Goal: Task Accomplishment & Management: Manage account settings

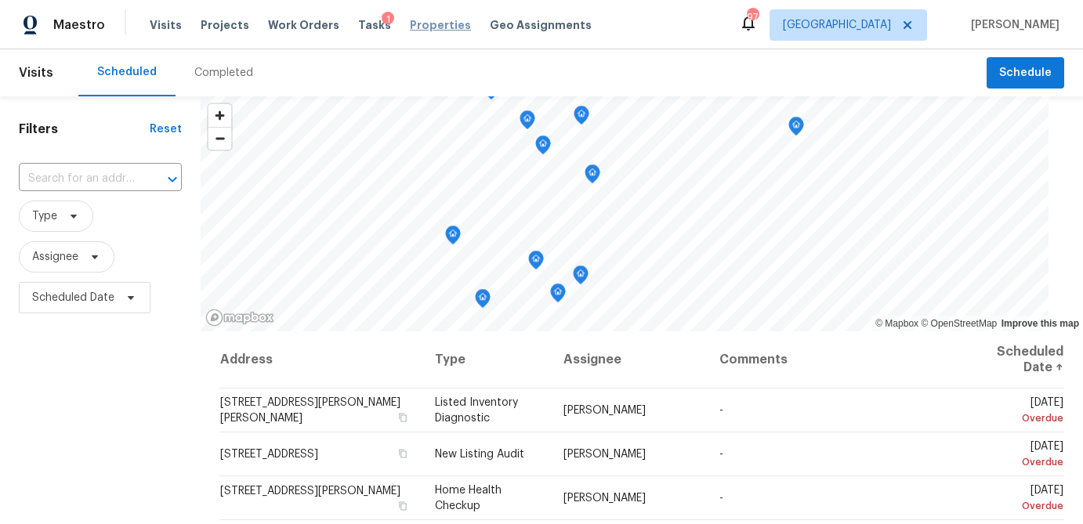
click at [410, 21] on span "Properties" at bounding box center [440, 25] width 61 height 16
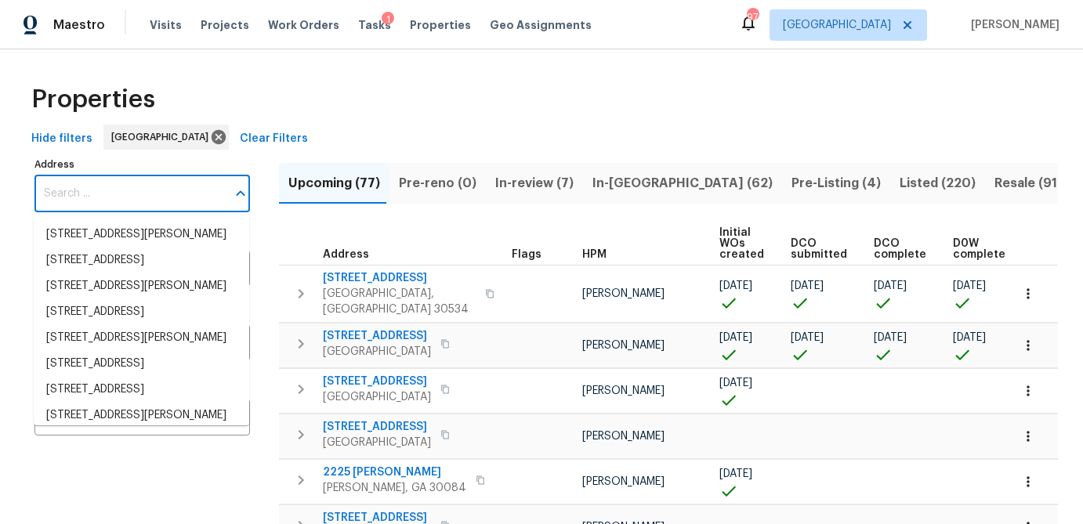
click at [79, 187] on input "Address" at bounding box center [130, 194] width 192 height 37
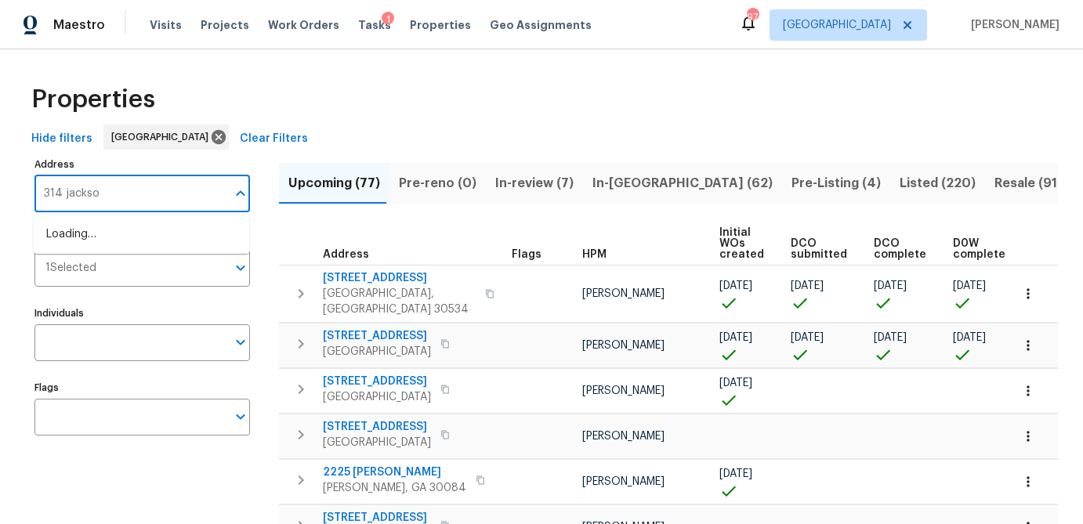
type input "314 jackson"
click at [84, 241] on li "314 Jackson St Cartersville GA 30120" at bounding box center [142, 235] width 216 height 26
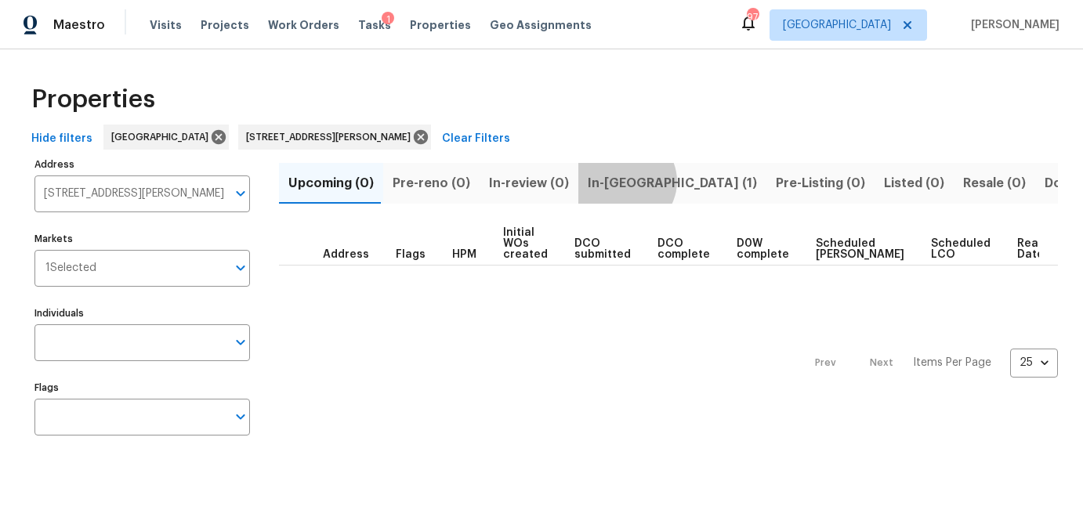
click at [615, 181] on span "In-reno (1)" at bounding box center [672, 183] width 169 height 22
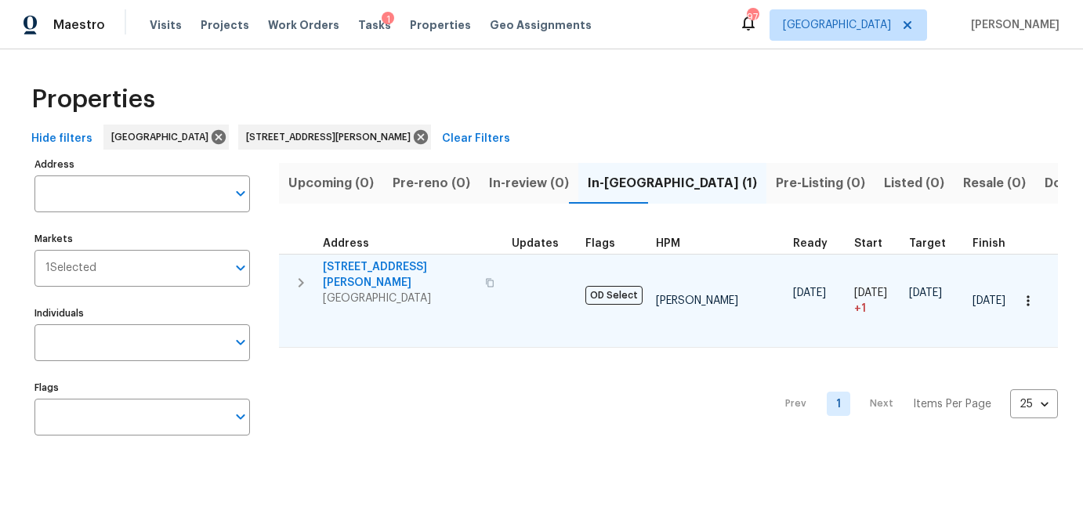
type input "314 Jackson St Cartersville GA 30120"
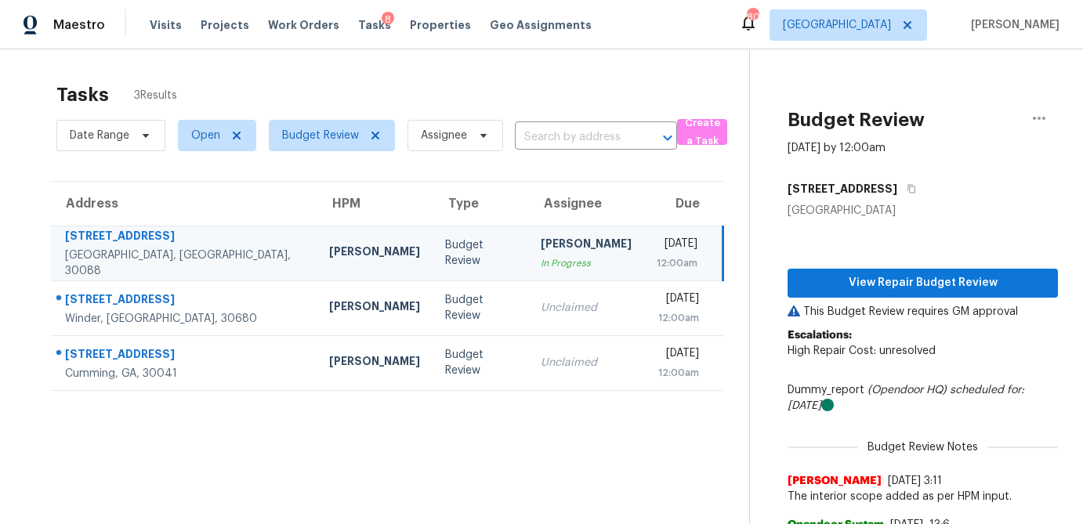
scroll to position [63, 0]
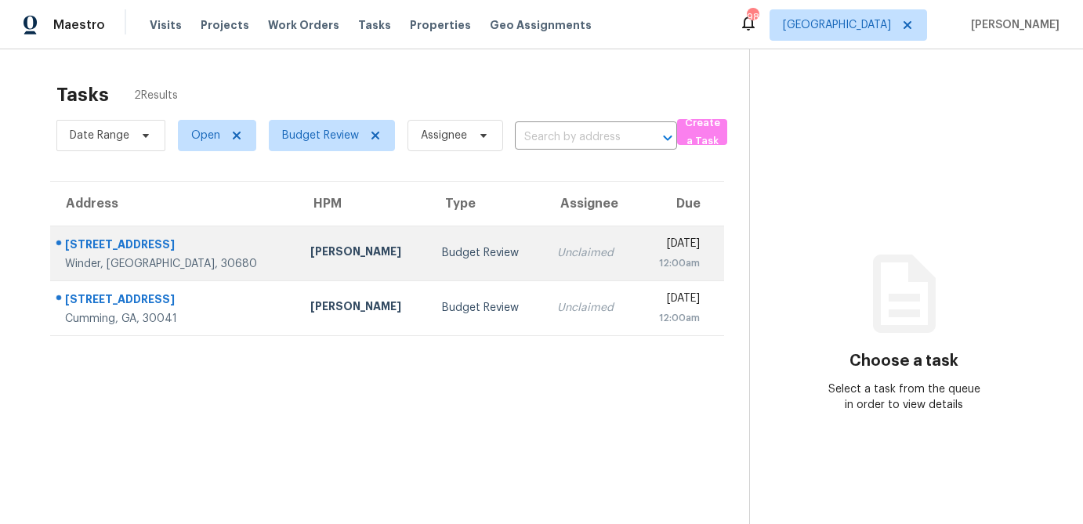
click at [430, 255] on td "Budget Review" at bounding box center [487, 253] width 115 height 55
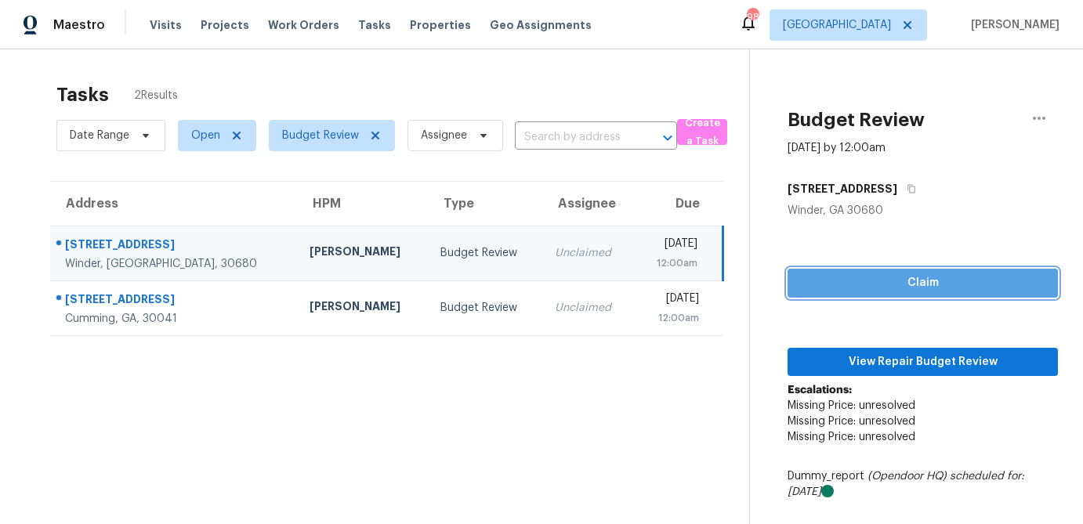
click at [900, 289] on span "Claim" at bounding box center [922, 284] width 245 height 20
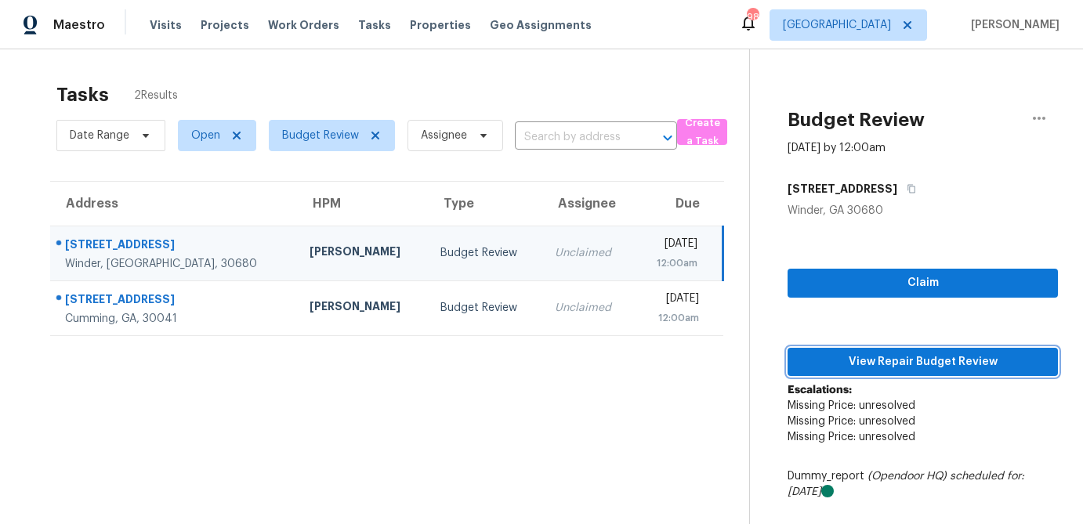
click at [884, 374] on button "View Repair Budget Review" at bounding box center [923, 362] width 270 height 29
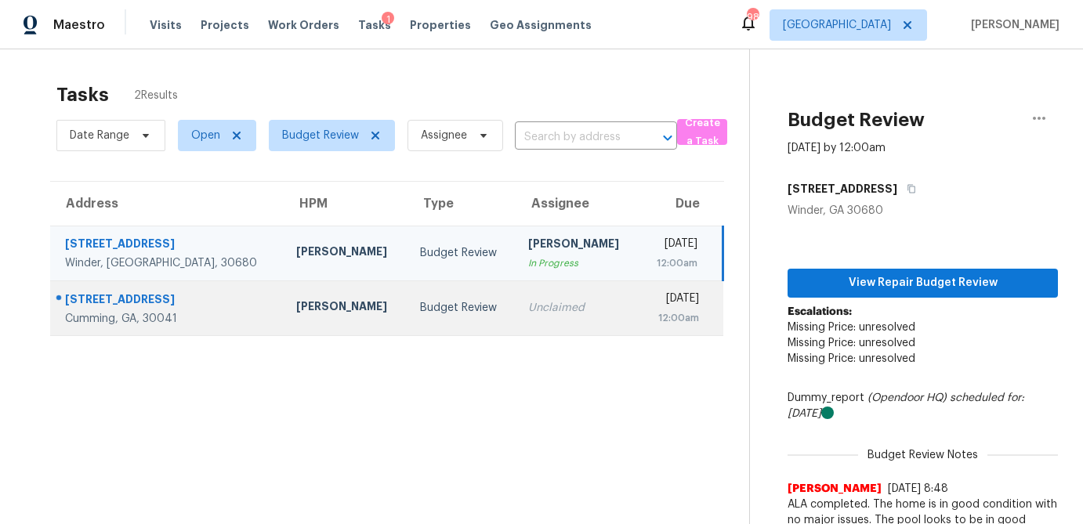
click at [420, 308] on div "Budget Review" at bounding box center [461, 308] width 83 height 16
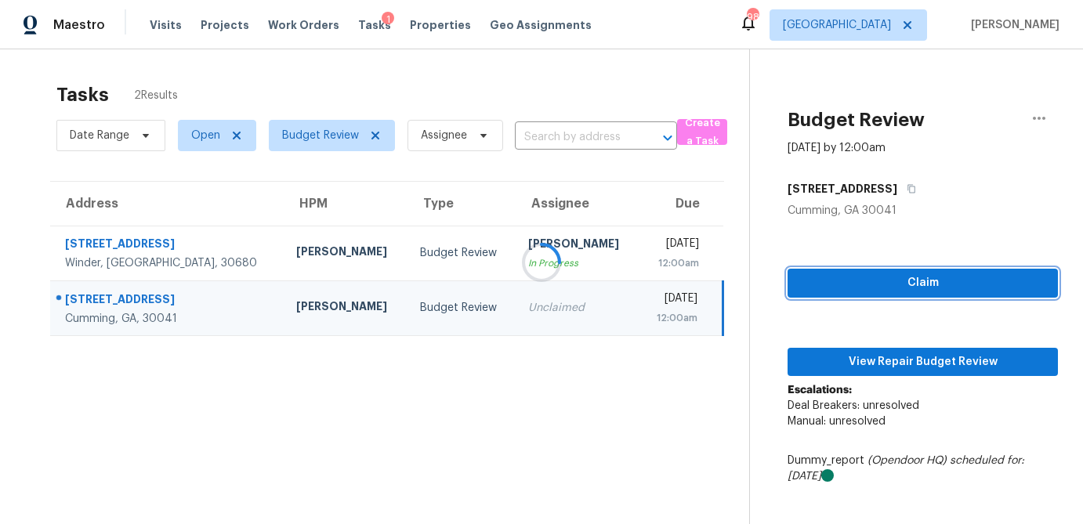
click at [931, 276] on span "Claim" at bounding box center [922, 284] width 245 height 20
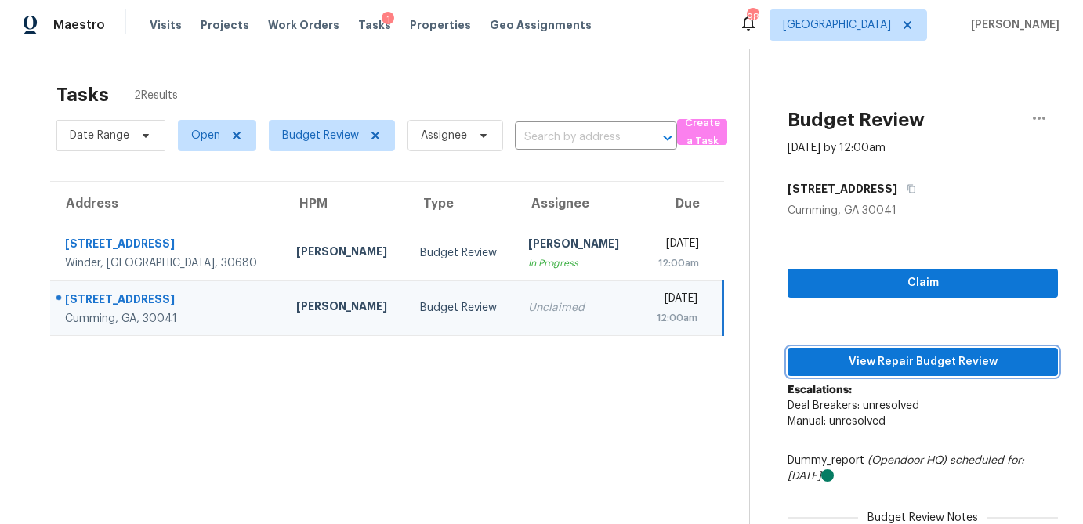
click at [903, 361] on span "View Repair Budget Review" at bounding box center [922, 363] width 245 height 20
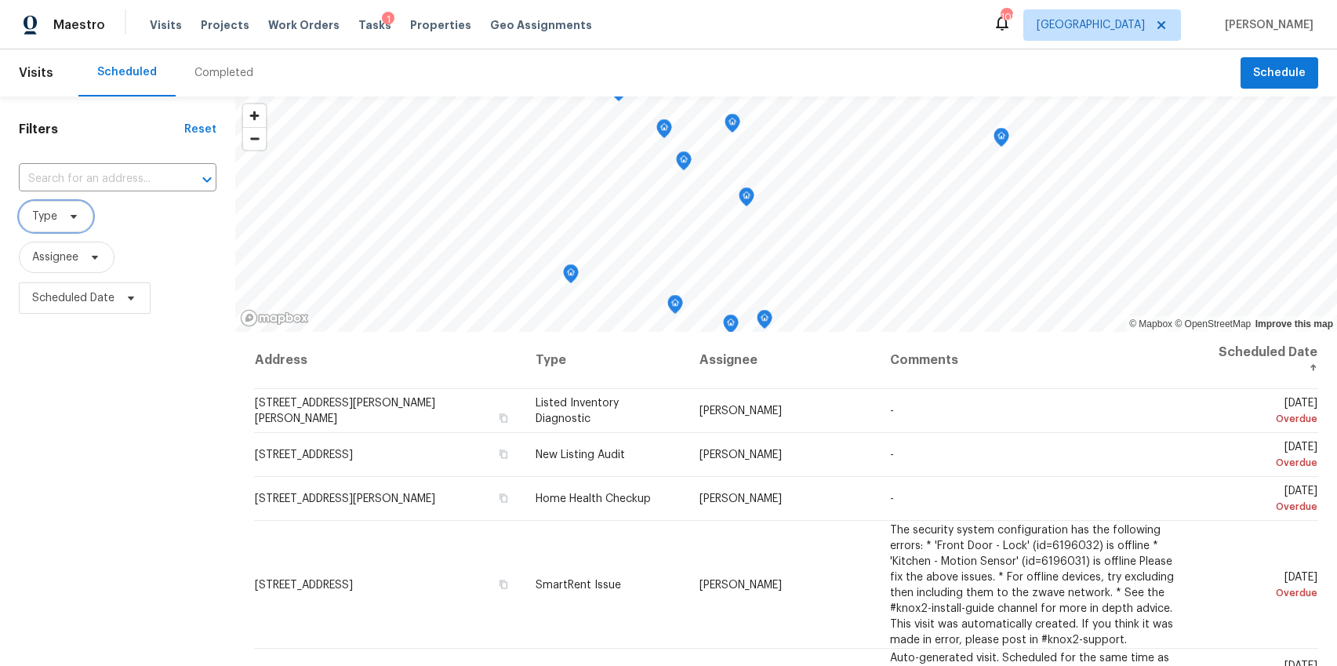
click at [78, 216] on icon at bounding box center [73, 216] width 13 height 13
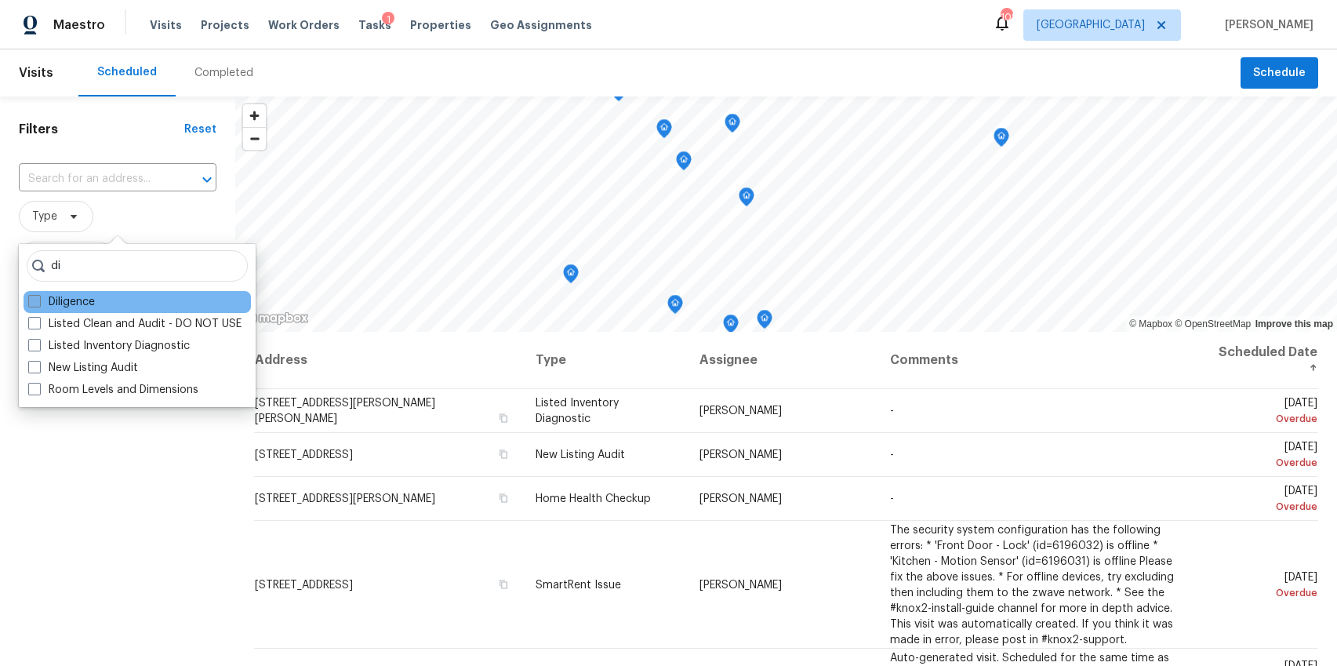
type input "di"
click at [36, 300] on span at bounding box center [34, 301] width 13 height 13
click at [36, 300] on input "Diligence" at bounding box center [33, 299] width 10 height 10
checkbox input "true"
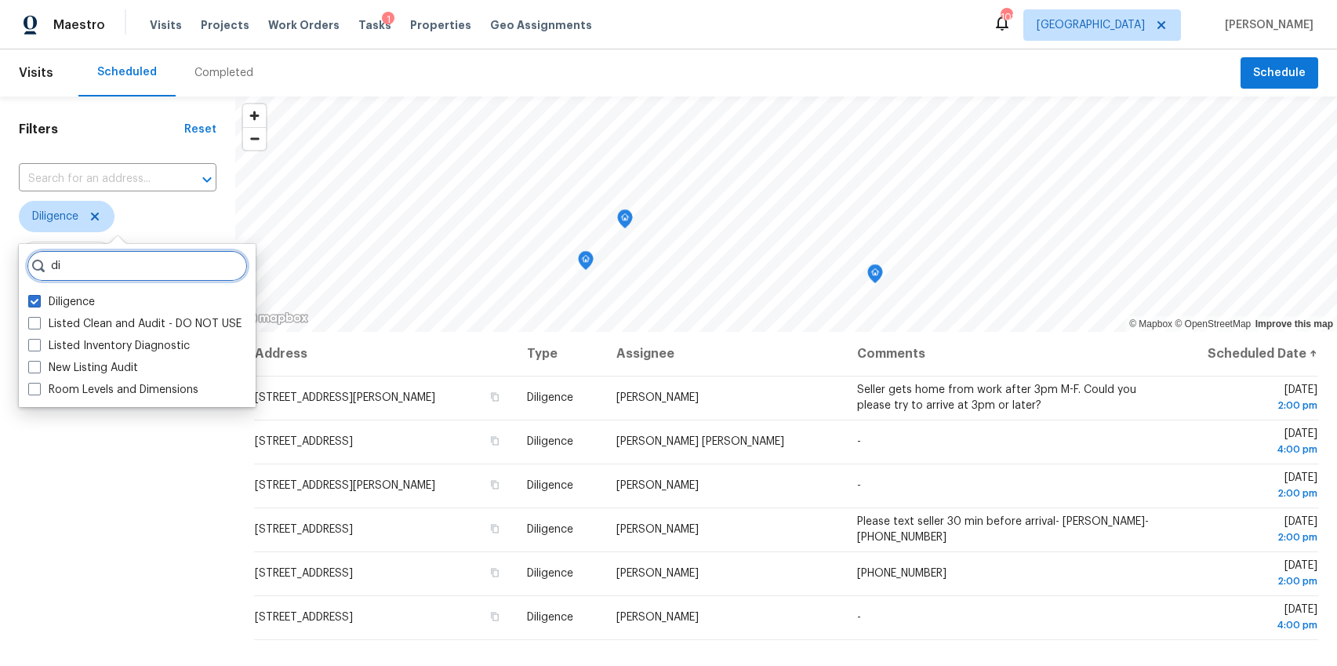
drag, startPoint x: 77, startPoint y: 274, endPoint x: 31, endPoint y: 268, distance: 45.9
click at [31, 268] on div "di" at bounding box center [137, 265] width 221 height 31
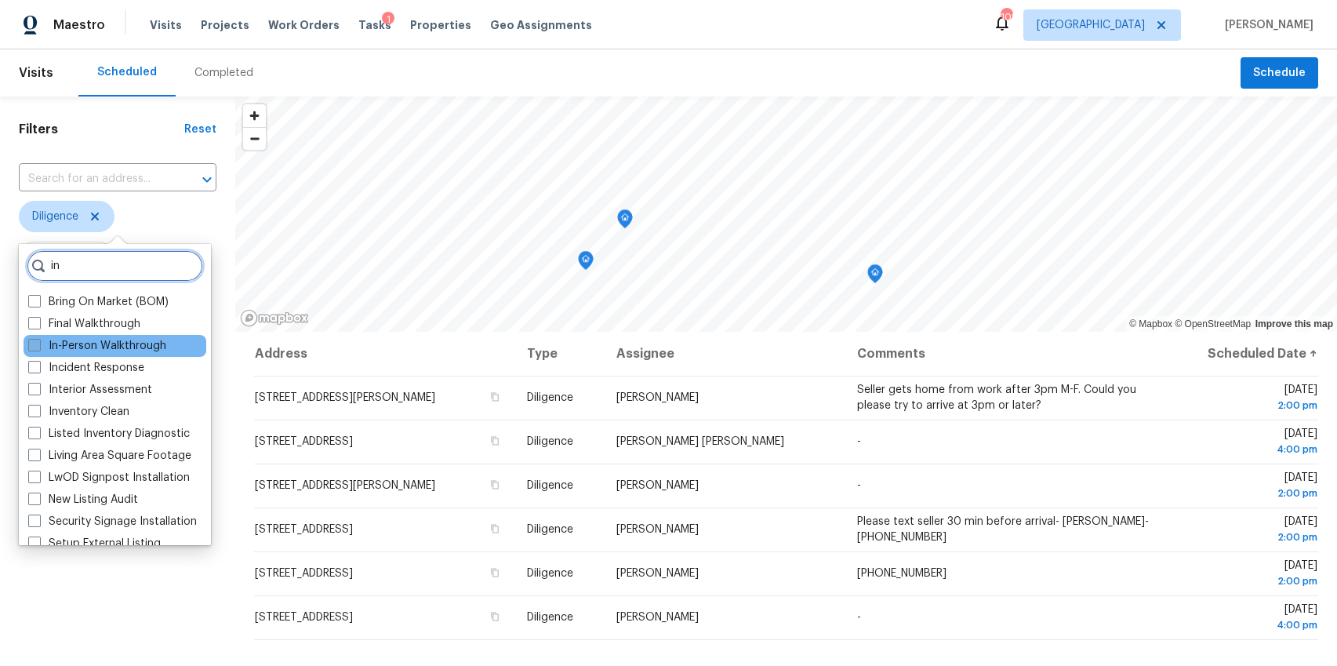
type input "in"
click at [38, 347] on span at bounding box center [34, 345] width 13 height 13
click at [38, 347] on input "In-Person Walkthrough" at bounding box center [33, 343] width 10 height 10
checkbox input "true"
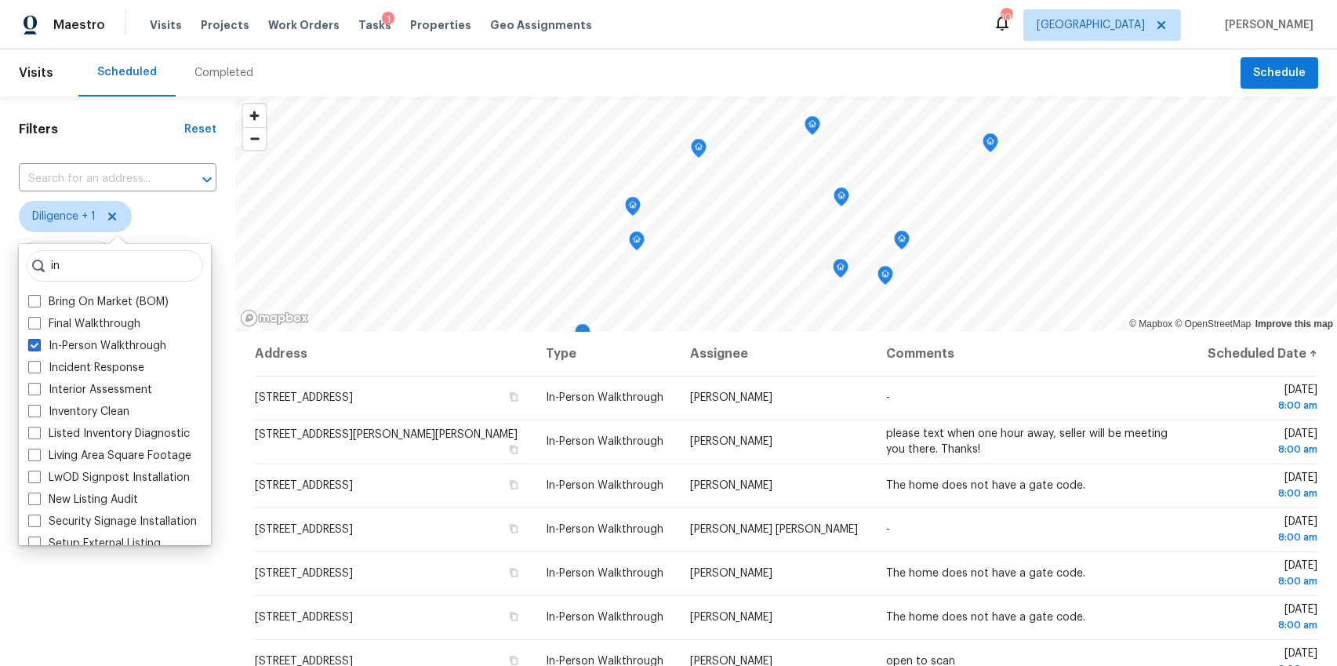
click at [109, 599] on div "Filters Reset ​ Diligence + 1 Assignee Scheduled Date" at bounding box center [117, 479] width 235 height 767
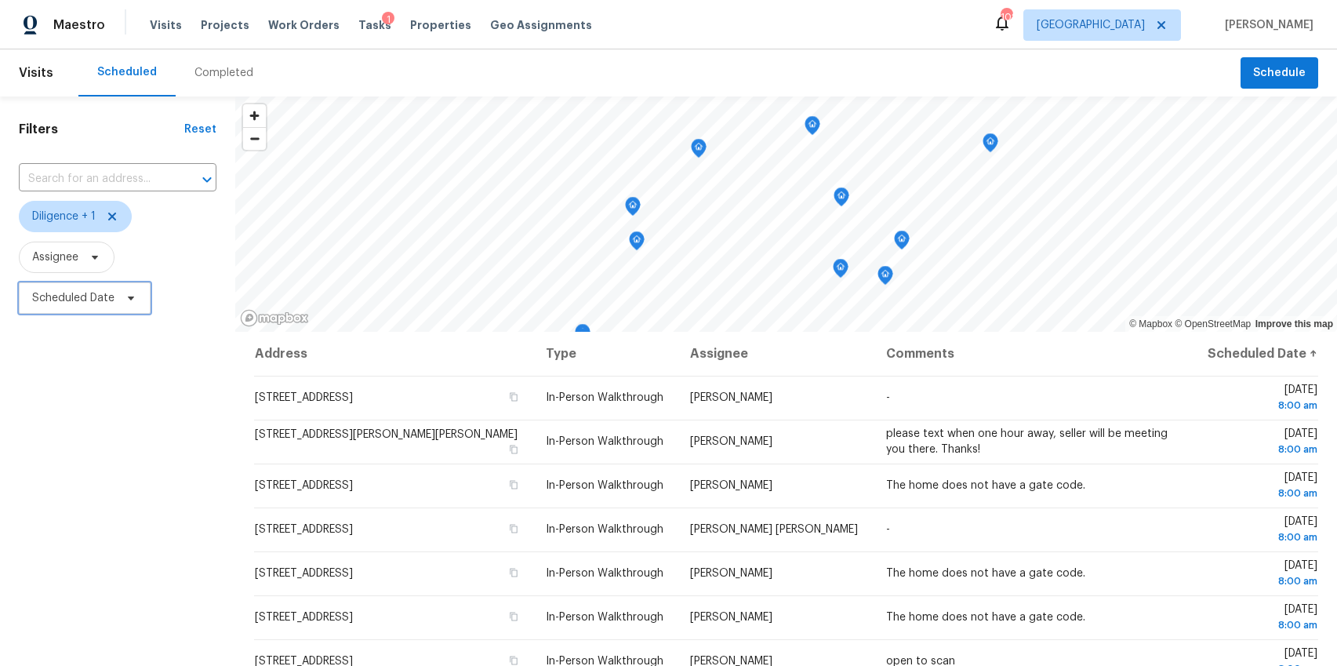
click at [84, 296] on span "Scheduled Date" at bounding box center [73, 298] width 82 height 16
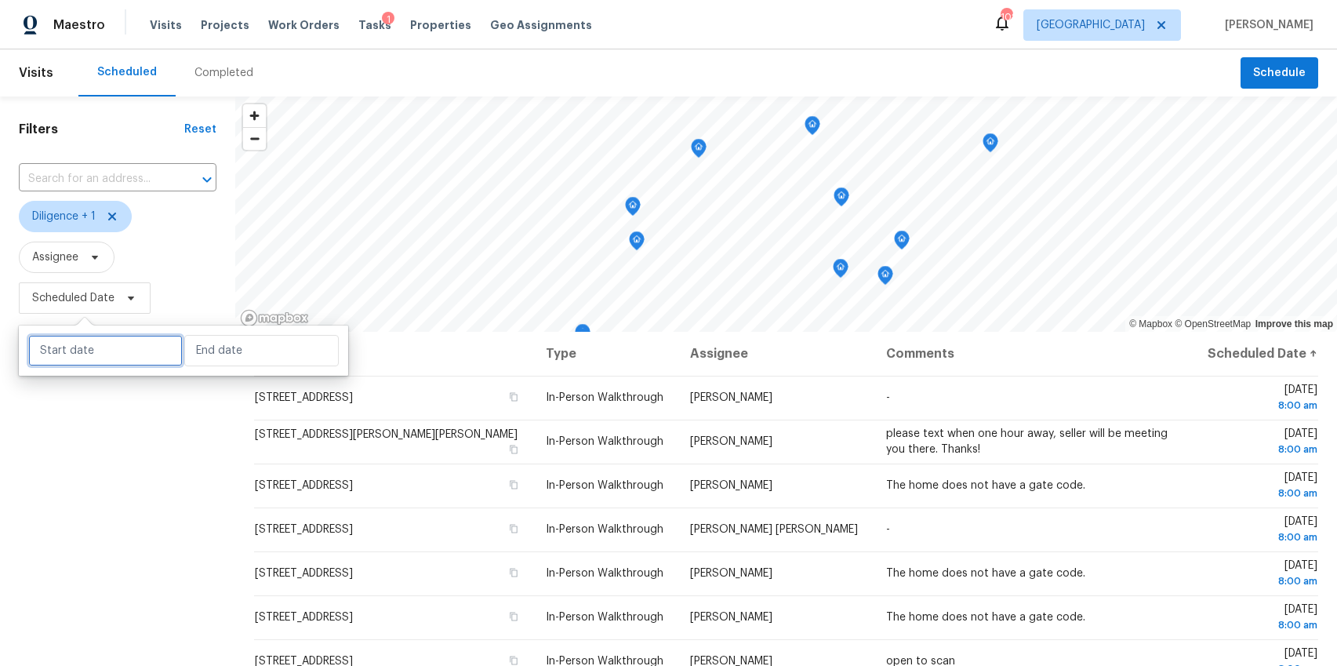
click at [114, 357] on input "text" at bounding box center [105, 350] width 154 height 31
select select "9"
select select "2025"
select select "10"
select select "2025"
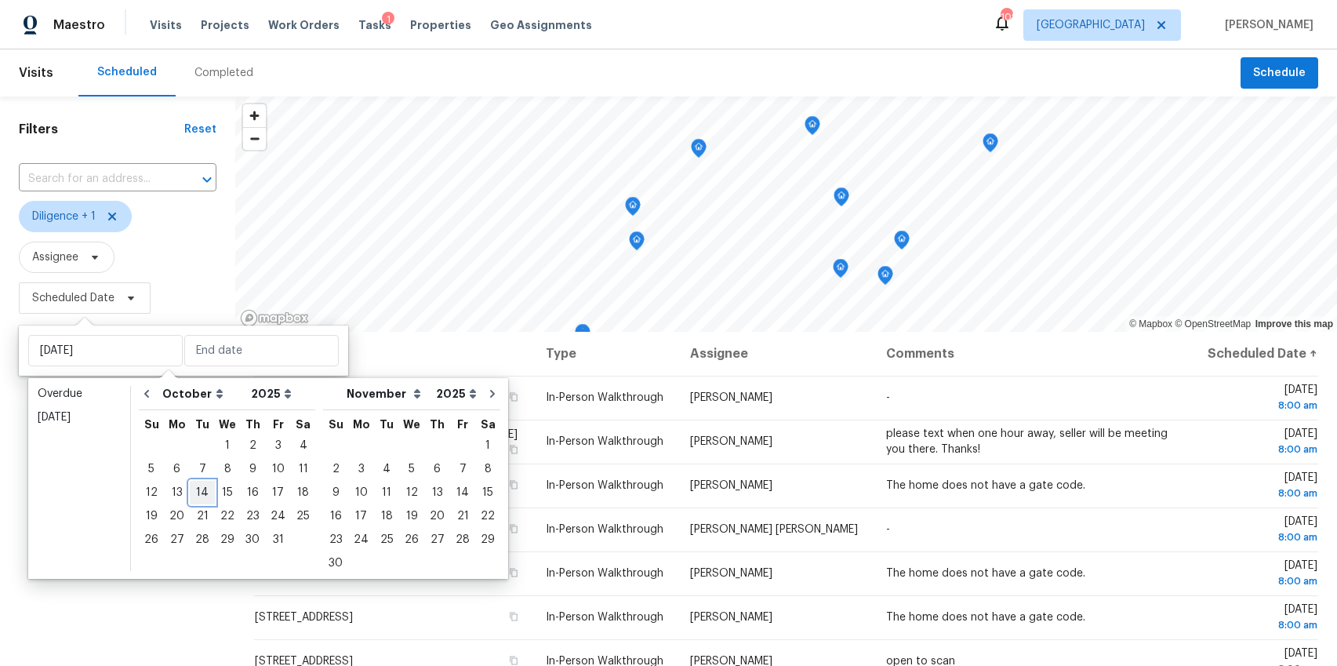
click at [199, 491] on div "14" at bounding box center [202, 492] width 25 height 22
type input "[DATE]"
click at [199, 491] on div "14" at bounding box center [202, 492] width 25 height 22
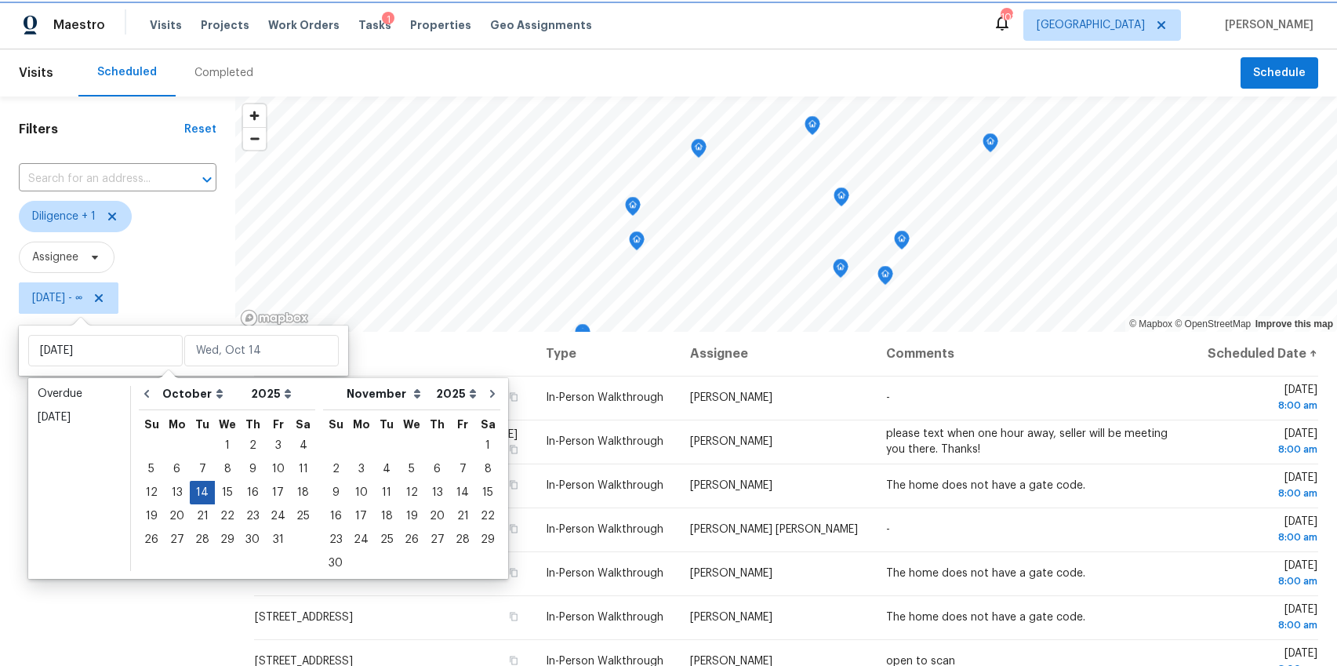
type input "[DATE]"
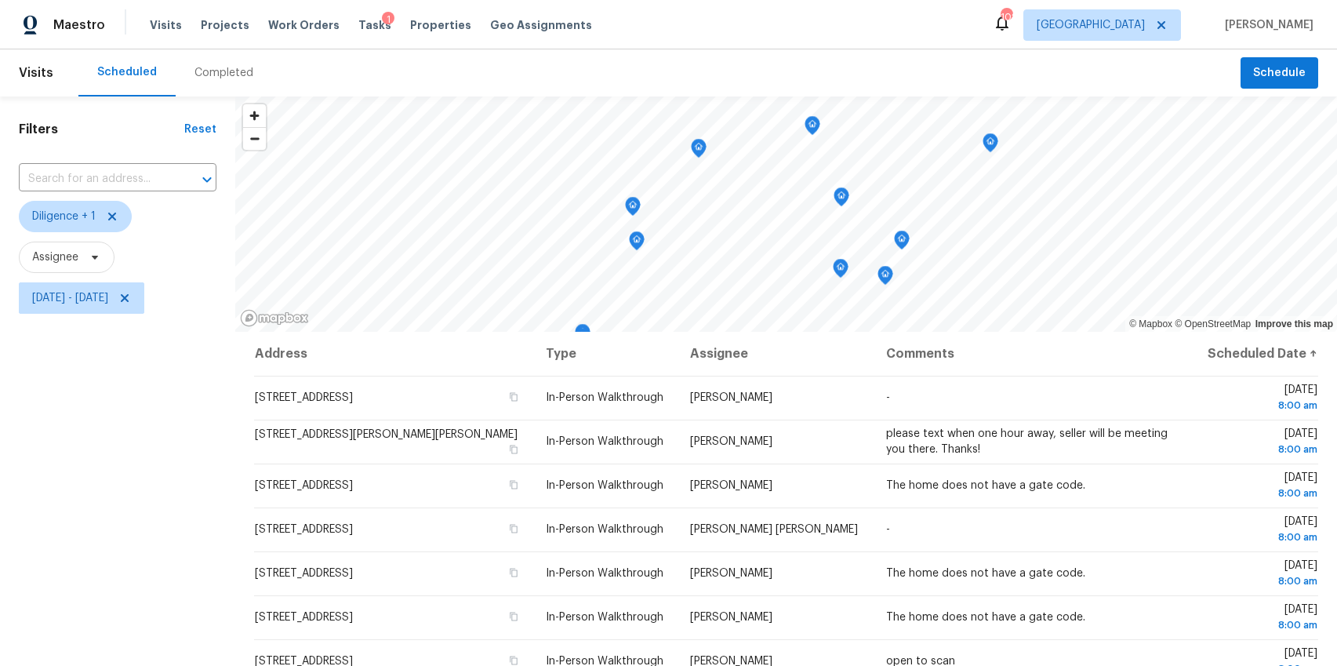
click at [103, 512] on div "Filters Reset ​ Diligence + 1 Assignee Tue, Oct 14 - Tue, Oct 14" at bounding box center [117, 479] width 235 height 767
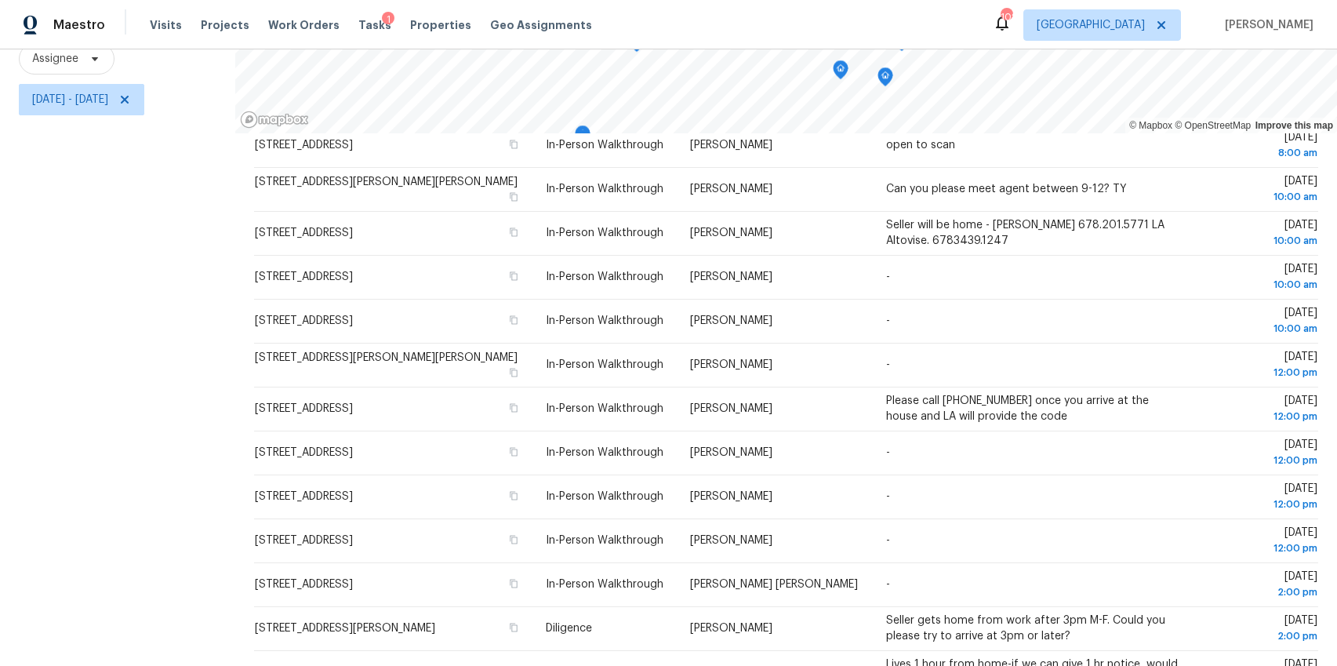
scroll to position [432, 0]
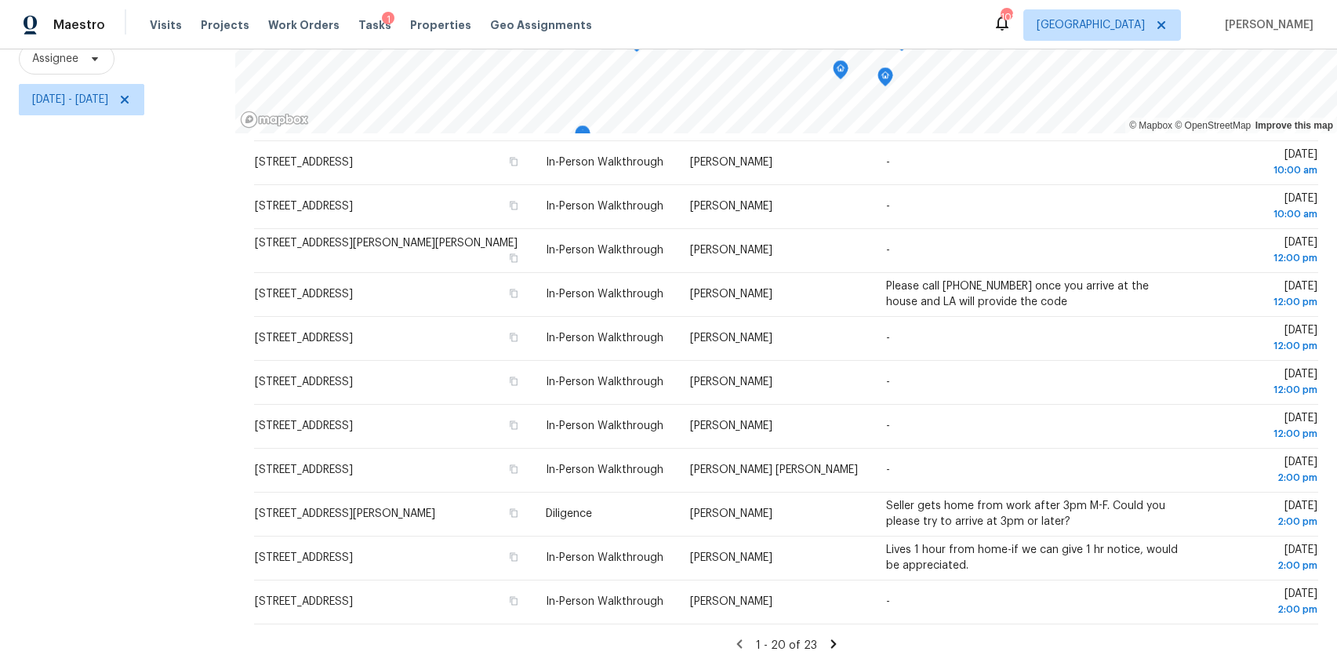
drag, startPoint x: 233, startPoint y: 388, endPoint x: 443, endPoint y: 702, distance: 377.5
click at [443, 665] on html "Maestro Visits Projects Work Orders Tasks 1 Properties Geo Assignments 102 Atla…" at bounding box center [668, 333] width 1337 height 666
copy div "© Mapbox © OpenStreetMap Improve this map Address Type Assignee Comments Schedu…"
click at [830, 644] on icon at bounding box center [832, 643] width 5 height 9
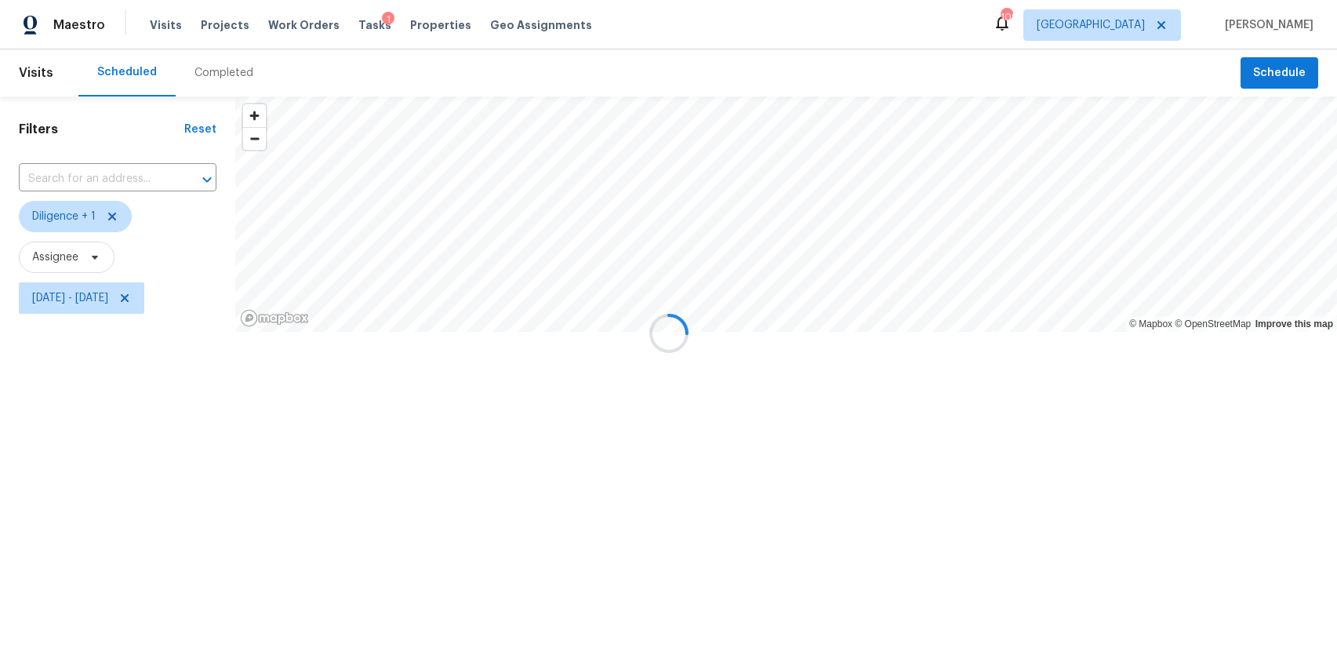
scroll to position [0, 0]
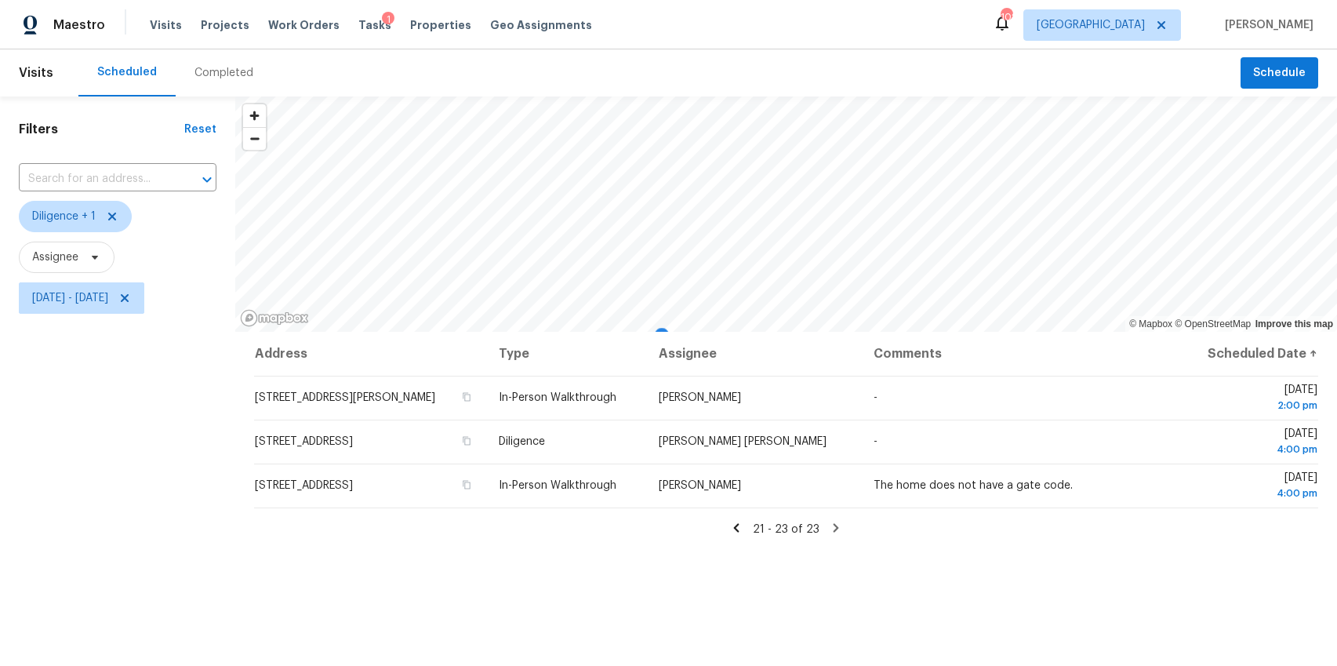
drag, startPoint x: 224, startPoint y: 383, endPoint x: 1206, endPoint y: 526, distance: 992.6
click at [1206, 526] on div "Filters Reset ​ Diligence + 1 Assignee Tue, Oct 14 - Tue, Oct 14 © Mapbox © Ope…" at bounding box center [668, 479] width 1337 height 767
copy div "© Mapbox © OpenStreetMap Improve this map Address Type Assignee Comments Schedu…"
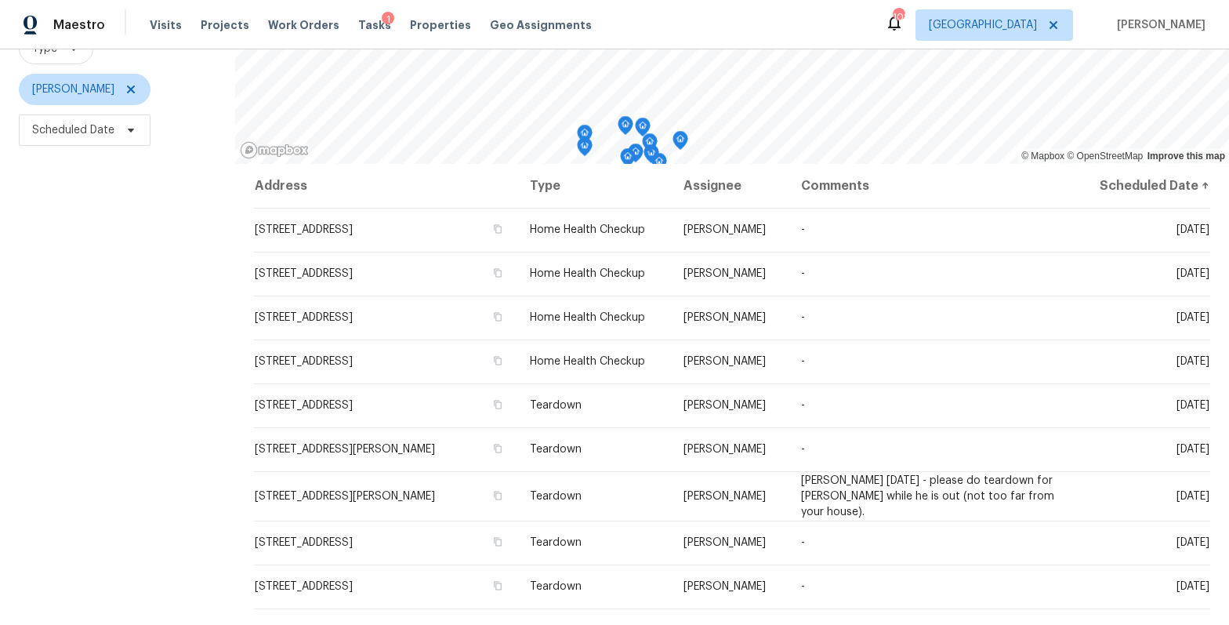
scroll to position [169, 0]
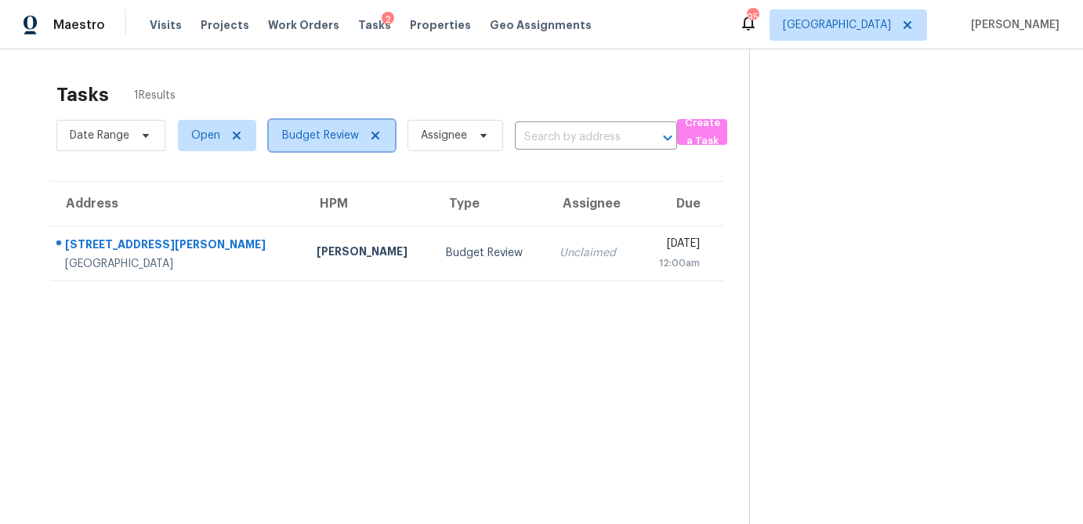
click at [350, 149] on span "Budget Review" at bounding box center [332, 135] width 126 height 31
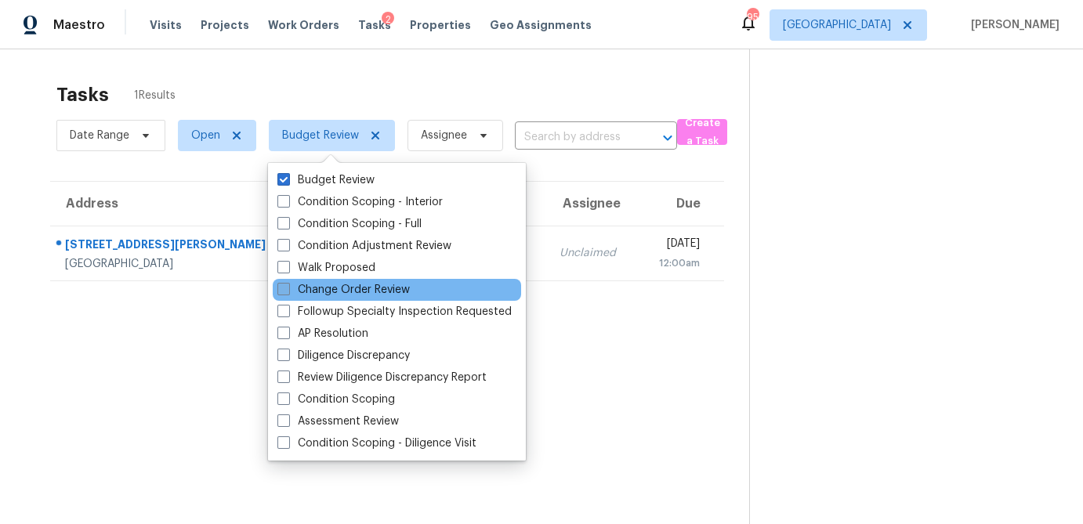
click at [285, 291] on span at bounding box center [284, 289] width 13 height 13
click at [285, 291] on input "Change Order Review" at bounding box center [283, 287] width 10 height 10
checkbox input "true"
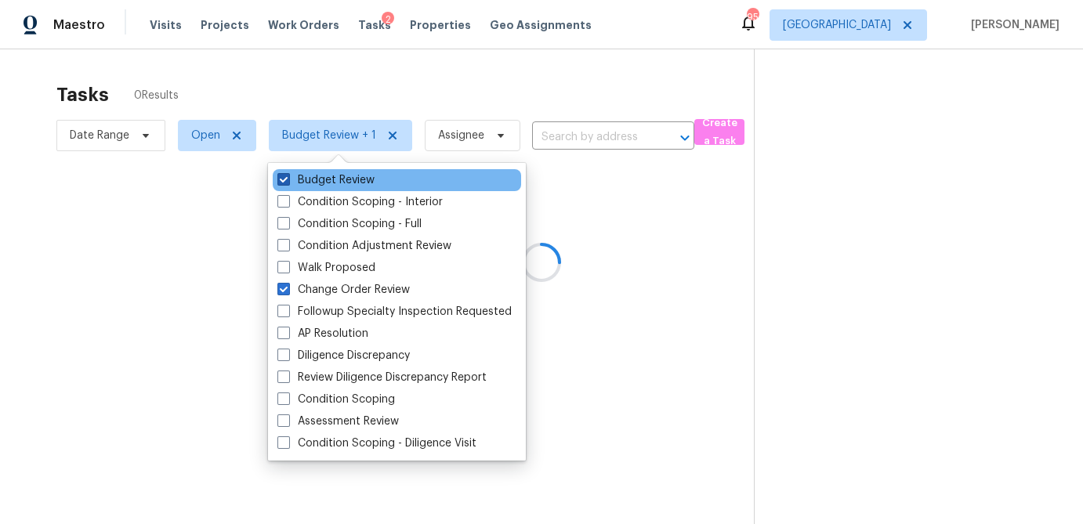
click at [283, 180] on span at bounding box center [284, 179] width 13 height 13
click at [283, 180] on input "Budget Review" at bounding box center [283, 177] width 10 height 10
checkbox input "false"
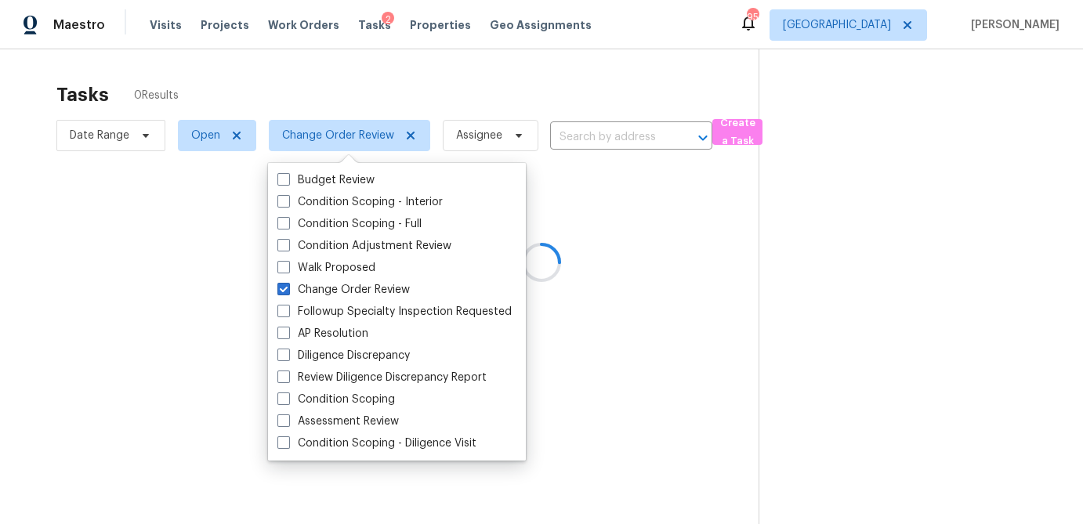
click at [336, 78] on div at bounding box center [541, 262] width 1083 height 524
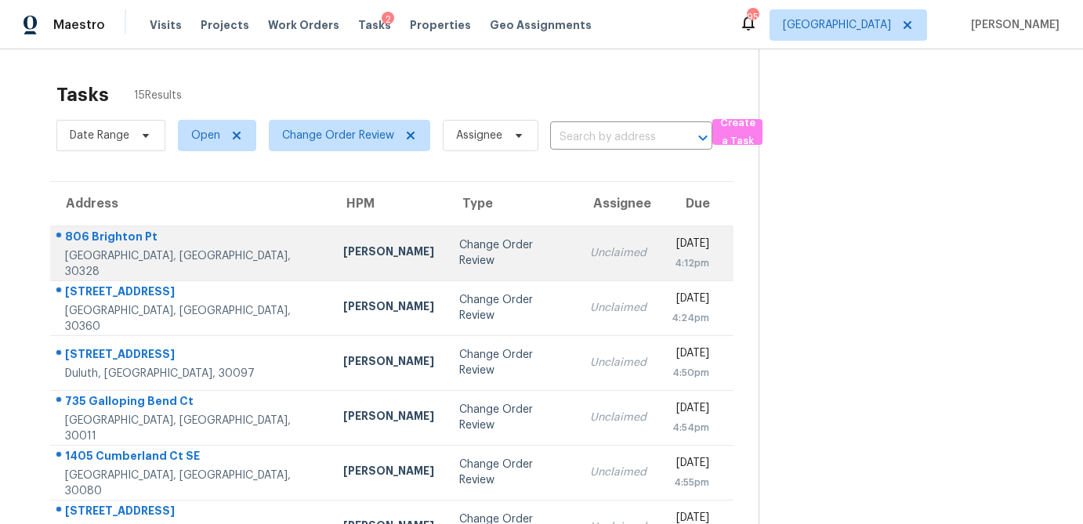
click at [343, 257] on div "[PERSON_NAME]" at bounding box center [388, 254] width 91 height 20
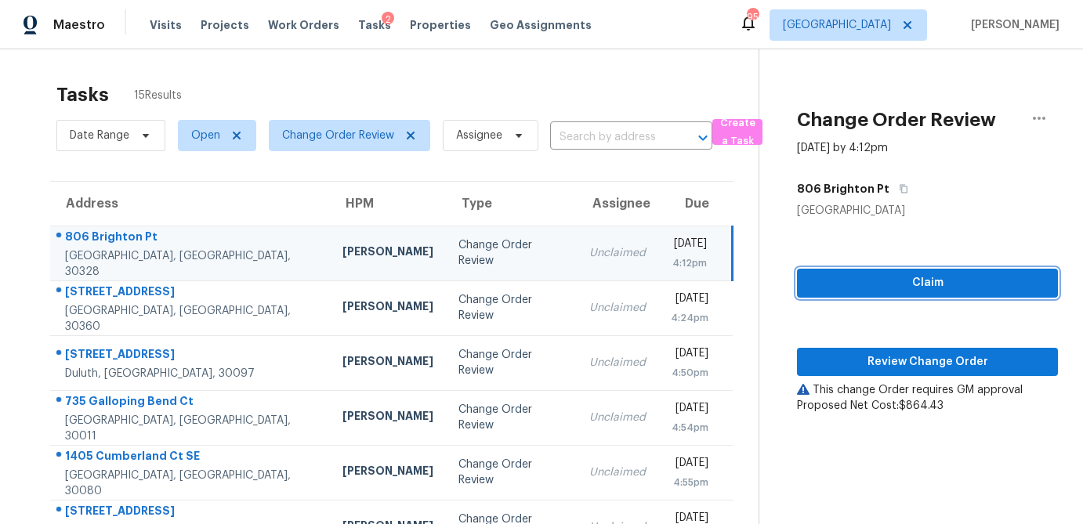
click at [882, 283] on span "Claim" at bounding box center [928, 284] width 236 height 20
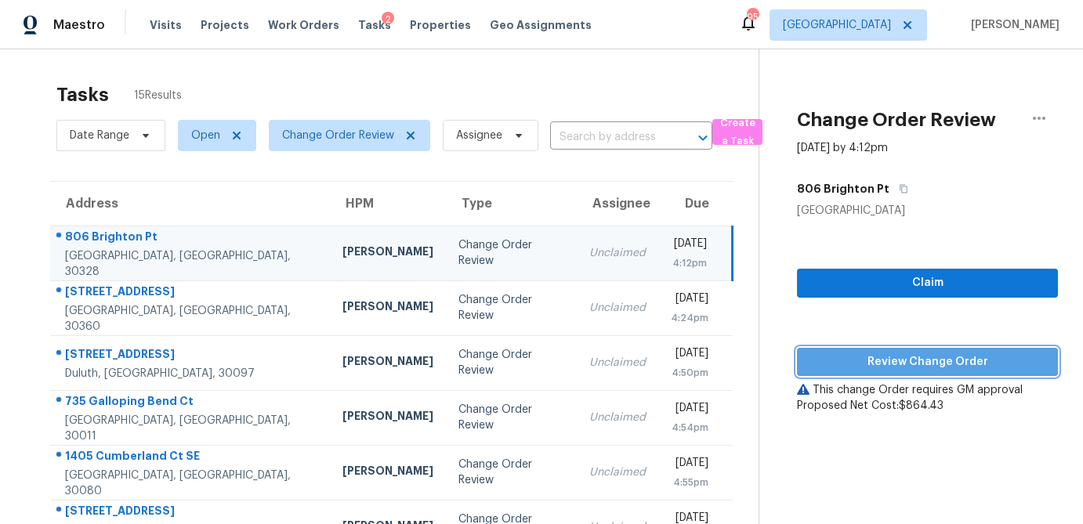
click at [884, 360] on span "Review Change Order" at bounding box center [928, 363] width 236 height 20
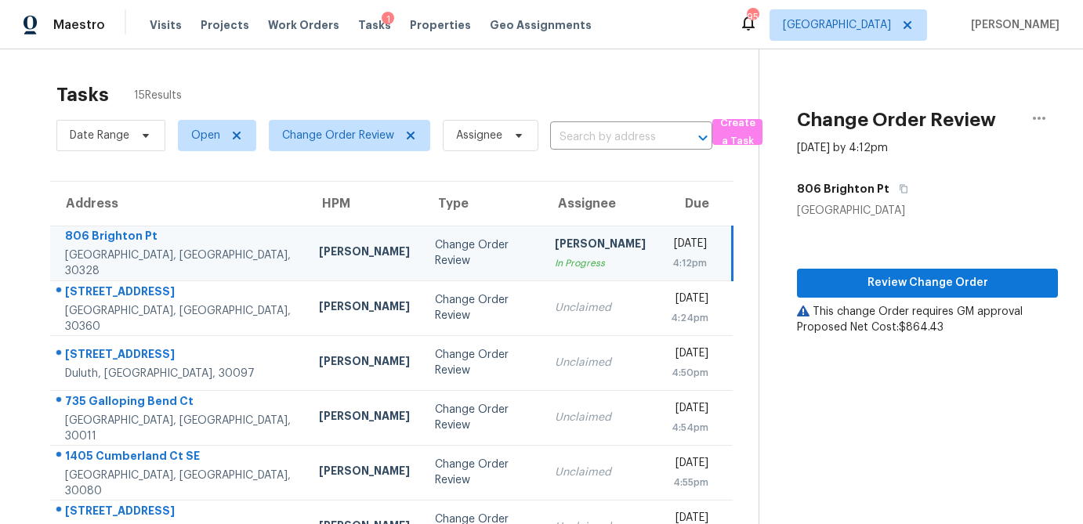
scroll to position [54, 0]
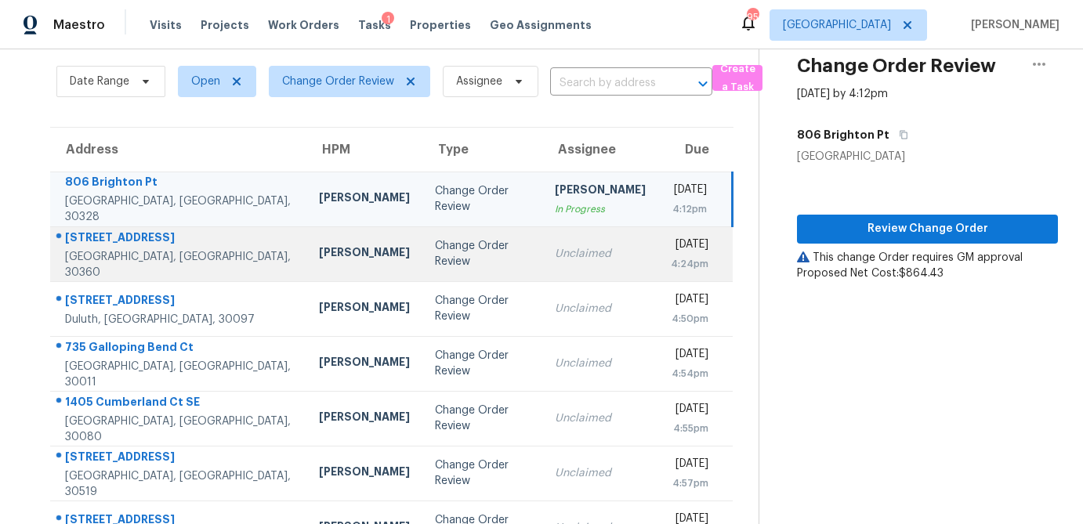
click at [319, 263] on div "[PERSON_NAME]" at bounding box center [364, 255] width 91 height 20
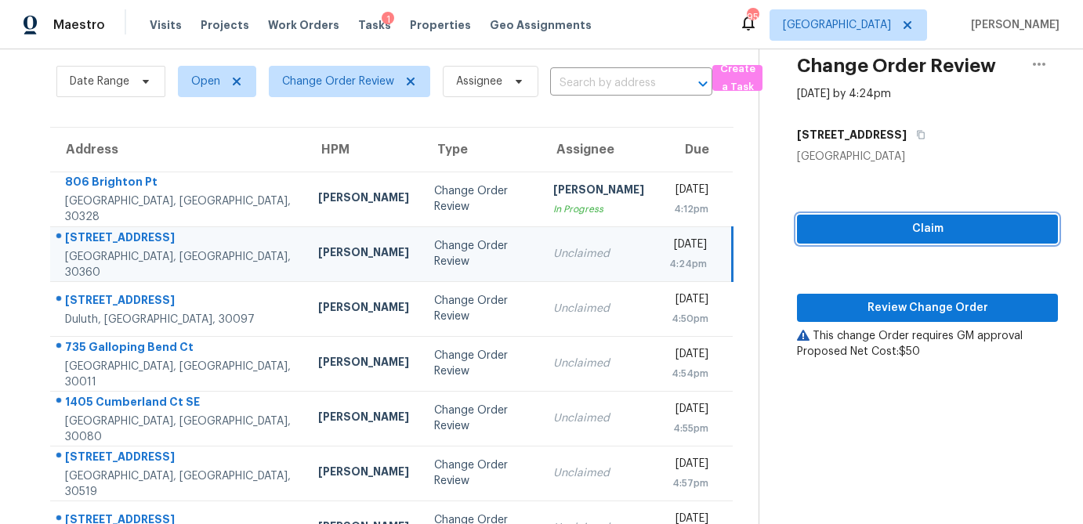
click at [943, 233] on span "Claim" at bounding box center [928, 230] width 236 height 20
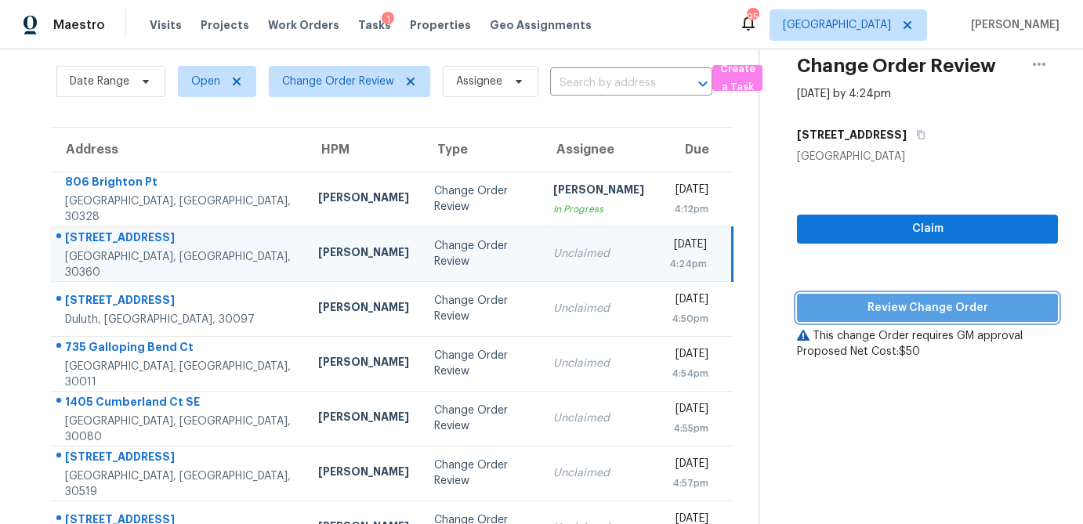
click at [908, 313] on span "Review Change Order" at bounding box center [928, 309] width 236 height 20
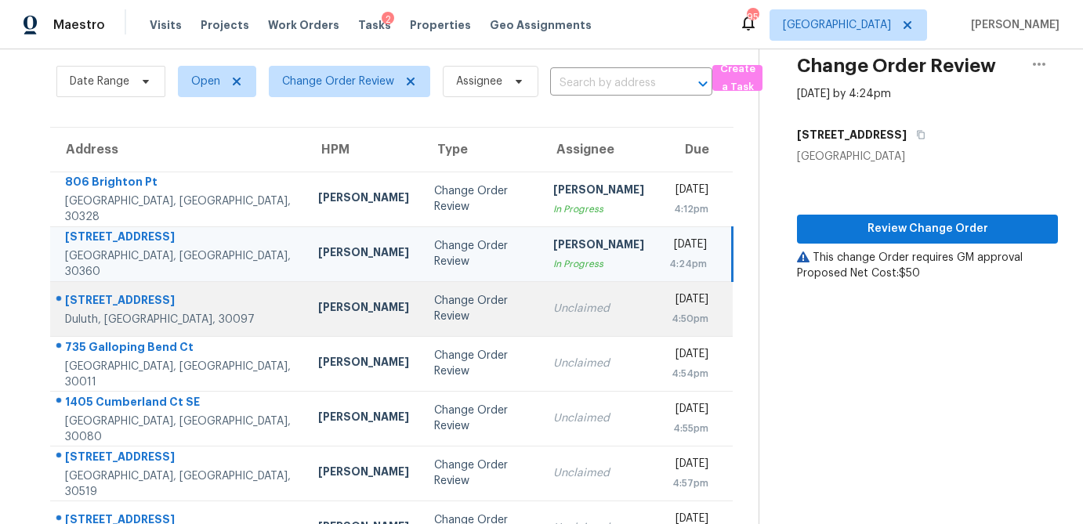
click at [434, 314] on div "Change Order Review" at bounding box center [481, 308] width 95 height 31
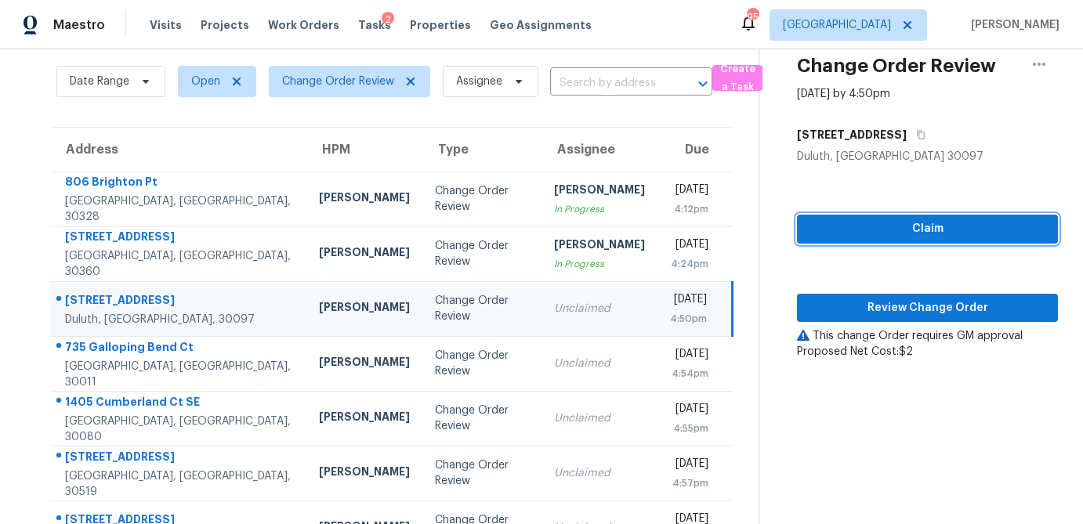
click at [964, 232] on span "Claim" at bounding box center [928, 230] width 236 height 20
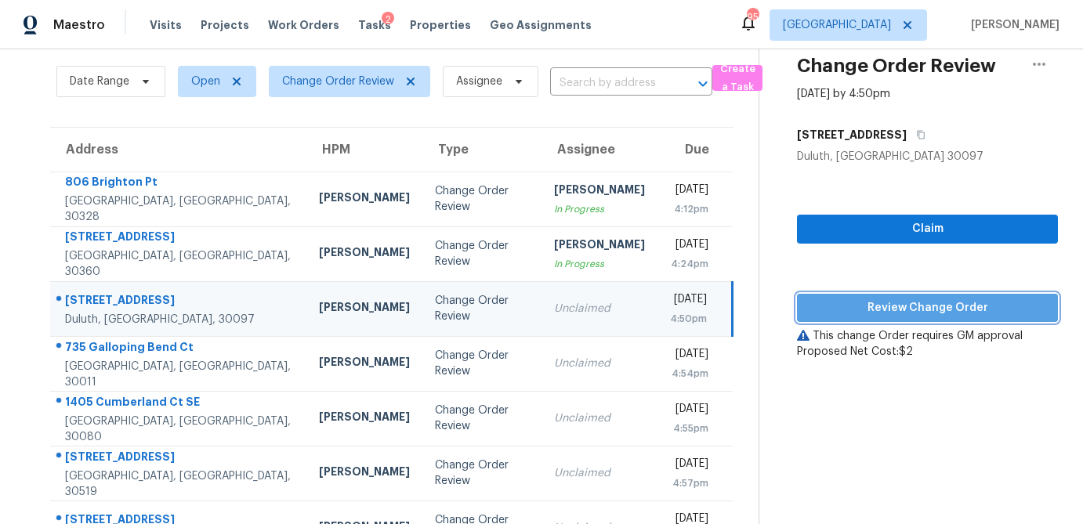
click at [929, 308] on span "Review Change Order" at bounding box center [928, 309] width 236 height 20
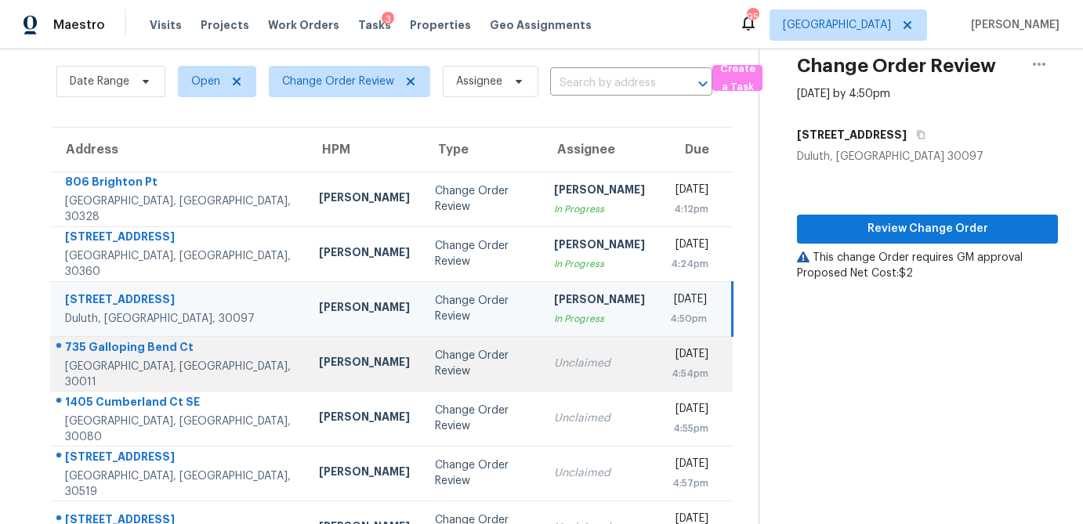
click at [435, 373] on div "Change Order Review" at bounding box center [482, 363] width 95 height 31
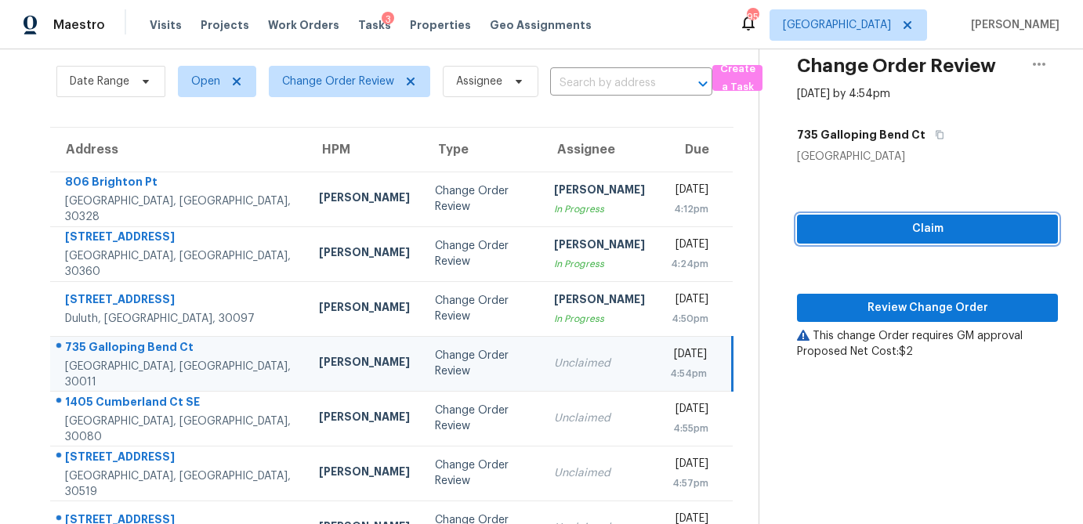
click at [869, 227] on span "Claim" at bounding box center [928, 230] width 236 height 20
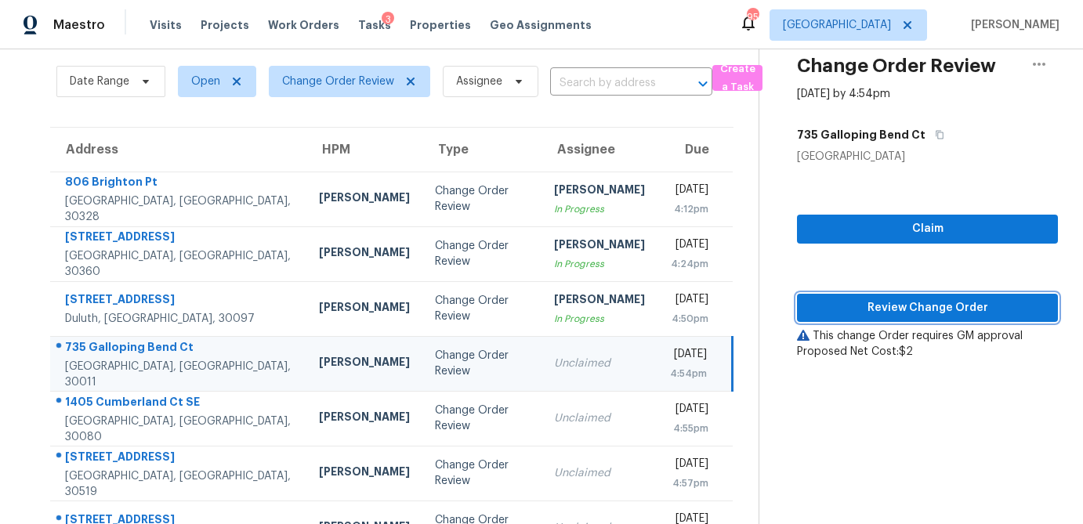
click at [855, 307] on span "Review Change Order" at bounding box center [928, 309] width 236 height 20
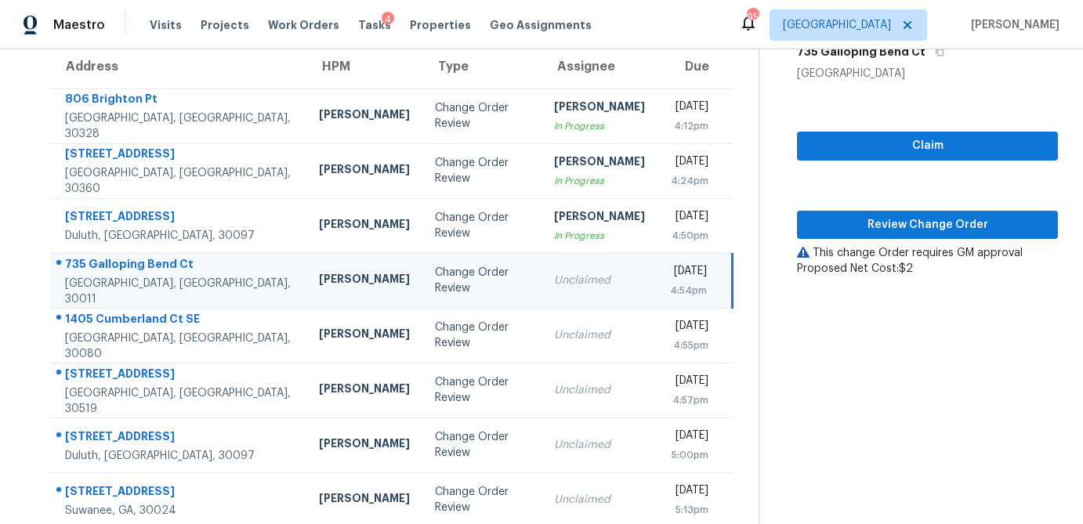
scroll to position [139, 0]
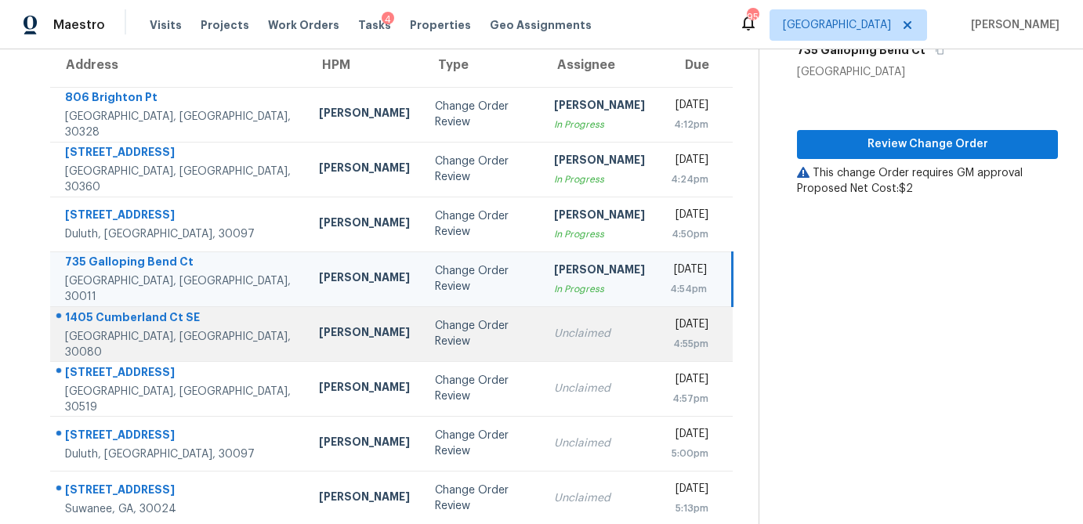
click at [434, 349] on td "Change Order Review" at bounding box center [483, 334] width 120 height 55
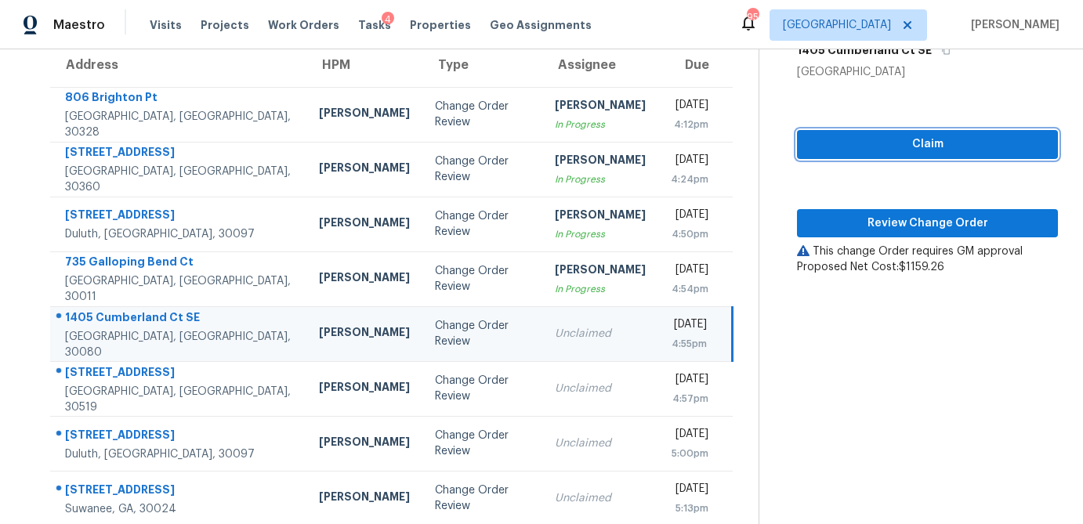
click at [930, 152] on span "Claim" at bounding box center [928, 145] width 236 height 20
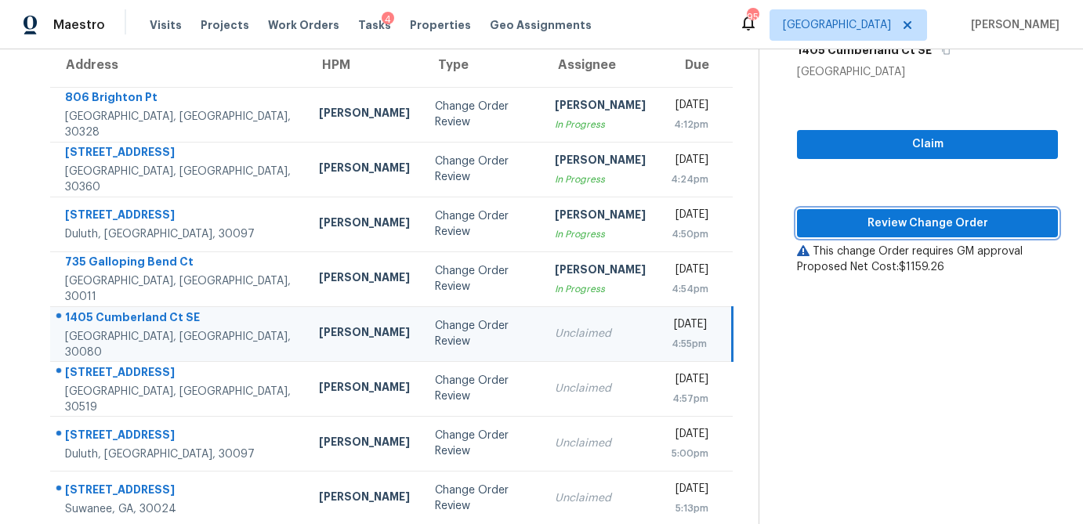
click at [922, 212] on button "Review Change Order" at bounding box center [927, 223] width 261 height 29
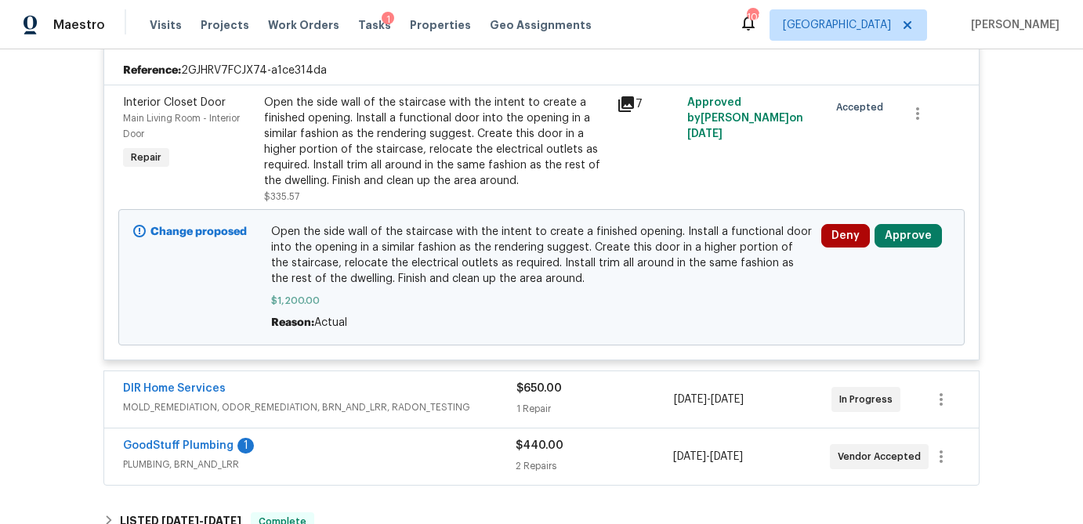
scroll to position [366, 0]
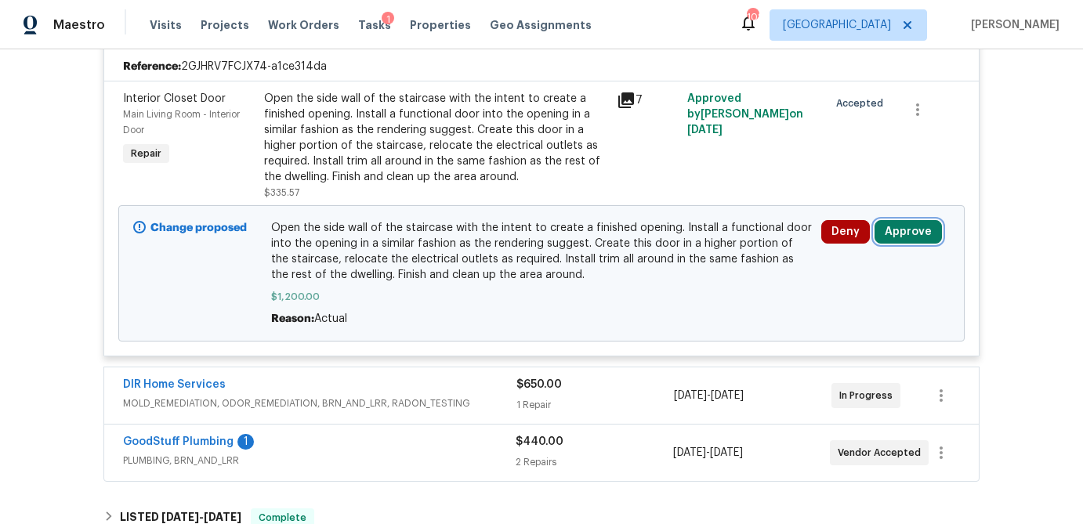
drag, startPoint x: 894, startPoint y: 231, endPoint x: 880, endPoint y: 234, distance: 13.5
click at [894, 231] on button "Approve" at bounding box center [908, 232] width 67 height 24
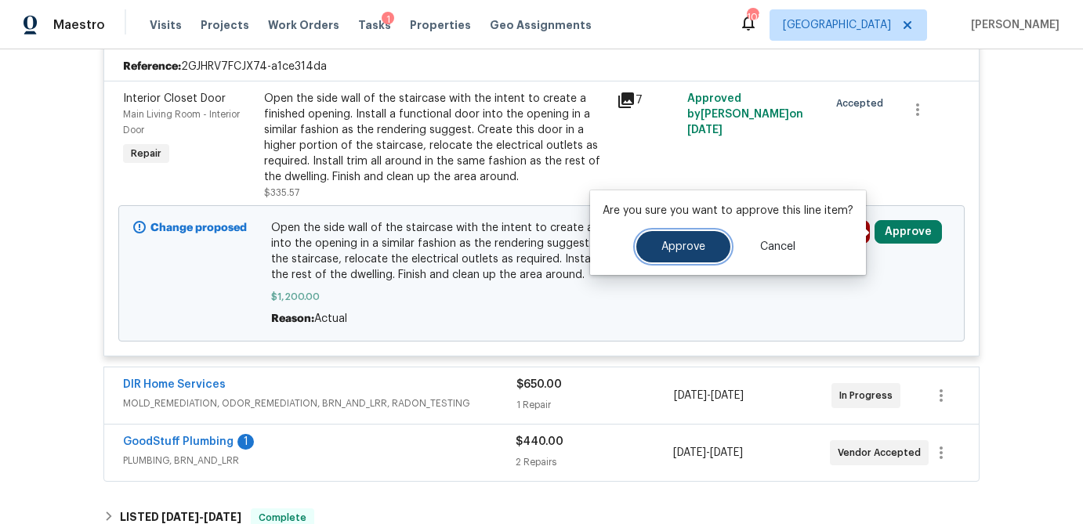
click at [678, 259] on button "Approve" at bounding box center [684, 246] width 94 height 31
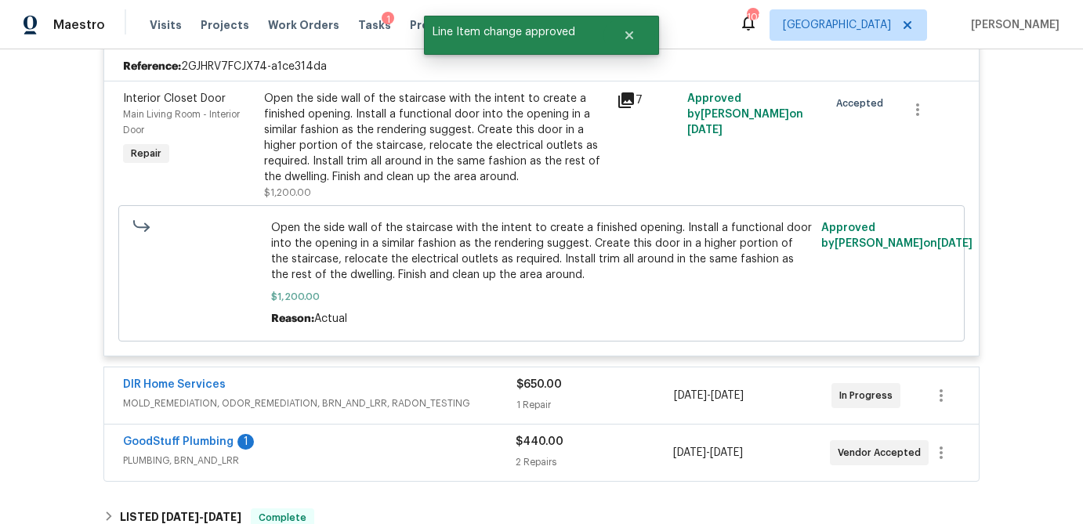
click at [608, 408] on div "1 Repair" at bounding box center [596, 405] width 158 height 16
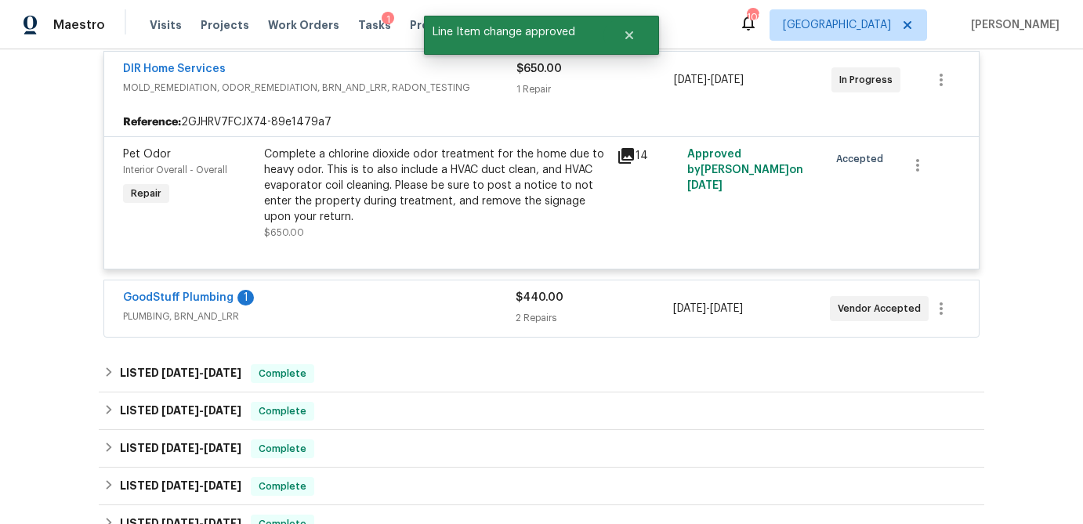
scroll to position [686, 0]
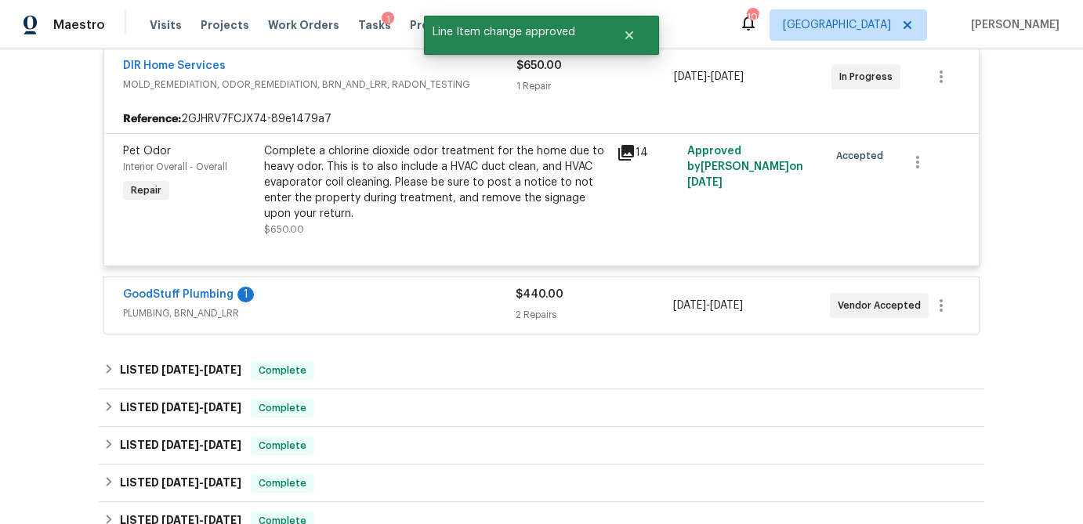
click at [614, 310] on div "2 Repairs" at bounding box center [594, 315] width 157 height 16
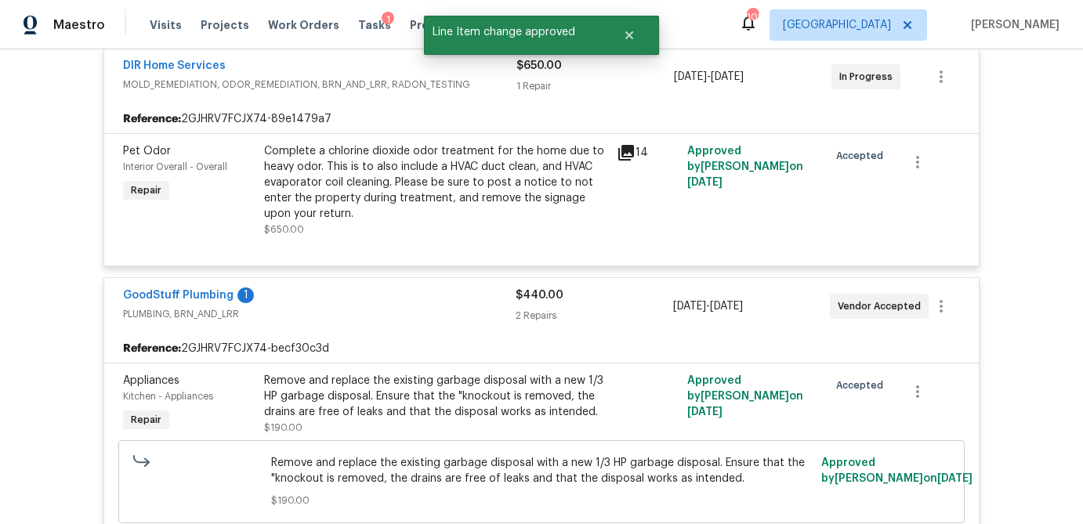
scroll to position [1558, 0]
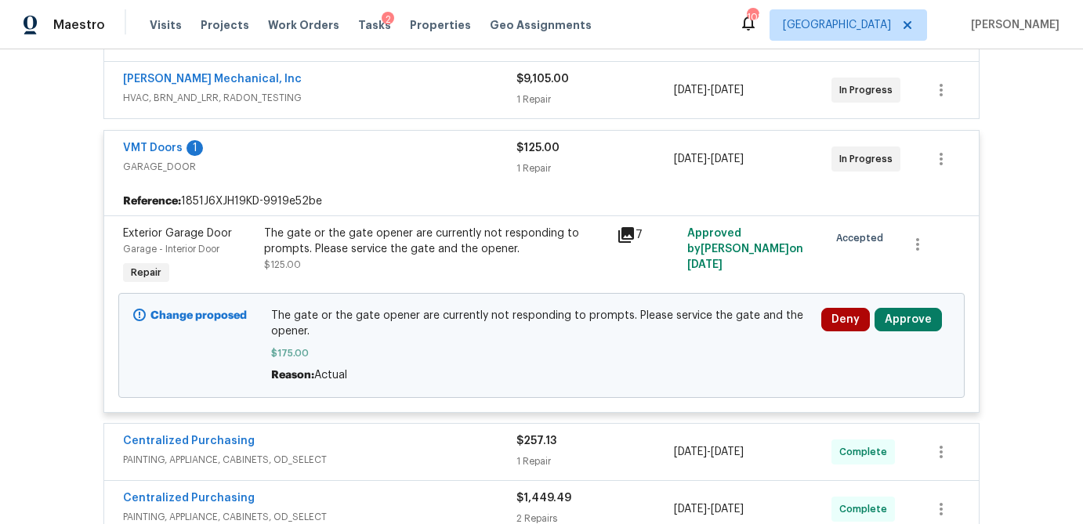
scroll to position [350, 0]
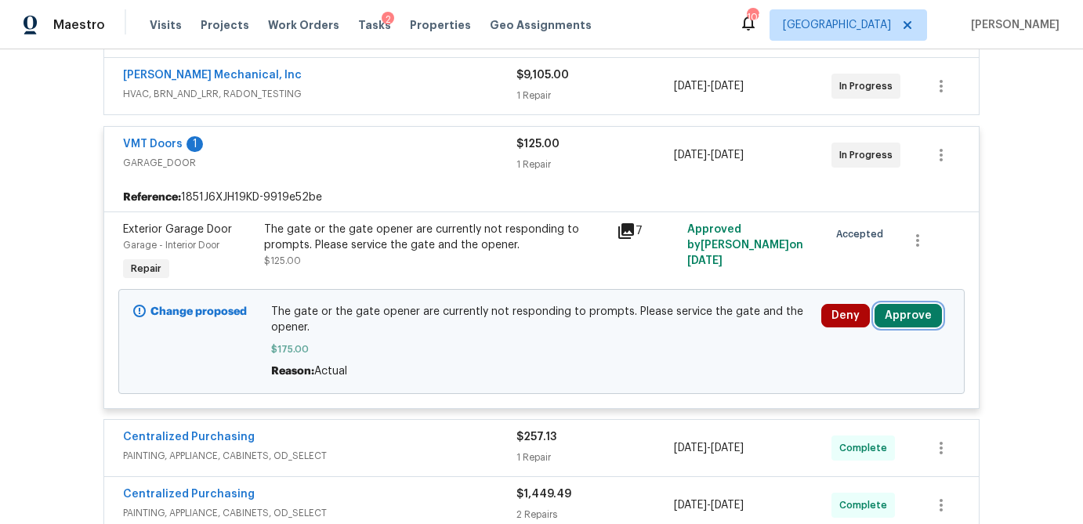
drag, startPoint x: 918, startPoint y: 316, endPoint x: 872, endPoint y: 320, distance: 46.4
click at [918, 316] on button "Approve" at bounding box center [908, 316] width 67 height 24
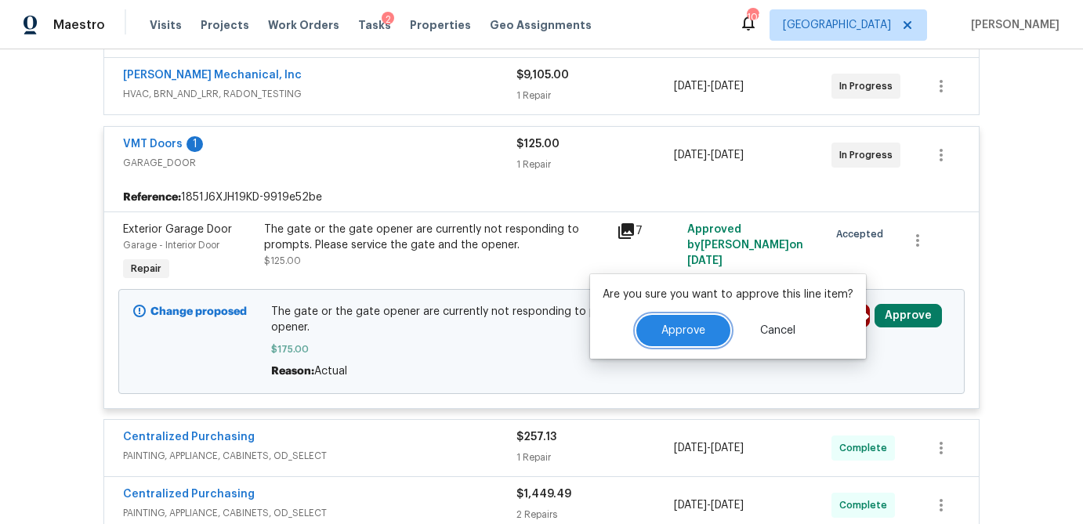
click at [716, 329] on button "Approve" at bounding box center [684, 330] width 94 height 31
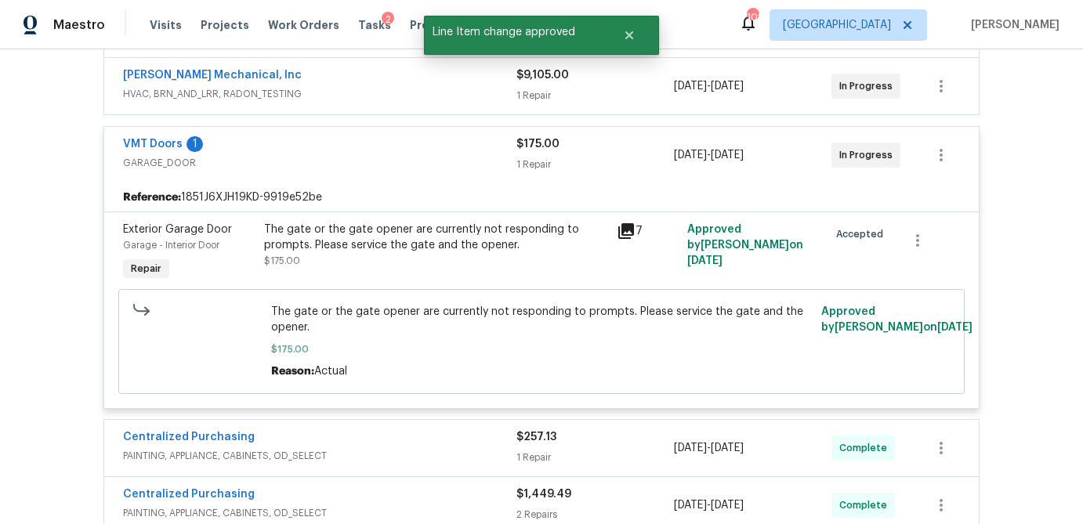
click at [646, 89] on div "1 Repair" at bounding box center [596, 96] width 158 height 16
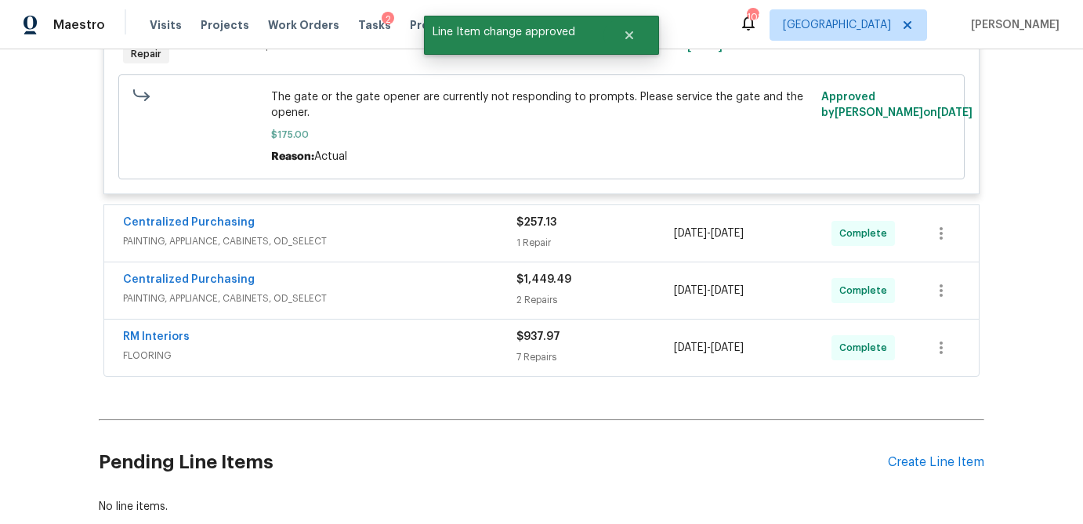
scroll to position [564, 0]
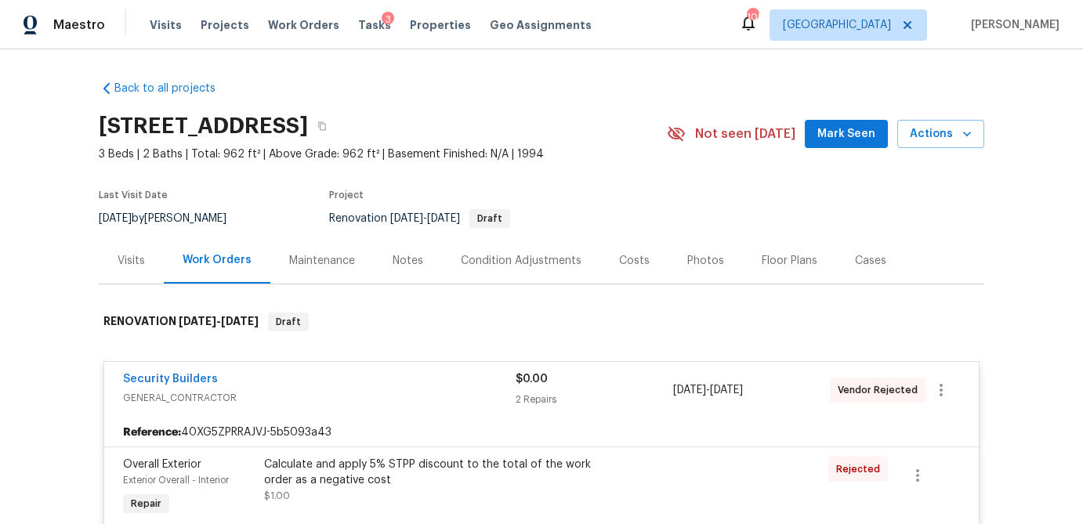
scroll to position [1, 0]
click at [115, 259] on div "Visits" at bounding box center [131, 260] width 65 height 46
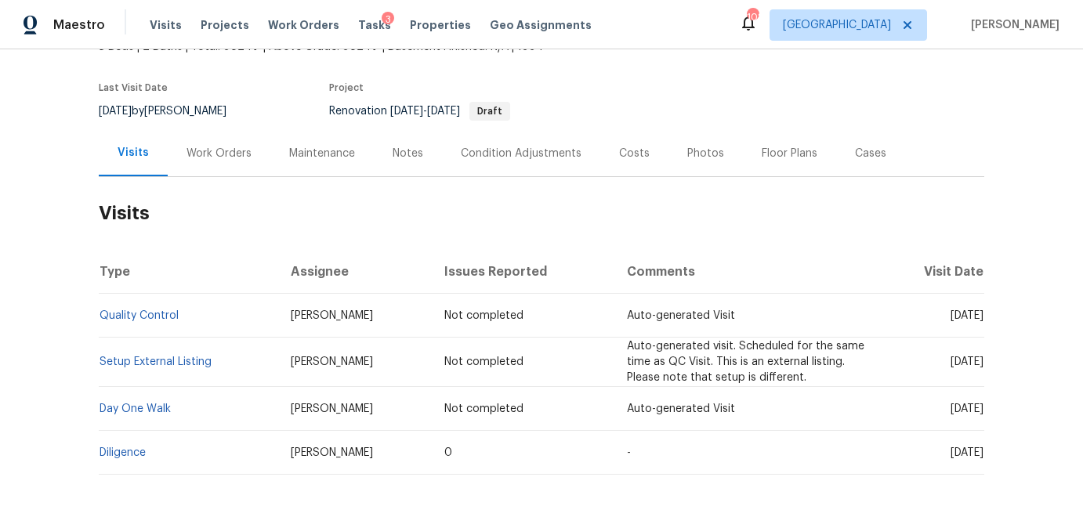
scroll to position [109, 0]
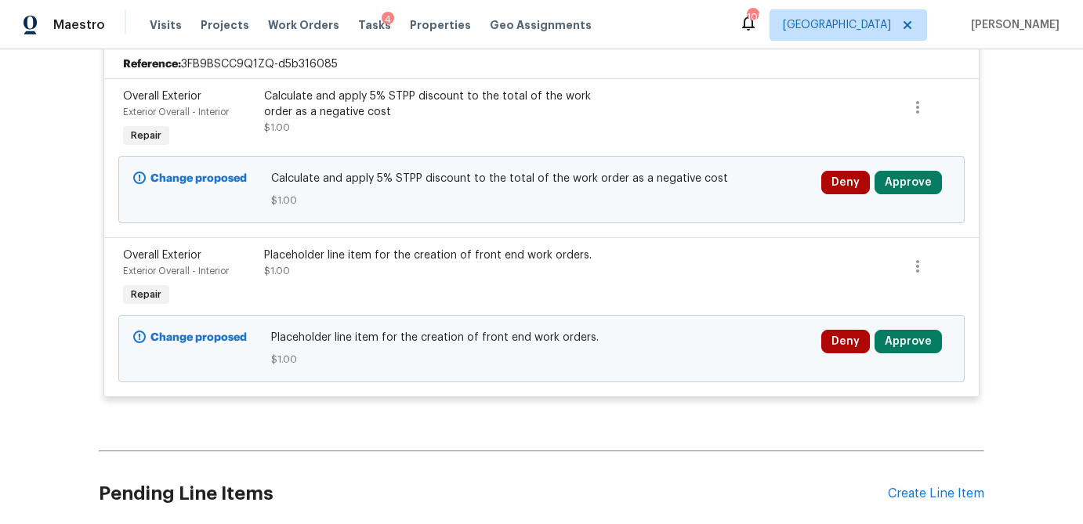
scroll to position [379, 0]
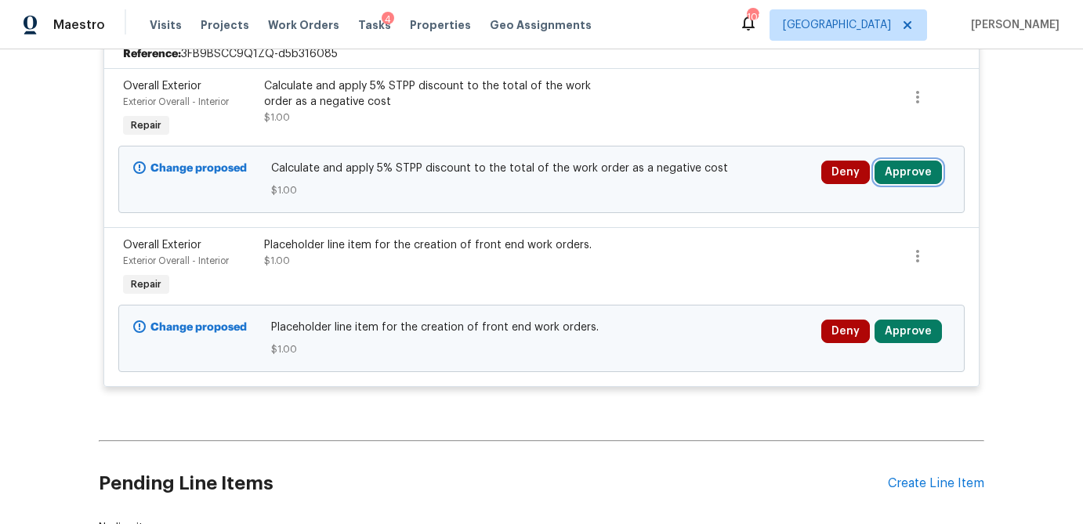
click at [919, 169] on button "Approve" at bounding box center [908, 173] width 67 height 24
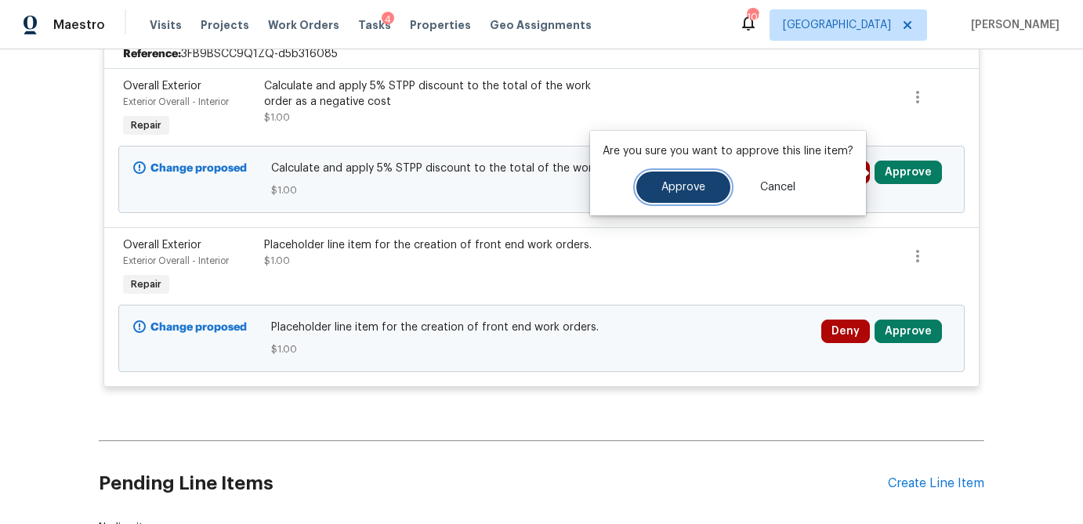
click at [711, 191] on button "Approve" at bounding box center [684, 187] width 94 height 31
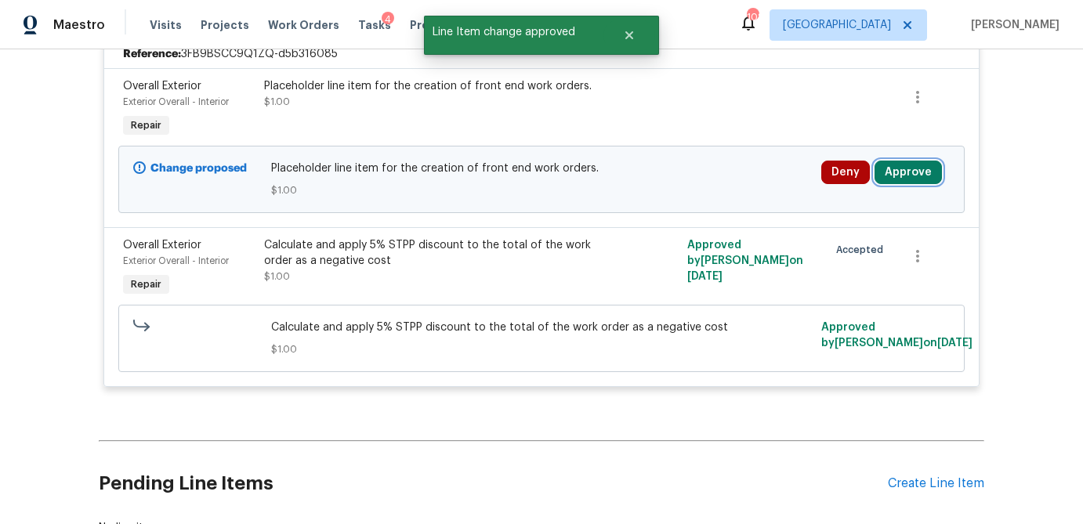
click at [903, 170] on button "Approve" at bounding box center [908, 173] width 67 height 24
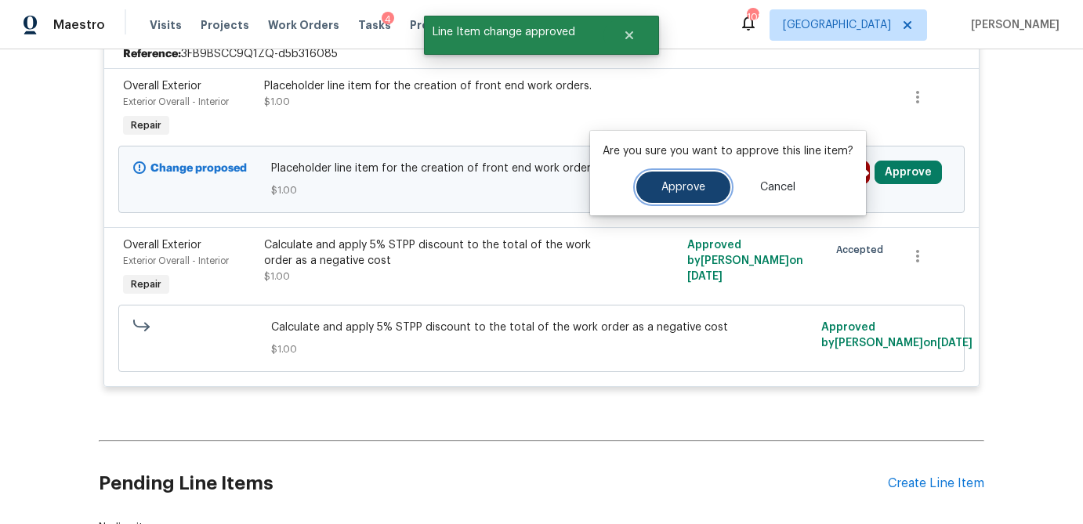
click at [693, 197] on button "Approve" at bounding box center [684, 187] width 94 height 31
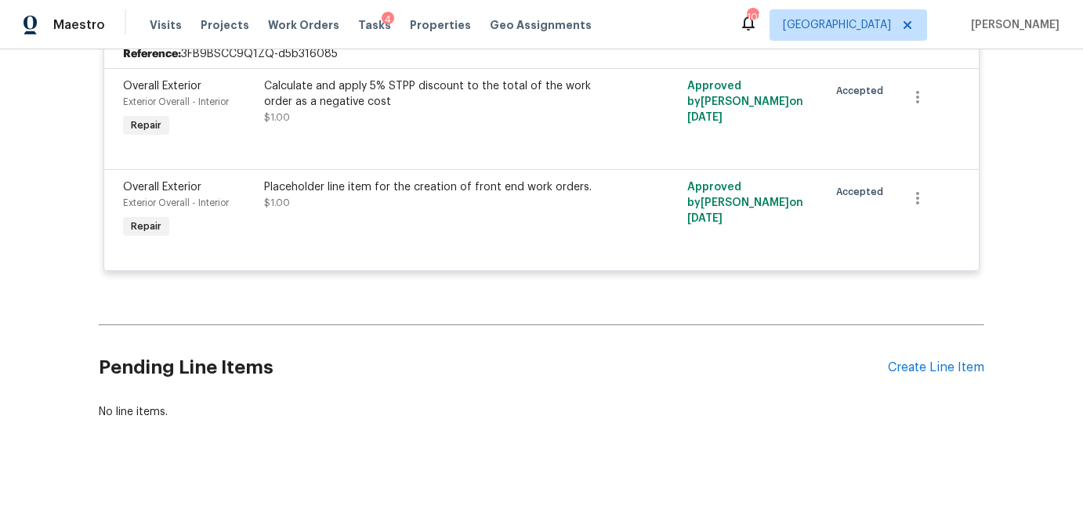
scroll to position [269, 0]
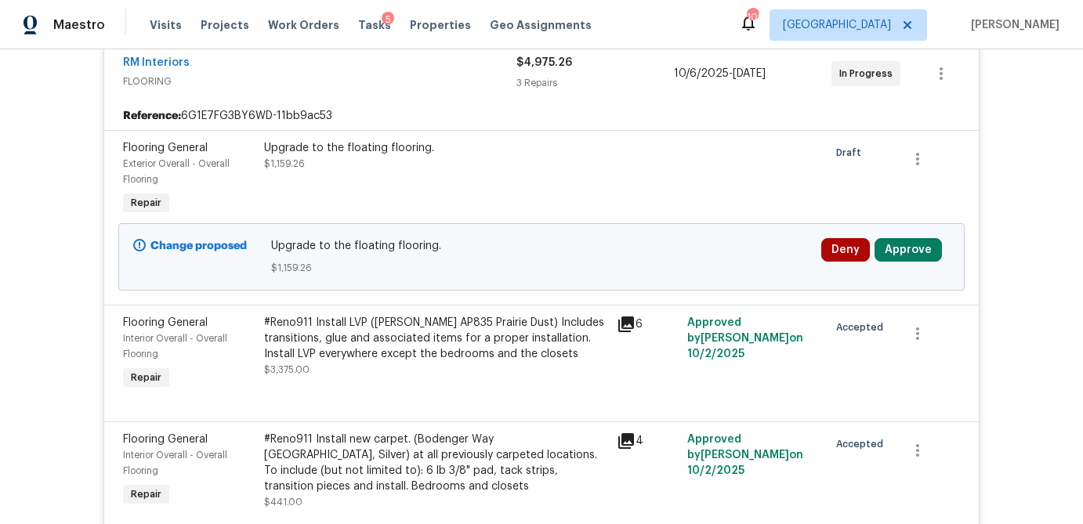
scroll to position [370, 0]
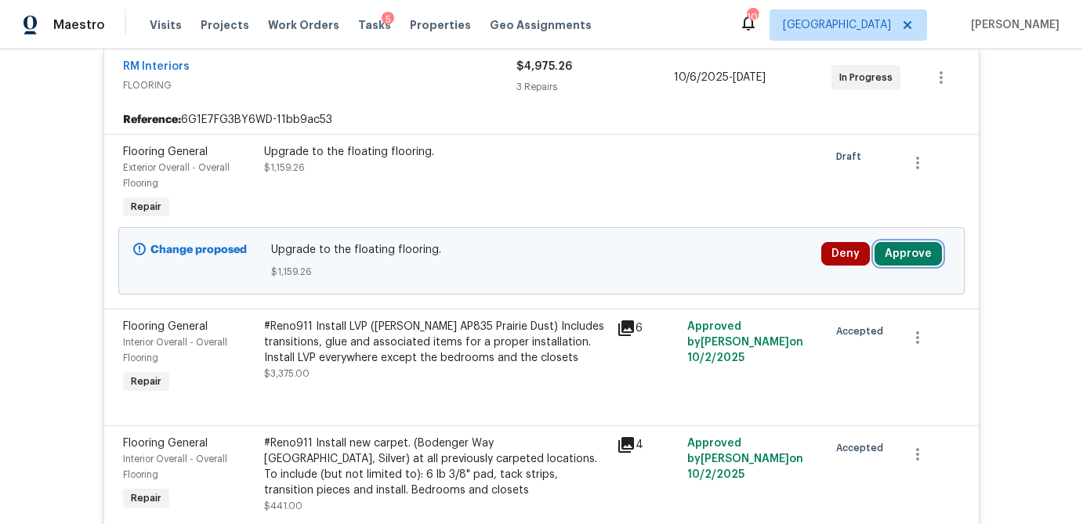
drag, startPoint x: 923, startPoint y: 255, endPoint x: 900, endPoint y: 256, distance: 22.8
click at [923, 255] on button "Approve" at bounding box center [908, 254] width 67 height 24
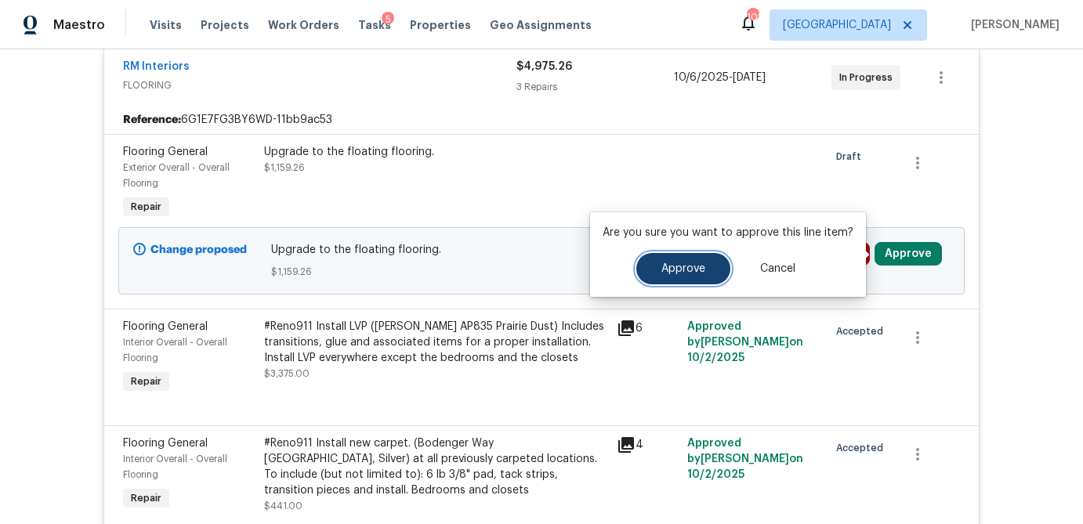
click at [679, 273] on span "Approve" at bounding box center [684, 269] width 44 height 12
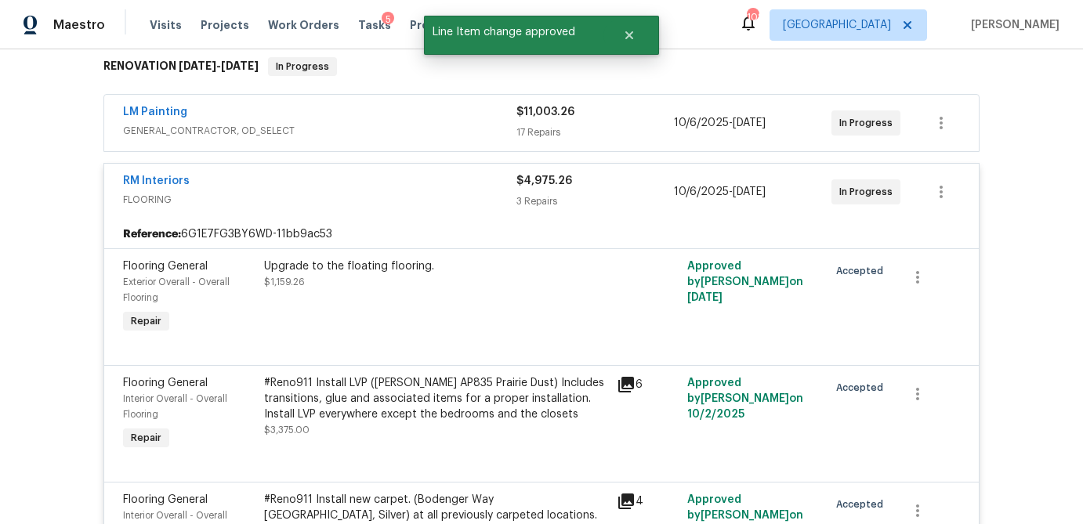
scroll to position [254, 0]
click at [634, 151] on div "LM Painting GENERAL_CONTRACTOR, OD_SELECT $11,003.26 17 Repairs 10/6/2025 - 10/…" at bounding box center [541, 124] width 875 height 56
click at [634, 137] on div "17 Repairs" at bounding box center [596, 134] width 158 height 16
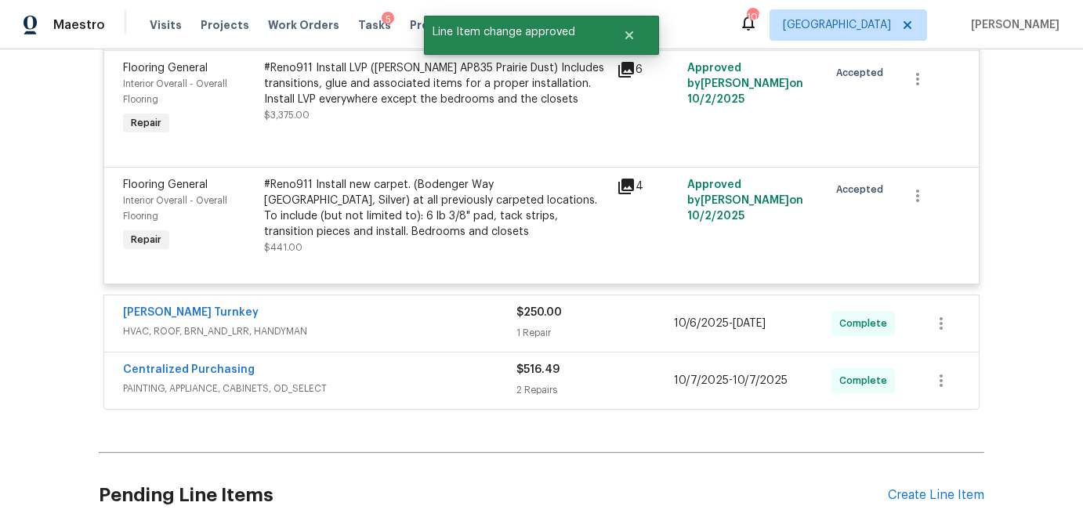
scroll to position [3198, 0]
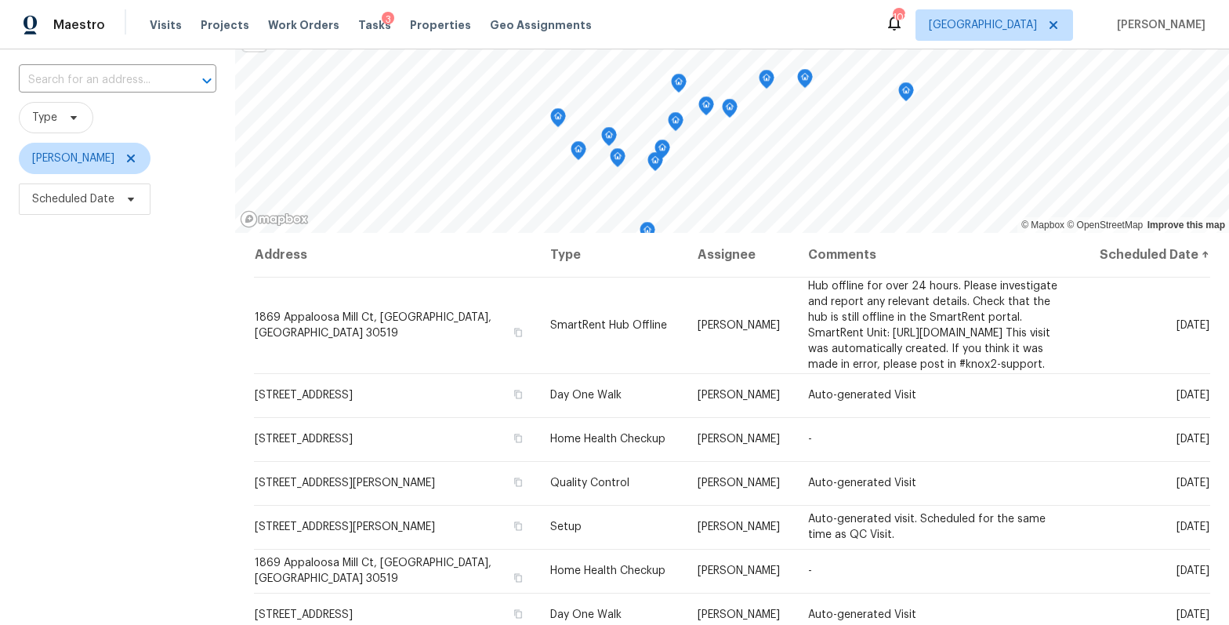
scroll to position [163, 0]
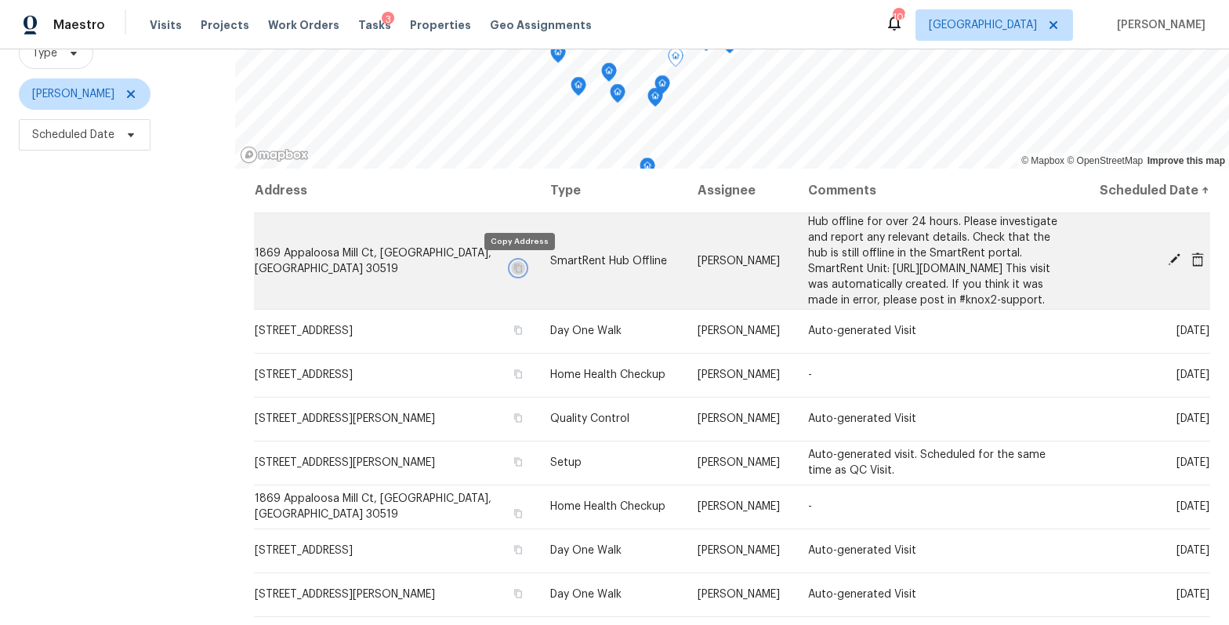
click at [517, 269] on icon "button" at bounding box center [517, 267] width 9 height 9
click at [1168, 264] on icon at bounding box center [1174, 259] width 14 height 14
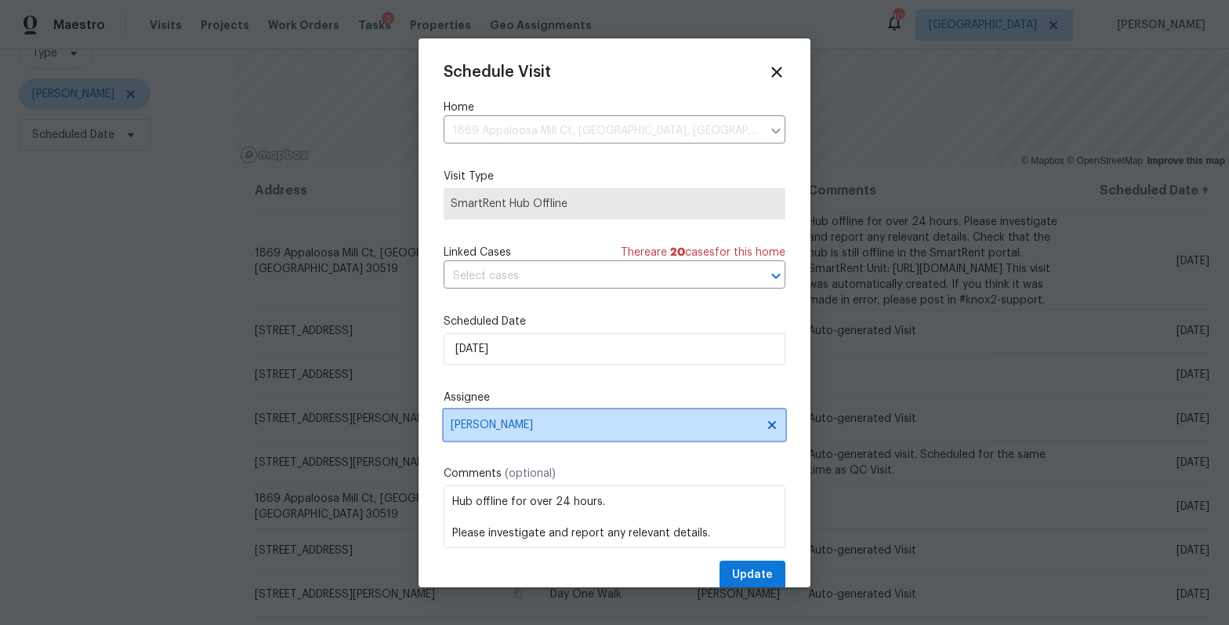
click at [550, 417] on span "[PERSON_NAME]" at bounding box center [615, 424] width 342 height 31
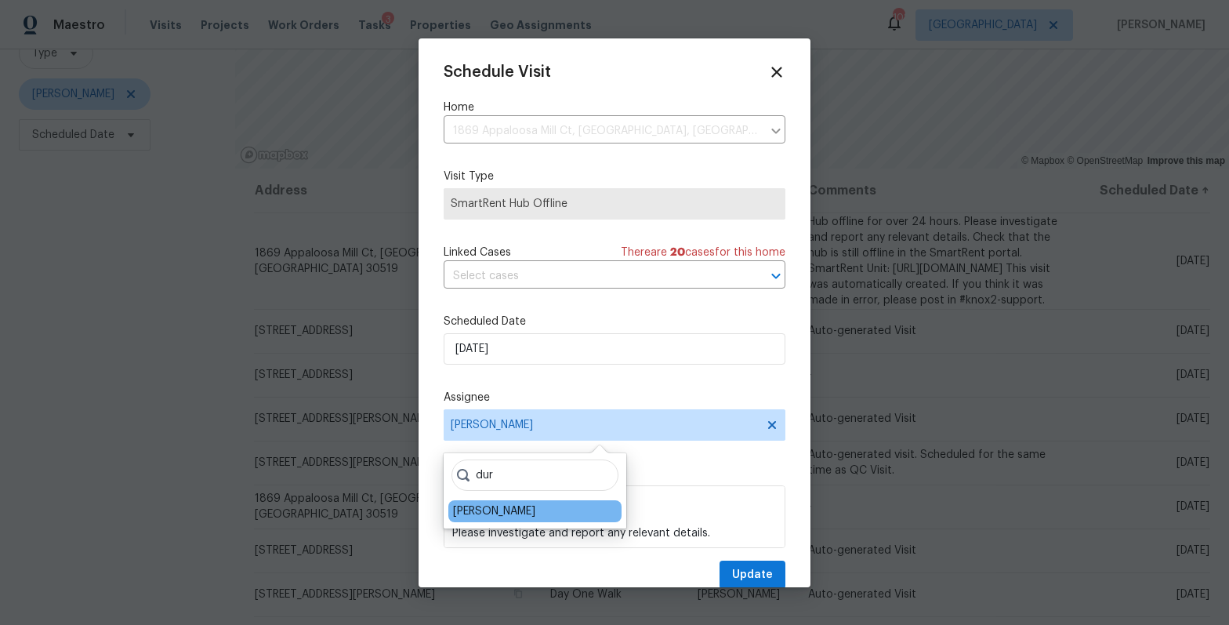
type input "dur"
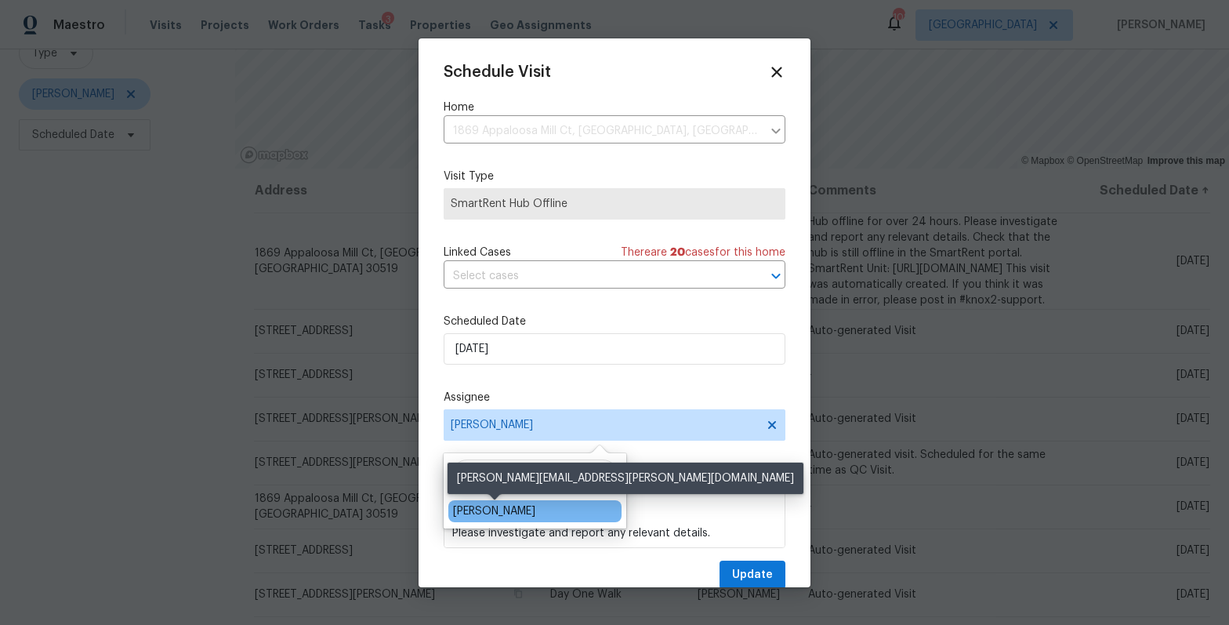
click at [532, 508] on div "[PERSON_NAME]" at bounding box center [494, 511] width 82 height 16
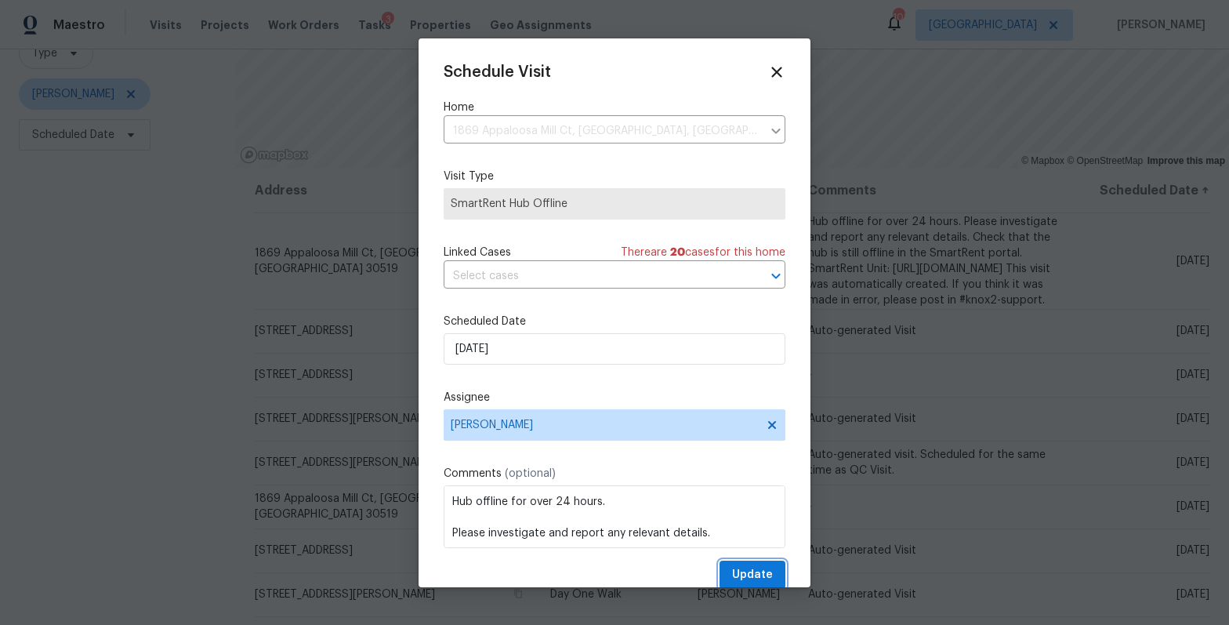
drag, startPoint x: 753, startPoint y: 568, endPoint x: 534, endPoint y: 361, distance: 301.7
click at [554, 373] on div "Schedule Visit Home 1869 Appaloosa Mill Ct, Buford, GA 30519 ​ Visit Type Smart…" at bounding box center [615, 326] width 342 height 526
click at [523, 351] on input "10/14/2025" at bounding box center [615, 348] width 342 height 31
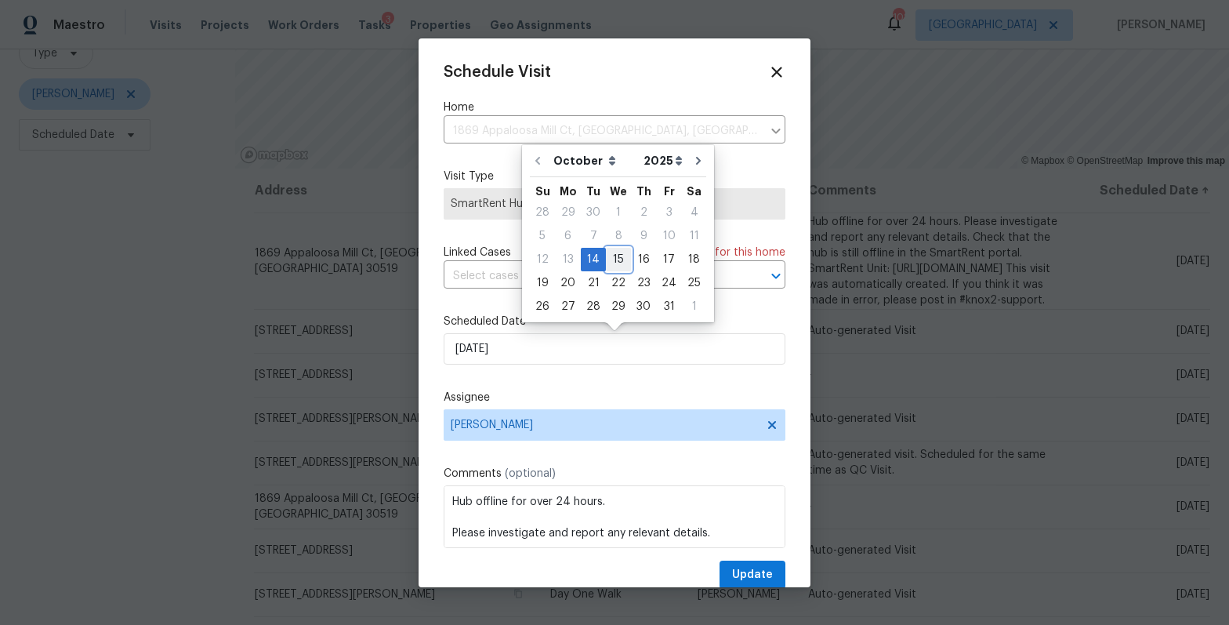
click at [619, 252] on div "15" at bounding box center [618, 260] width 25 height 22
type input "10/15/2025"
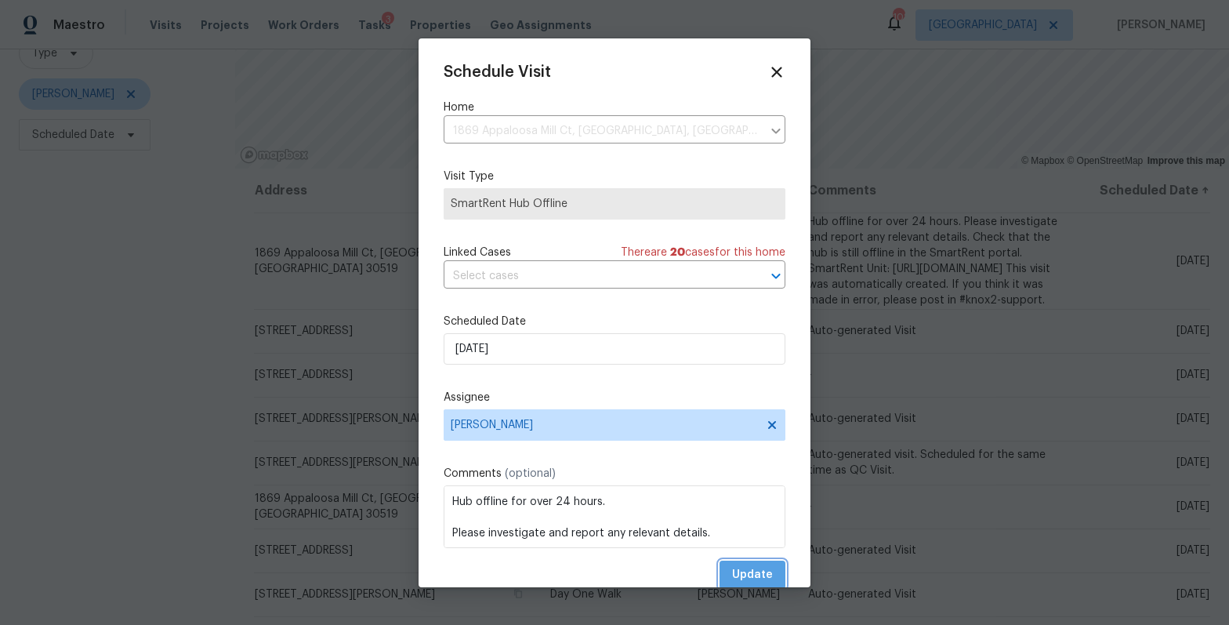
click at [770, 578] on span "Update" at bounding box center [752, 575] width 41 height 20
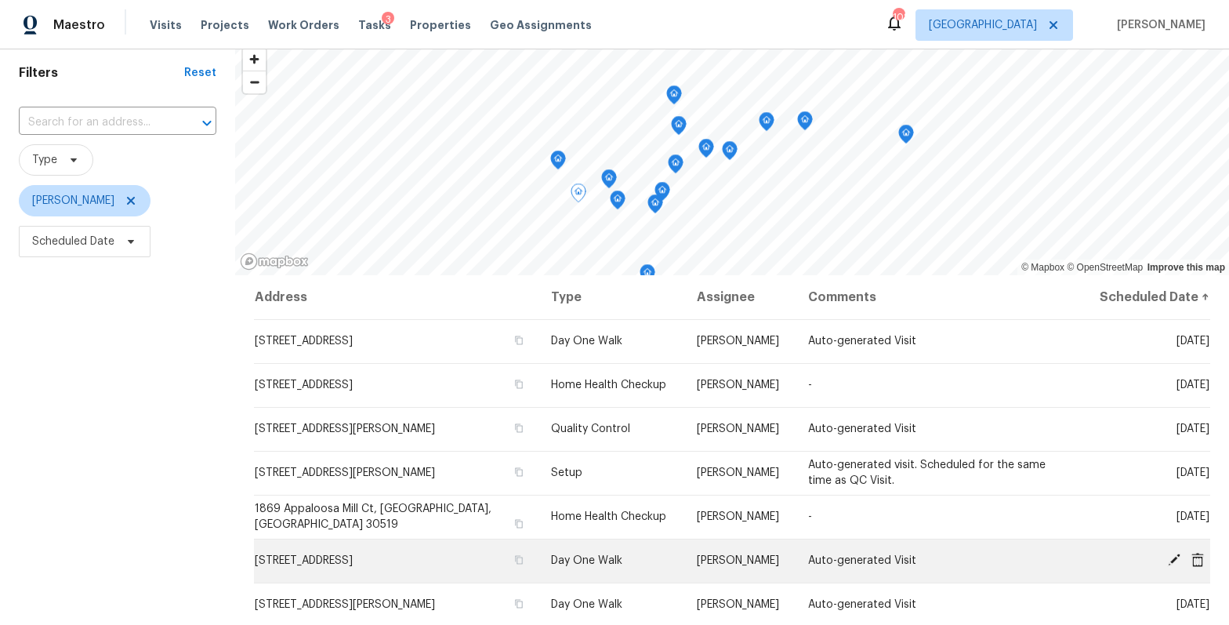
scroll to position [0, 0]
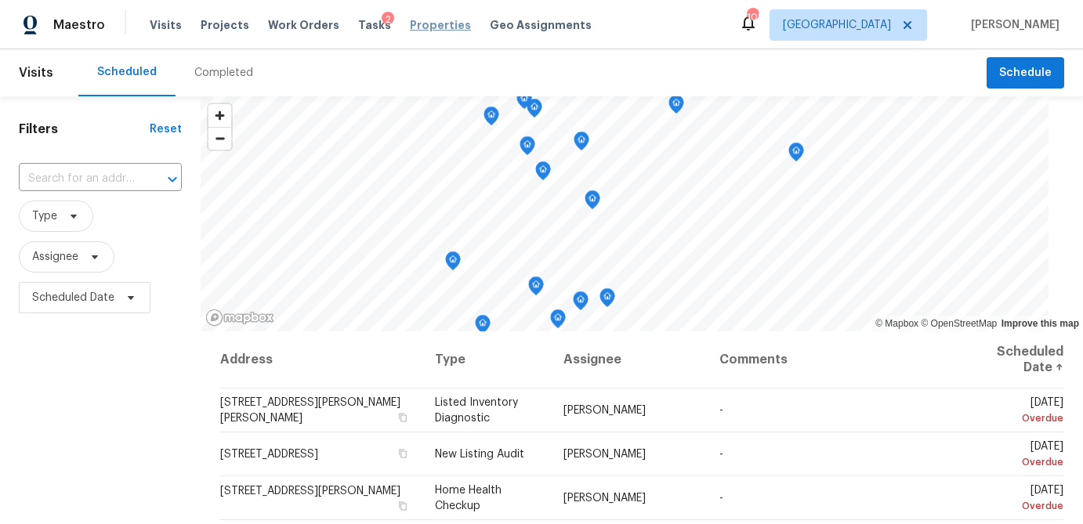
click at [410, 31] on span "Properties" at bounding box center [440, 25] width 61 height 16
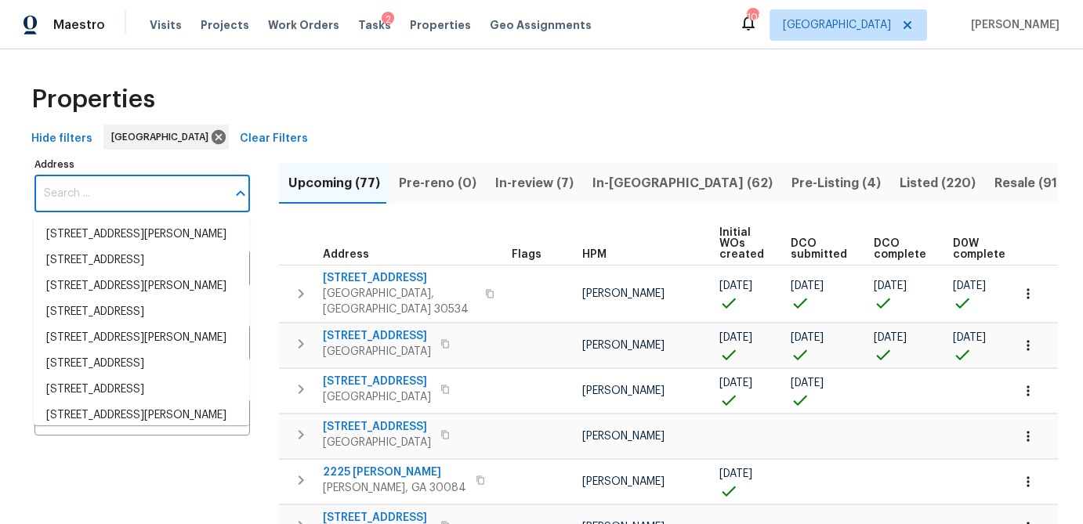
click at [125, 188] on input "Address" at bounding box center [130, 194] width 192 height 37
paste input "1579 Dillard rd"
type input "1579 Dillard rd"
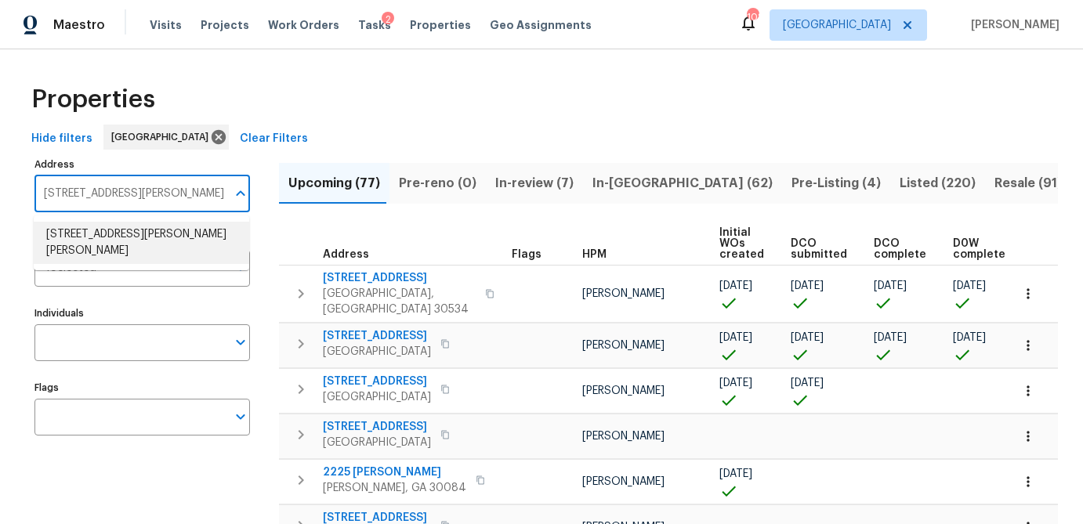
click at [125, 236] on li "1579 Dillard Rd Stone Mountain GA 30088" at bounding box center [142, 243] width 216 height 42
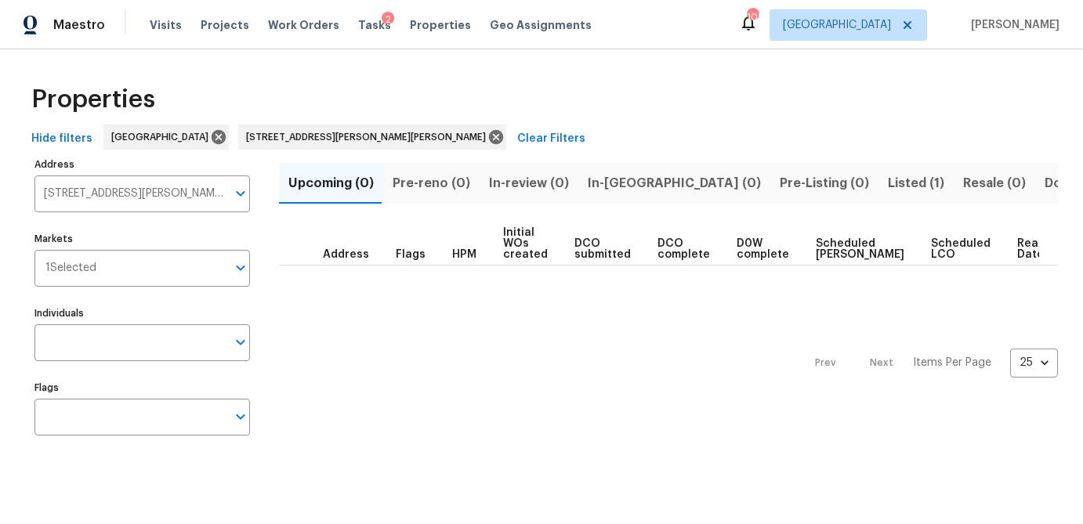
click at [888, 184] on span "Listed (1)" at bounding box center [916, 183] width 56 height 22
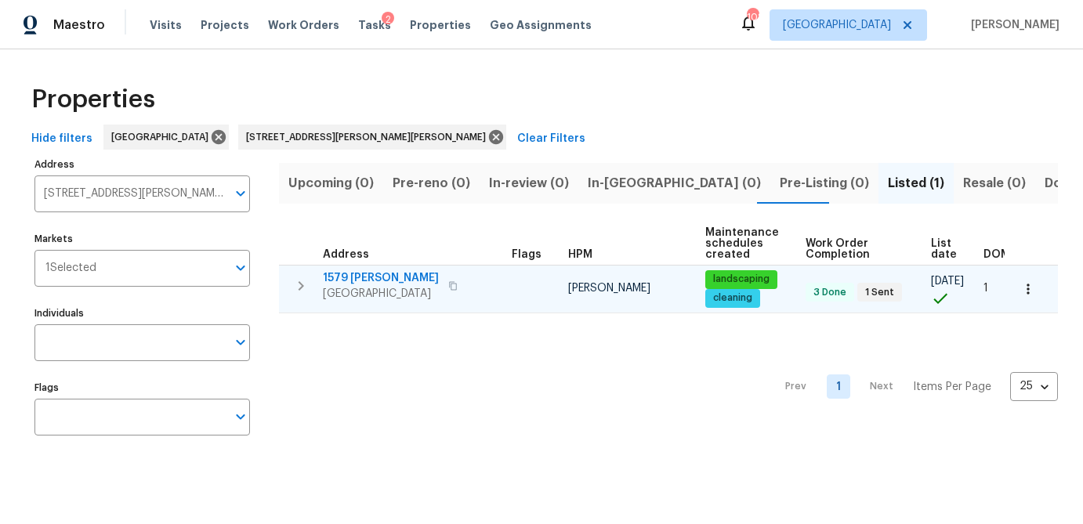
click at [356, 275] on span "1579 Dillard Rd" at bounding box center [381, 278] width 116 height 16
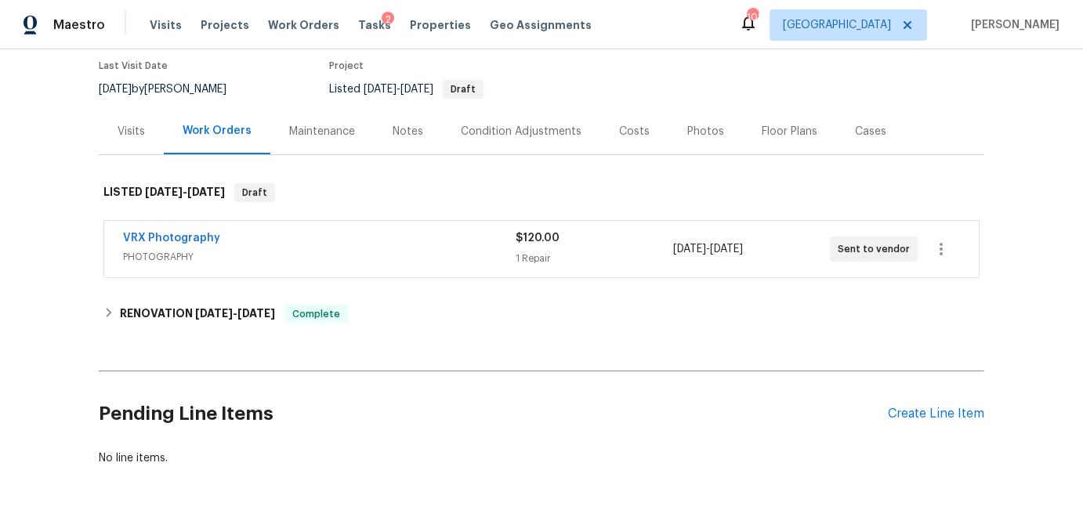
scroll to position [147, 0]
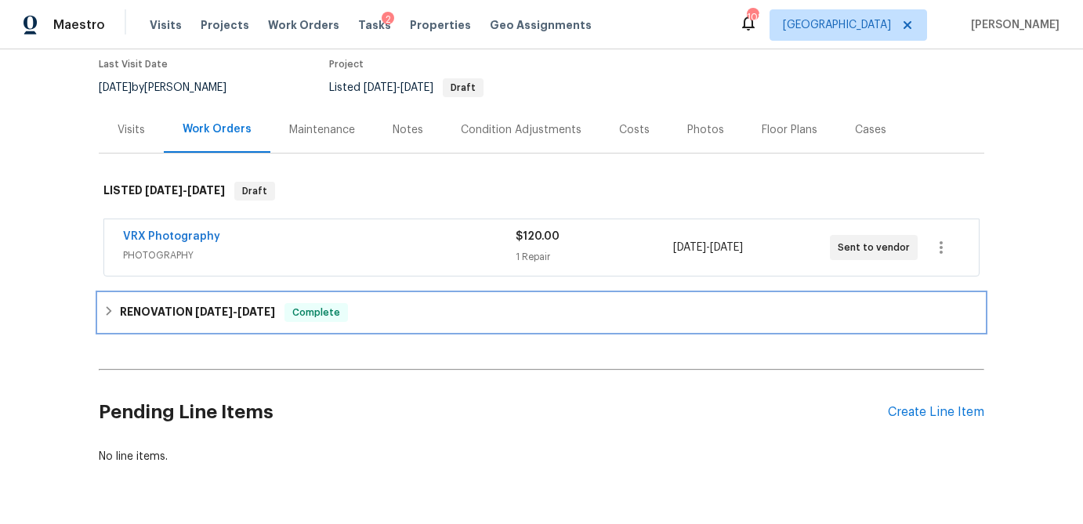
click at [109, 306] on icon at bounding box center [108, 311] width 11 height 11
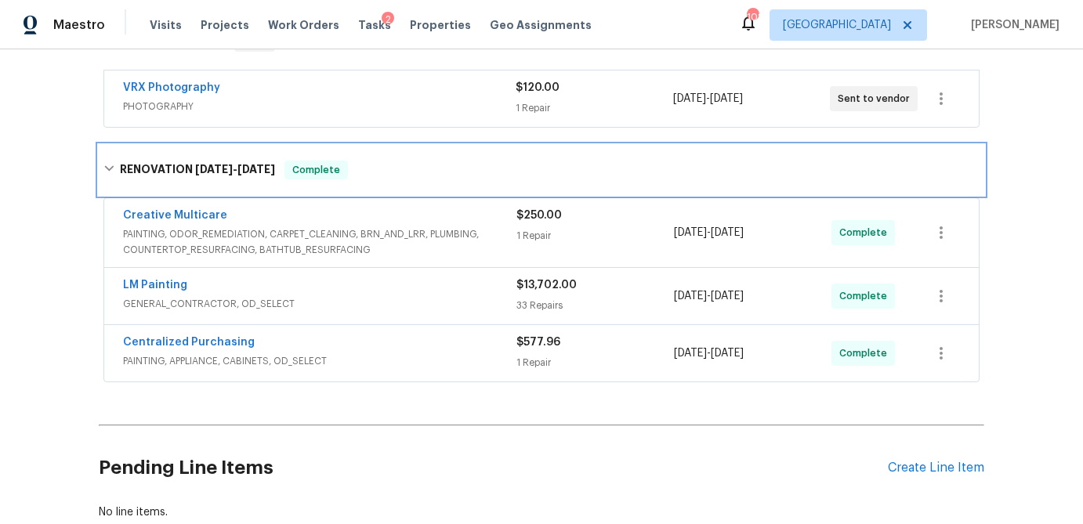
scroll to position [302, 0]
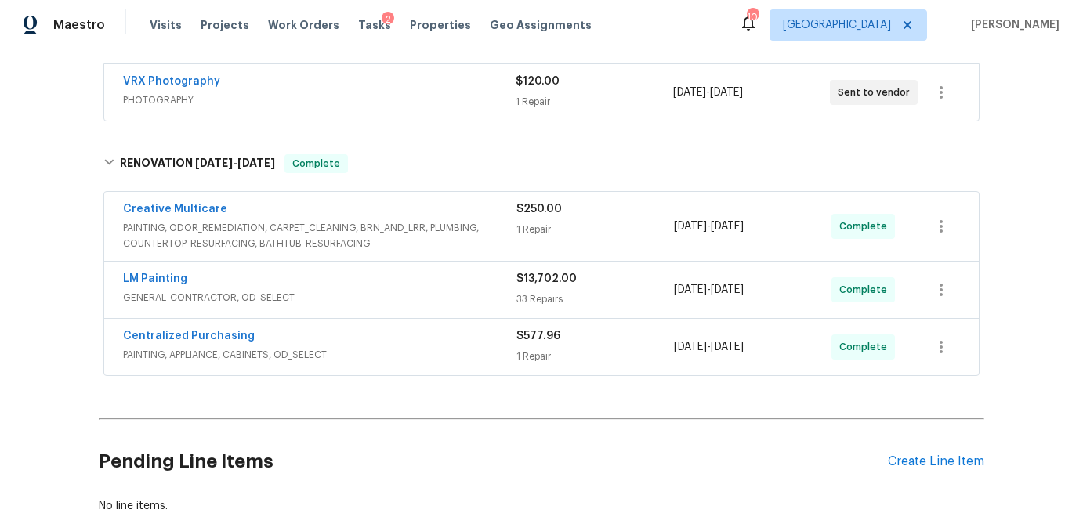
click at [298, 290] on div "LM Painting GENERAL_CONTRACTOR, OD_SELECT" at bounding box center [320, 290] width 394 height 38
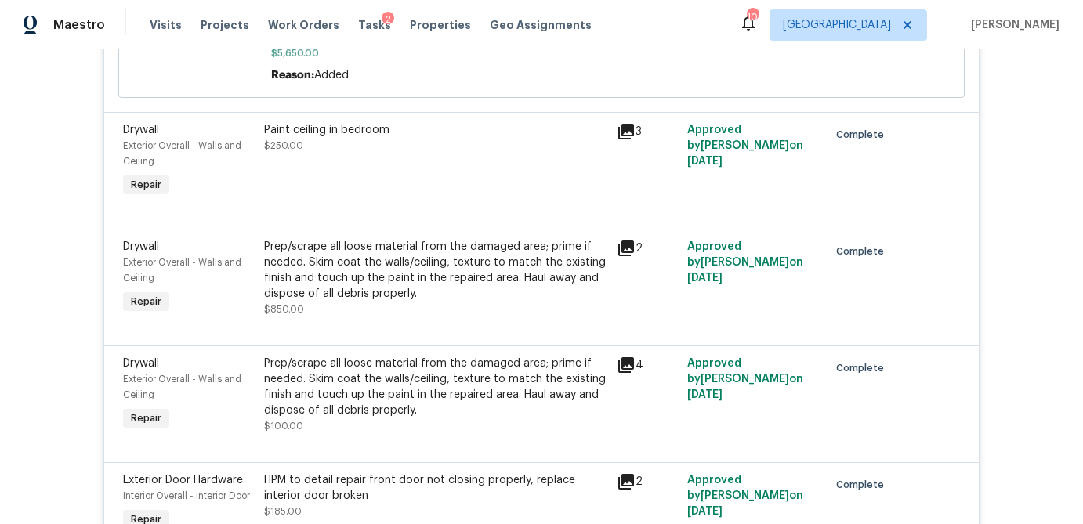
scroll to position [3760, 0]
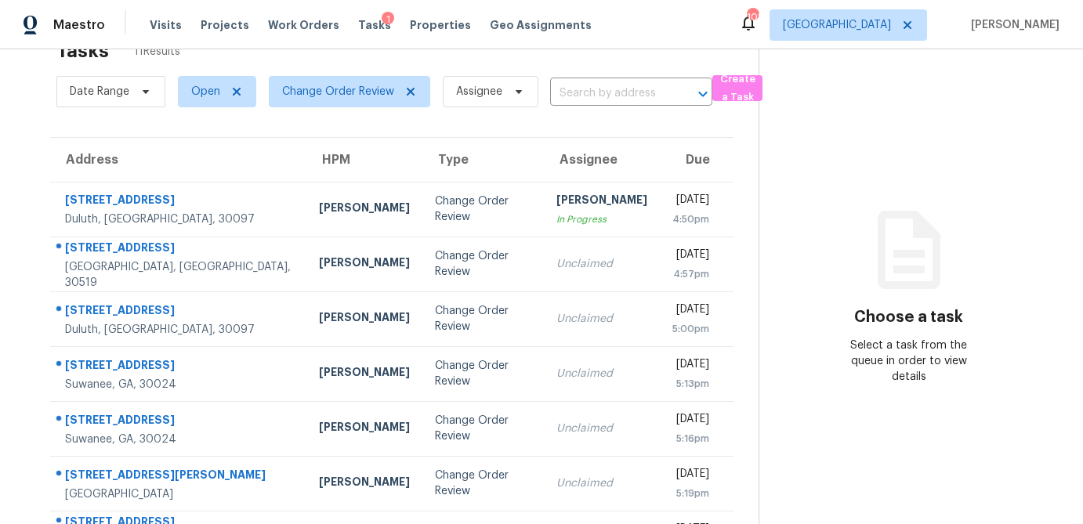
scroll to position [56, 0]
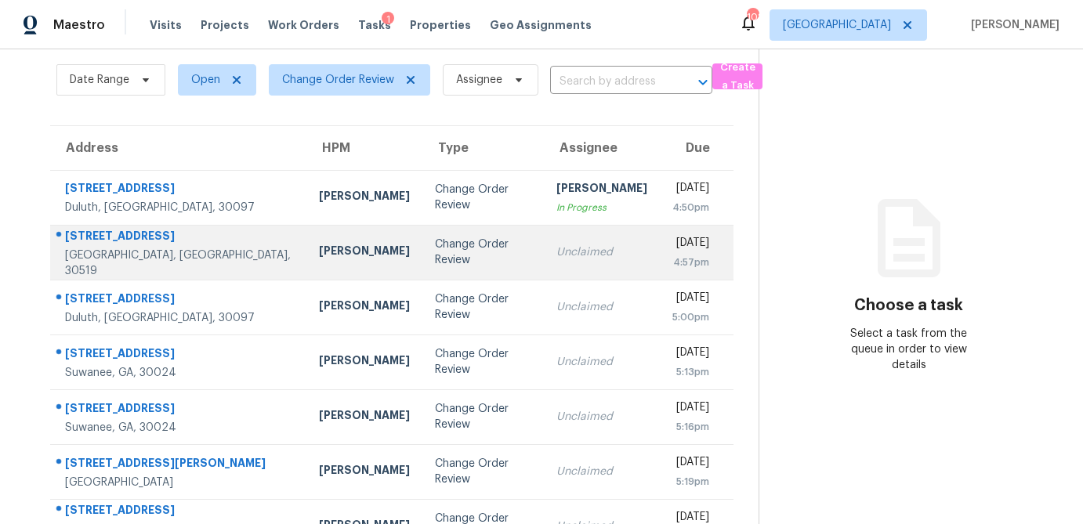
click at [319, 256] on div "[PERSON_NAME]" at bounding box center [364, 253] width 91 height 20
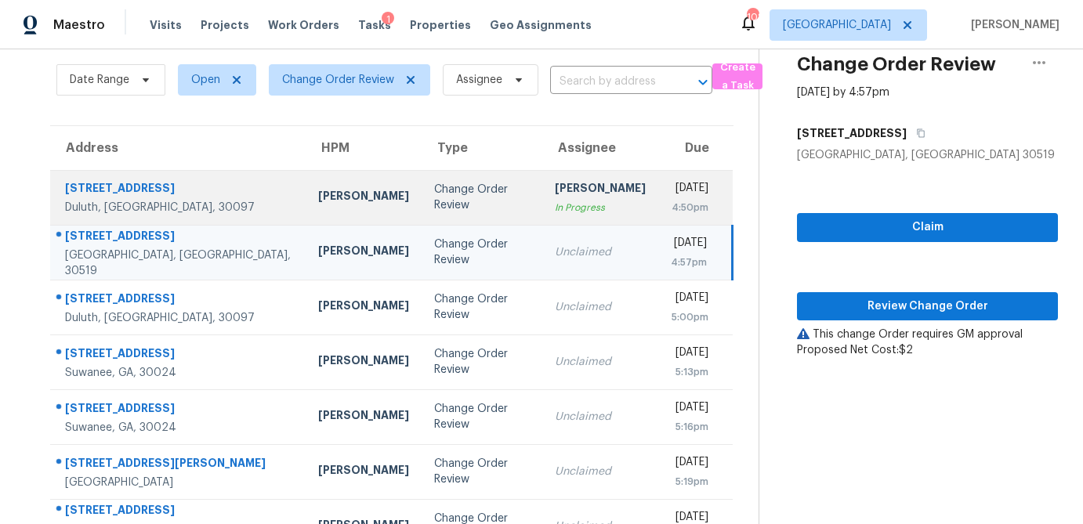
click at [434, 204] on div "Change Order Review" at bounding box center [482, 197] width 96 height 31
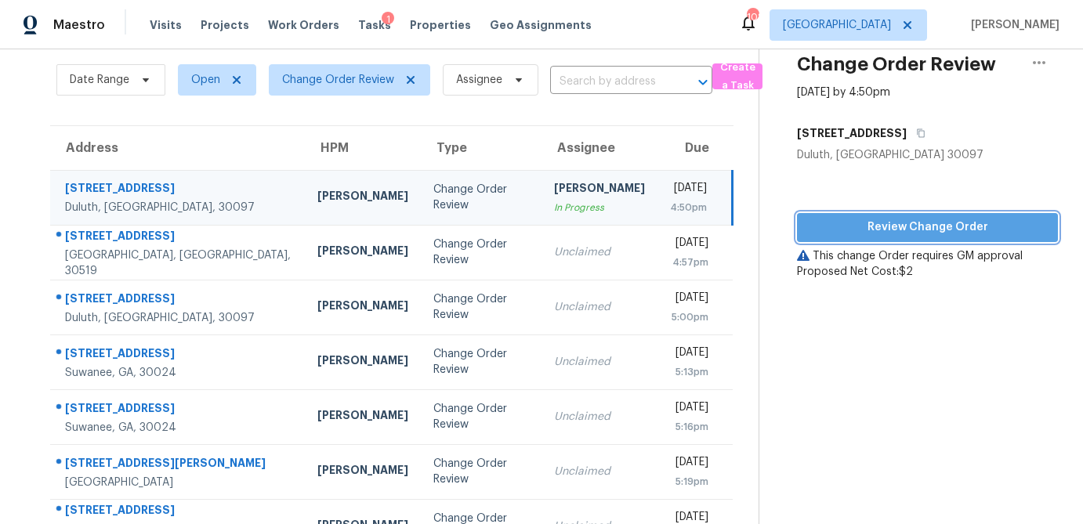
click at [888, 231] on span "Review Change Order" at bounding box center [928, 228] width 236 height 20
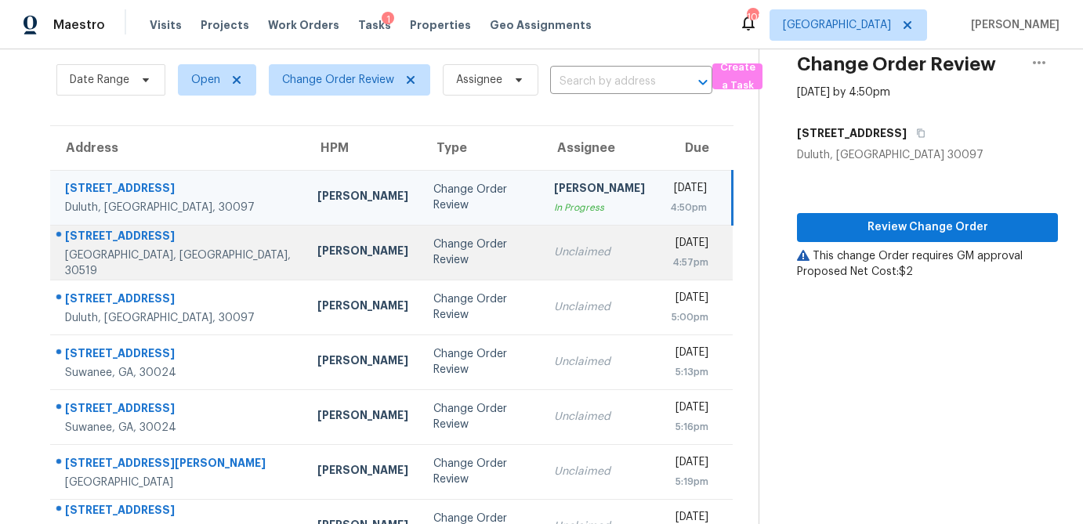
click at [434, 245] on div "Change Order Review" at bounding box center [482, 252] width 96 height 31
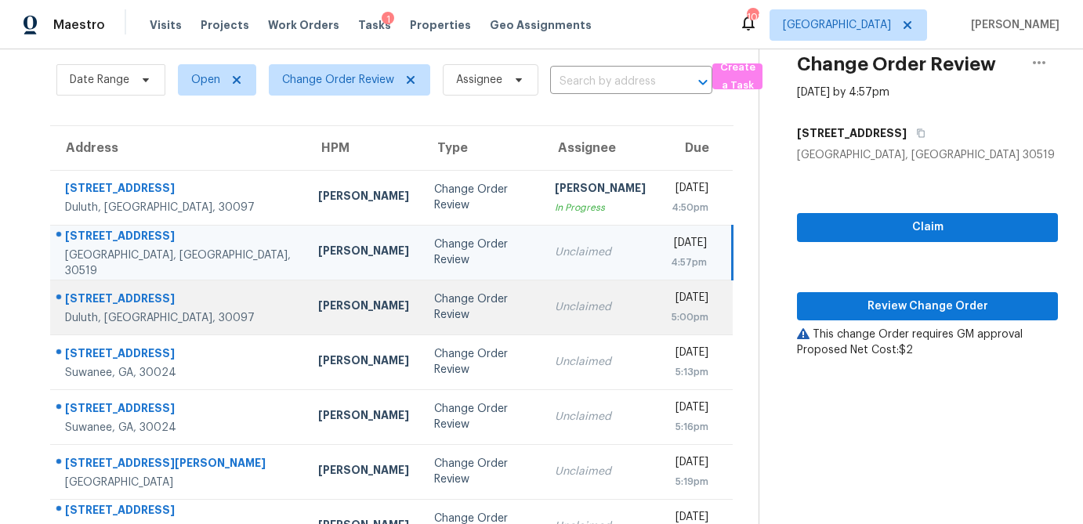
click at [422, 295] on td "Change Order Review" at bounding box center [483, 307] width 122 height 55
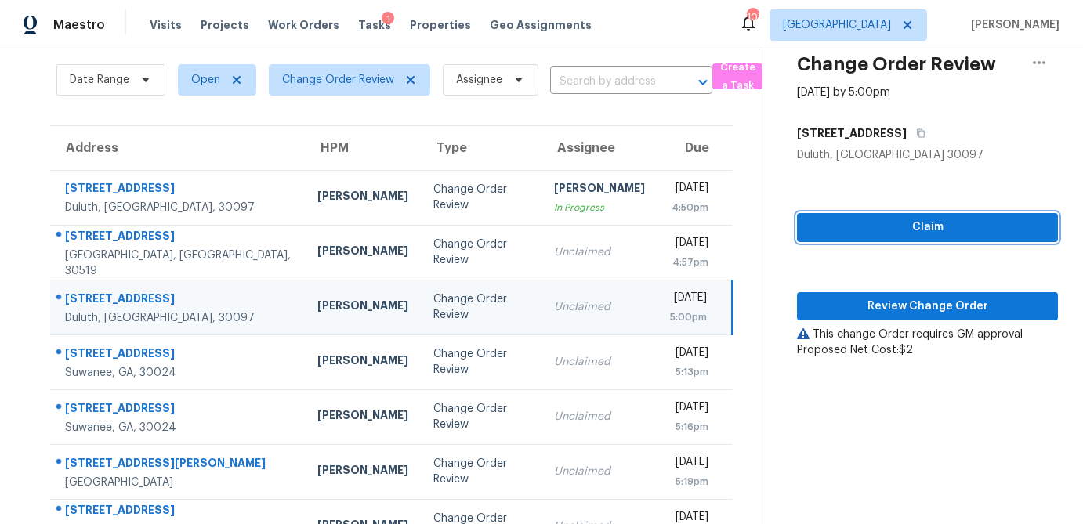
click at [949, 227] on span "Claim" at bounding box center [928, 228] width 236 height 20
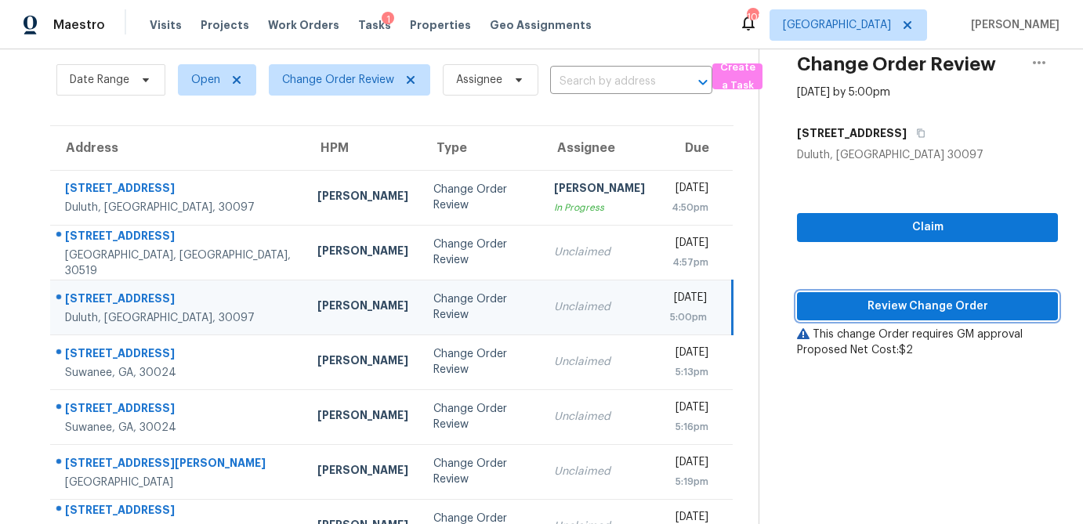
click at [916, 299] on span "Review Change Order" at bounding box center [928, 307] width 236 height 20
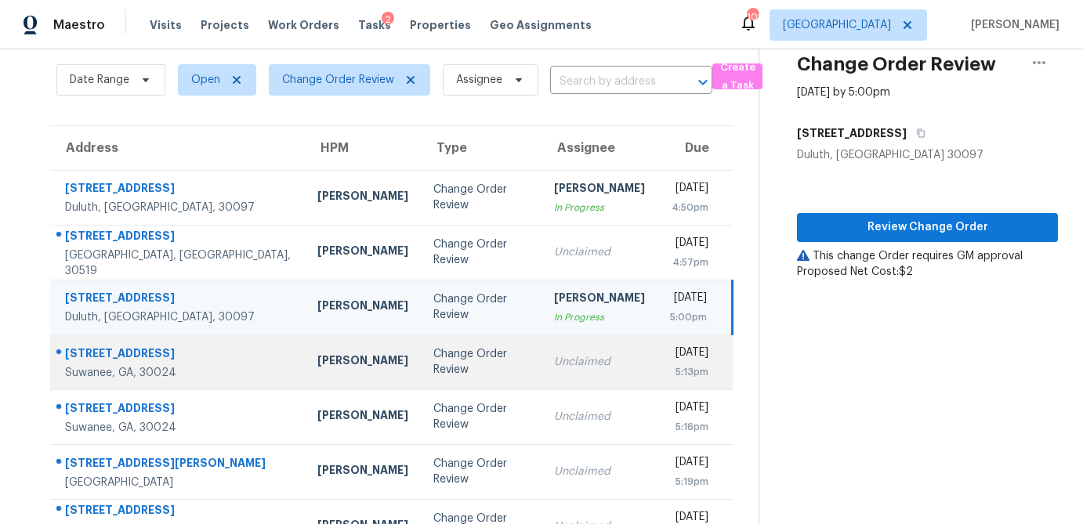
click at [434, 370] on div "Change Order Review" at bounding box center [482, 362] width 96 height 31
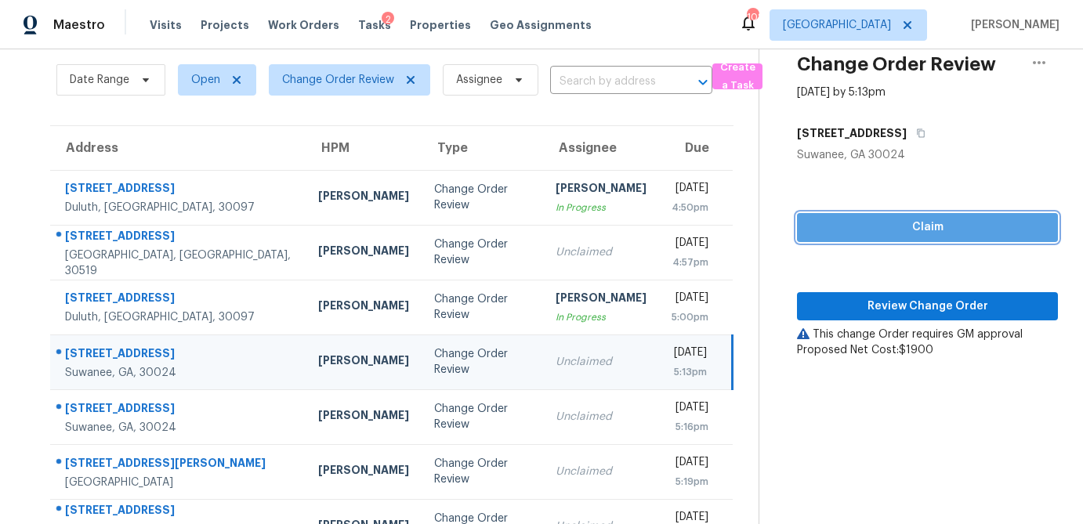
drag, startPoint x: 934, startPoint y: 222, endPoint x: 914, endPoint y: 271, distance: 53.1
click at [934, 222] on span "Claim" at bounding box center [928, 228] width 236 height 20
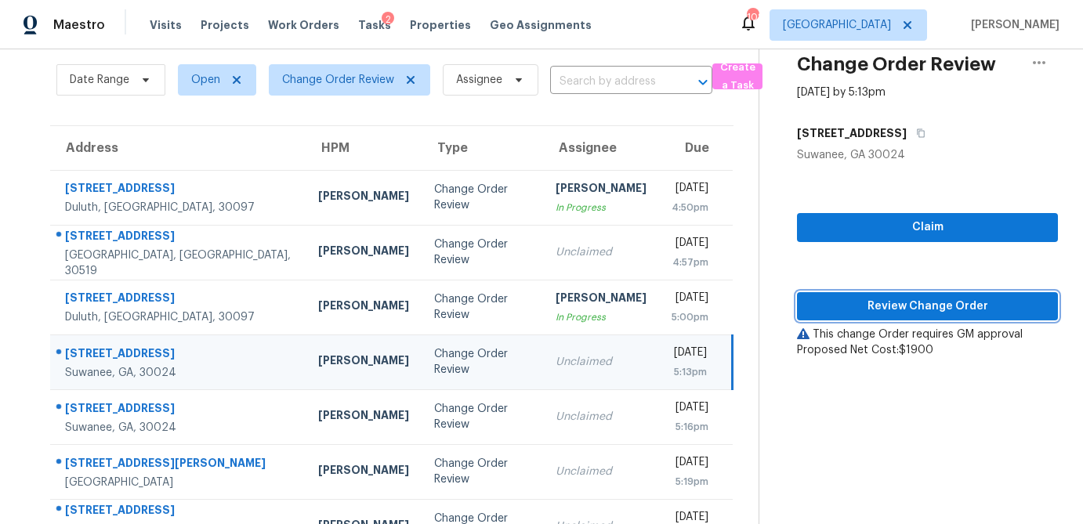
click at [909, 307] on span "Review Change Order" at bounding box center [928, 307] width 236 height 20
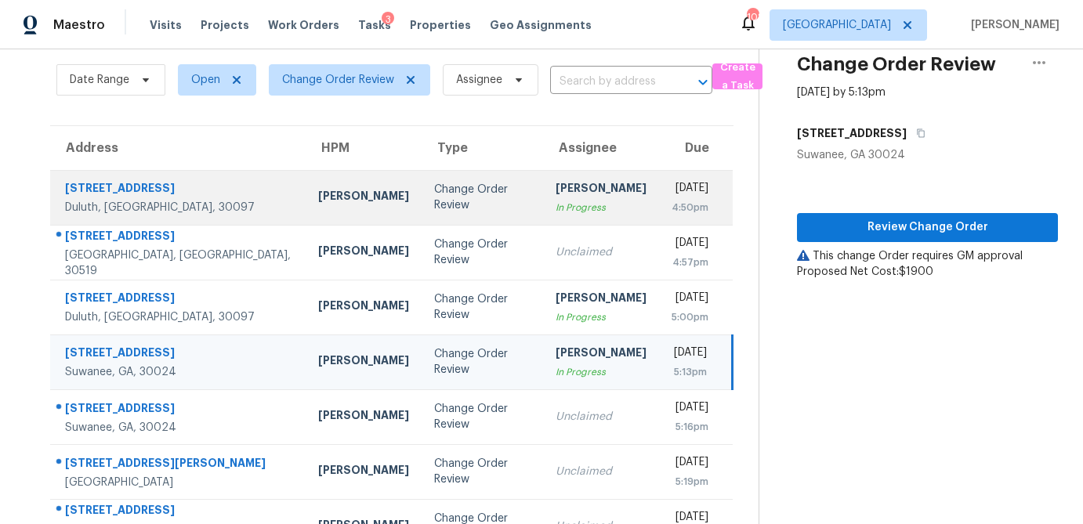
click at [434, 202] on div "Change Order Review" at bounding box center [482, 197] width 96 height 31
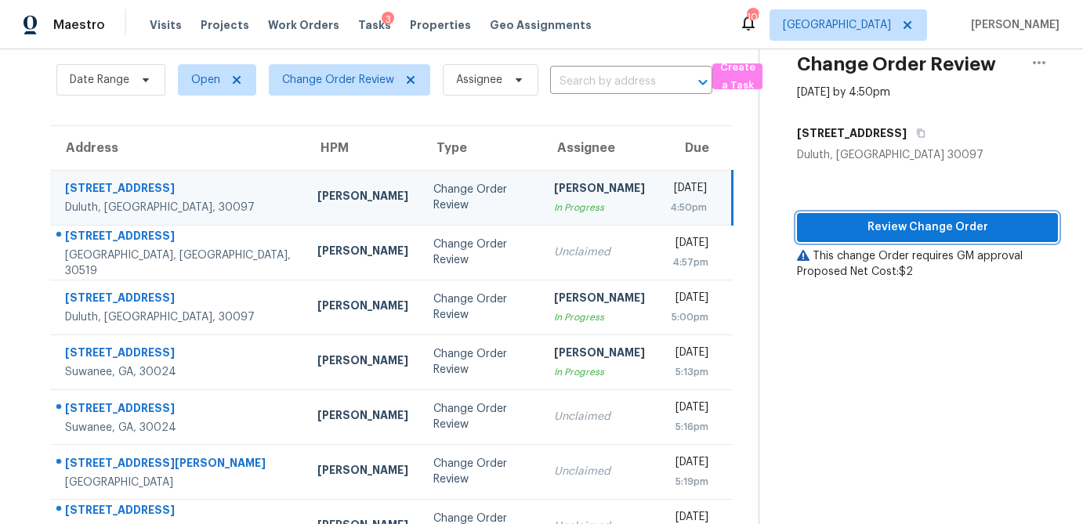
click at [866, 226] on span "Review Change Order" at bounding box center [928, 228] width 236 height 20
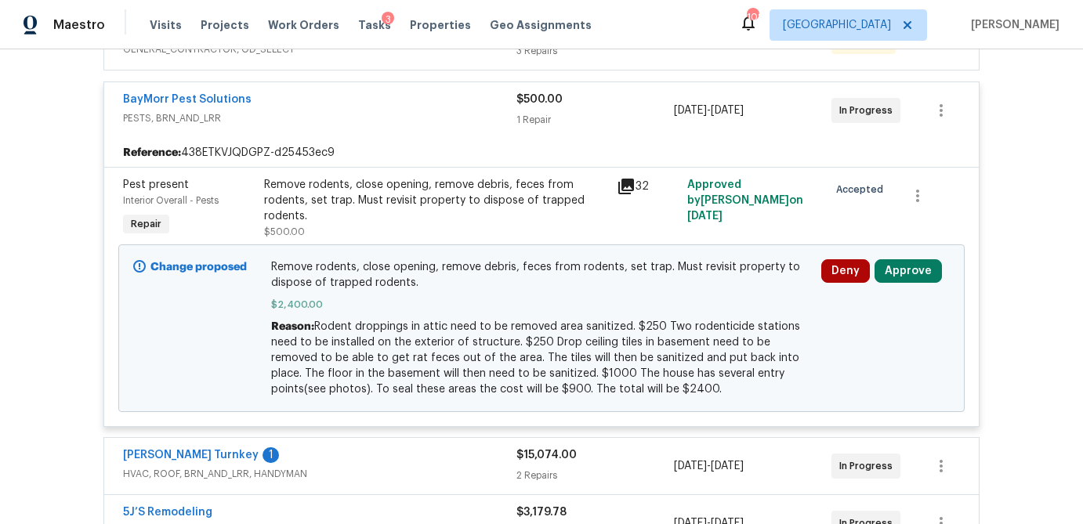
scroll to position [348, 0]
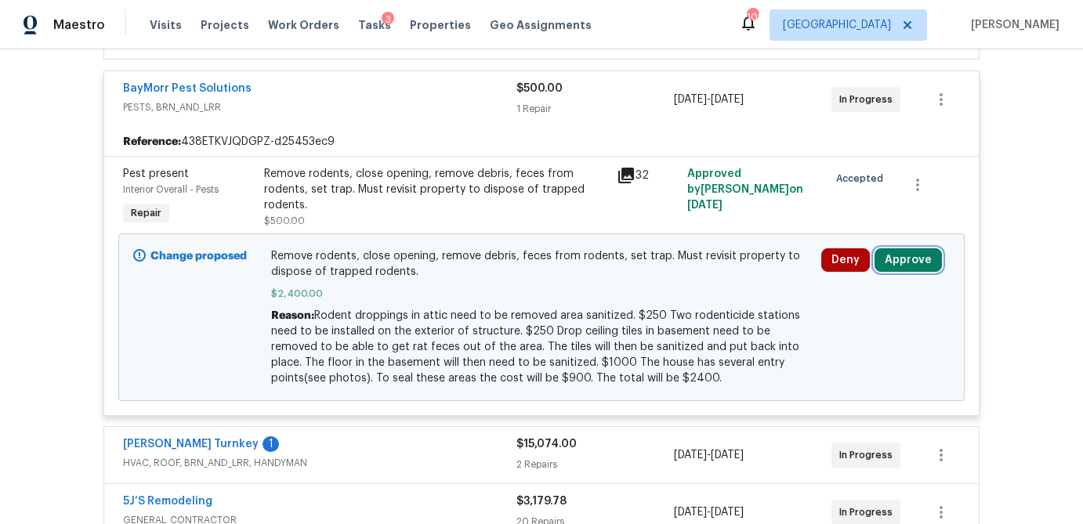
click at [920, 267] on button "Approve" at bounding box center [908, 261] width 67 height 24
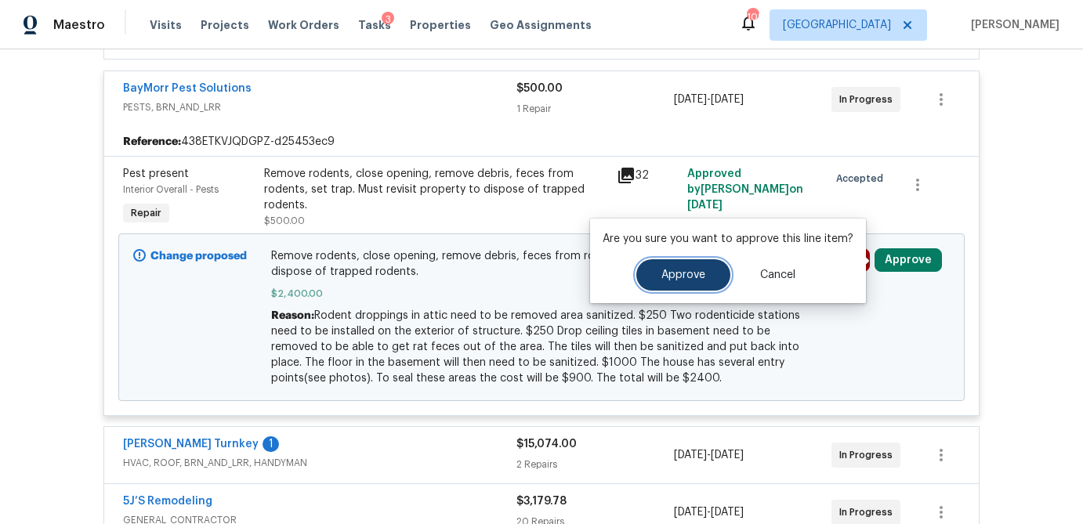
click at [678, 271] on span "Approve" at bounding box center [684, 276] width 44 height 12
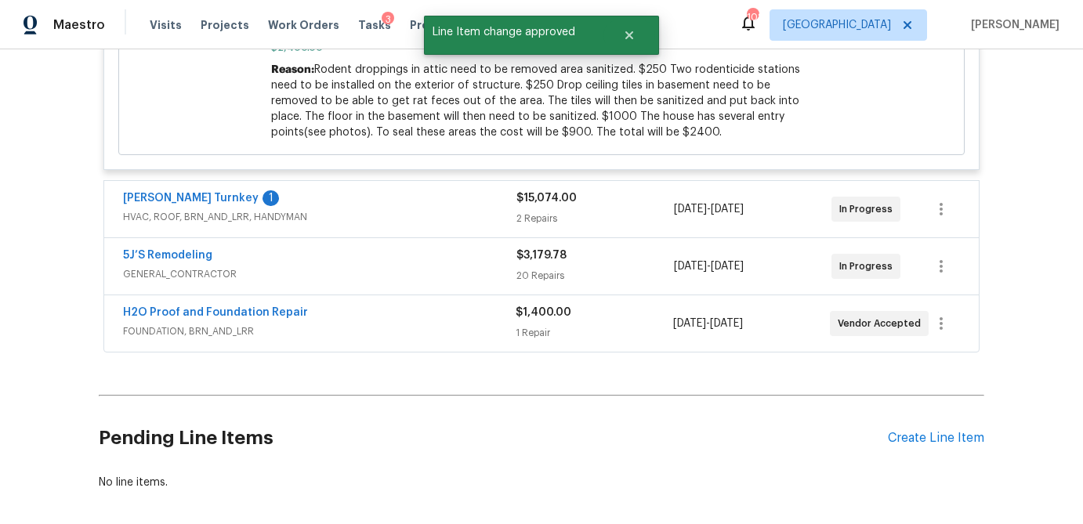
scroll to position [595, 0]
drag, startPoint x: 610, startPoint y: 195, endPoint x: 604, endPoint y: 210, distance: 16.2
click at [609, 195] on div "$15,074.00" at bounding box center [596, 198] width 158 height 16
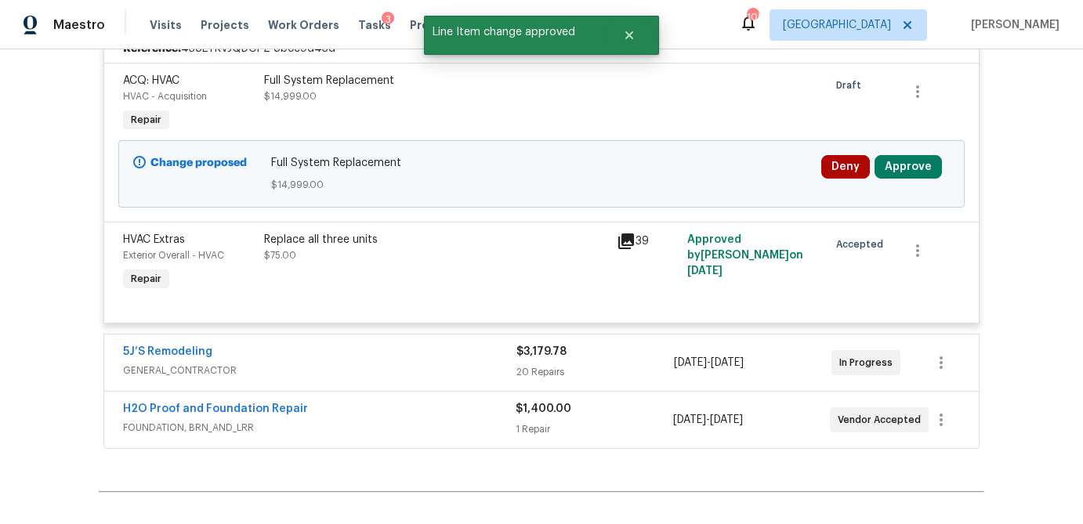
scroll to position [796, 0]
click at [920, 171] on button "Approve" at bounding box center [908, 169] width 67 height 24
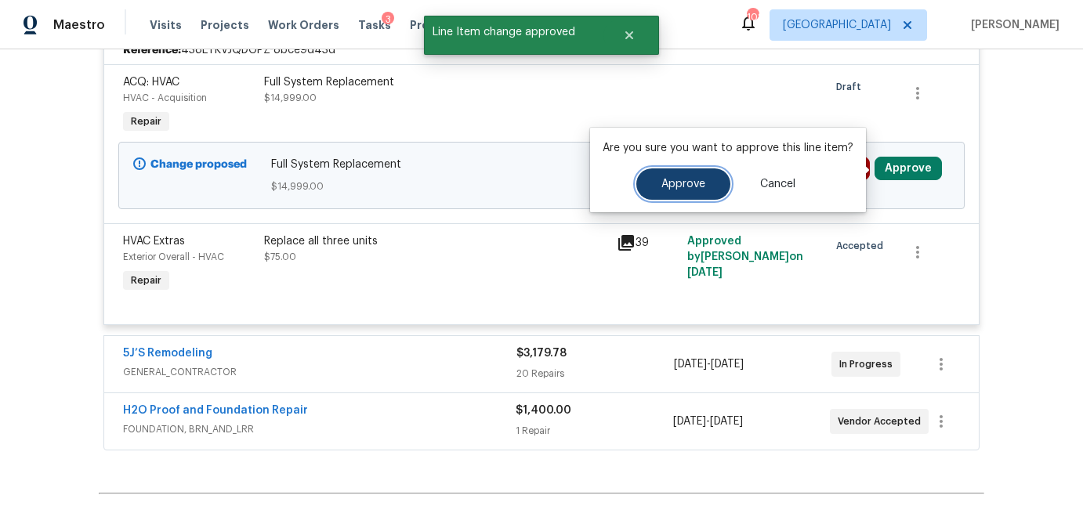
click at [686, 183] on span "Approve" at bounding box center [684, 185] width 44 height 12
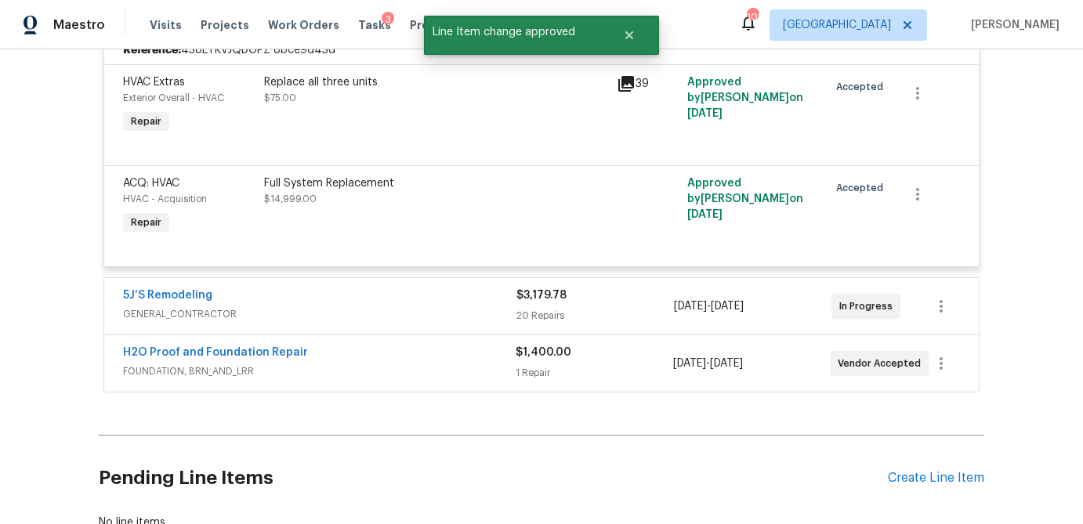
click at [630, 315] on div "20 Repairs" at bounding box center [596, 316] width 158 height 16
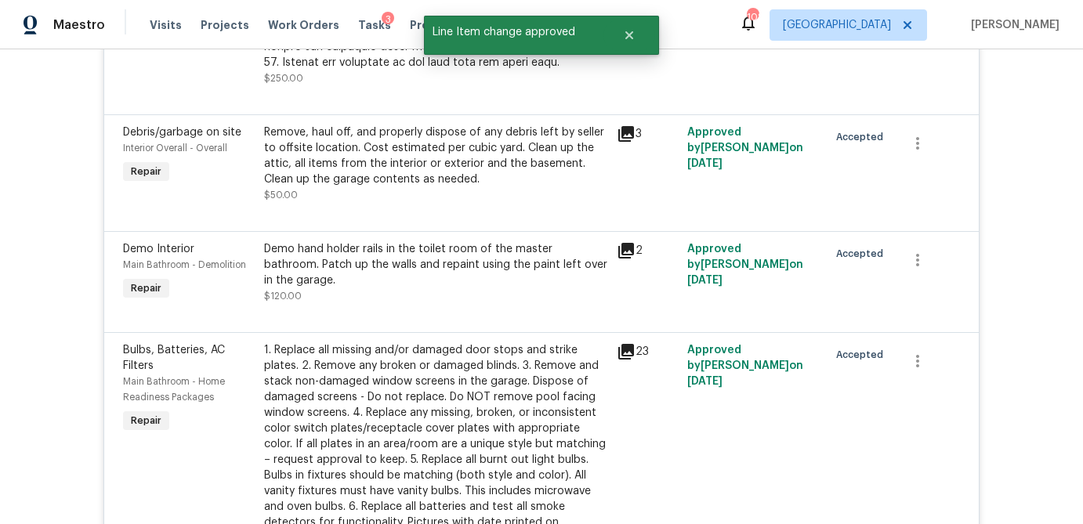
scroll to position [3840, 0]
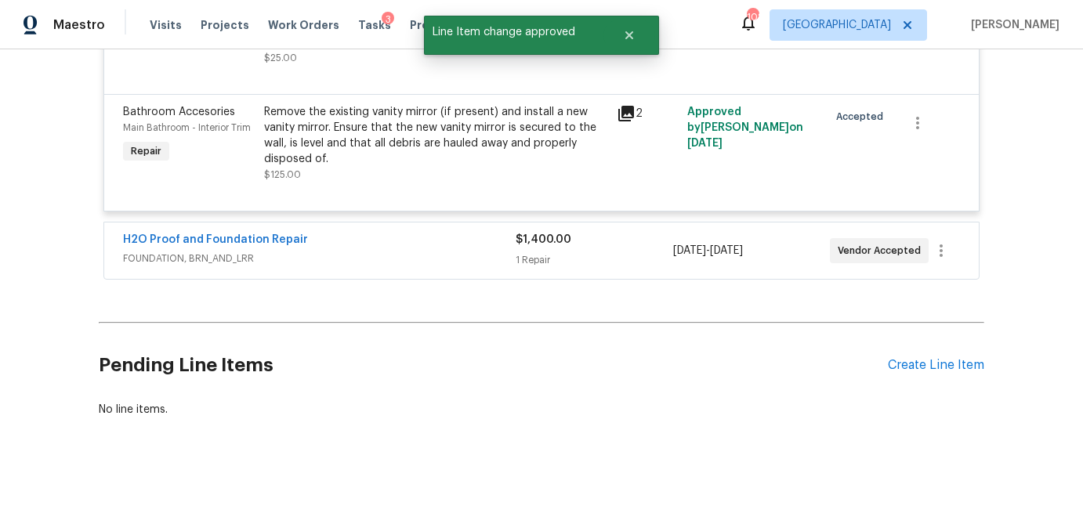
click at [598, 256] on div "1 Repair" at bounding box center [594, 260] width 157 height 16
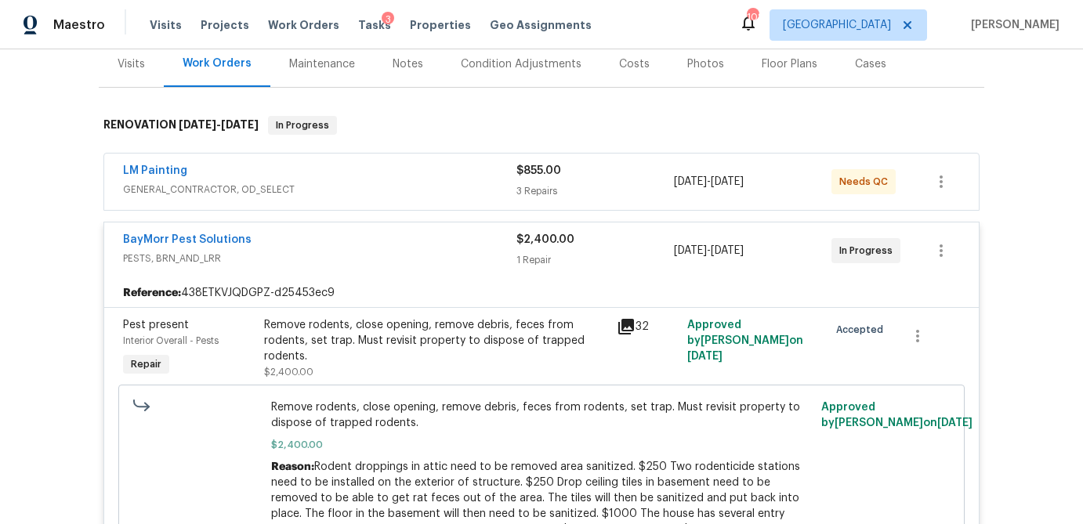
scroll to position [162, 0]
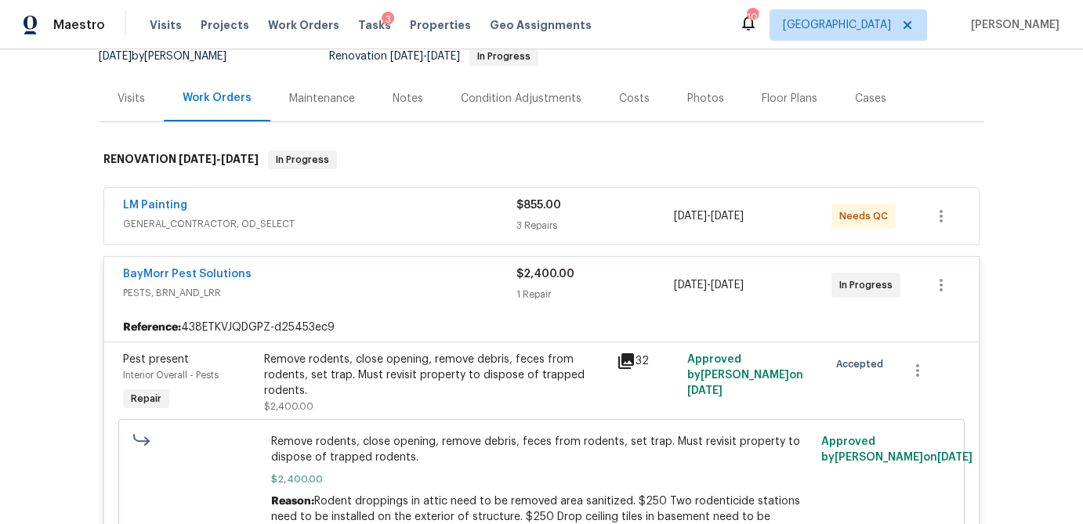
click at [615, 220] on div "3 Repairs" at bounding box center [596, 226] width 158 height 16
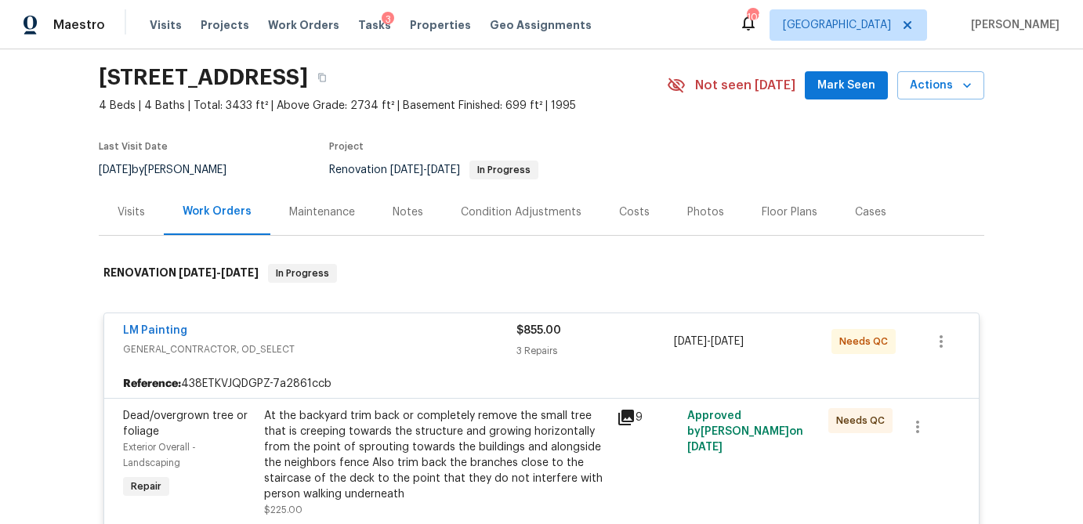
scroll to position [0, 0]
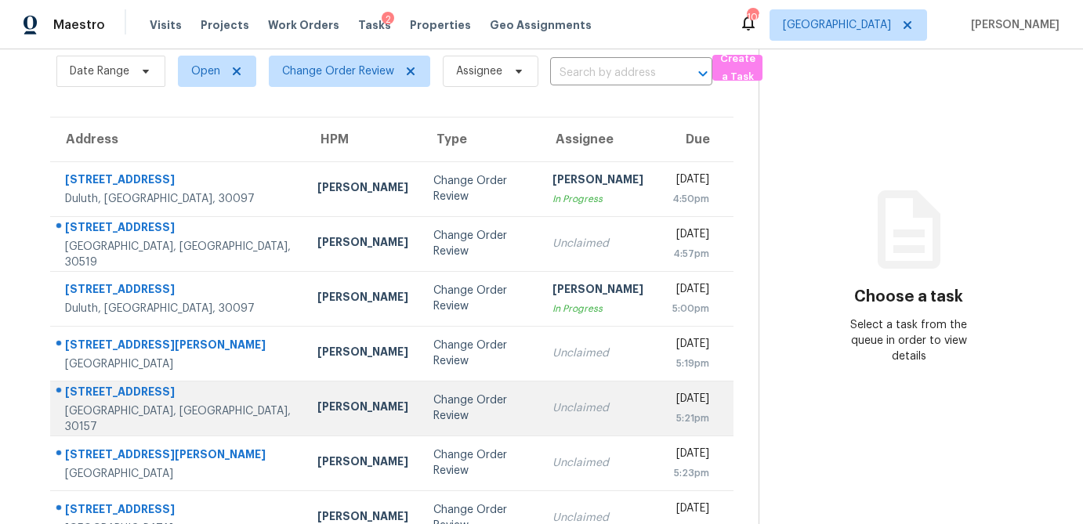
scroll to position [65, 0]
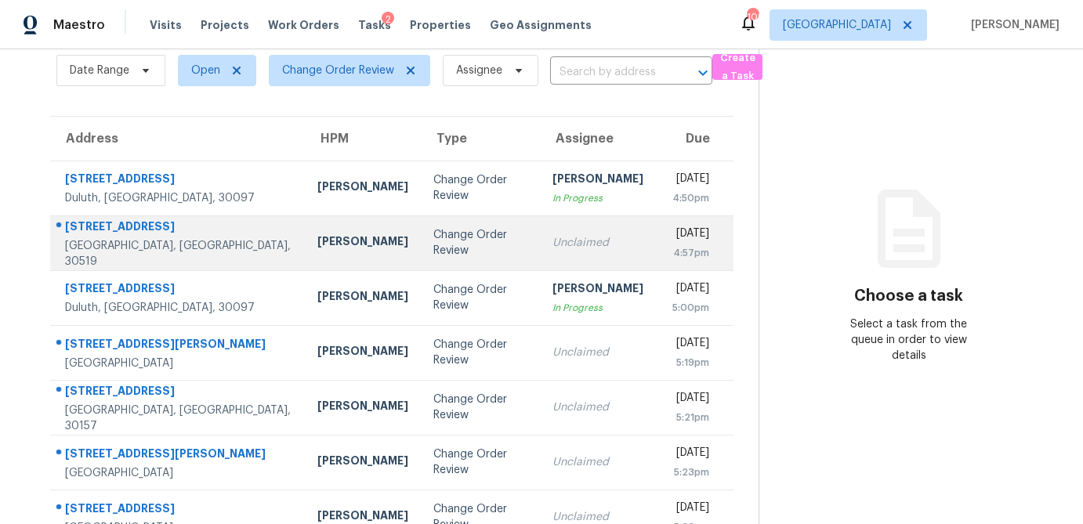
click at [305, 256] on td "[PERSON_NAME]" at bounding box center [363, 243] width 116 height 55
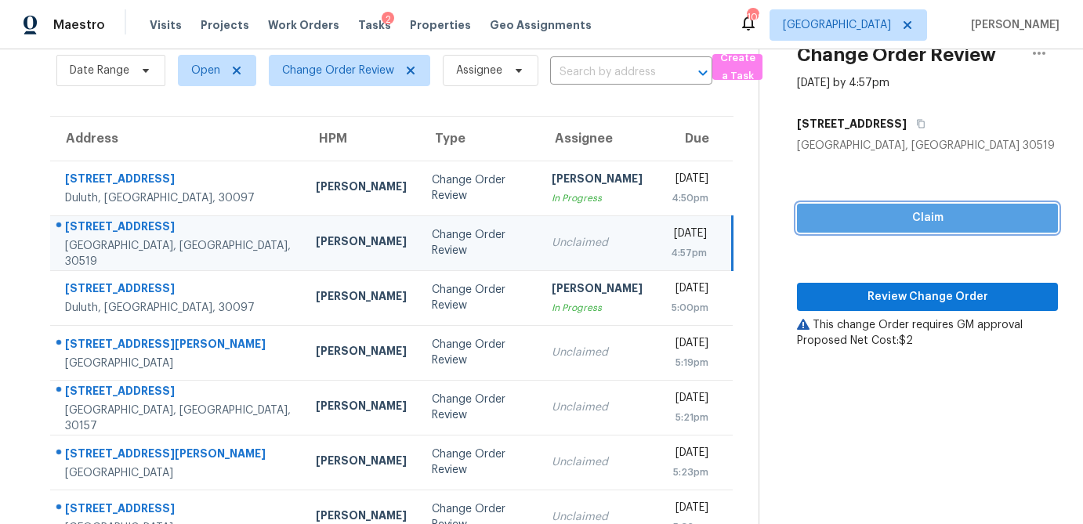
drag, startPoint x: 925, startPoint y: 216, endPoint x: 904, endPoint y: 288, distance: 75.2
click at [925, 216] on span "Claim" at bounding box center [928, 219] width 236 height 20
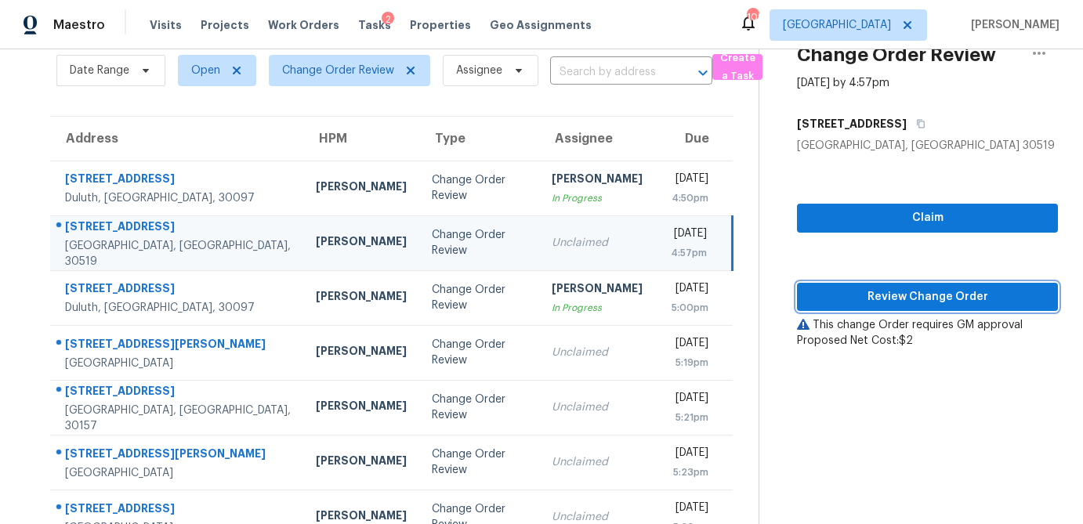
click at [903, 302] on span "Review Change Order" at bounding box center [928, 298] width 236 height 20
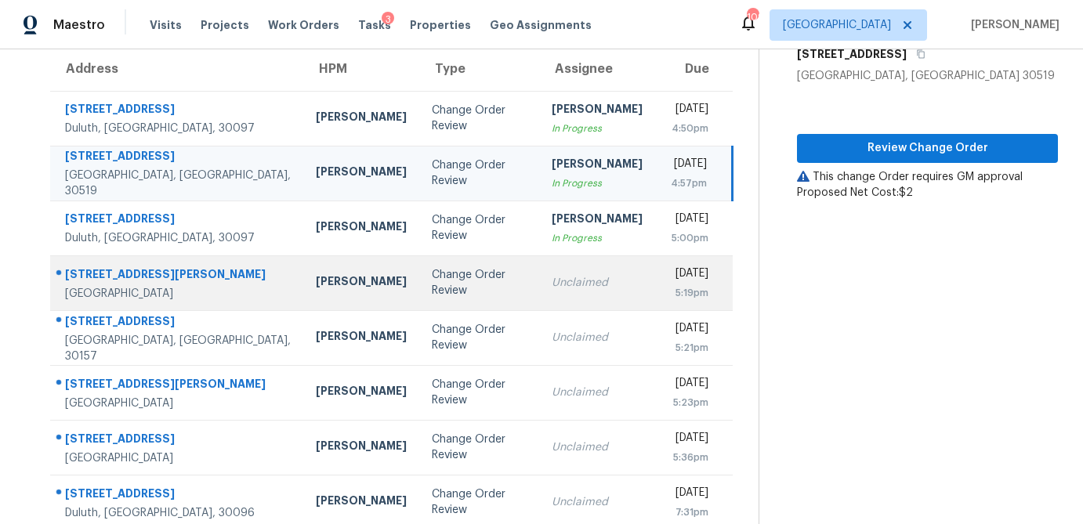
scroll to position [136, 0]
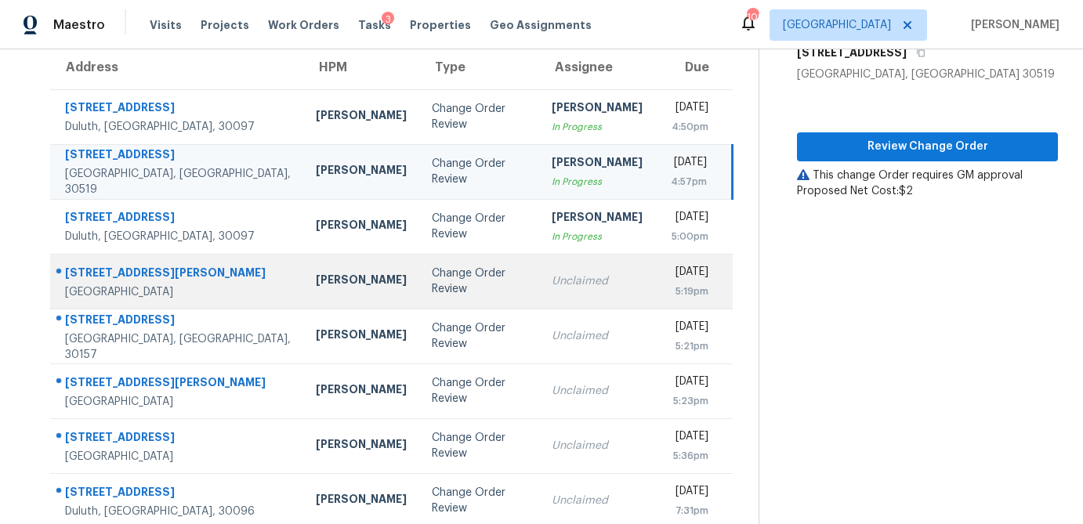
click at [460, 298] on td "Change Order Review" at bounding box center [478, 281] width 119 height 55
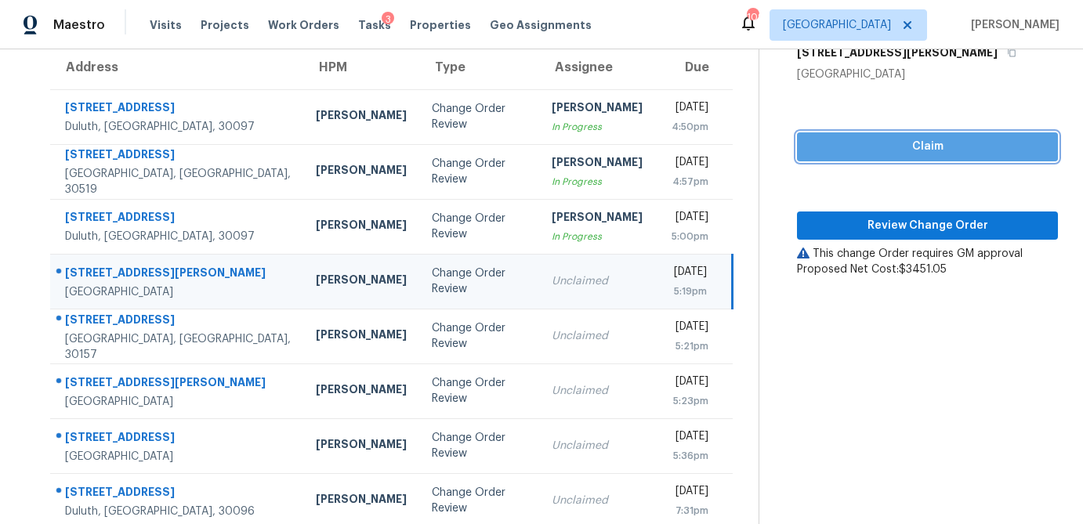
click at [927, 143] on span "Claim" at bounding box center [928, 147] width 236 height 20
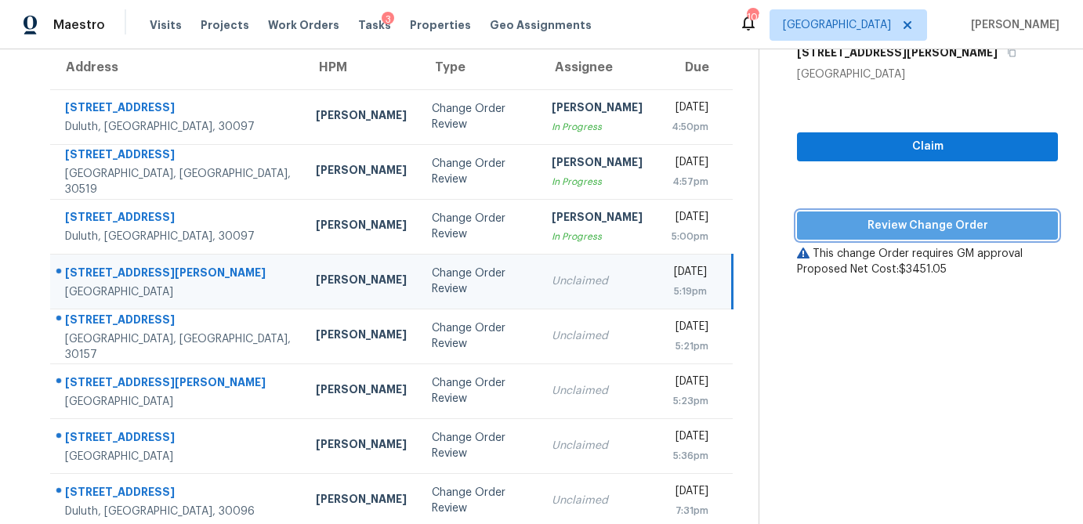
click at [894, 223] on span "Review Change Order" at bounding box center [928, 226] width 236 height 20
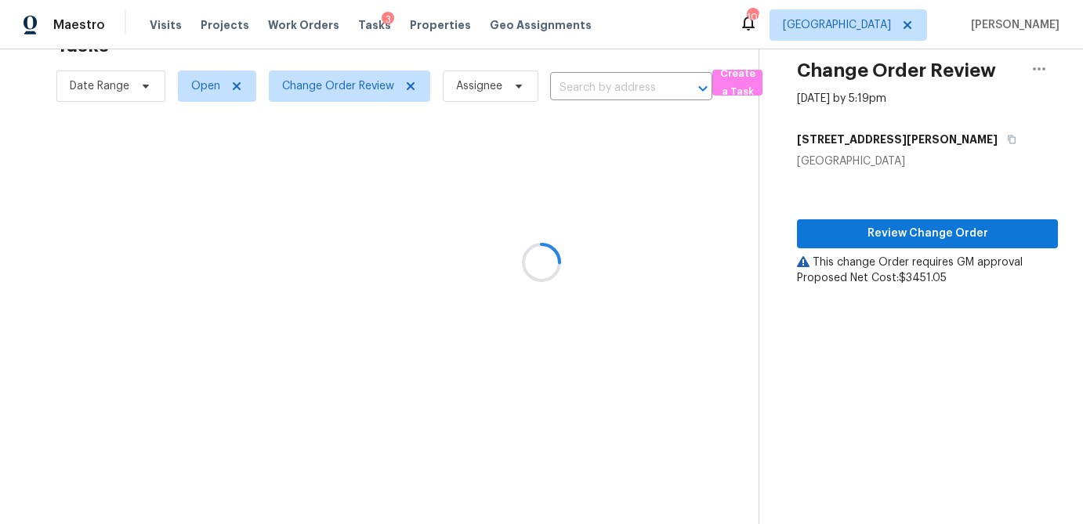
scroll to position [153, 0]
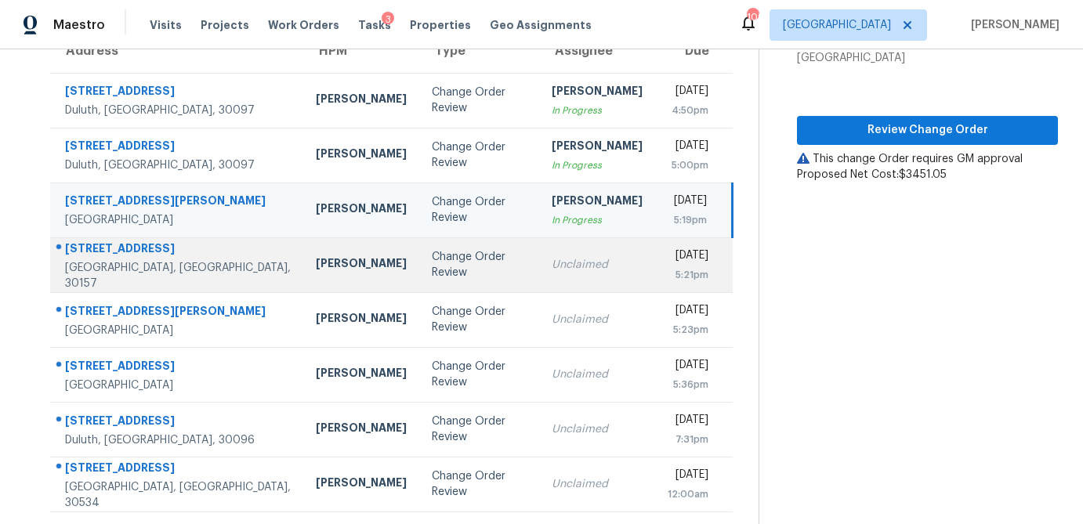
click at [432, 269] on div "Change Order Review" at bounding box center [479, 264] width 94 height 31
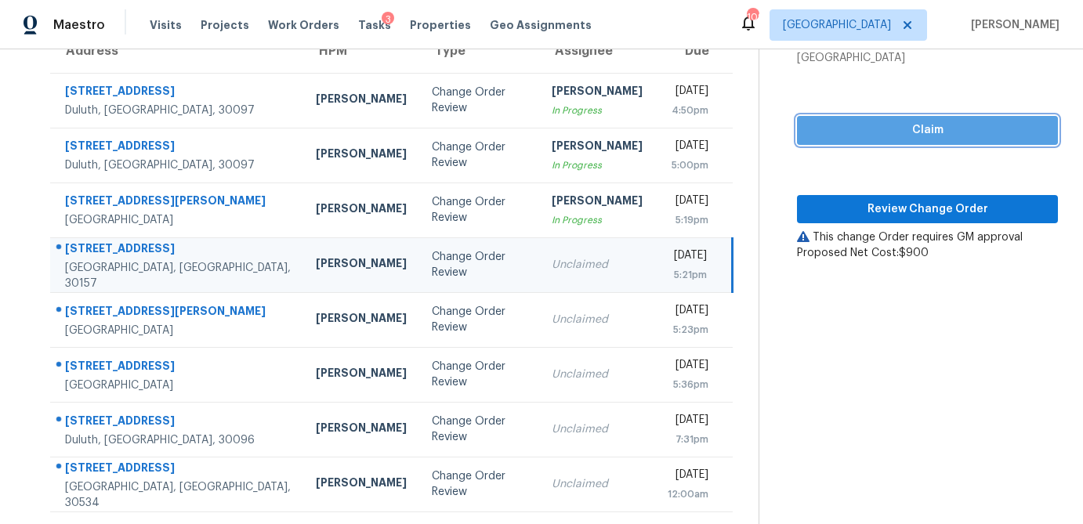
click at [902, 132] on span "Claim" at bounding box center [928, 131] width 236 height 20
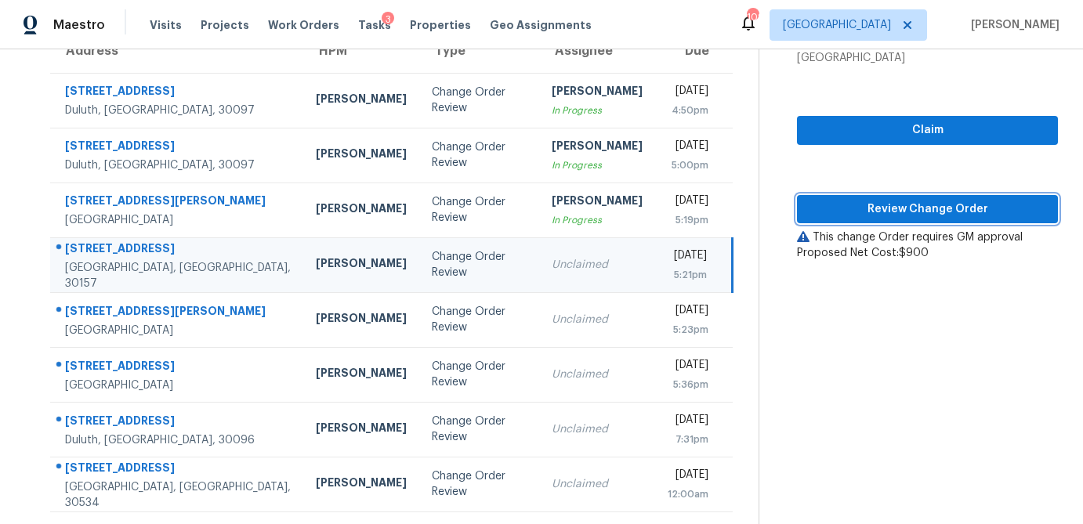
click at [893, 207] on span "Review Change Order" at bounding box center [928, 210] width 236 height 20
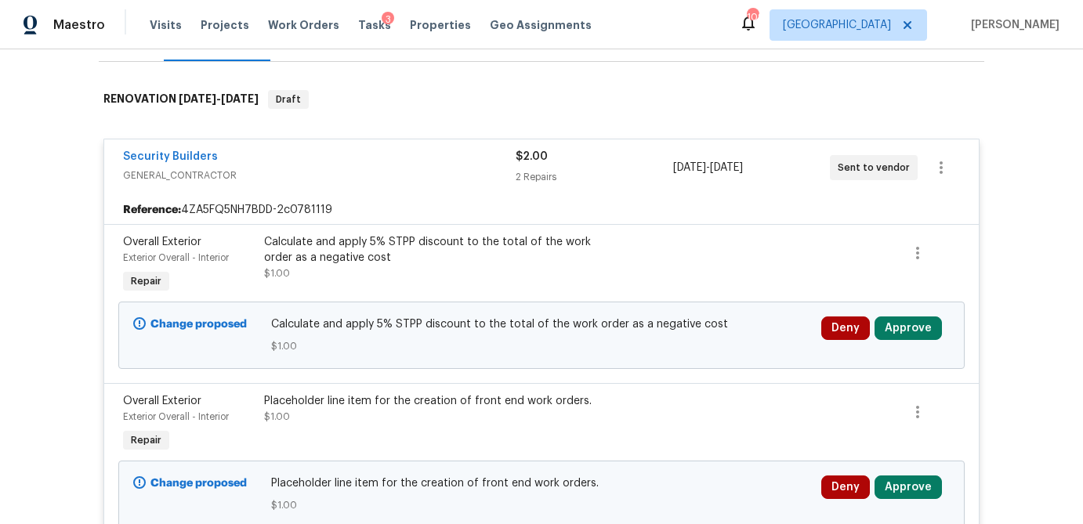
scroll to position [223, 0]
click at [916, 325] on button "Approve" at bounding box center [908, 328] width 67 height 24
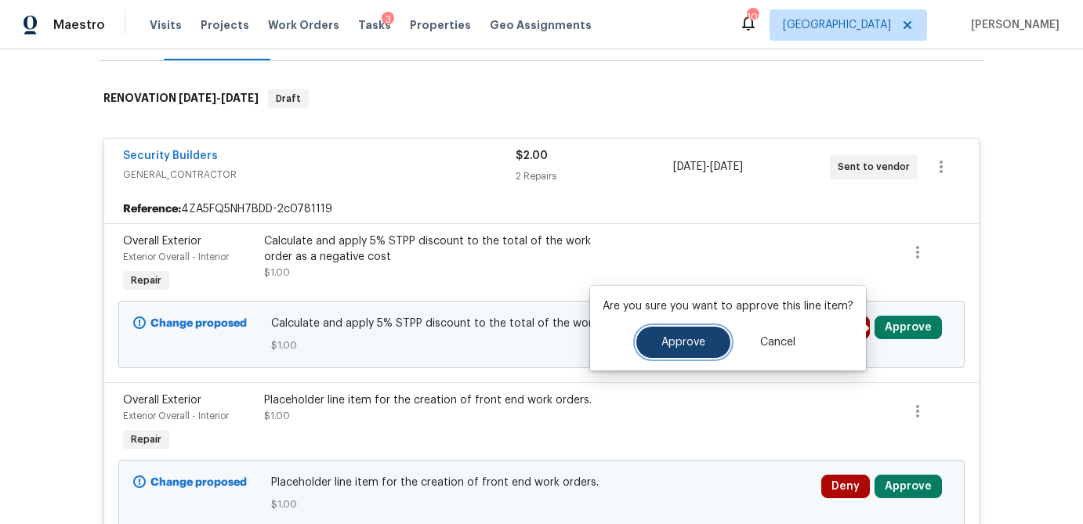
click at [698, 342] on span "Approve" at bounding box center [684, 343] width 44 height 12
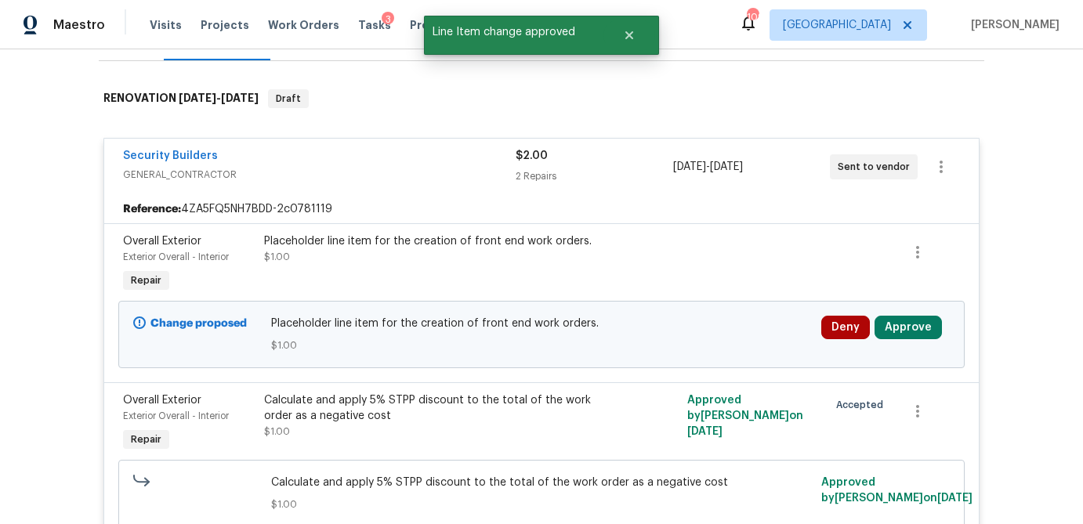
click at [920, 314] on div "Deny Approve" at bounding box center [886, 334] width 138 height 47
click at [918, 325] on button "Approve" at bounding box center [908, 328] width 67 height 24
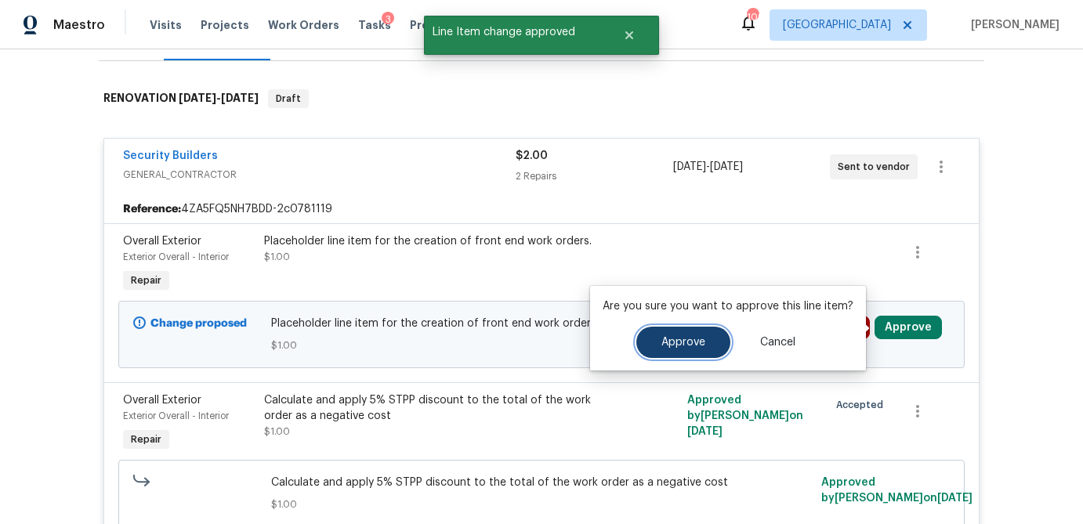
click at [680, 343] on span "Approve" at bounding box center [684, 343] width 44 height 12
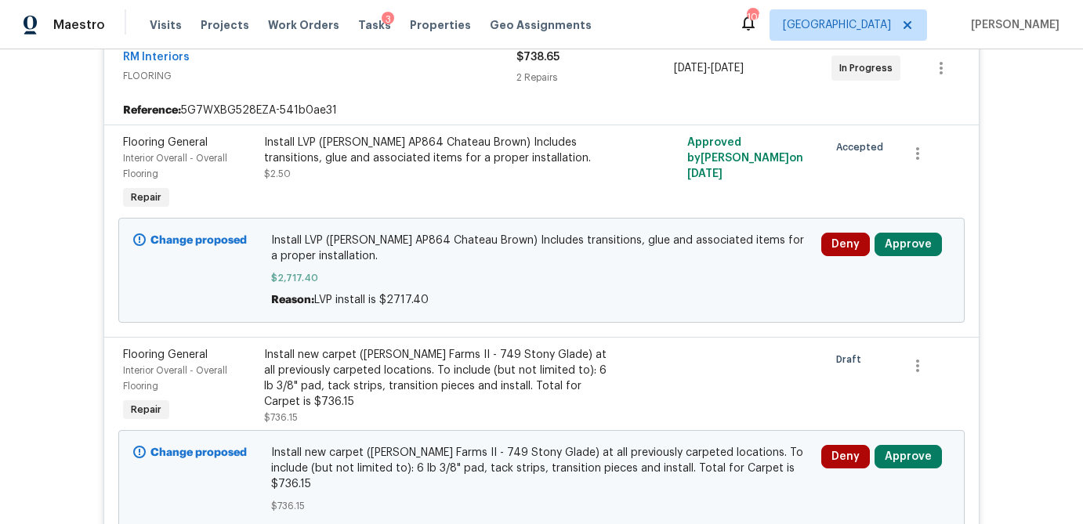
scroll to position [437, 0]
click at [912, 250] on button "Approve" at bounding box center [908, 244] width 67 height 24
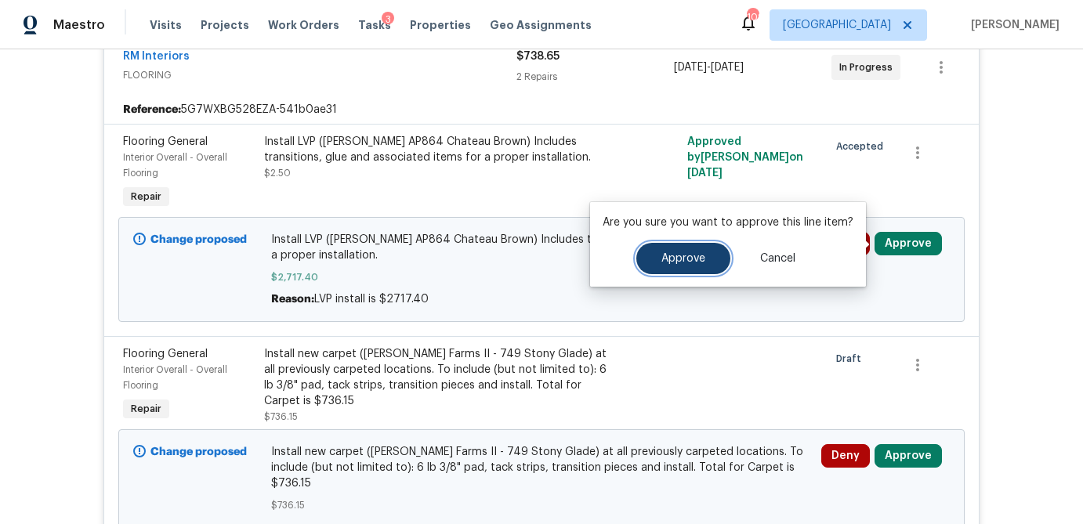
click at [692, 263] on span "Approve" at bounding box center [684, 259] width 44 height 12
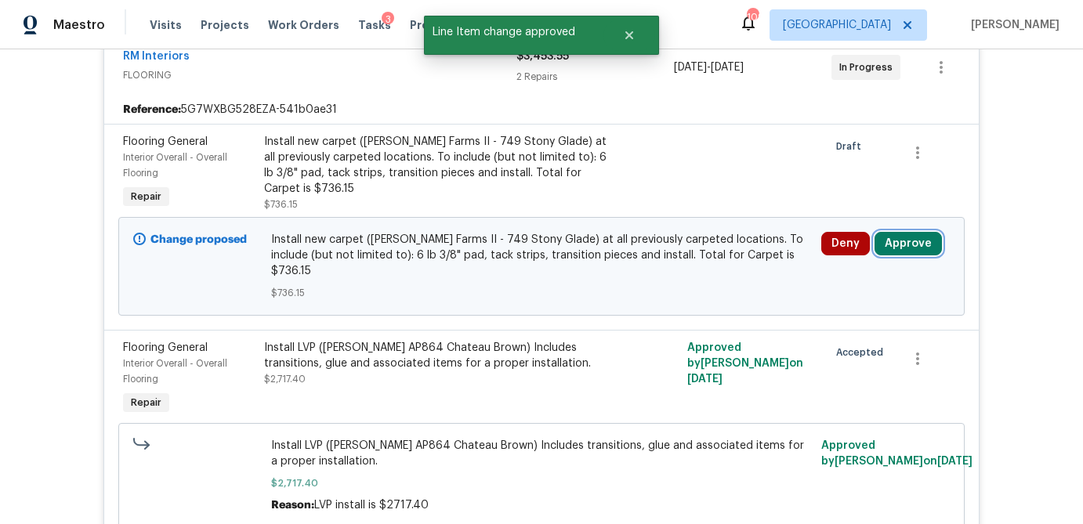
click at [909, 243] on button "Approve" at bounding box center [908, 244] width 67 height 24
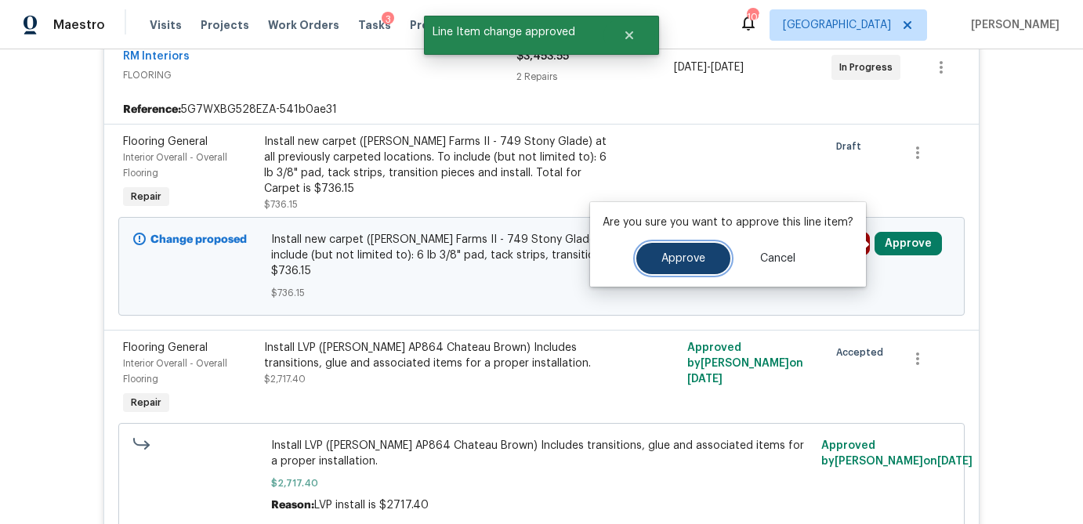
click at [662, 257] on span "Approve" at bounding box center [684, 259] width 44 height 12
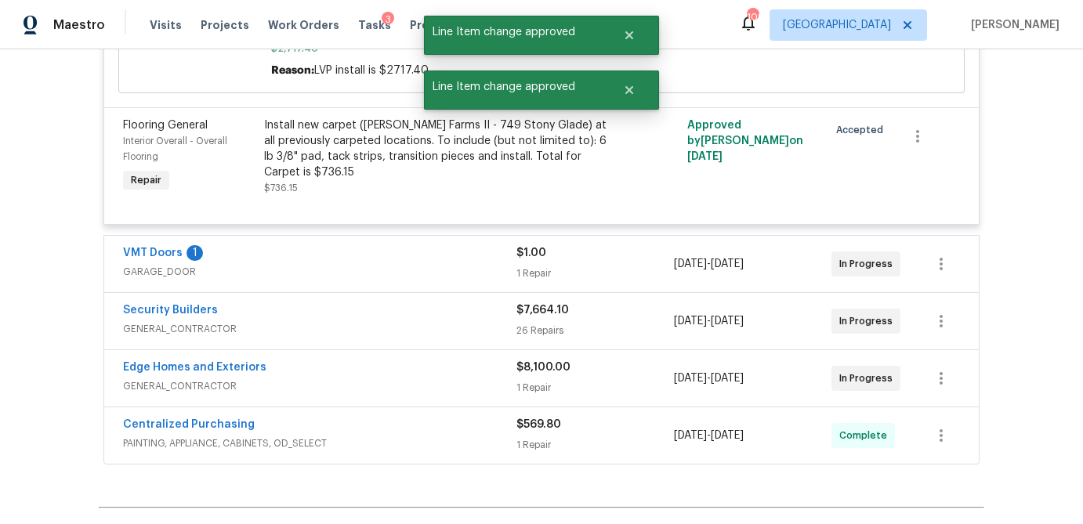
scroll to position [651, 0]
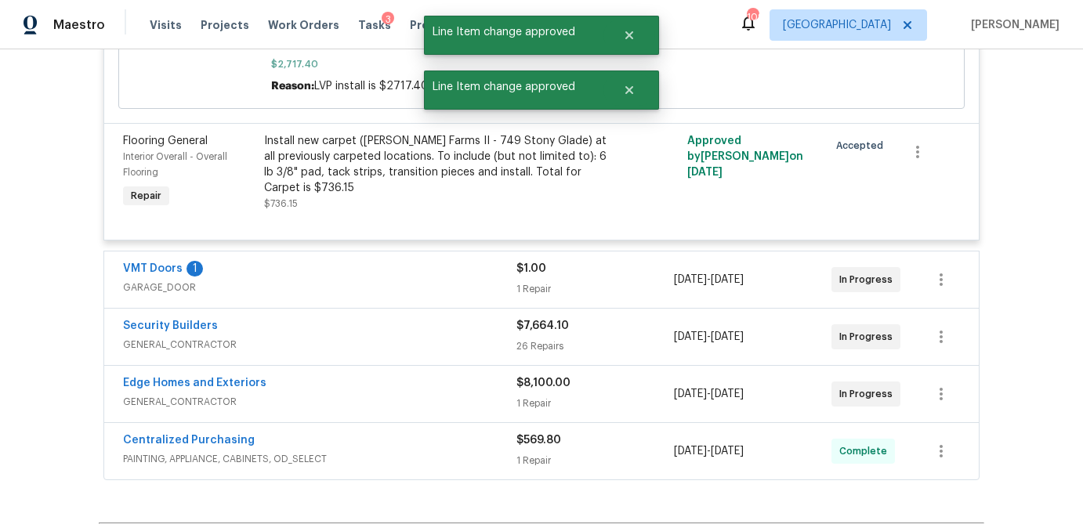
click at [626, 281] on div "$1.00 1 Repair" at bounding box center [596, 280] width 158 height 38
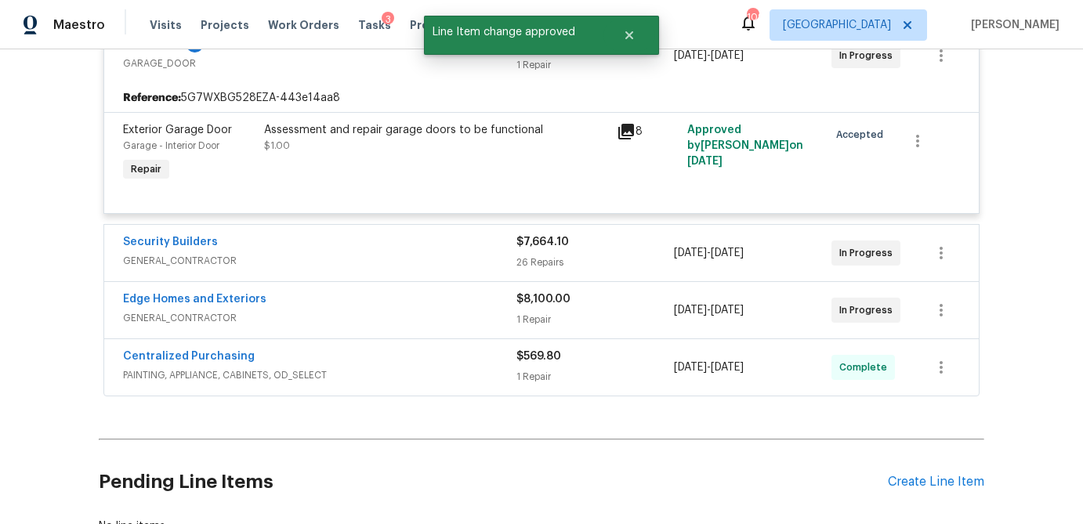
scroll to position [876, 0]
click at [623, 274] on div "Security Builders GENERAL_CONTRACTOR $7,664.10 26 Repairs 10/10/2025 - 10/16/20…" at bounding box center [541, 252] width 875 height 56
click at [625, 263] on div "26 Repairs" at bounding box center [596, 262] width 158 height 16
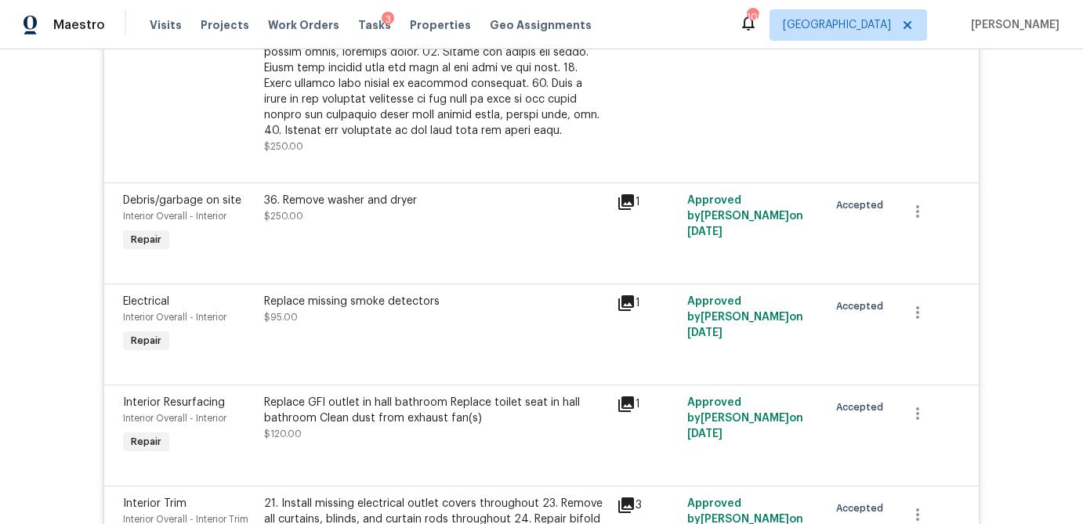
scroll to position [4543, 0]
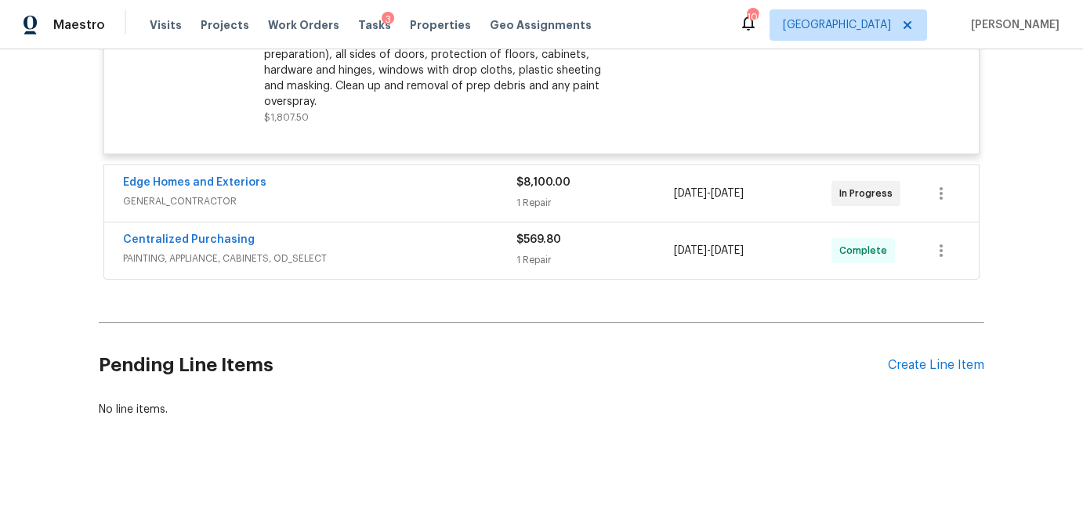
click at [604, 198] on div "1 Repair" at bounding box center [596, 203] width 158 height 16
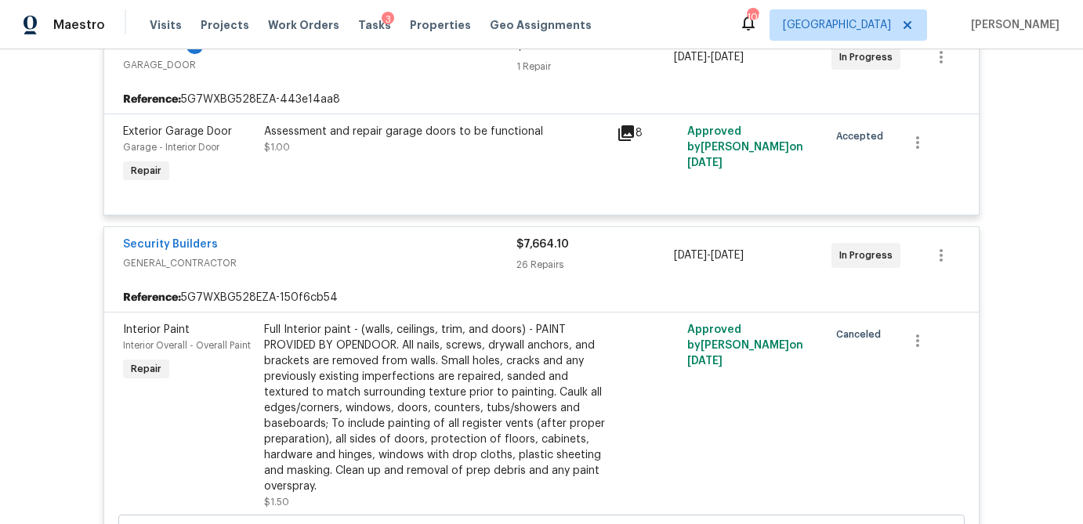
scroll to position [0, 0]
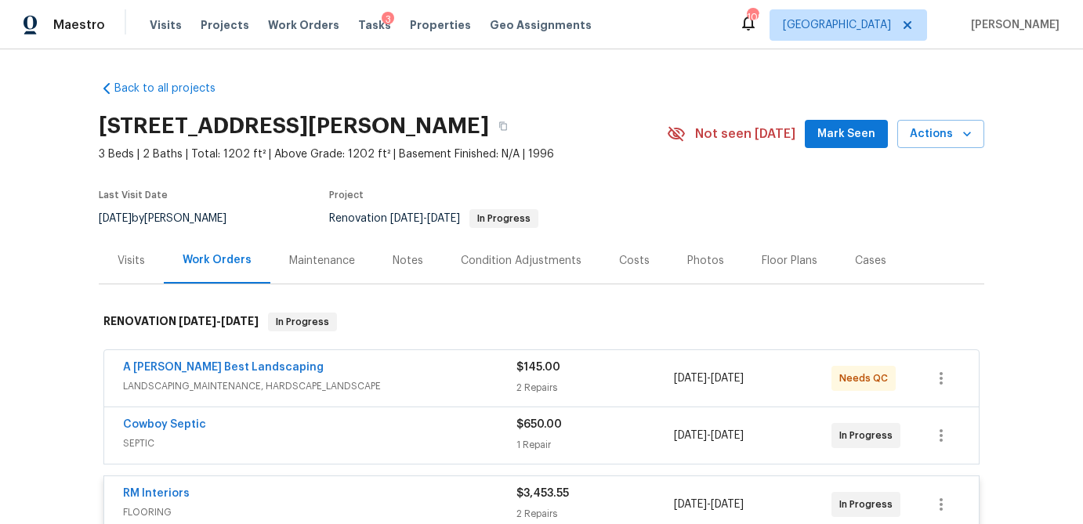
click at [623, 427] on div "$650.00" at bounding box center [596, 425] width 158 height 16
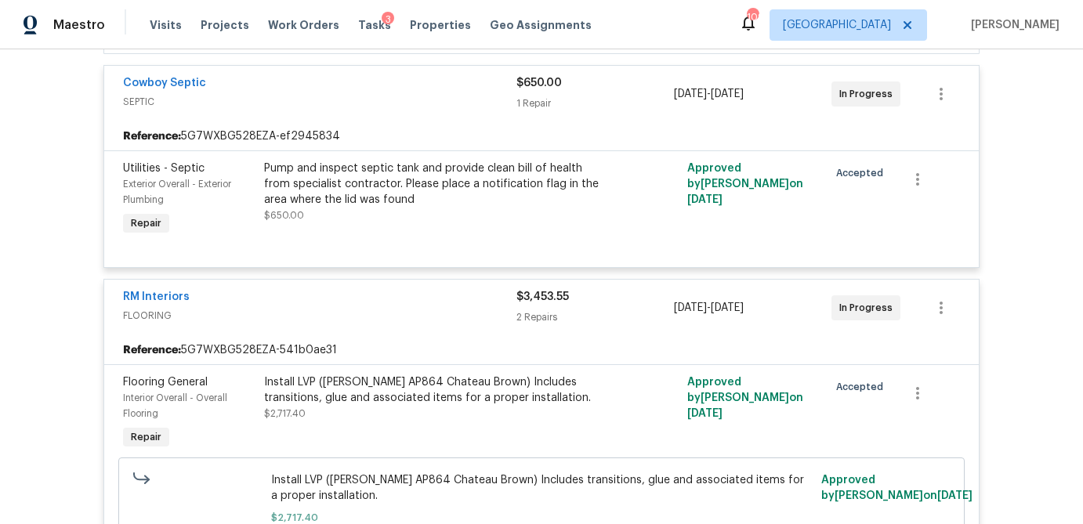
scroll to position [358, 0]
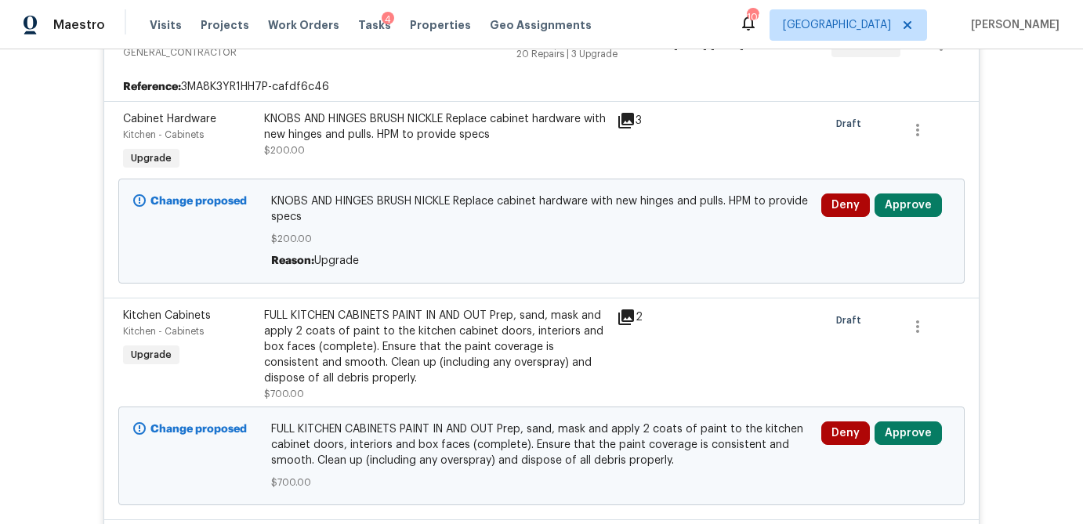
scroll to position [347, 0]
click at [912, 197] on button "Approve" at bounding box center [908, 205] width 67 height 24
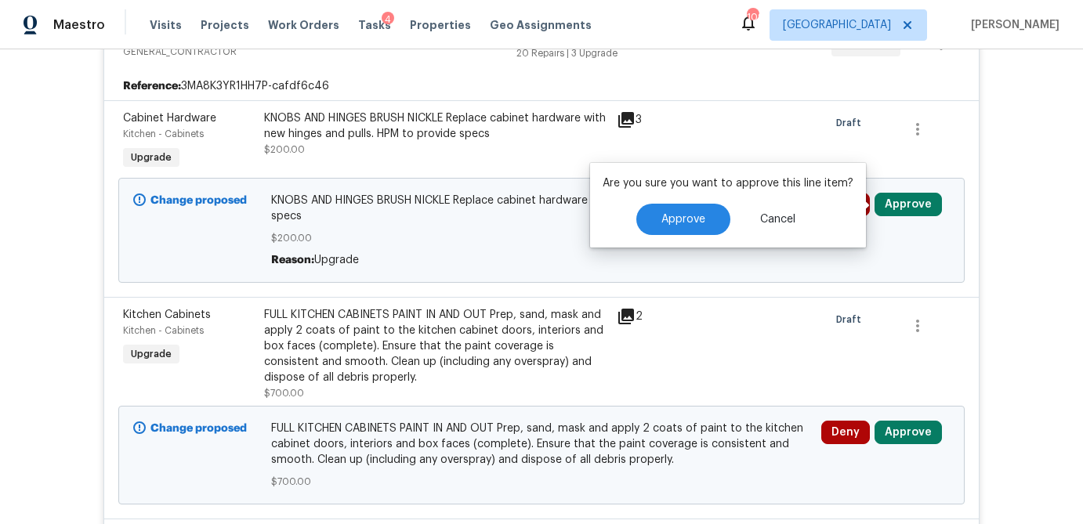
click at [677, 237] on div "Are you sure you want to approve this line item? Approve Cancel" at bounding box center [728, 205] width 276 height 85
click at [680, 219] on span "Approve" at bounding box center [684, 220] width 44 height 12
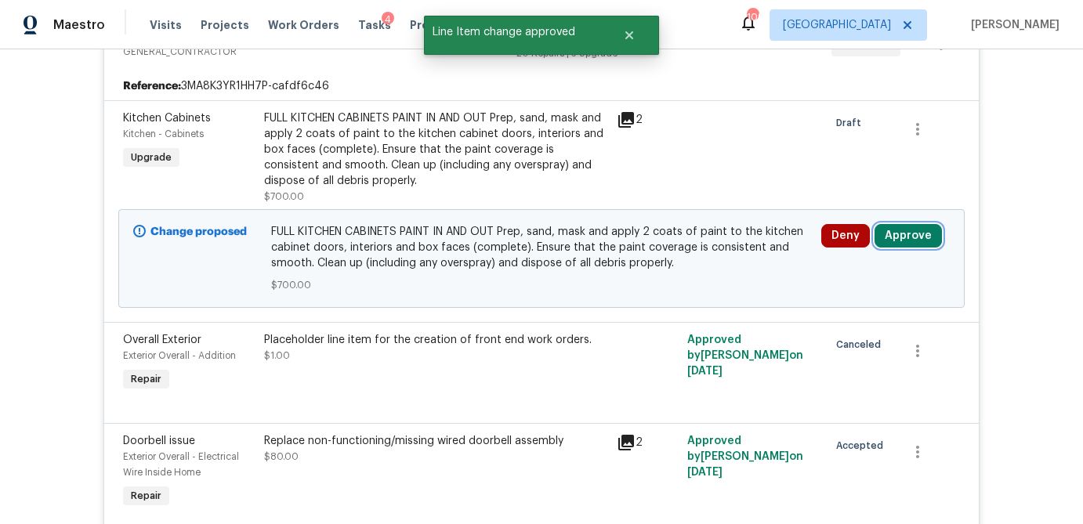
drag, startPoint x: 906, startPoint y: 235, endPoint x: 867, endPoint y: 246, distance: 40.7
click at [906, 235] on button "Approve" at bounding box center [908, 236] width 67 height 24
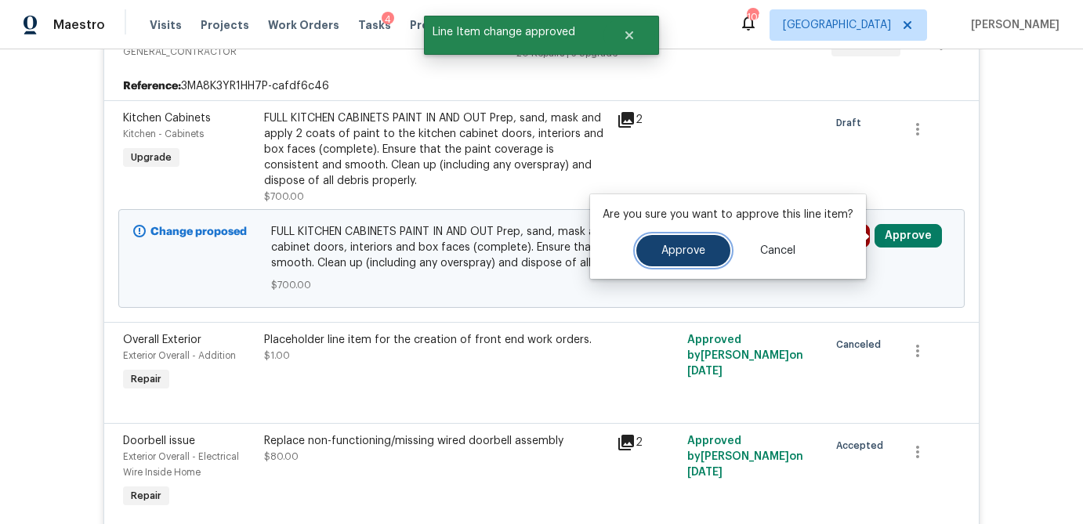
click at [693, 259] on button "Approve" at bounding box center [684, 250] width 94 height 31
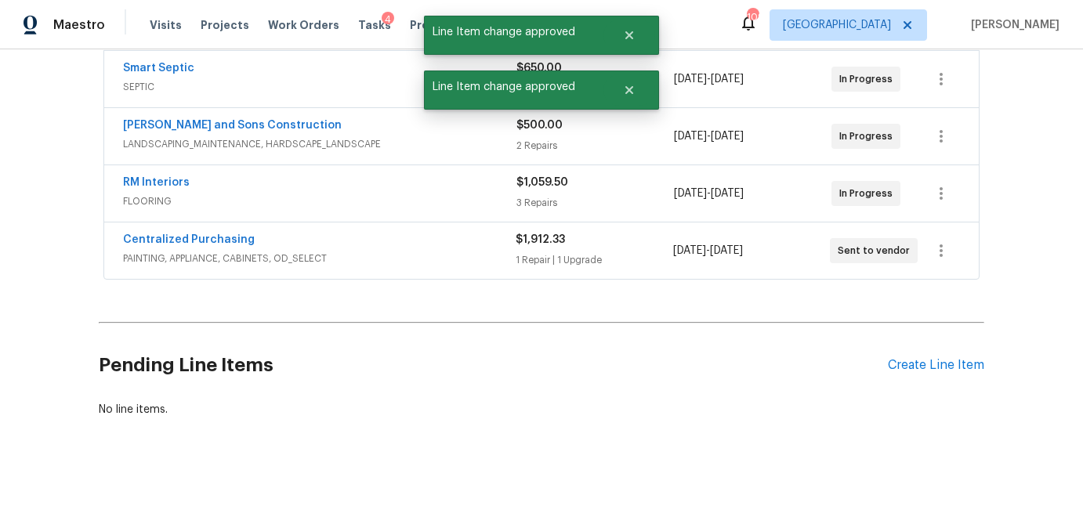
scroll to position [3598, 0]
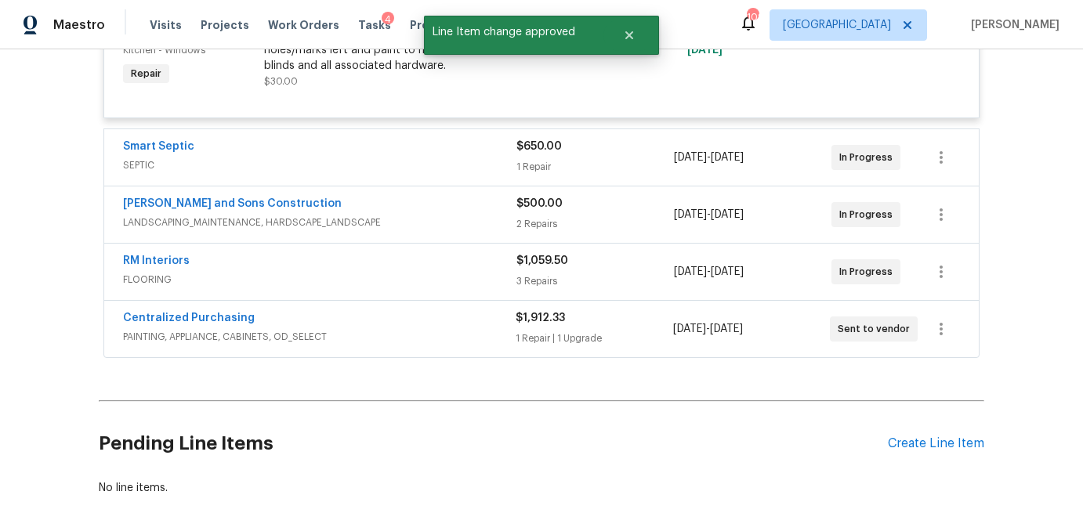
click at [604, 175] on div "1 Repair" at bounding box center [596, 167] width 158 height 16
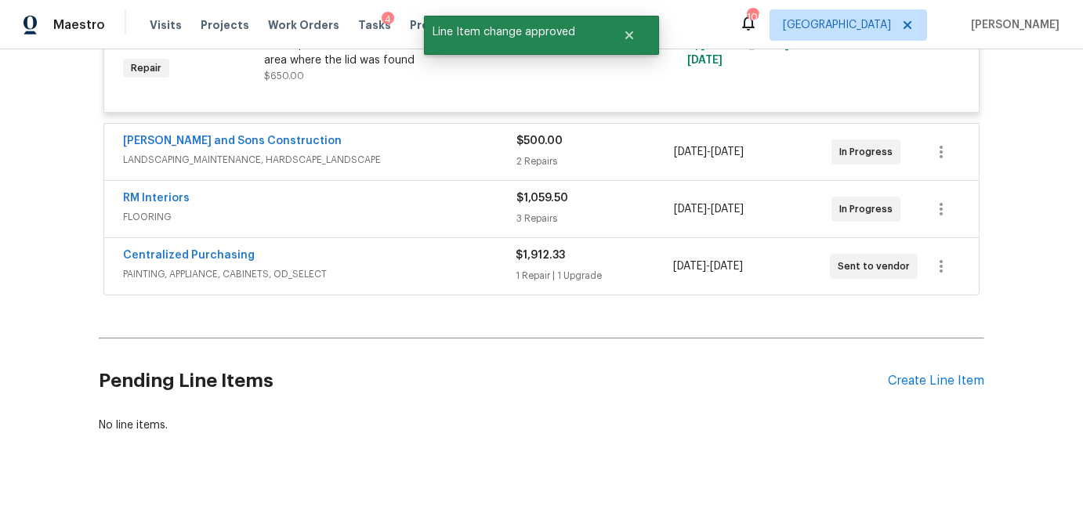
scroll to position [3827, 0]
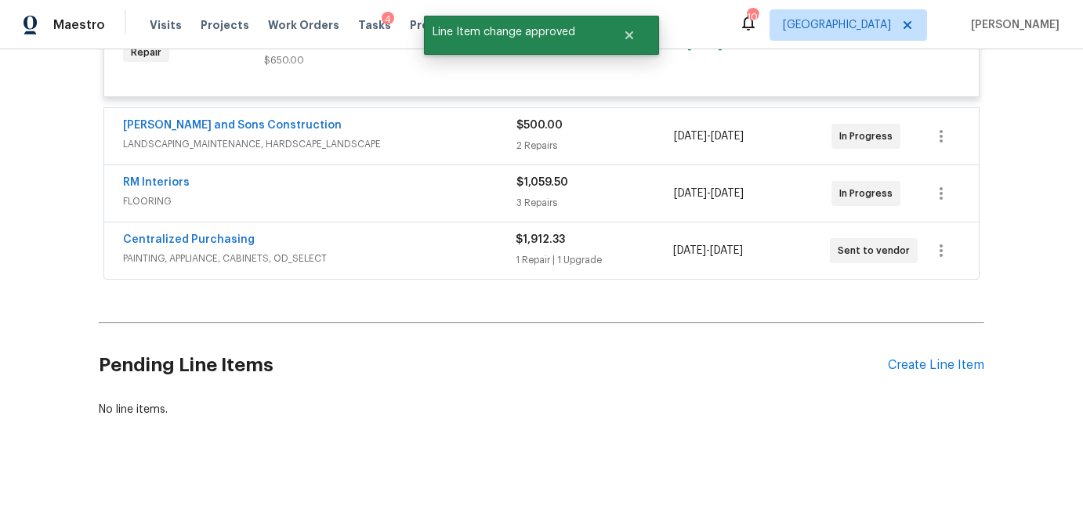
click at [596, 131] on div "$500.00" at bounding box center [596, 126] width 158 height 16
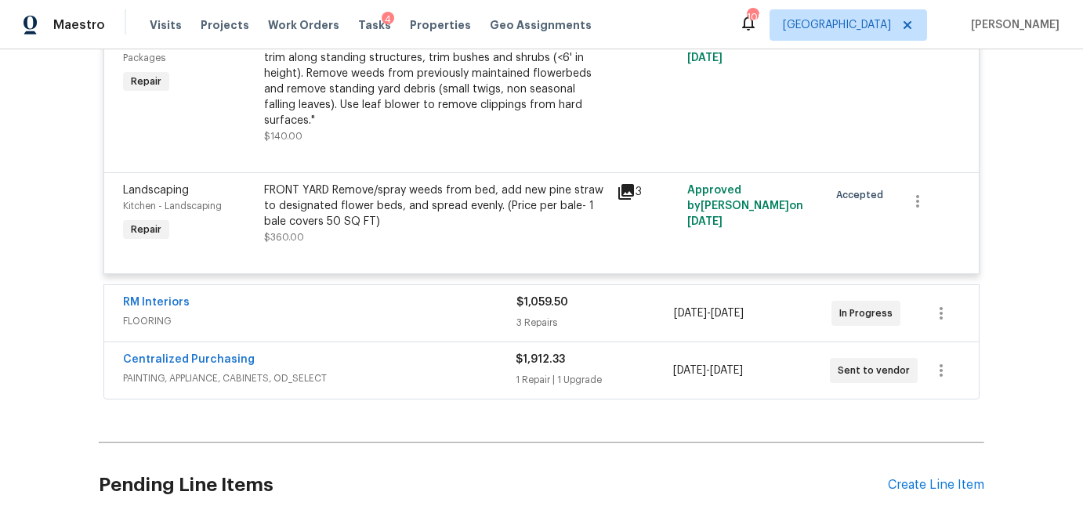
scroll to position [4117, 0]
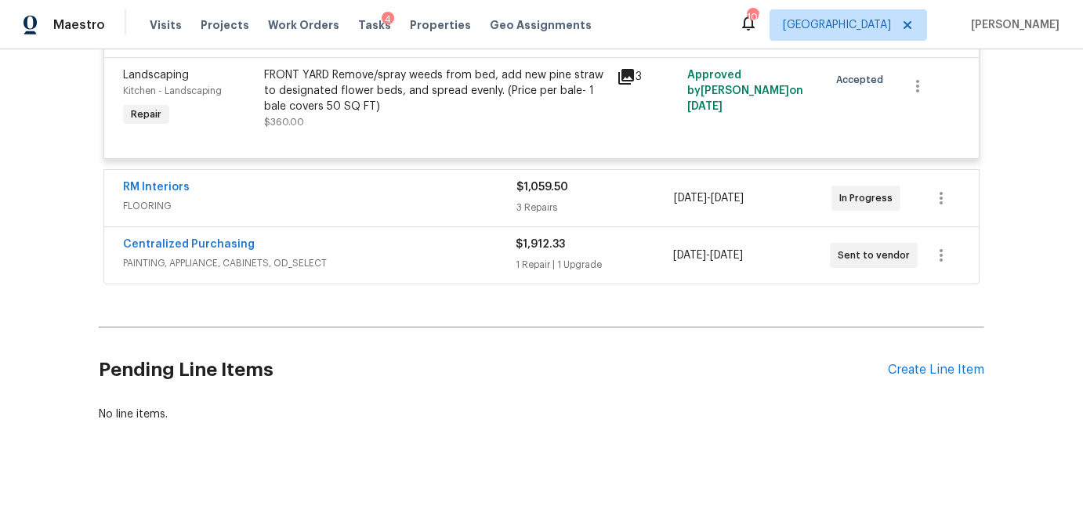
click at [600, 184] on div "$1,059.50" at bounding box center [596, 188] width 158 height 16
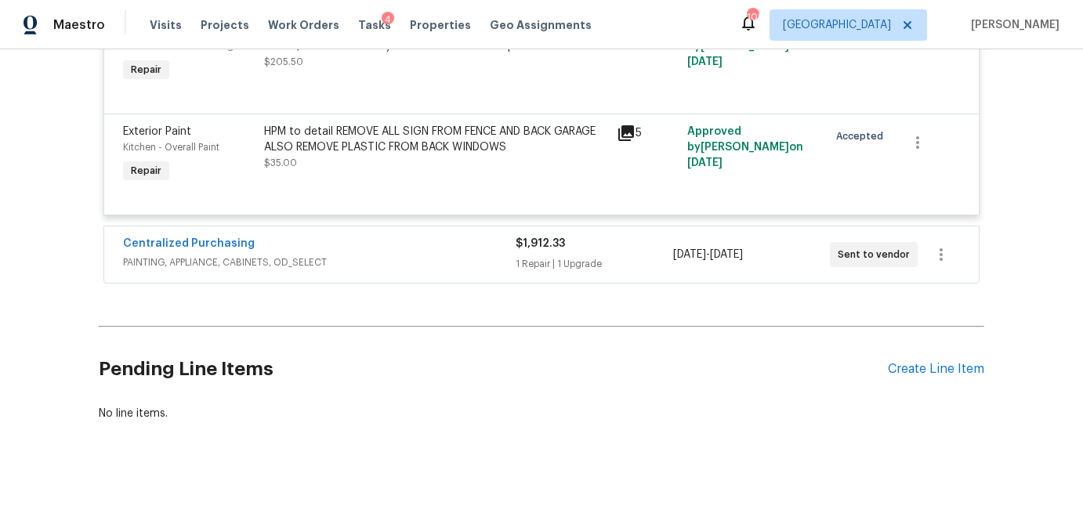
scroll to position [4478, 0]
click at [648, 249] on div "$1,912.33 1 Repair | 1 Upgrade" at bounding box center [594, 254] width 157 height 38
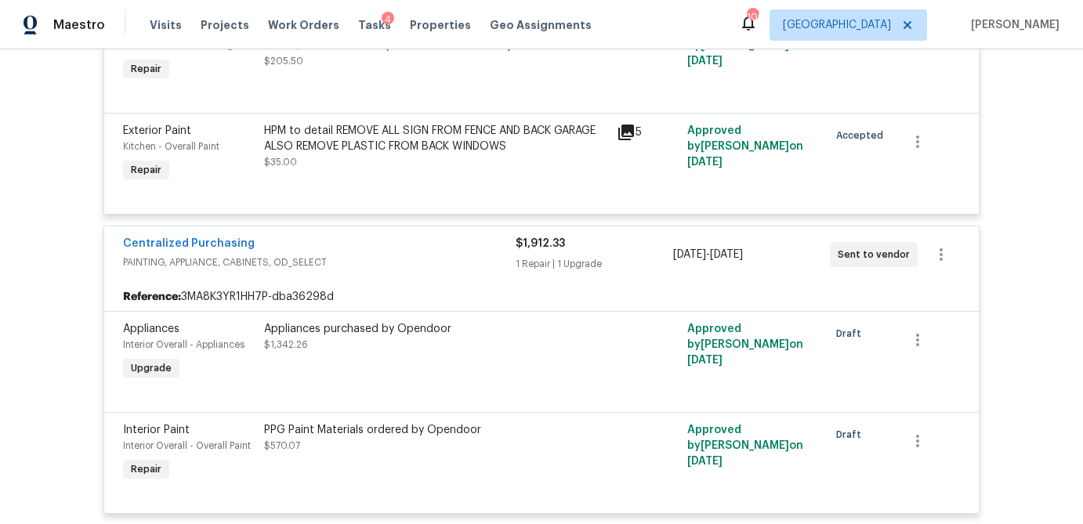
scroll to position [4721, 0]
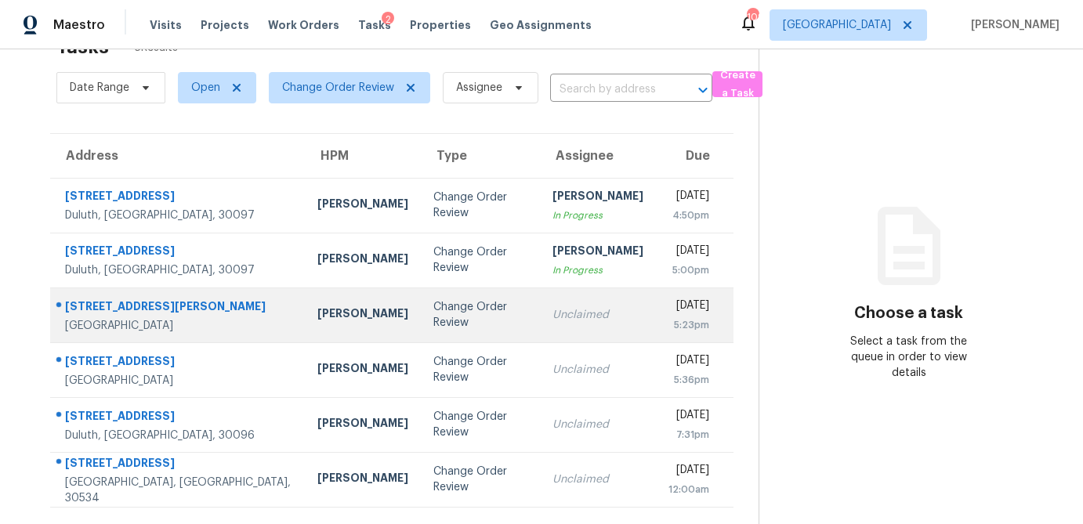
scroll to position [49, 0]
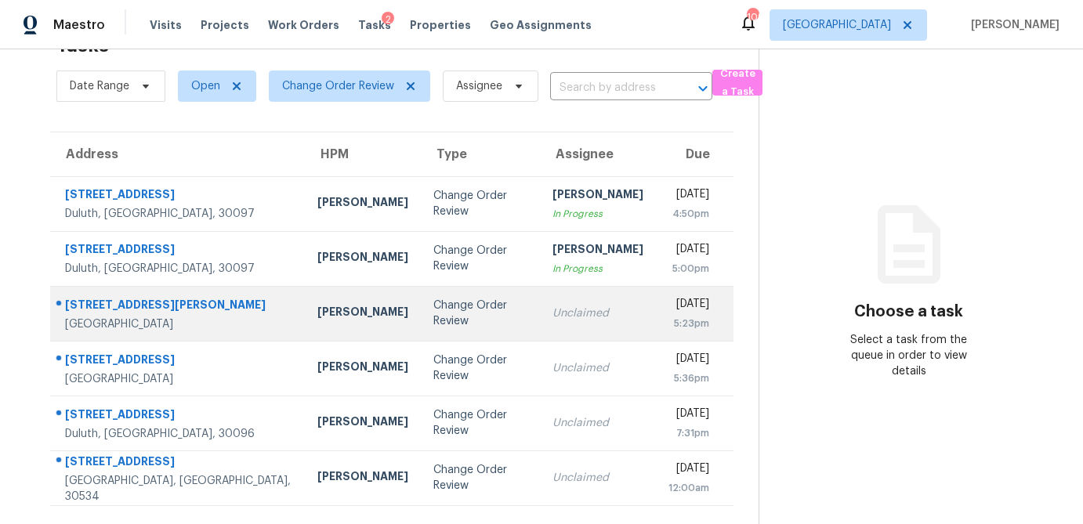
click at [421, 331] on td "Change Order Review" at bounding box center [481, 313] width 120 height 55
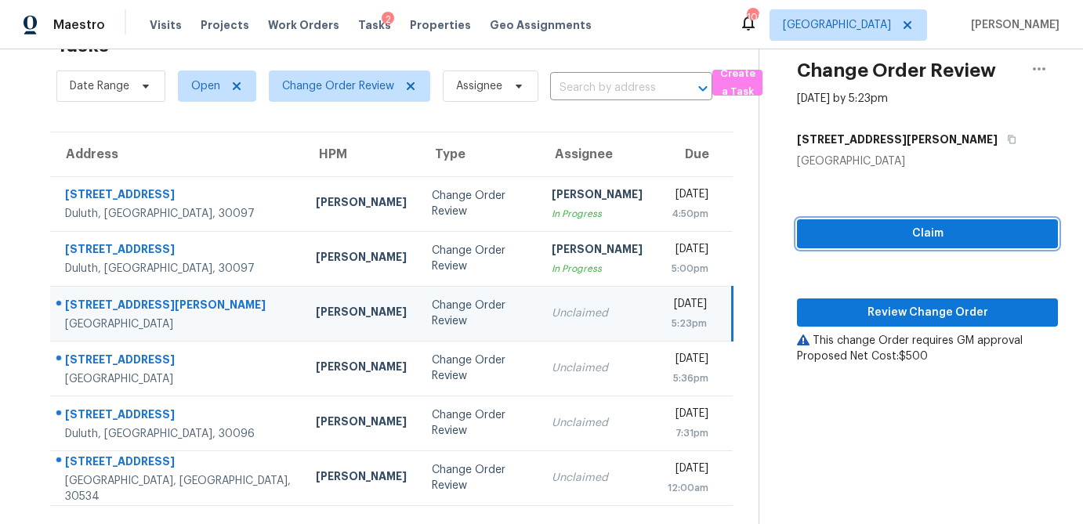
click at [882, 239] on span "Claim" at bounding box center [928, 234] width 236 height 20
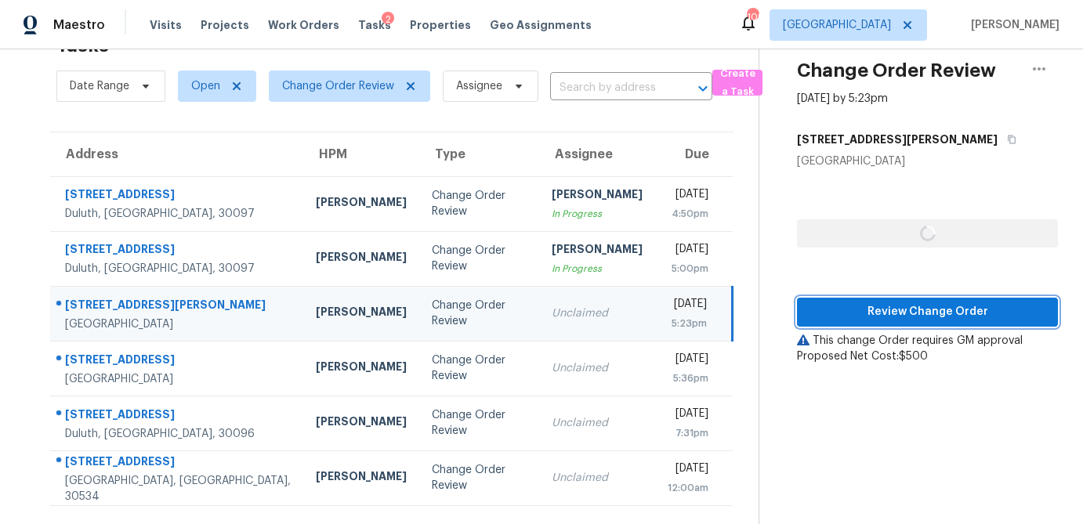
click at [867, 313] on span "Review Change Order" at bounding box center [928, 313] width 236 height 20
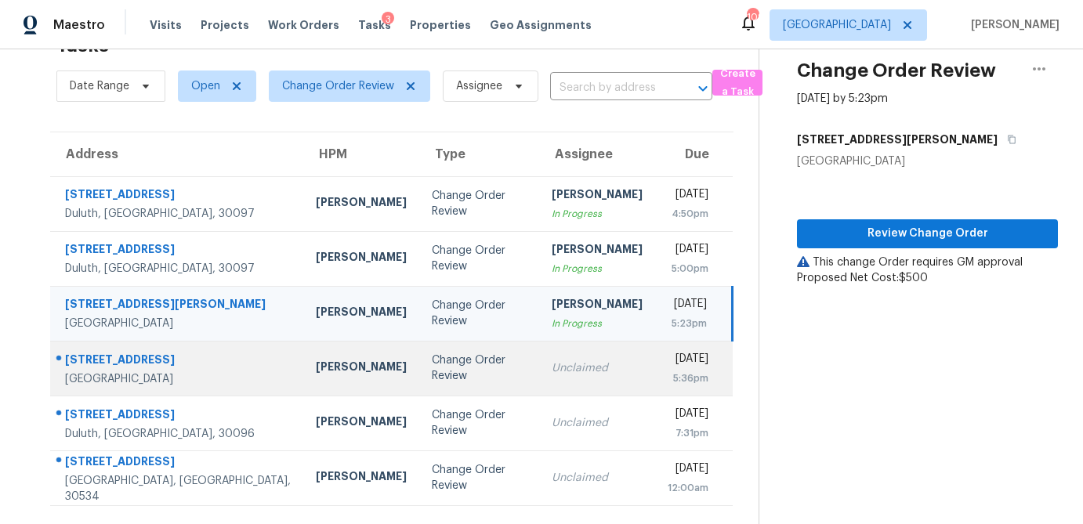
click at [432, 383] on div "Change Order Review" at bounding box center [479, 368] width 94 height 31
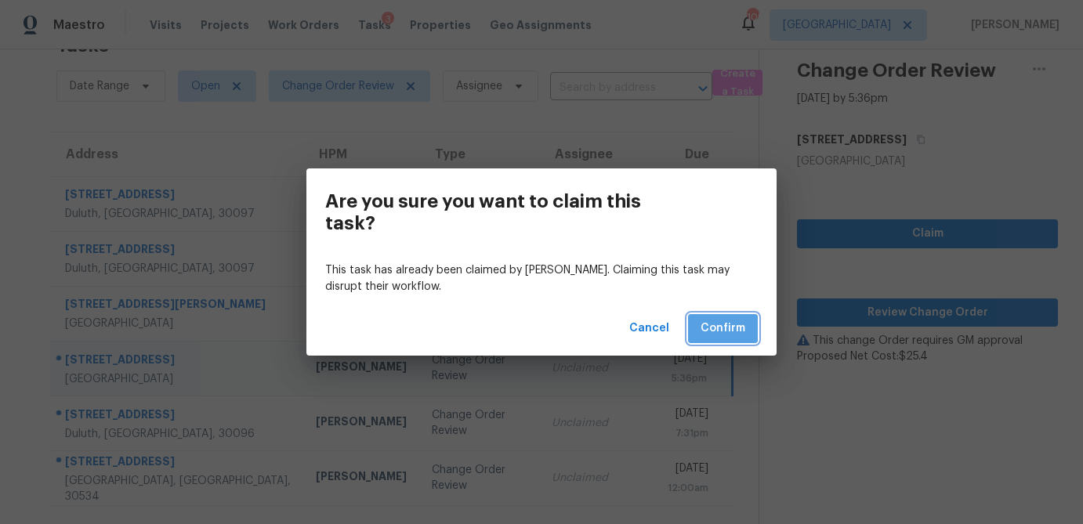
click at [732, 332] on span "Confirm" at bounding box center [723, 329] width 45 height 20
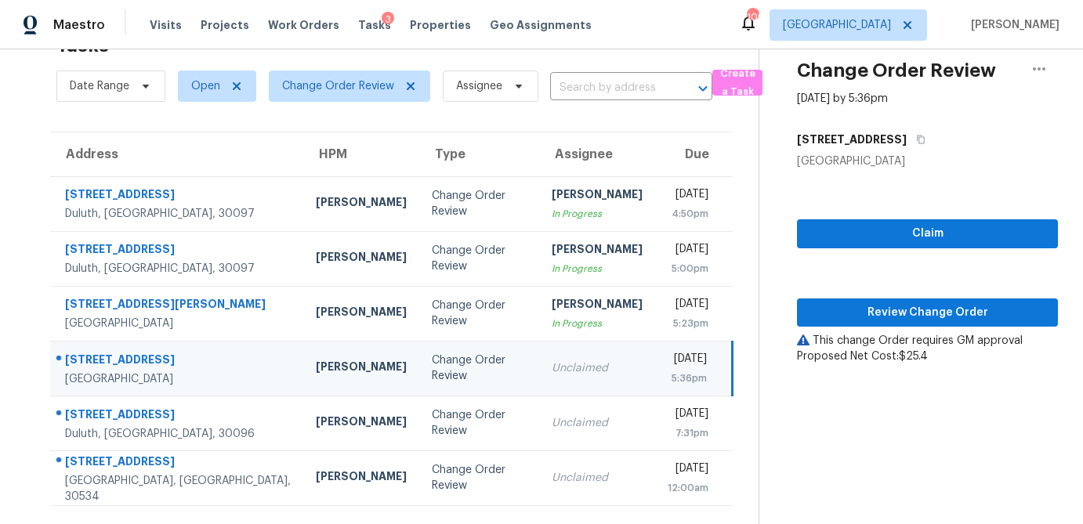
click at [432, 377] on div "Change Order Review" at bounding box center [479, 368] width 94 height 31
click at [969, 227] on span "Claim" at bounding box center [928, 234] width 236 height 20
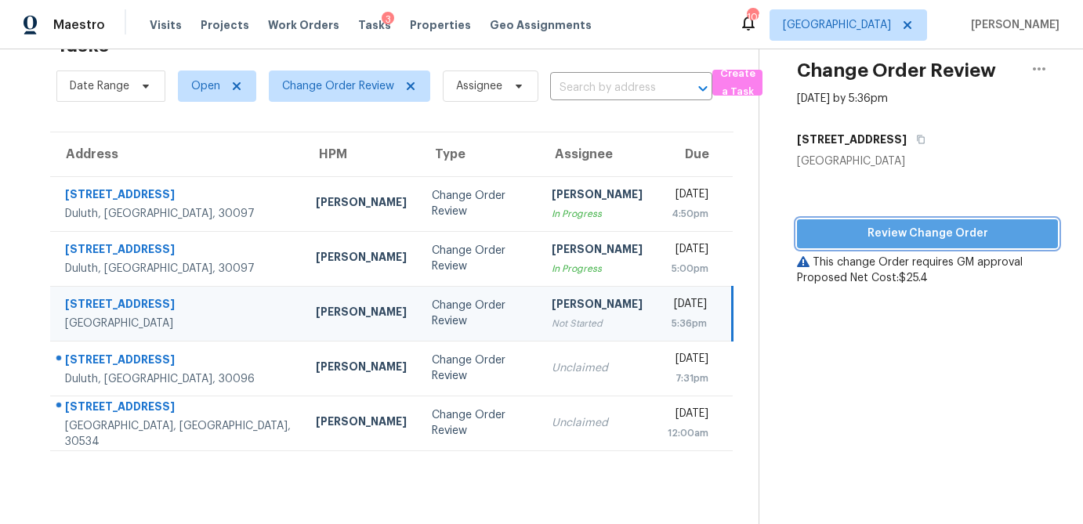
drag, startPoint x: 918, startPoint y: 241, endPoint x: 887, endPoint y: 259, distance: 35.5
click at [918, 241] on span "Review Change Order" at bounding box center [928, 234] width 236 height 20
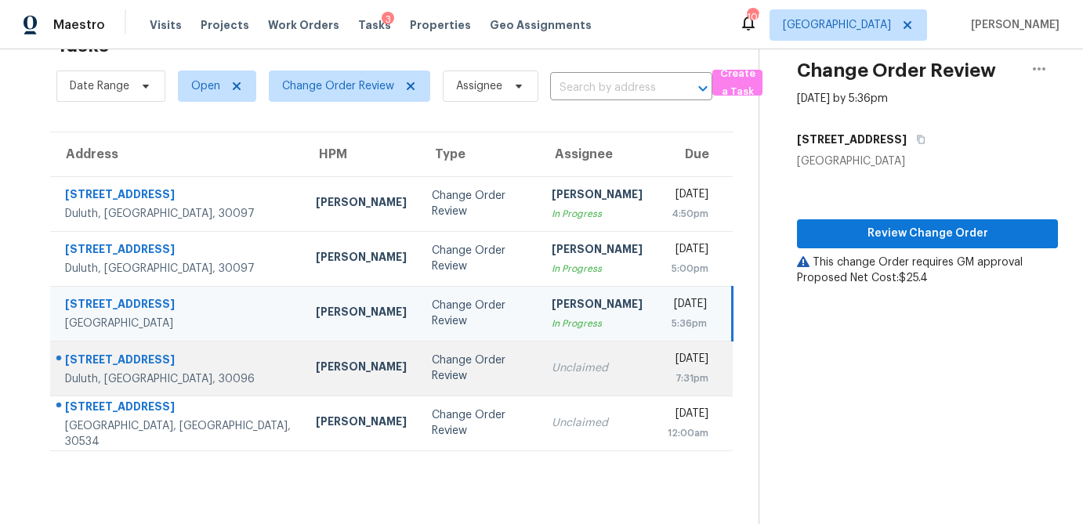
click at [303, 383] on td "Tyler Payne" at bounding box center [361, 368] width 116 height 55
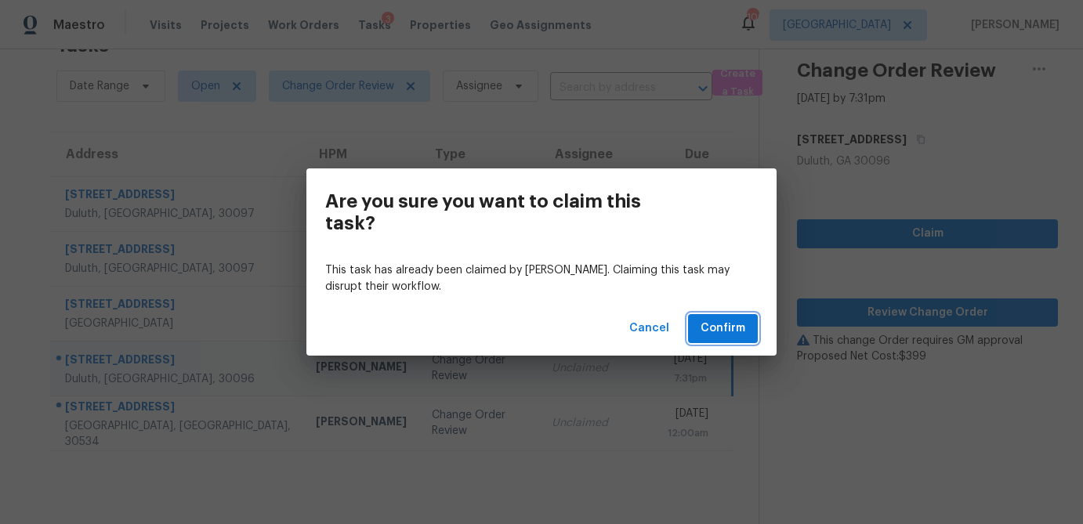
click at [729, 336] on span "Confirm" at bounding box center [723, 329] width 45 height 20
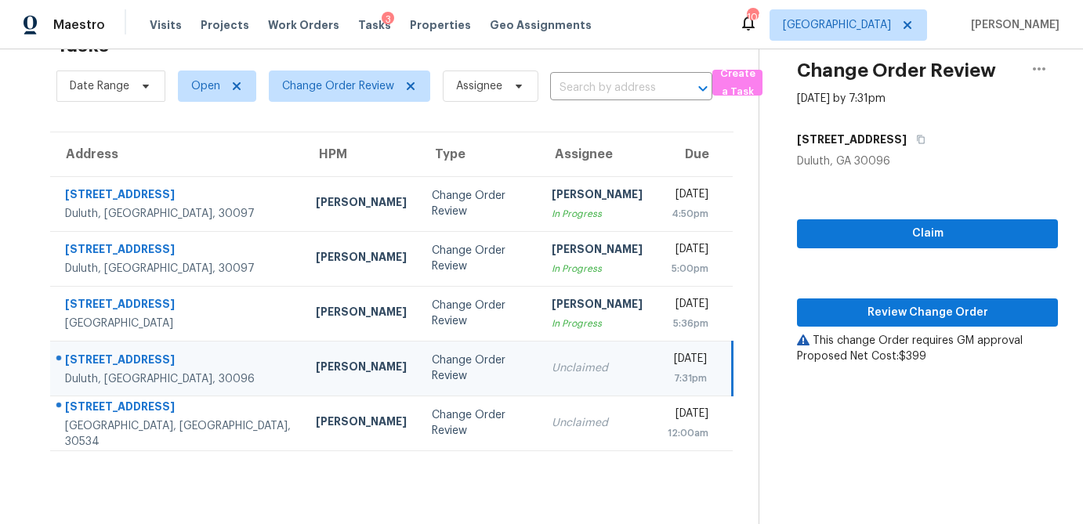
click at [432, 374] on div "Change Order Review" at bounding box center [479, 368] width 94 height 31
click at [950, 237] on span "Claim" at bounding box center [928, 234] width 236 height 20
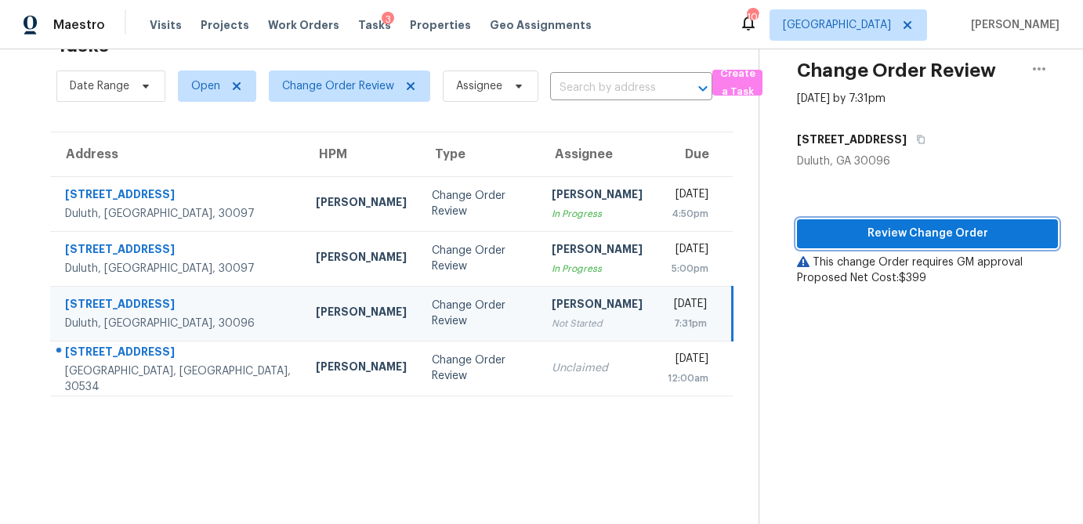
click at [916, 245] on button "Review Change Order" at bounding box center [927, 234] width 261 height 29
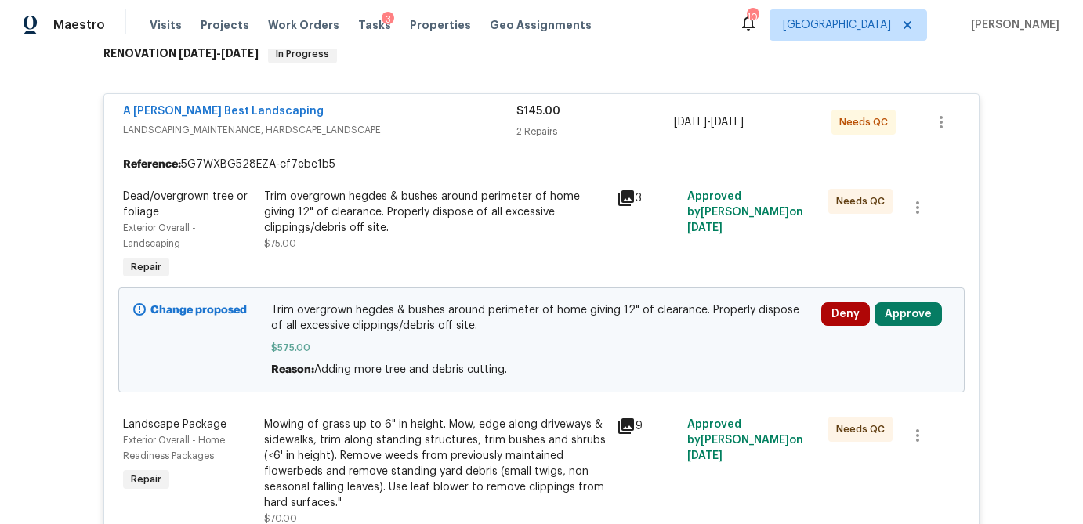
scroll to position [272, 0]
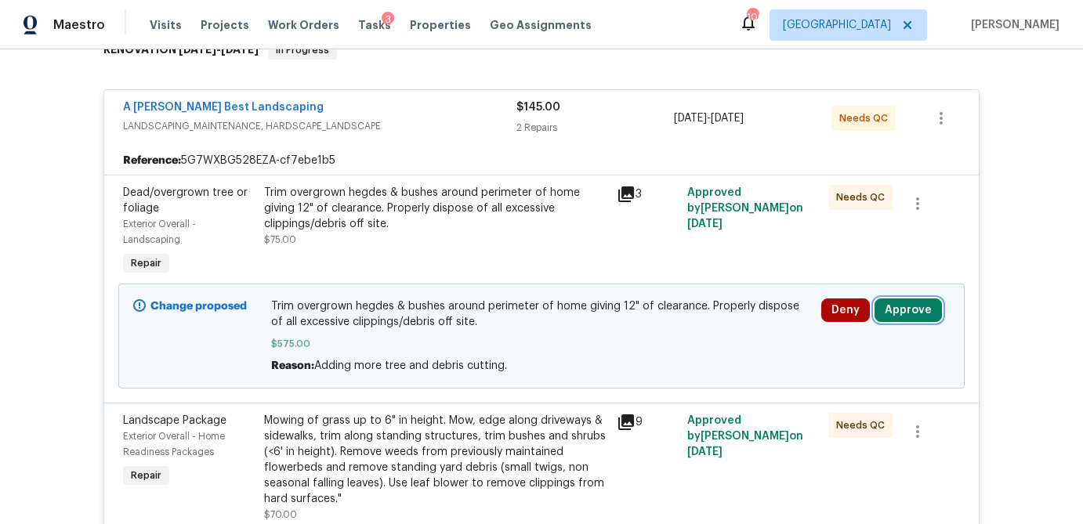
click at [909, 317] on button "Approve" at bounding box center [908, 311] width 67 height 24
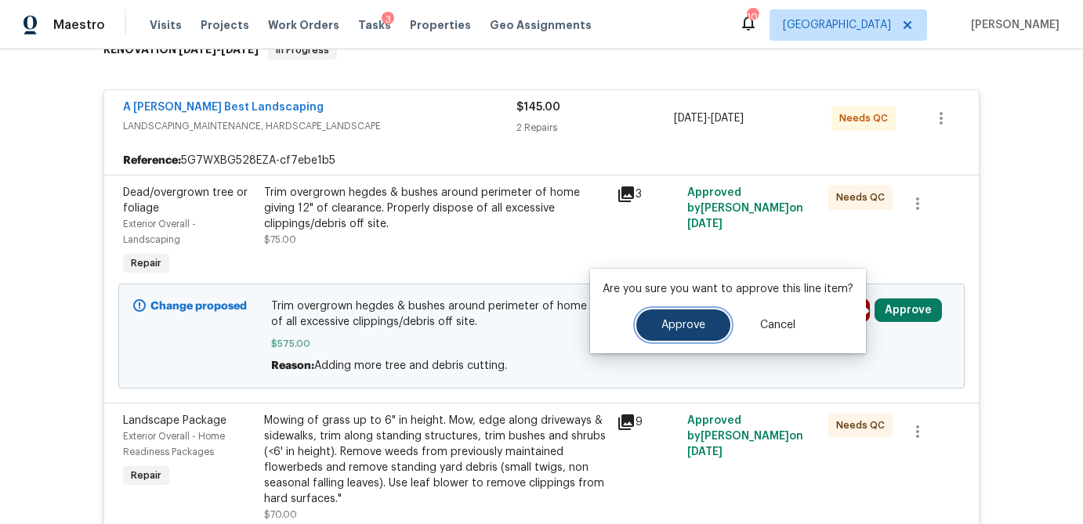
click at [680, 322] on span "Approve" at bounding box center [684, 326] width 44 height 12
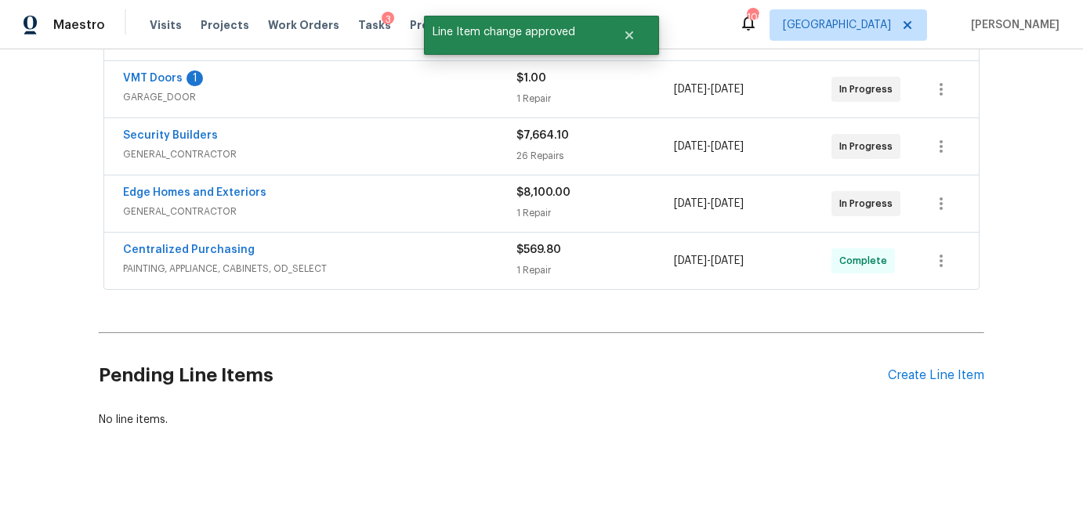
scroll to position [900, 0]
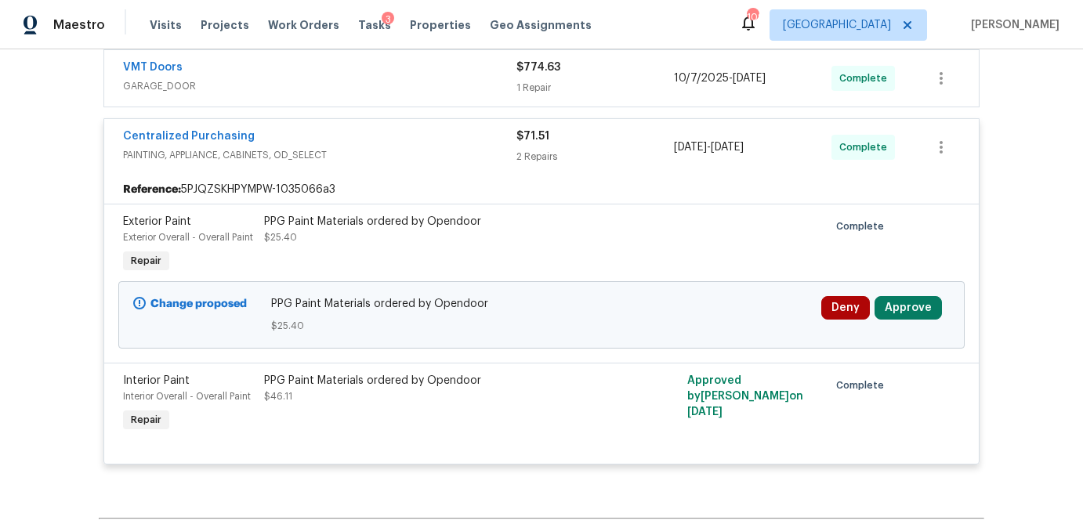
scroll to position [717, 0]
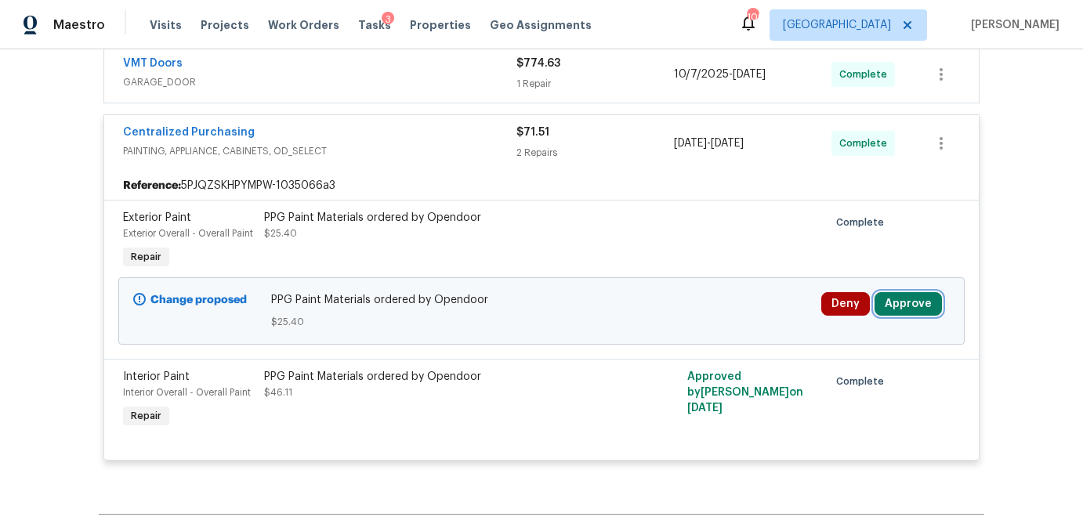
click at [905, 303] on button "Approve" at bounding box center [908, 304] width 67 height 24
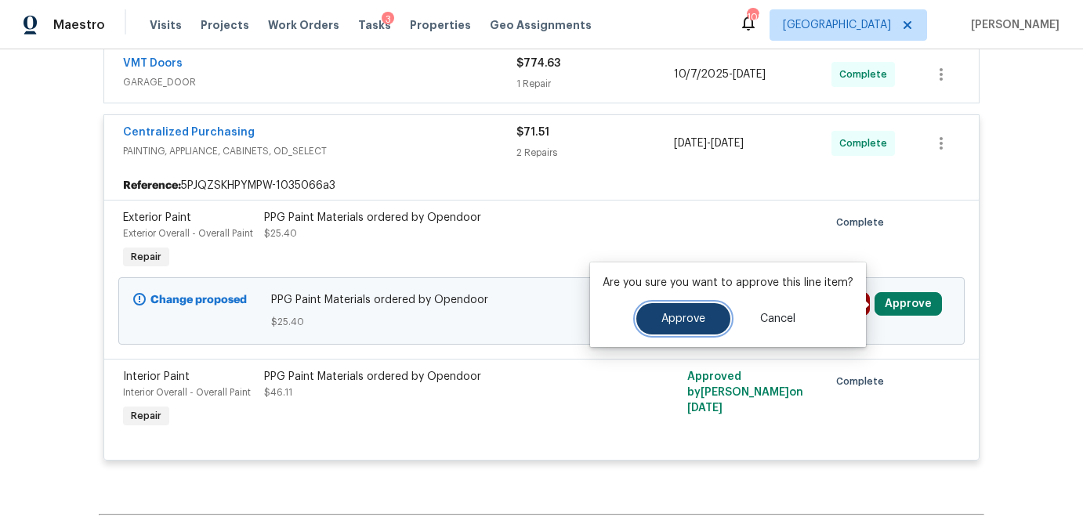
click at [695, 307] on button "Approve" at bounding box center [684, 318] width 94 height 31
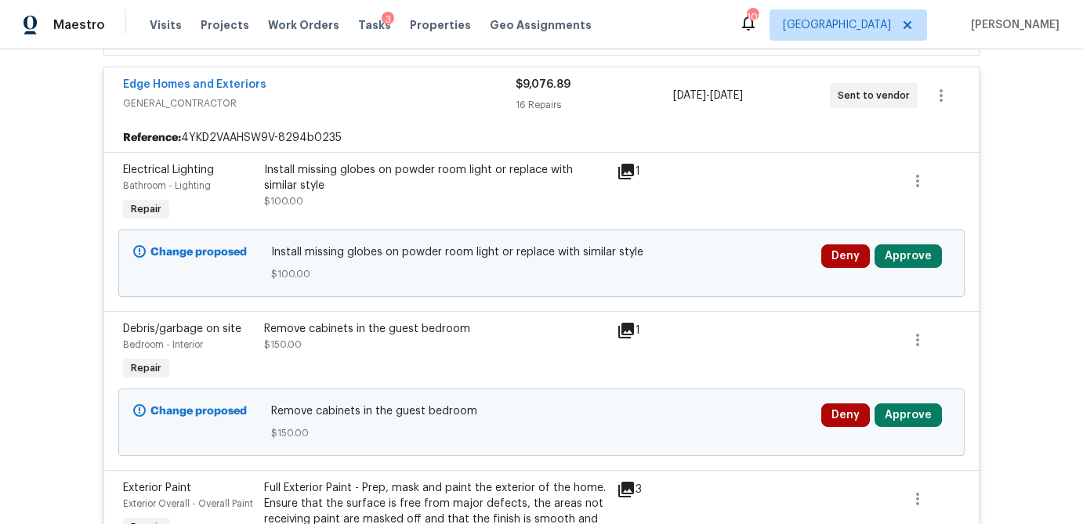
scroll to position [525, 0]
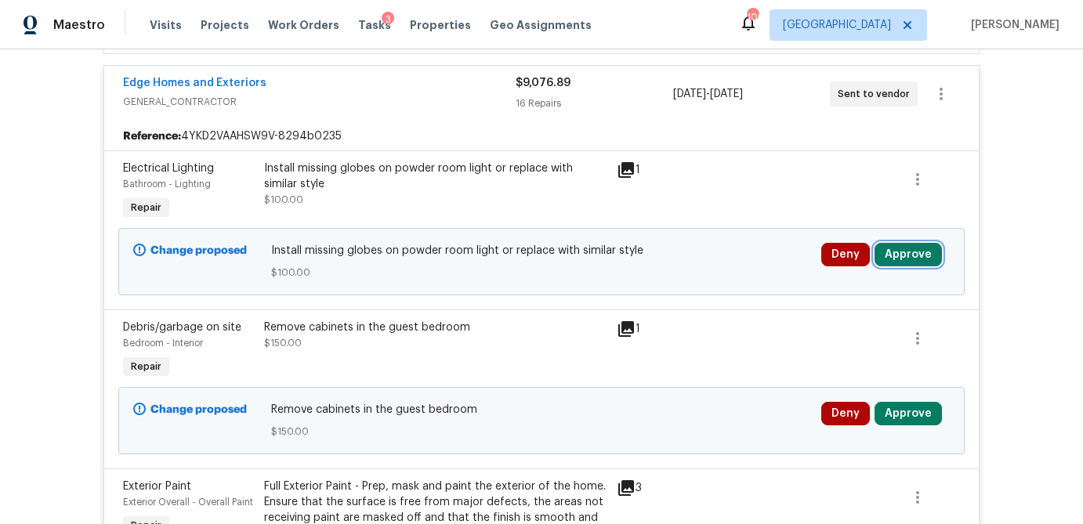
click at [918, 257] on button "Approve" at bounding box center [908, 255] width 67 height 24
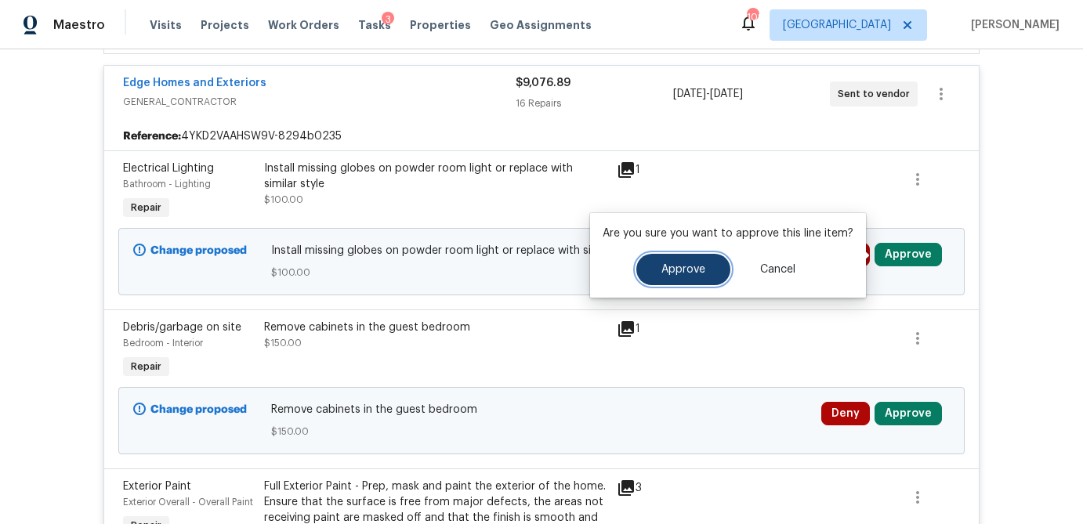
click at [678, 275] on span "Approve" at bounding box center [684, 270] width 44 height 12
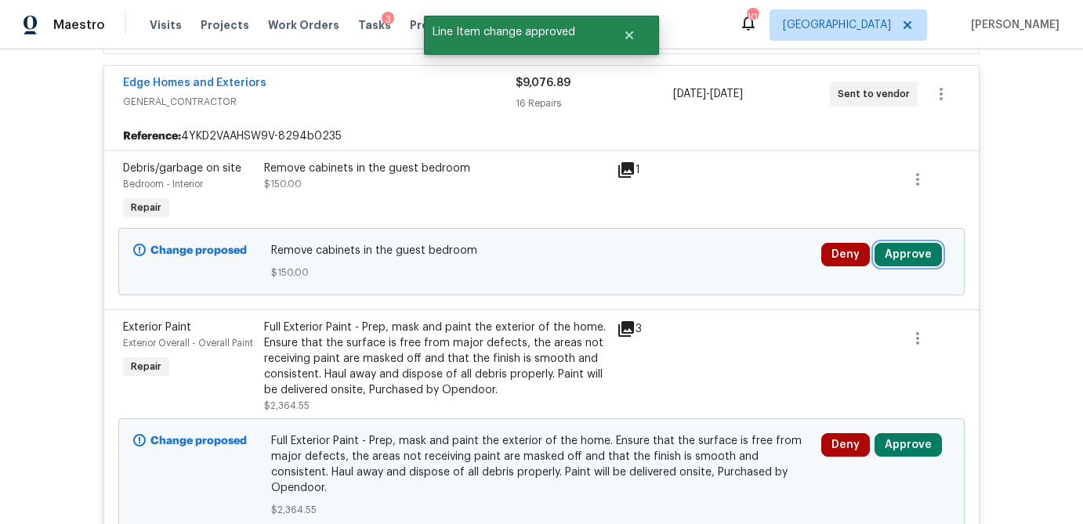
click at [929, 252] on button "Approve" at bounding box center [908, 255] width 67 height 24
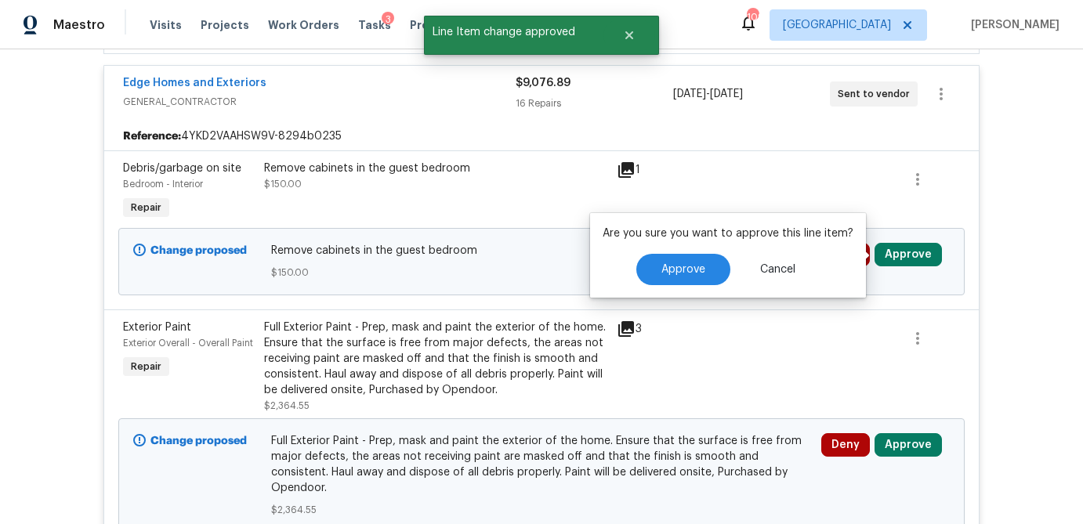
click at [730, 275] on div "Approve Cancel" at bounding box center [728, 269] width 251 height 31
click at [706, 276] on button "Approve" at bounding box center [684, 269] width 94 height 31
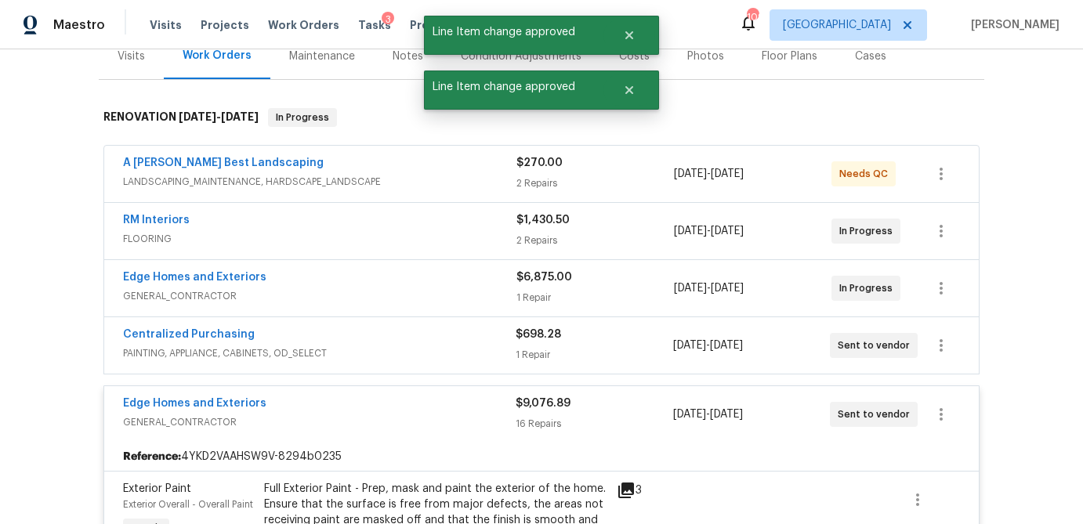
scroll to position [0, 0]
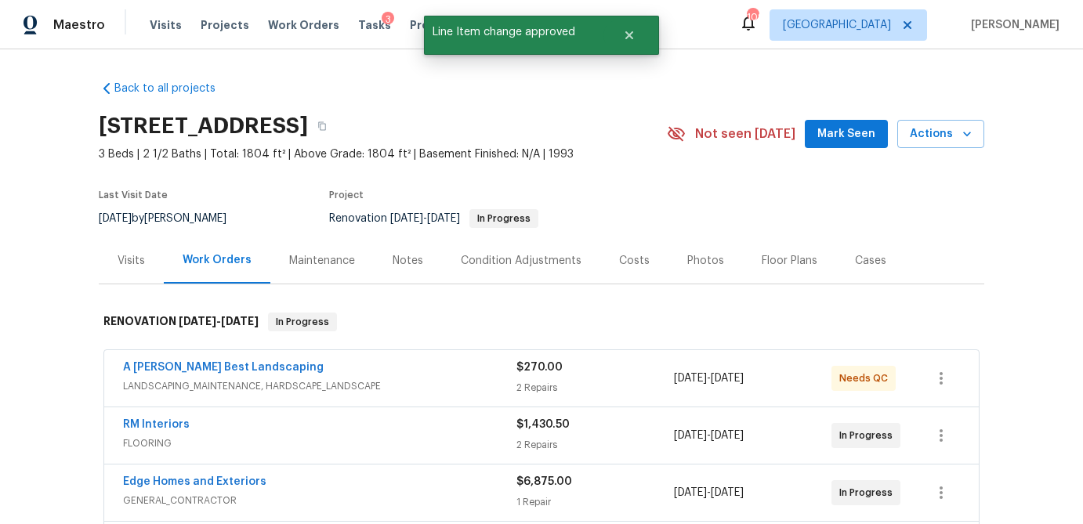
click at [122, 263] on div "Visits" at bounding box center [131, 261] width 27 height 16
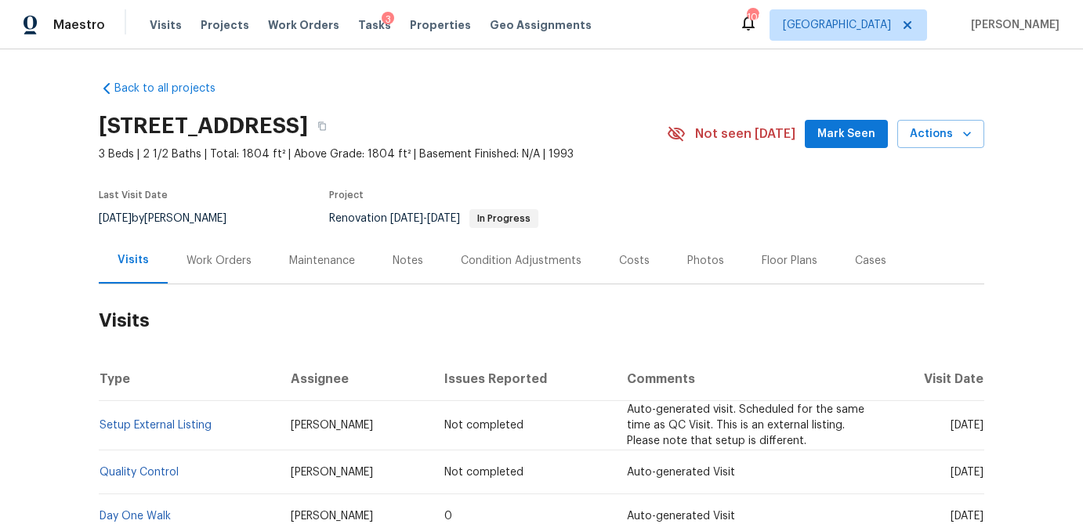
click at [626, 260] on div "Costs" at bounding box center [634, 261] width 31 height 16
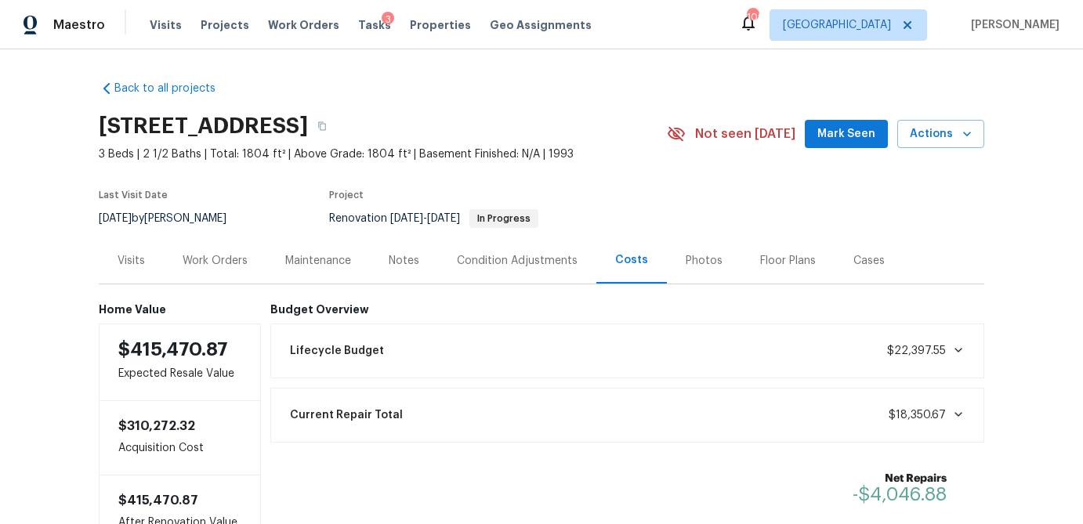
click at [234, 267] on div "Work Orders" at bounding box center [215, 261] width 65 height 16
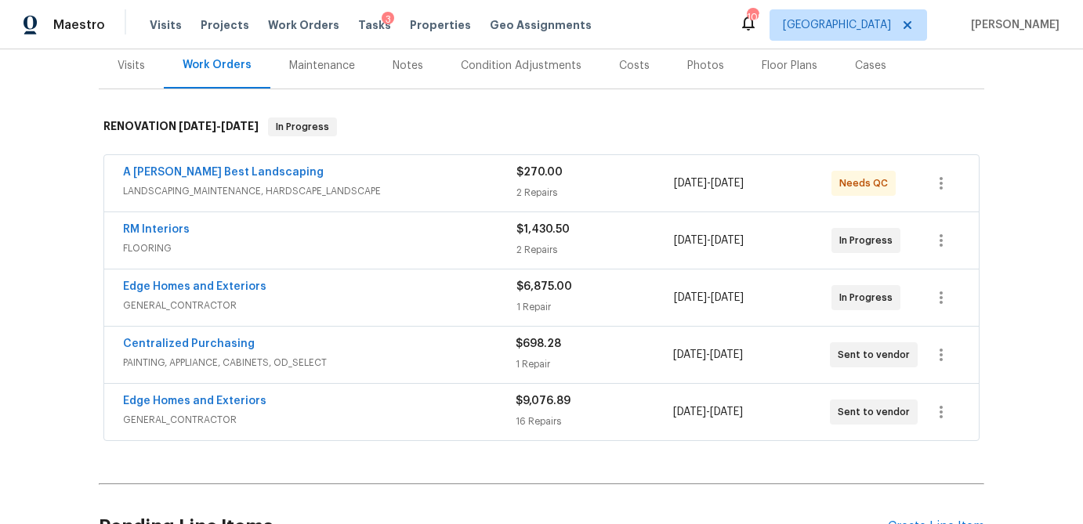
scroll to position [194, 0]
click at [604, 184] on div "$270.00 2 Repairs" at bounding box center [596, 185] width 158 height 38
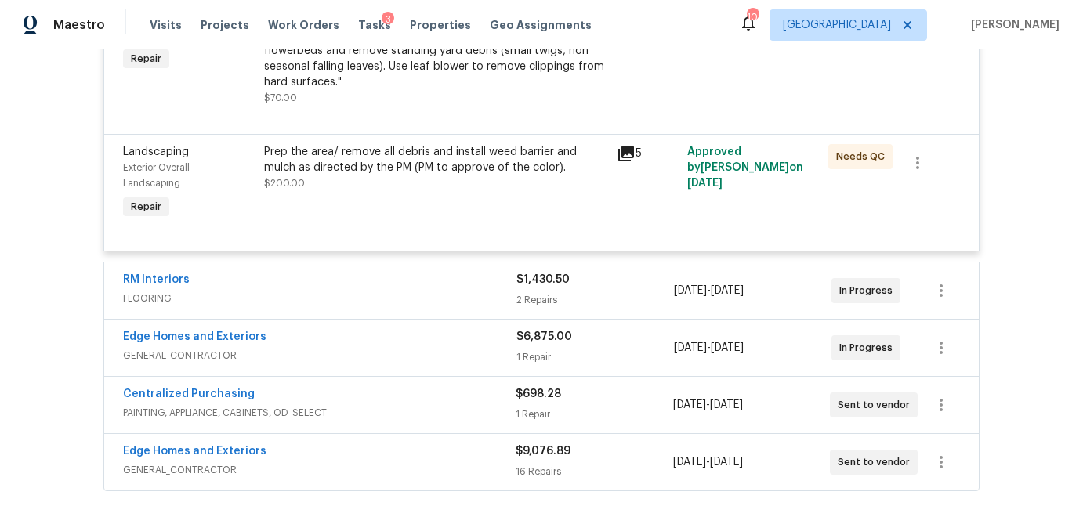
scroll to position [638, 0]
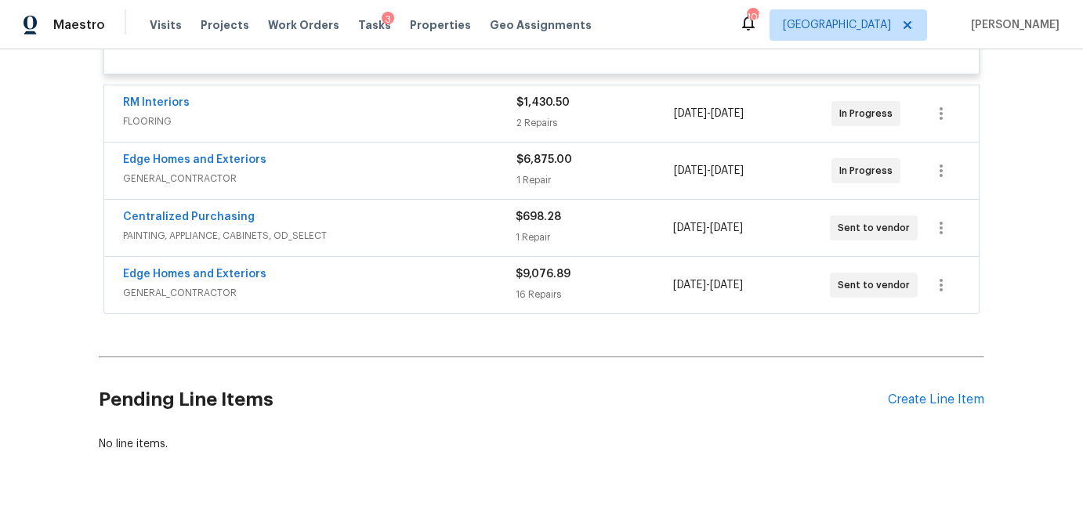
drag, startPoint x: 622, startPoint y: 116, endPoint x: 608, endPoint y: 140, distance: 27.8
click at [622, 116] on div "2 Repairs" at bounding box center [596, 123] width 158 height 16
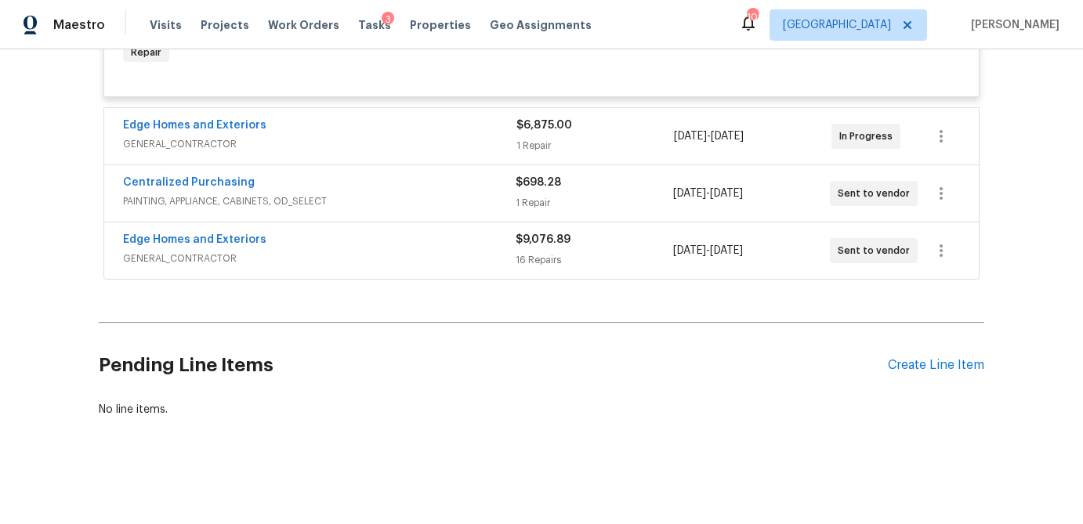
scroll to position [891, 0]
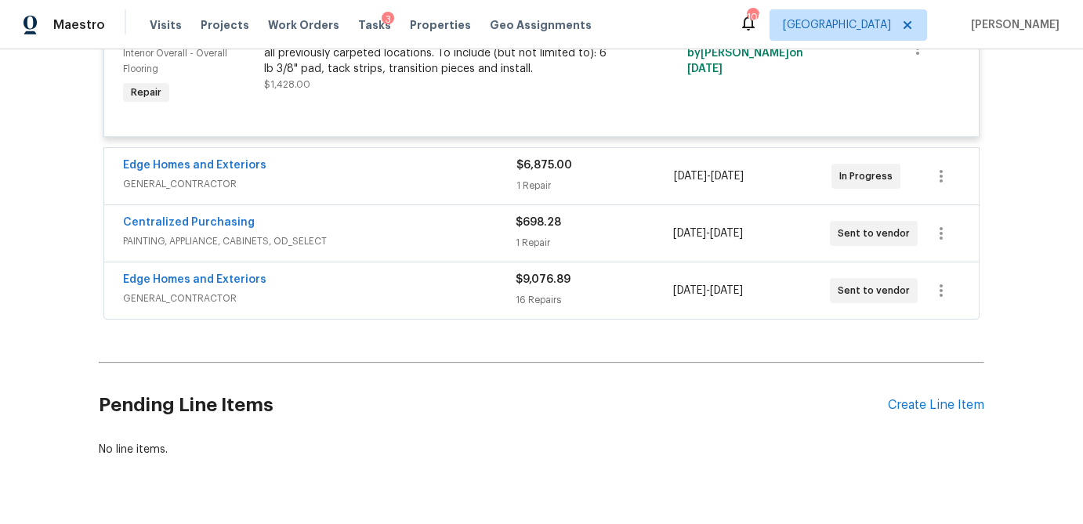
click at [593, 193] on div "1 Repair" at bounding box center [596, 186] width 158 height 16
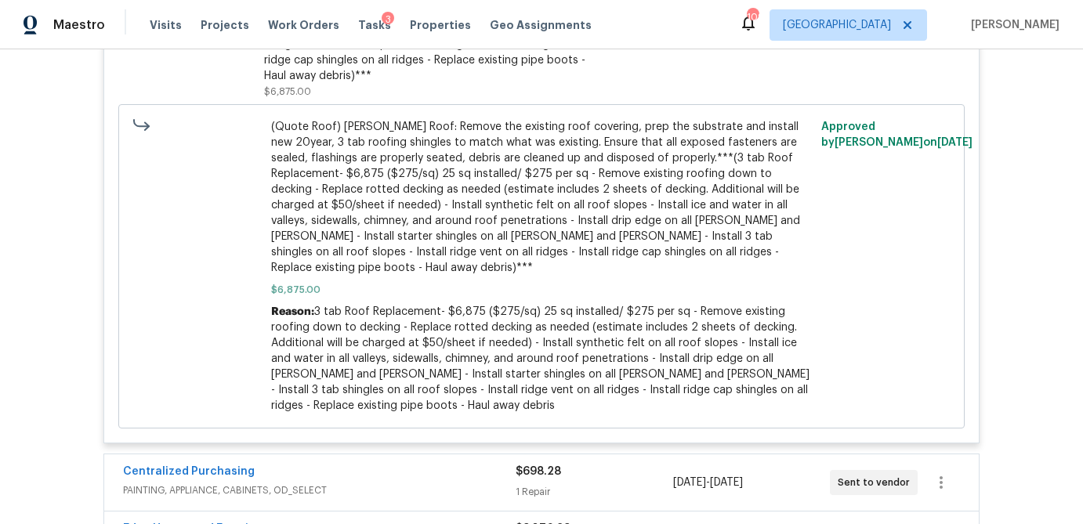
scroll to position [1547, 0]
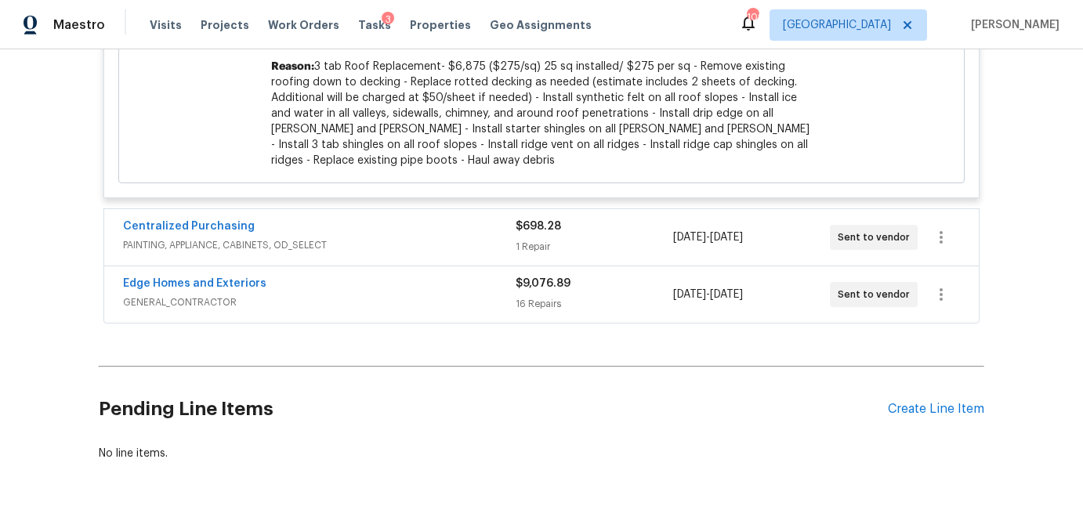
click at [597, 239] on div "1 Repair" at bounding box center [594, 247] width 157 height 16
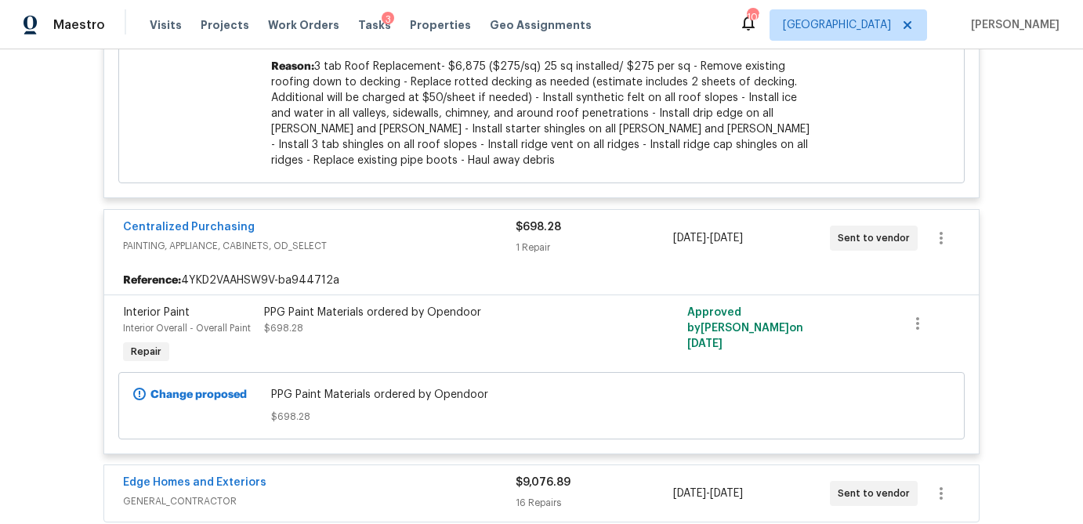
scroll to position [1746, 0]
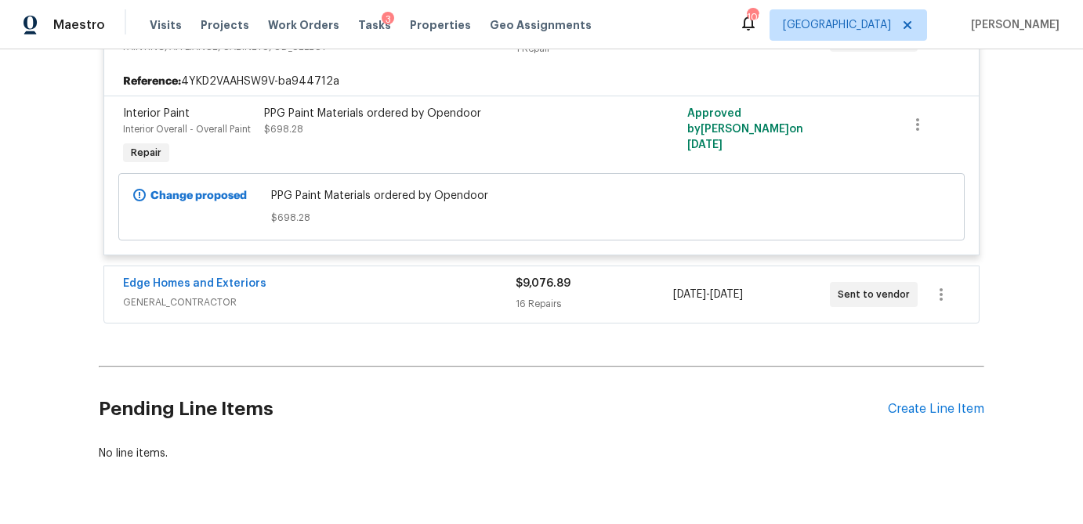
click at [601, 296] on div "16 Repairs" at bounding box center [594, 304] width 157 height 16
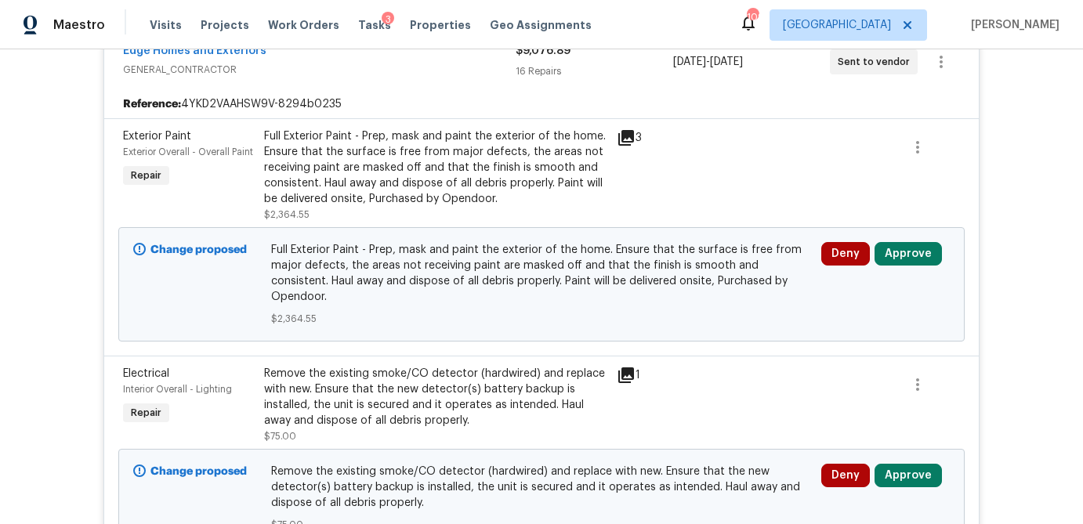
scroll to position [1981, 0]
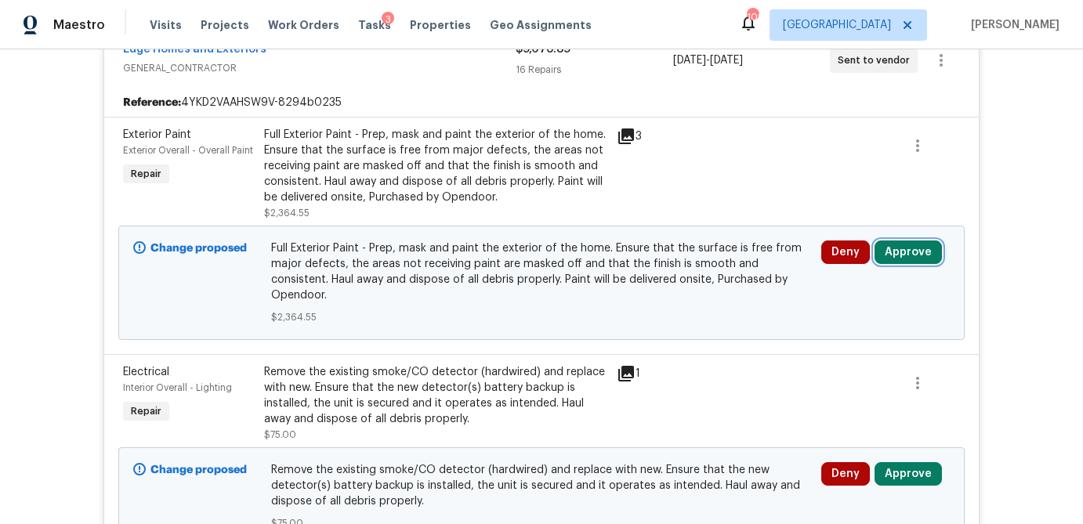
drag, startPoint x: 904, startPoint y: 216, endPoint x: 893, endPoint y: 216, distance: 11.0
click at [904, 241] on button "Approve" at bounding box center [908, 253] width 67 height 24
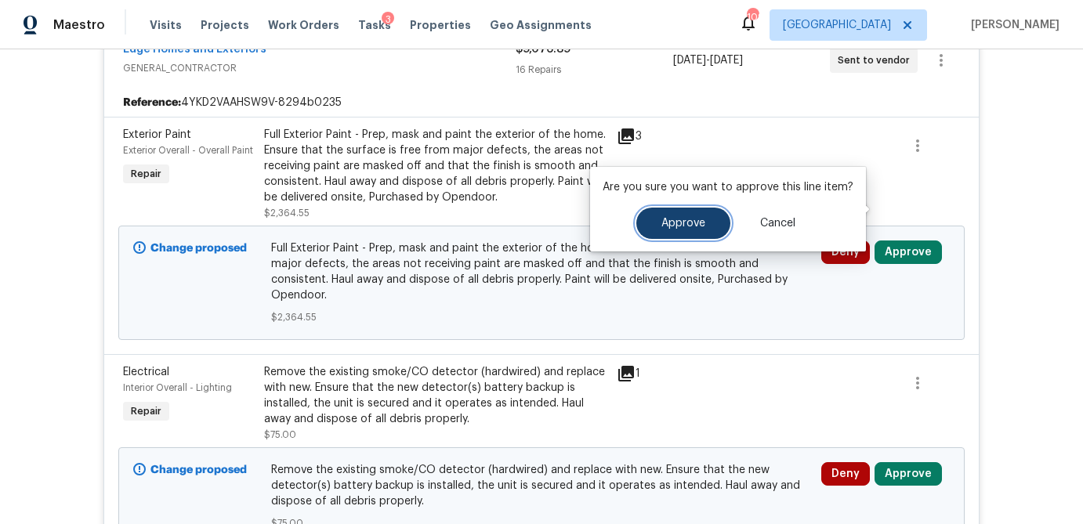
click at [673, 234] on button "Approve" at bounding box center [684, 223] width 94 height 31
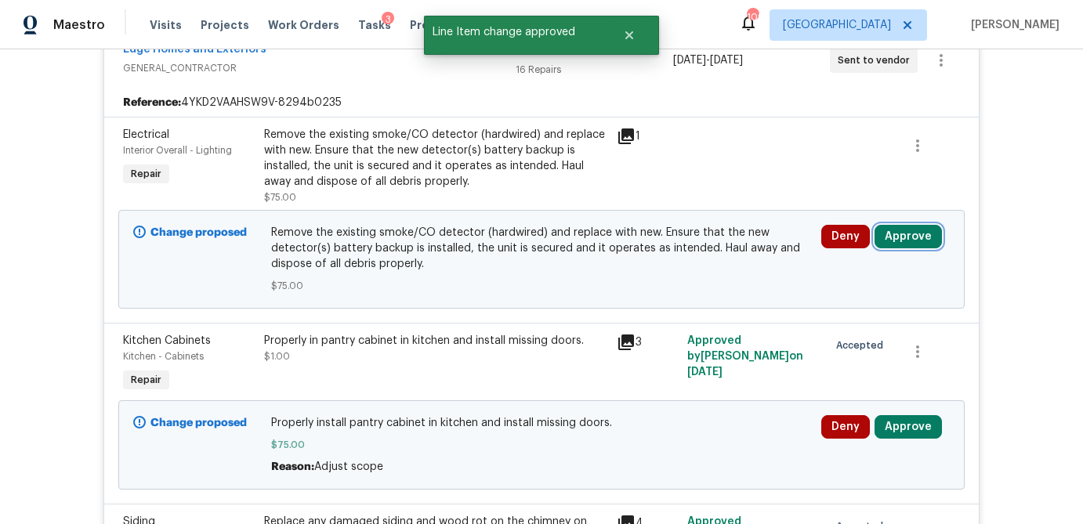
drag, startPoint x: 918, startPoint y: 193, endPoint x: 869, endPoint y: 201, distance: 49.2
click at [917, 225] on button "Approve" at bounding box center [908, 237] width 67 height 24
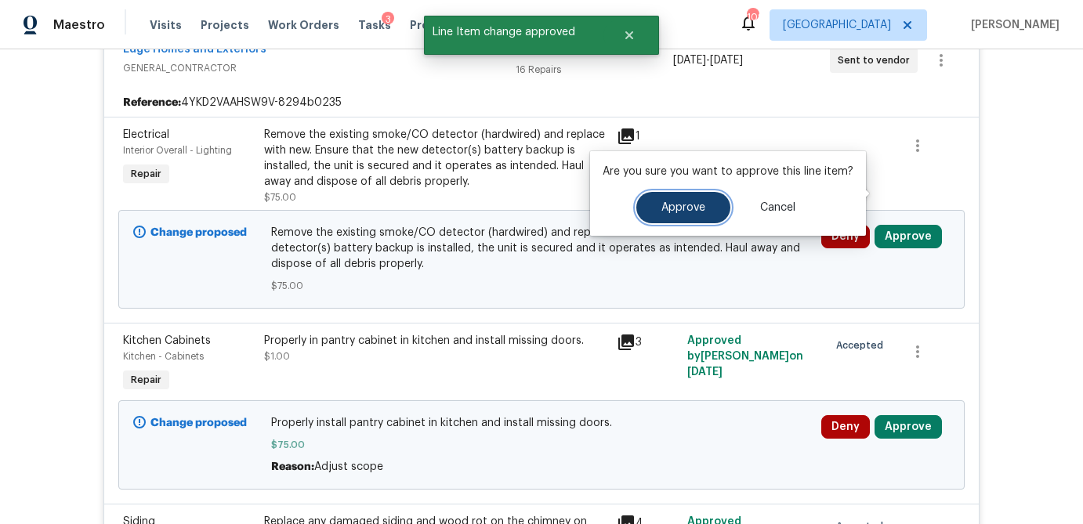
click at [704, 217] on button "Approve" at bounding box center [684, 207] width 94 height 31
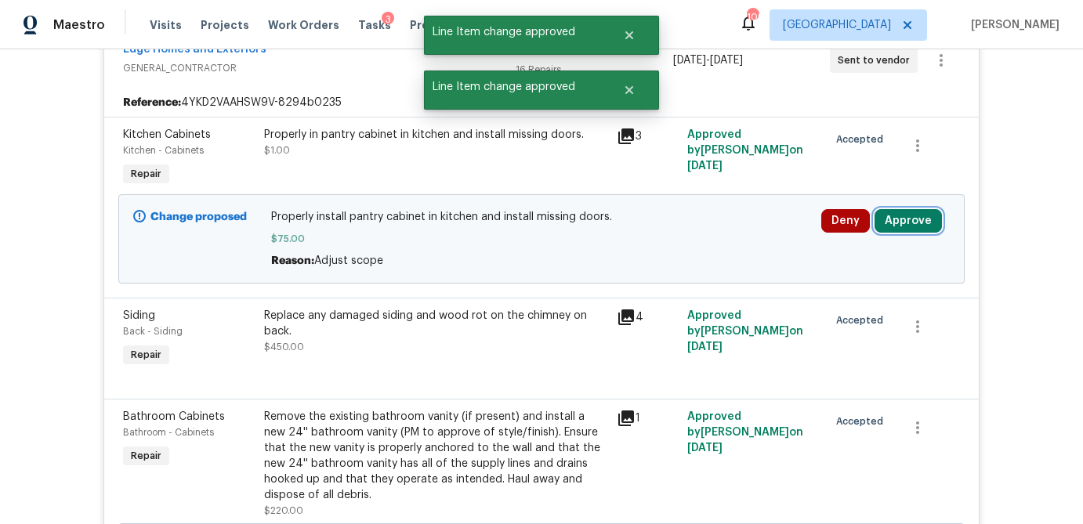
drag, startPoint x: 905, startPoint y: 176, endPoint x: 884, endPoint y: 178, distance: 20.4
click at [905, 209] on button "Approve" at bounding box center [908, 221] width 67 height 24
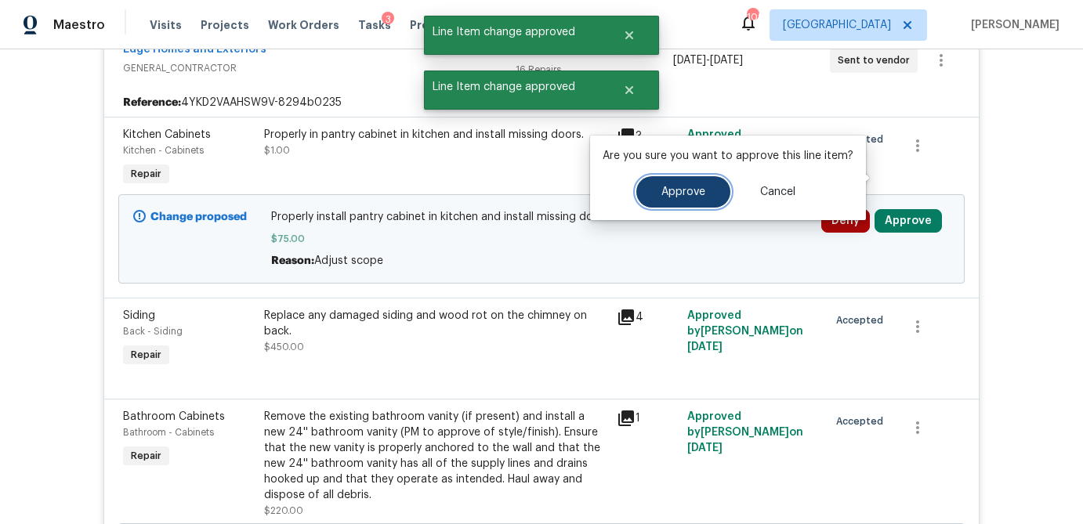
click at [688, 188] on span "Approve" at bounding box center [684, 193] width 44 height 12
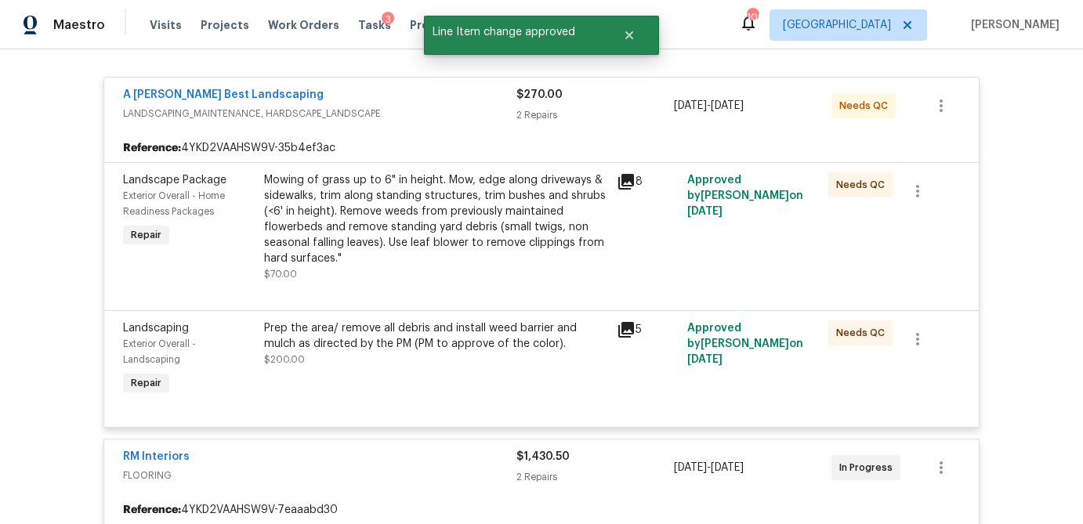
scroll to position [0, 0]
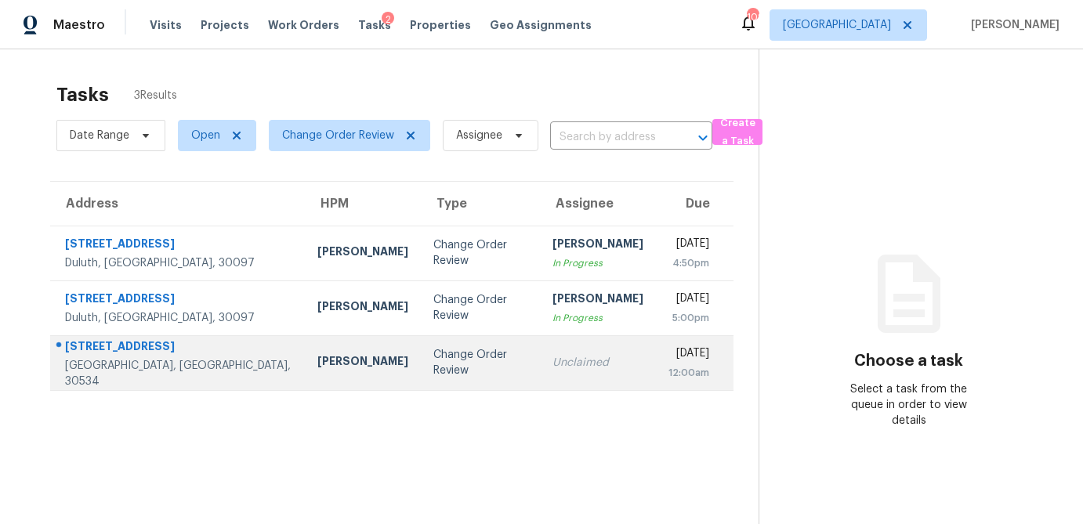
click at [447, 368] on td "Change Order Review" at bounding box center [481, 363] width 120 height 55
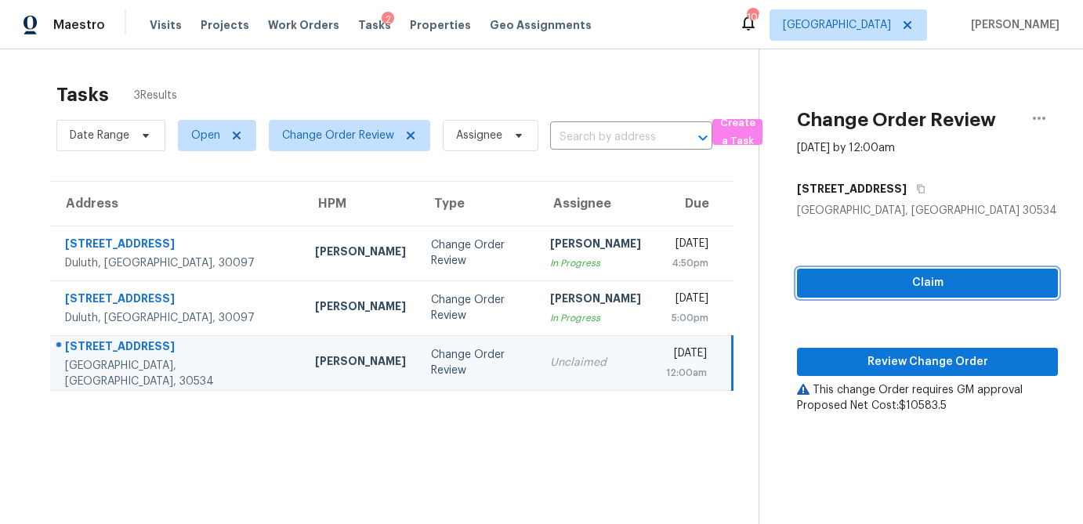
drag, startPoint x: 955, startPoint y: 287, endPoint x: 942, endPoint y: 301, distance: 19.4
click at [955, 287] on span "Claim" at bounding box center [928, 284] width 236 height 20
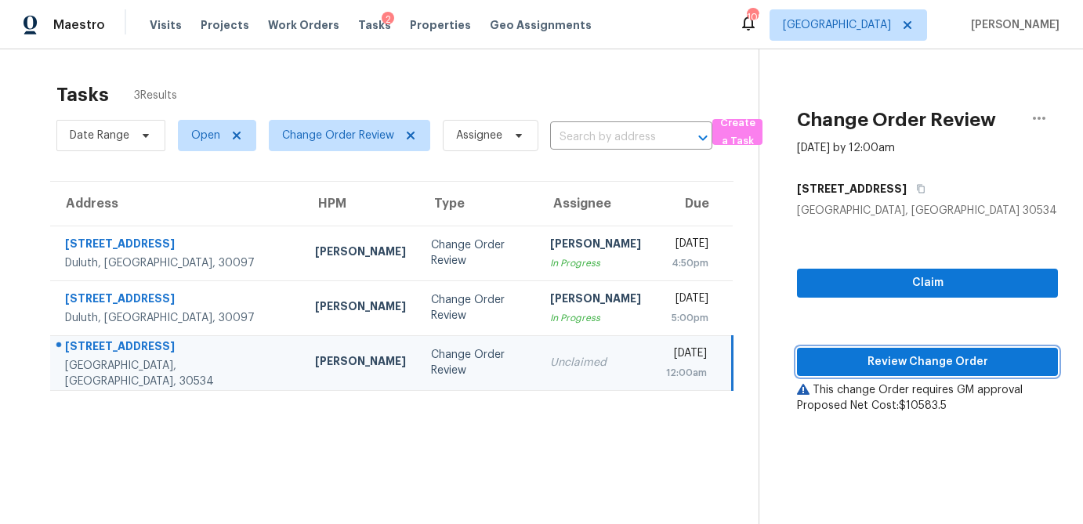
click at [913, 361] on span "Review Change Order" at bounding box center [928, 363] width 236 height 20
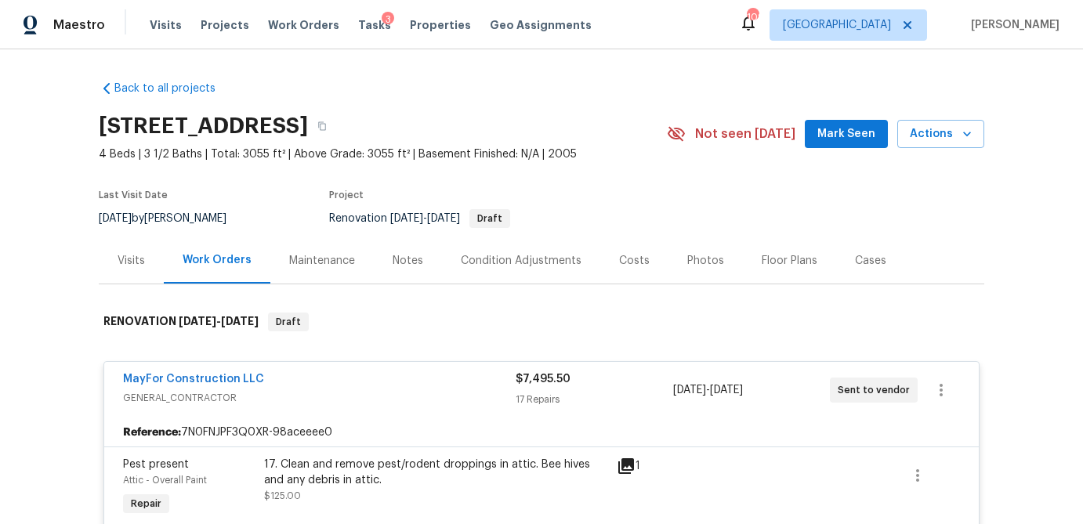
click at [146, 265] on div "Visits" at bounding box center [131, 261] width 65 height 46
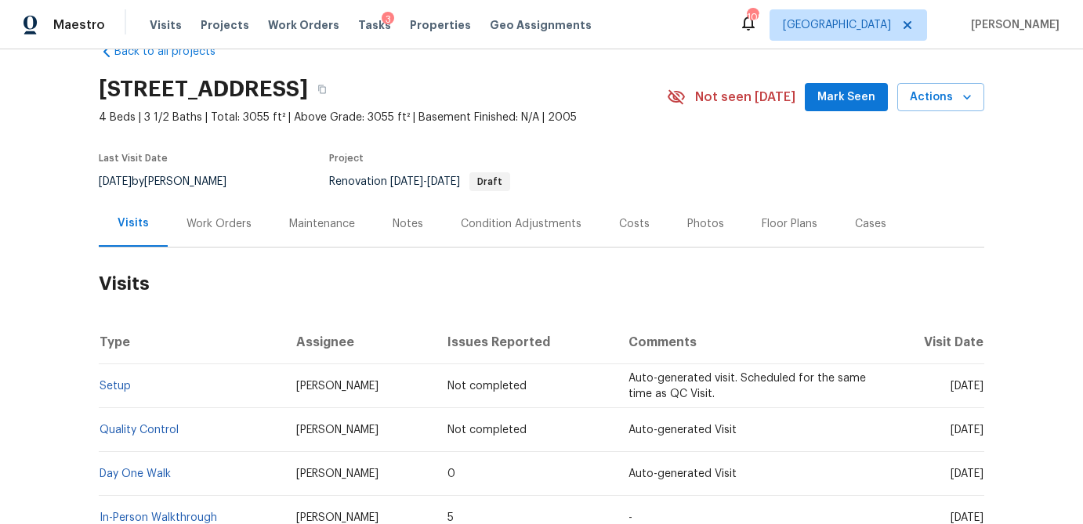
scroll to position [27, 0]
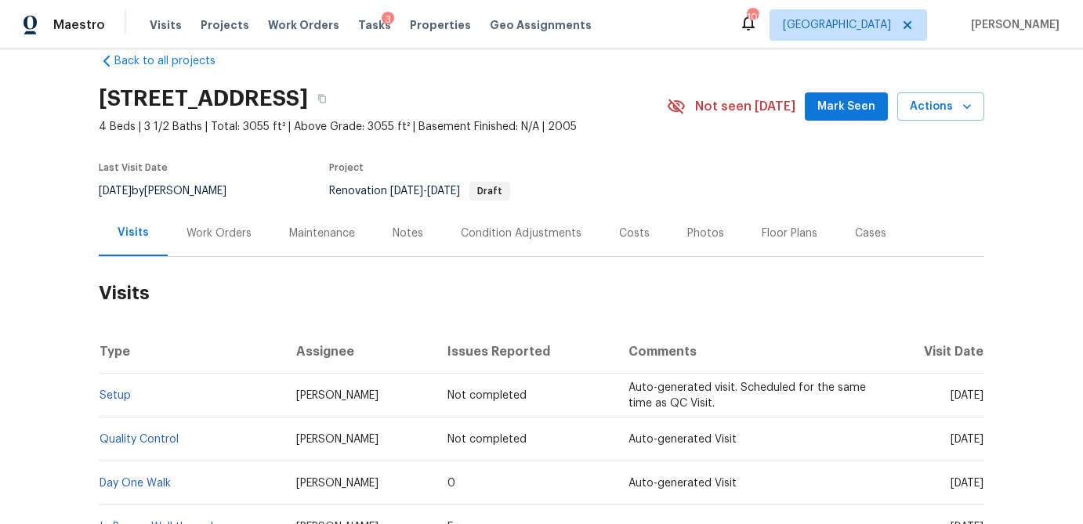
click at [634, 234] on div "Costs" at bounding box center [634, 234] width 31 height 16
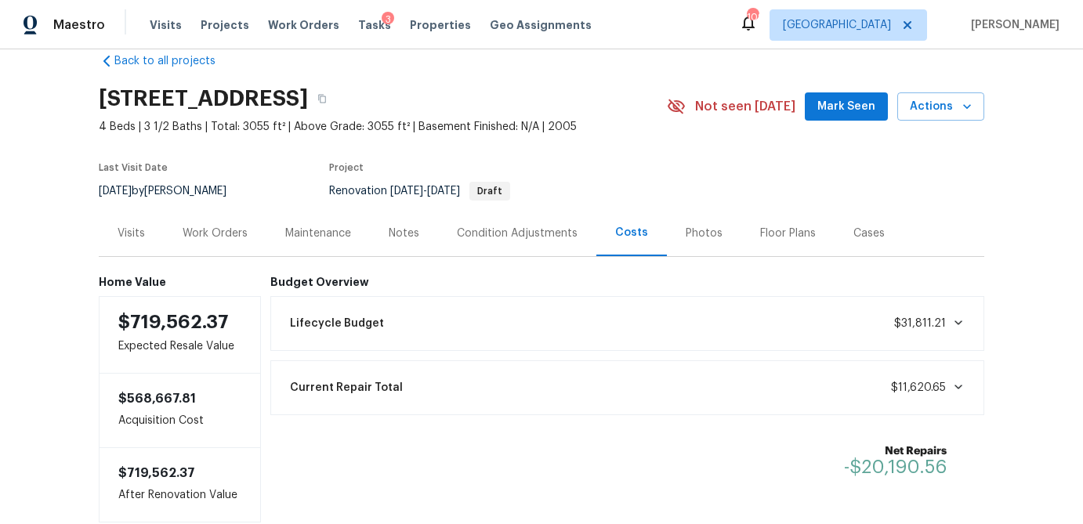
click at [248, 234] on div "Work Orders" at bounding box center [215, 233] width 103 height 46
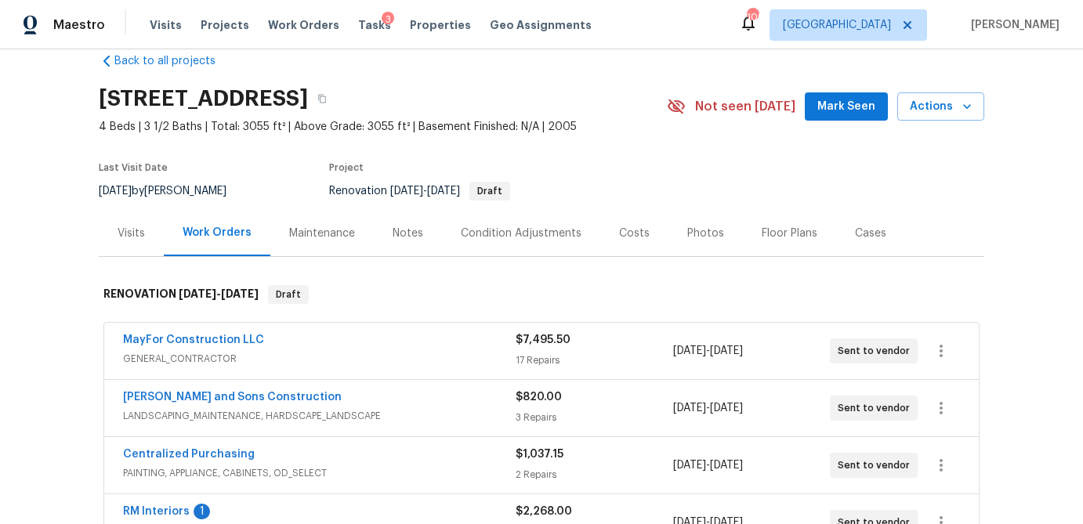
click at [372, 365] on span "GENERAL_CONTRACTOR" at bounding box center [319, 359] width 393 height 16
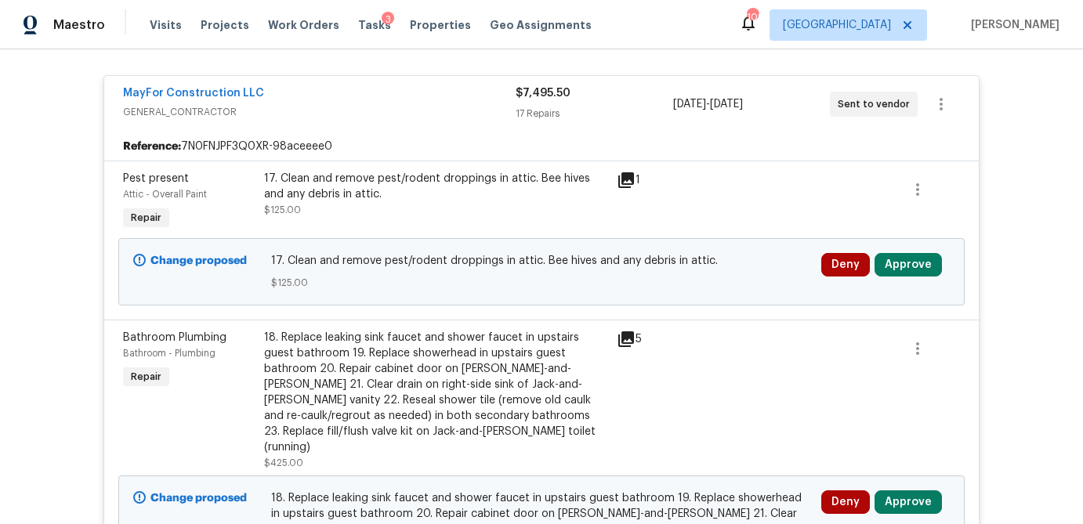
scroll to position [295, 0]
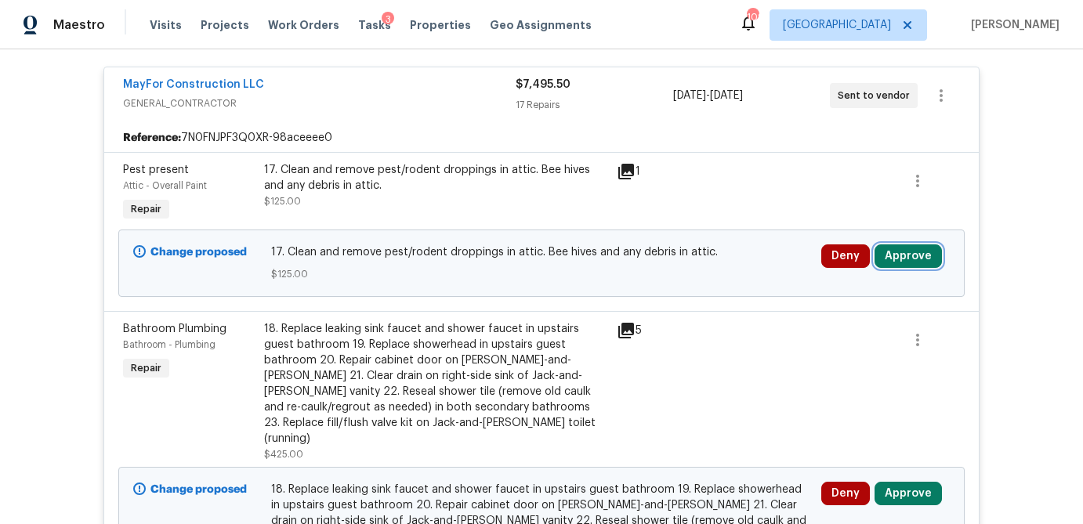
drag, startPoint x: 919, startPoint y: 257, endPoint x: 890, endPoint y: 260, distance: 29.2
click at [919, 257] on button "Approve" at bounding box center [908, 257] width 67 height 24
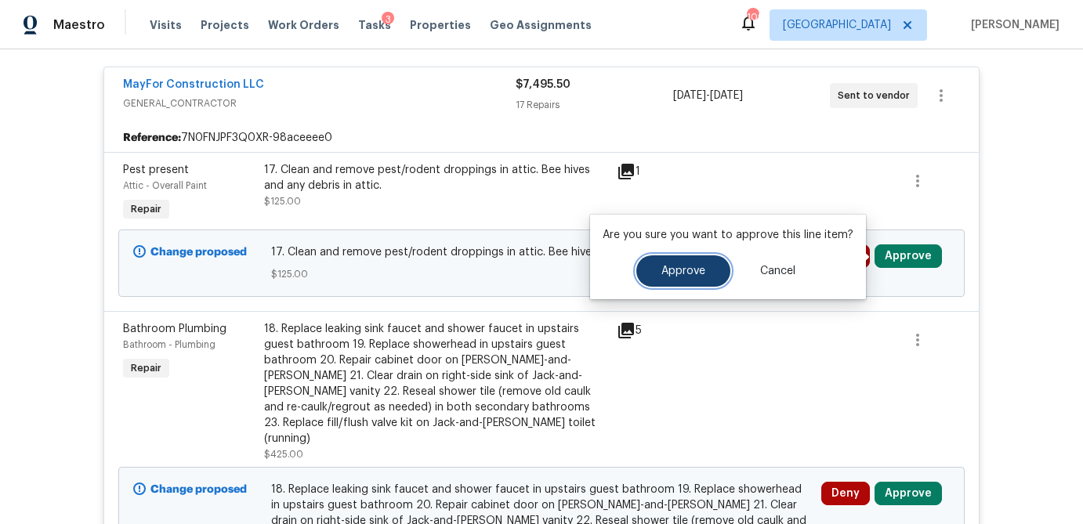
click at [698, 276] on span "Approve" at bounding box center [684, 272] width 44 height 12
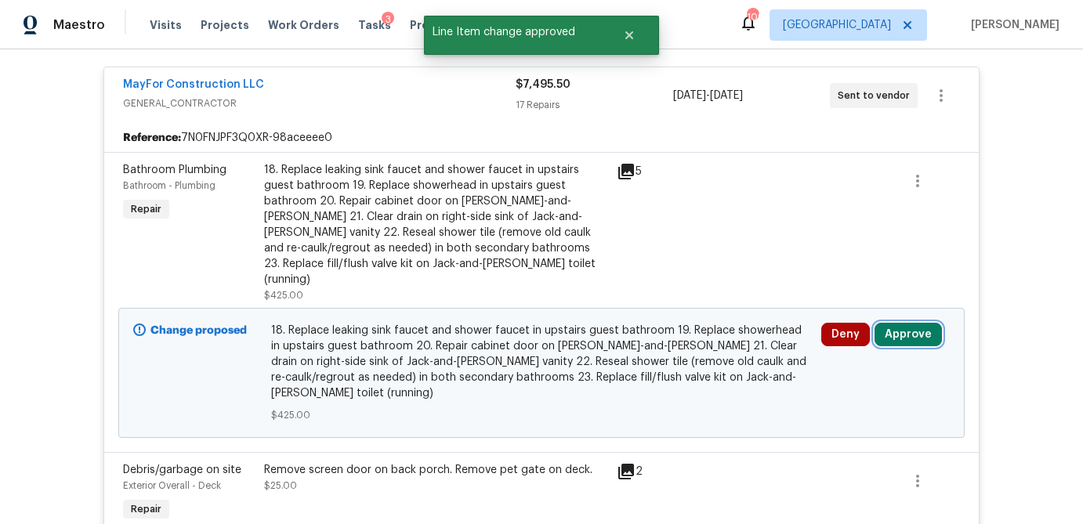
click at [909, 323] on button "Approve" at bounding box center [908, 335] width 67 height 24
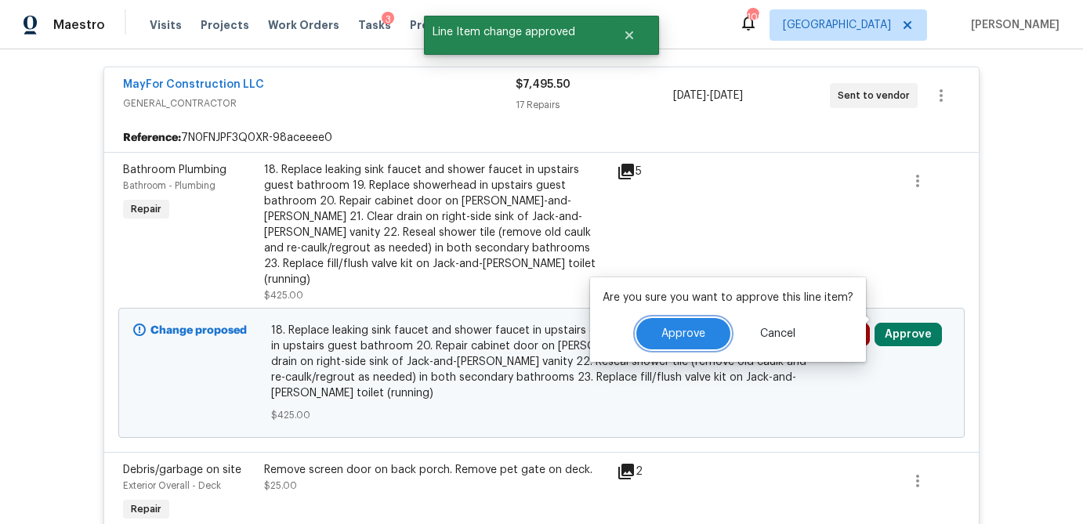
click at [684, 328] on span "Approve" at bounding box center [684, 334] width 44 height 12
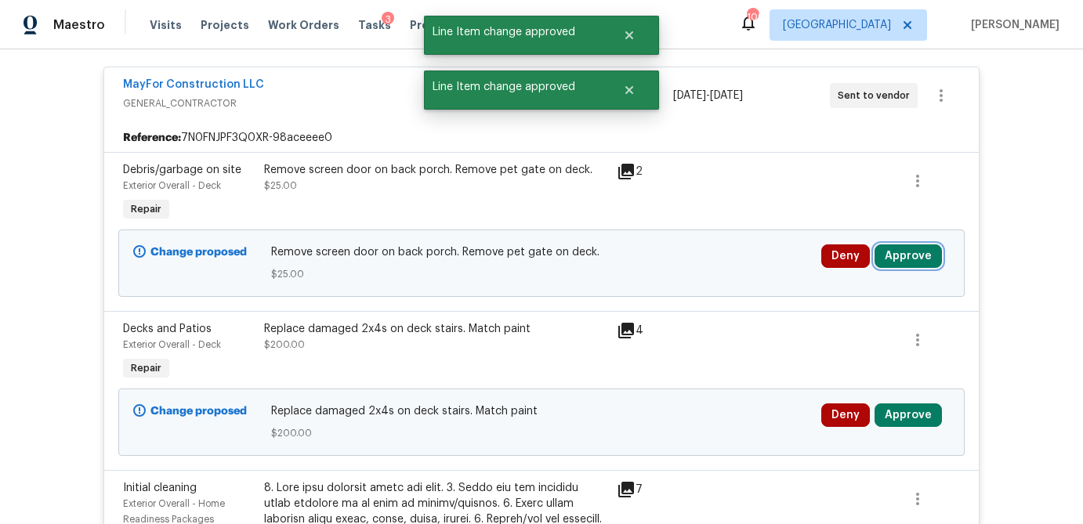
click at [927, 257] on button "Approve" at bounding box center [908, 257] width 67 height 24
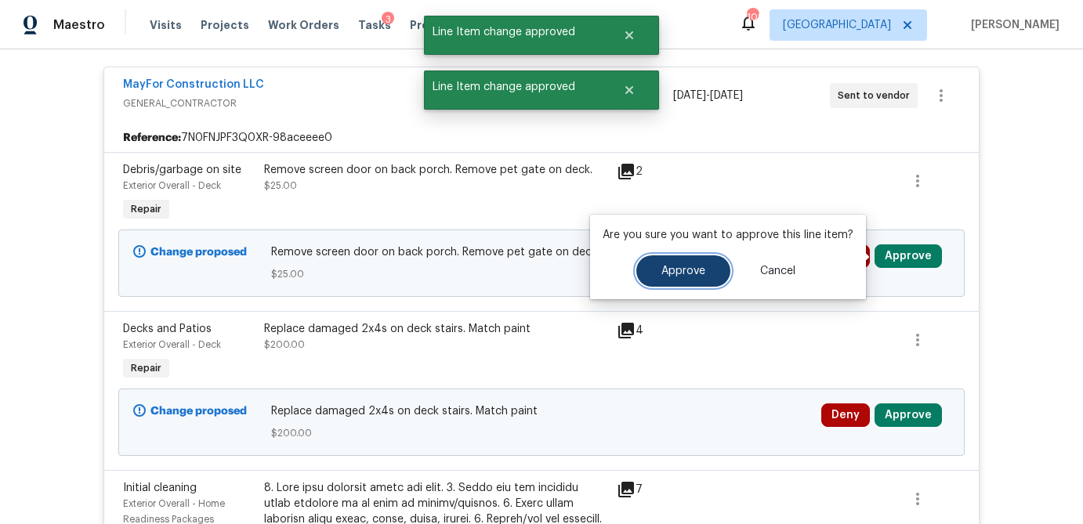
click at [689, 280] on button "Approve" at bounding box center [684, 271] width 94 height 31
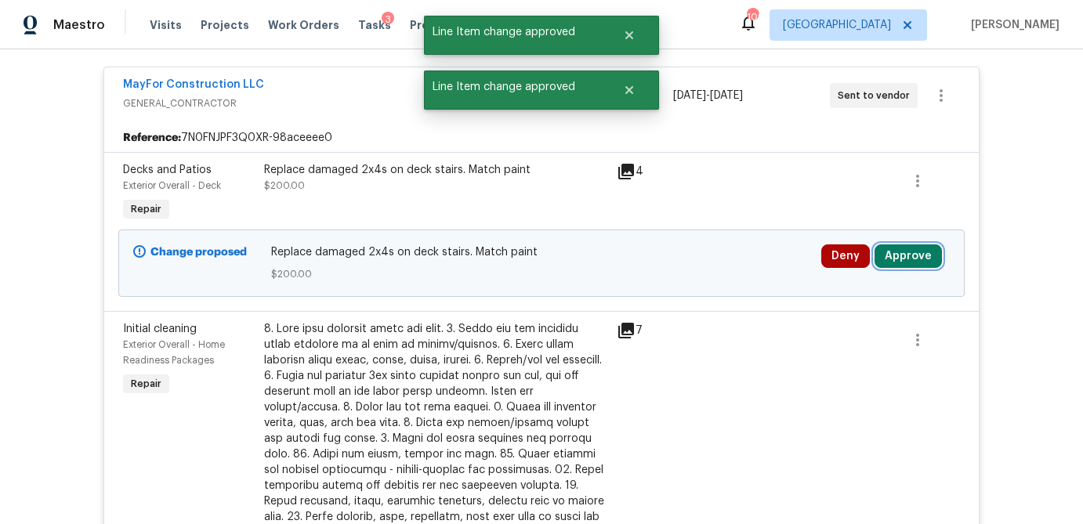
click at [908, 247] on button "Approve" at bounding box center [908, 257] width 67 height 24
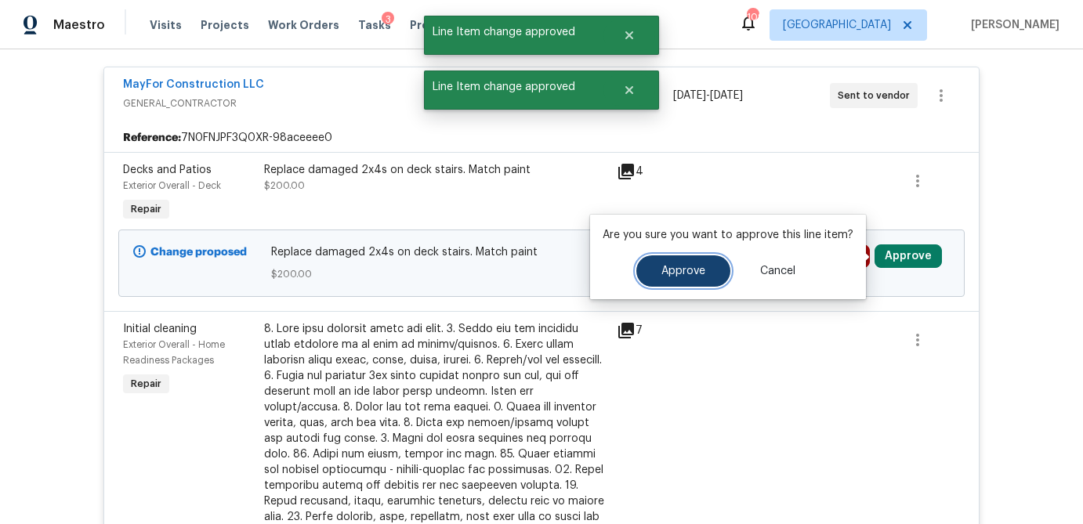
click at [676, 273] on span "Approve" at bounding box center [684, 272] width 44 height 12
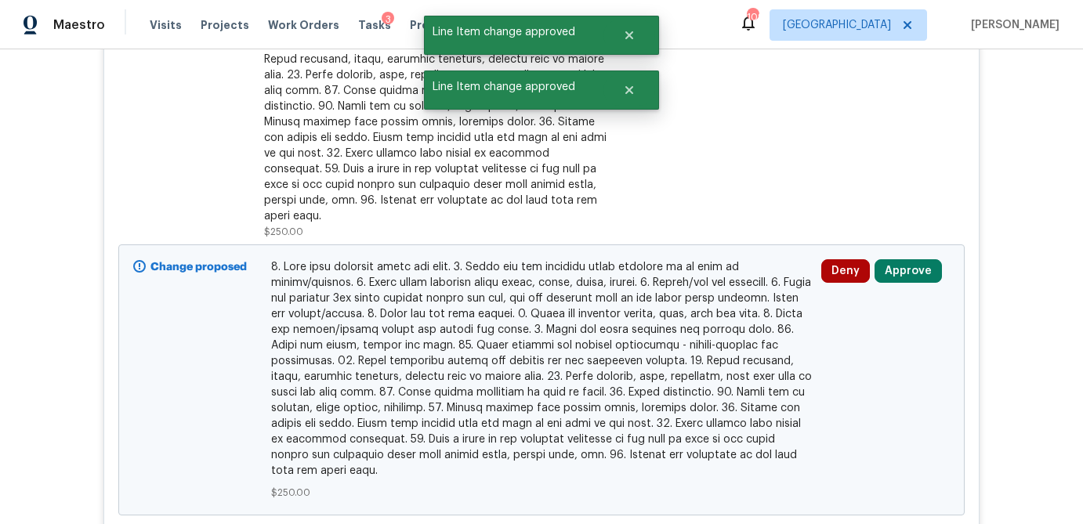
scroll to position [575, 0]
drag, startPoint x: 899, startPoint y: 263, endPoint x: 891, endPoint y: 264, distance: 8.7
click at [899, 263] on button "Approve" at bounding box center [908, 274] width 67 height 24
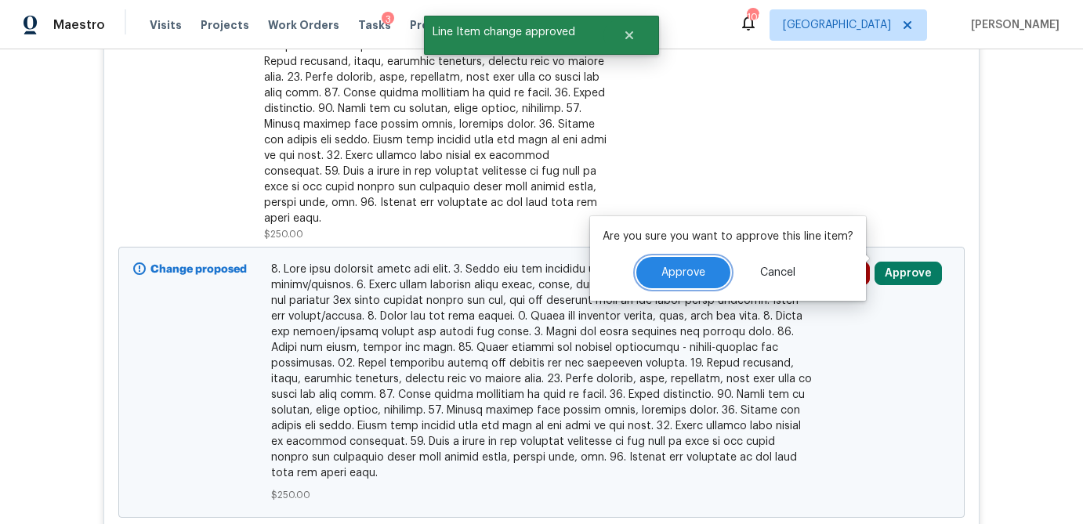
click at [687, 281] on button "Approve" at bounding box center [684, 272] width 94 height 31
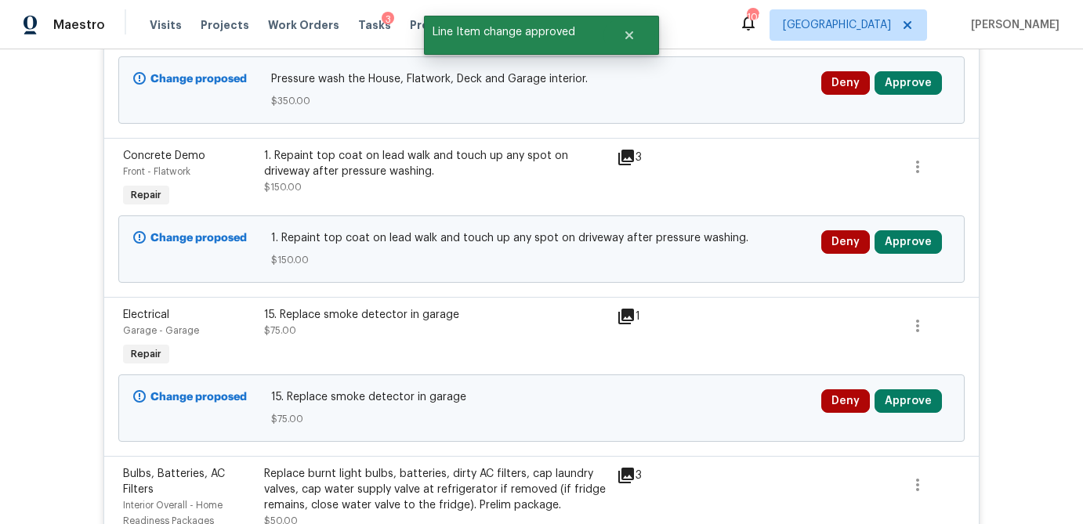
scroll to position [467, 0]
click at [905, 246] on button "Approve" at bounding box center [908, 243] width 67 height 24
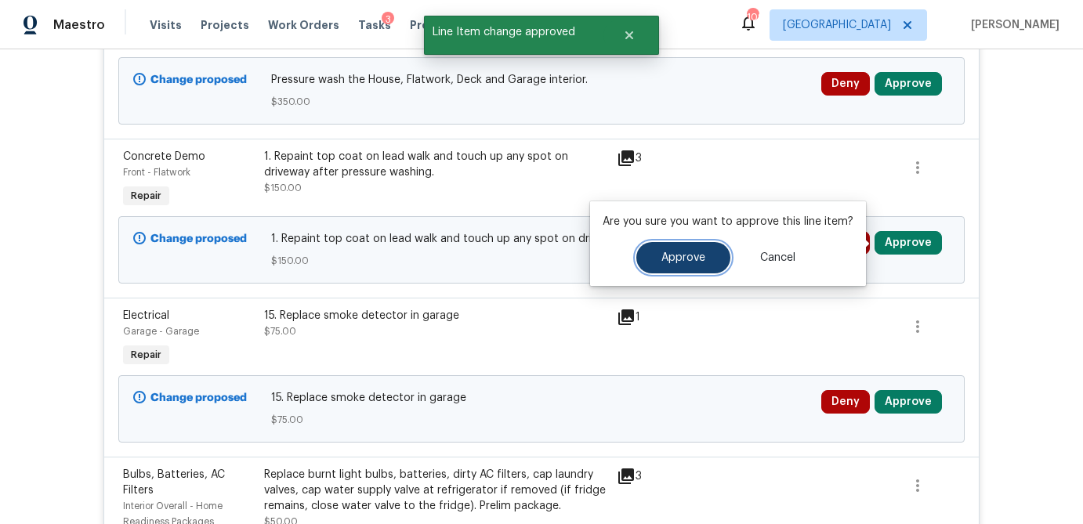
click at [692, 251] on button "Approve" at bounding box center [684, 257] width 94 height 31
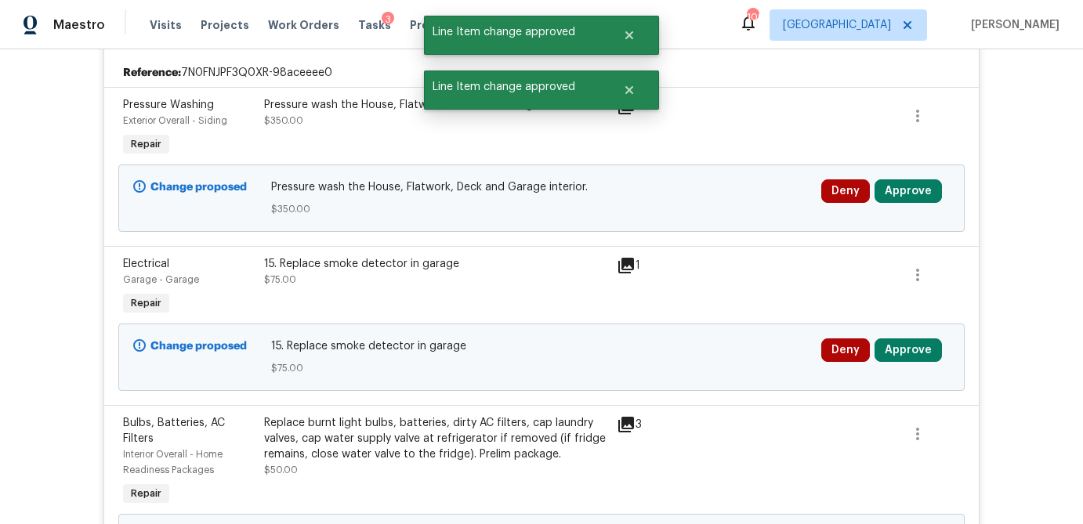
scroll to position [359, 0]
click at [915, 196] on button "Approve" at bounding box center [908, 192] width 67 height 24
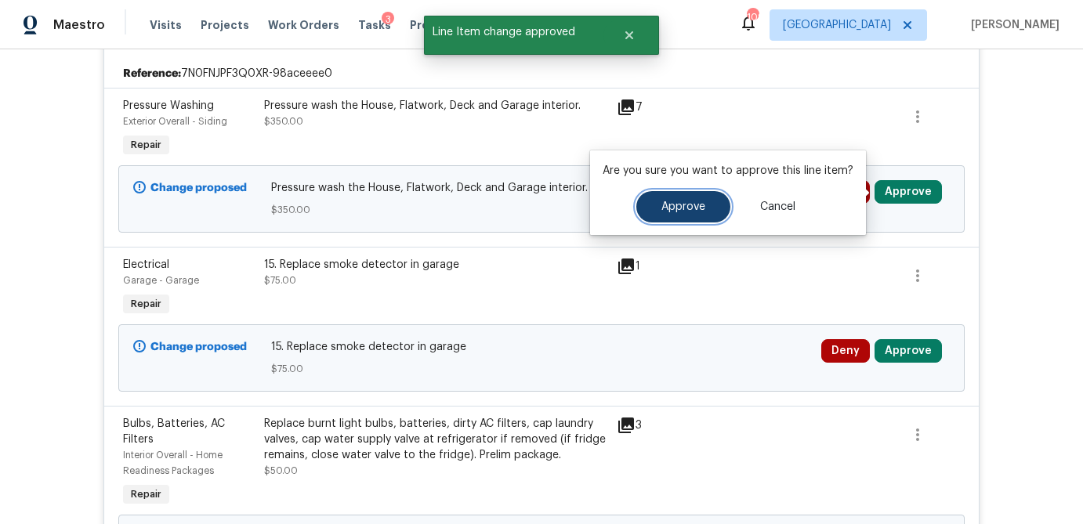
click at [698, 208] on span "Approve" at bounding box center [684, 207] width 44 height 12
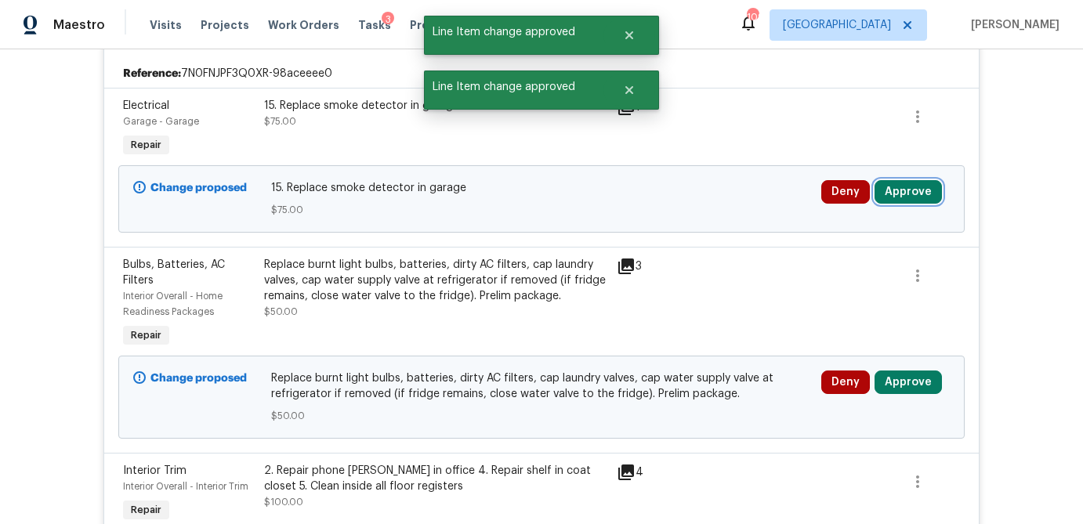
drag, startPoint x: 919, startPoint y: 194, endPoint x: 873, endPoint y: 198, distance: 46.4
click at [919, 194] on button "Approve" at bounding box center [908, 192] width 67 height 24
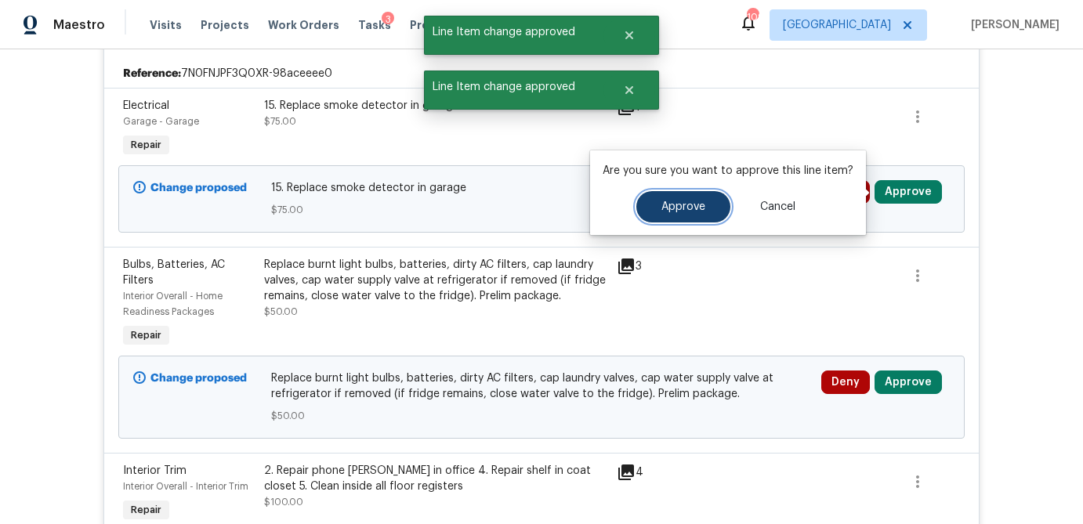
click at [702, 208] on span "Approve" at bounding box center [684, 207] width 44 height 12
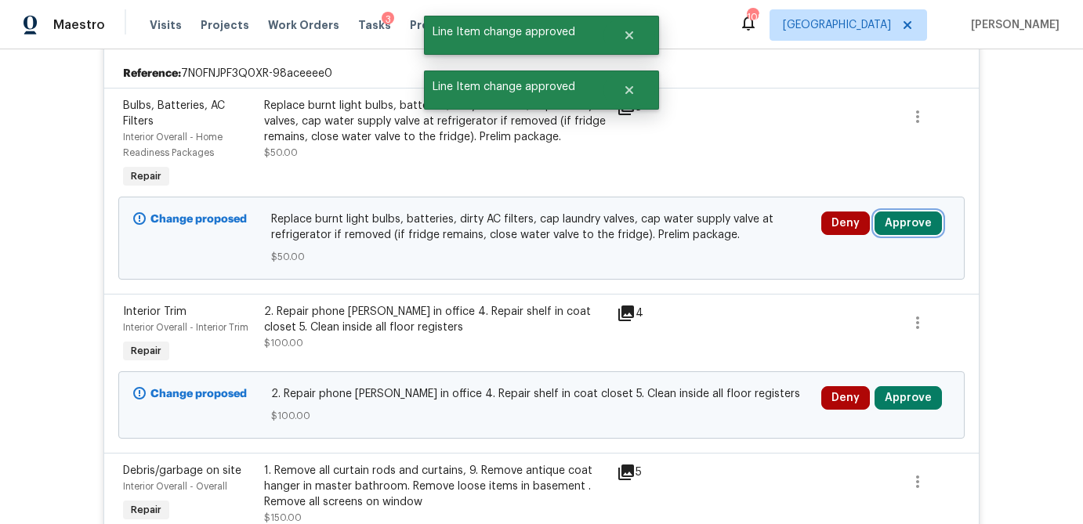
click at [908, 228] on button "Approve" at bounding box center [908, 224] width 67 height 24
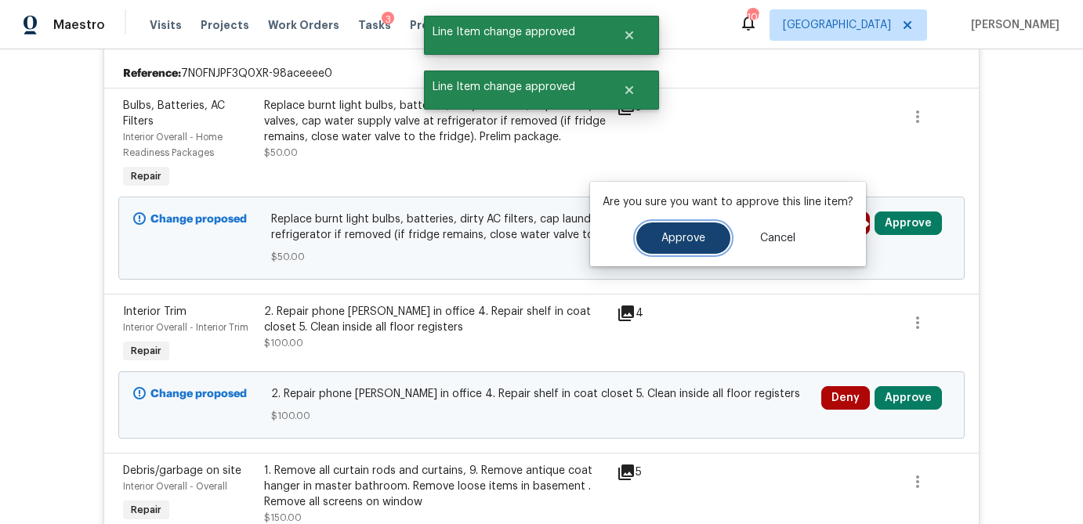
click at [683, 235] on span "Approve" at bounding box center [684, 239] width 44 height 12
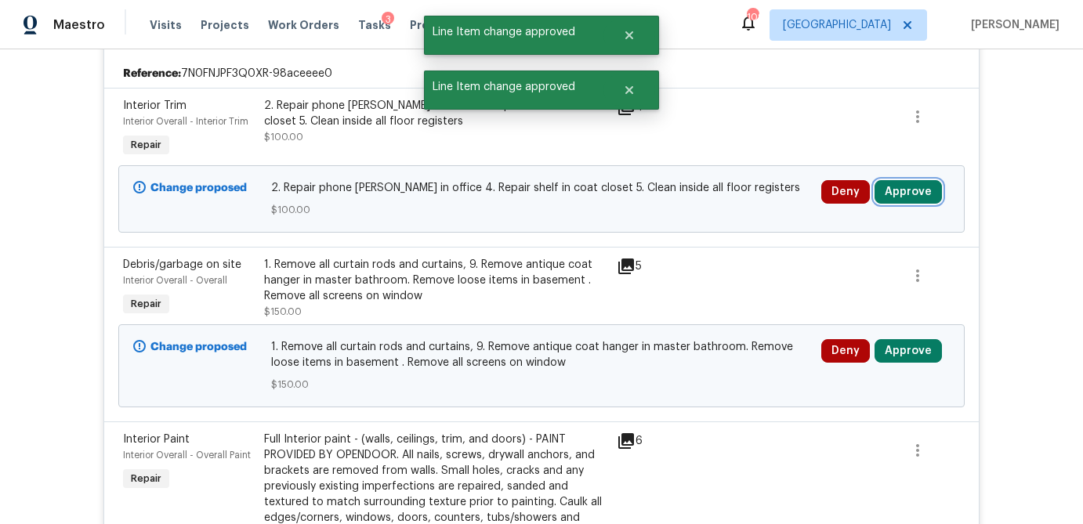
click at [923, 192] on button "Approve" at bounding box center [908, 192] width 67 height 24
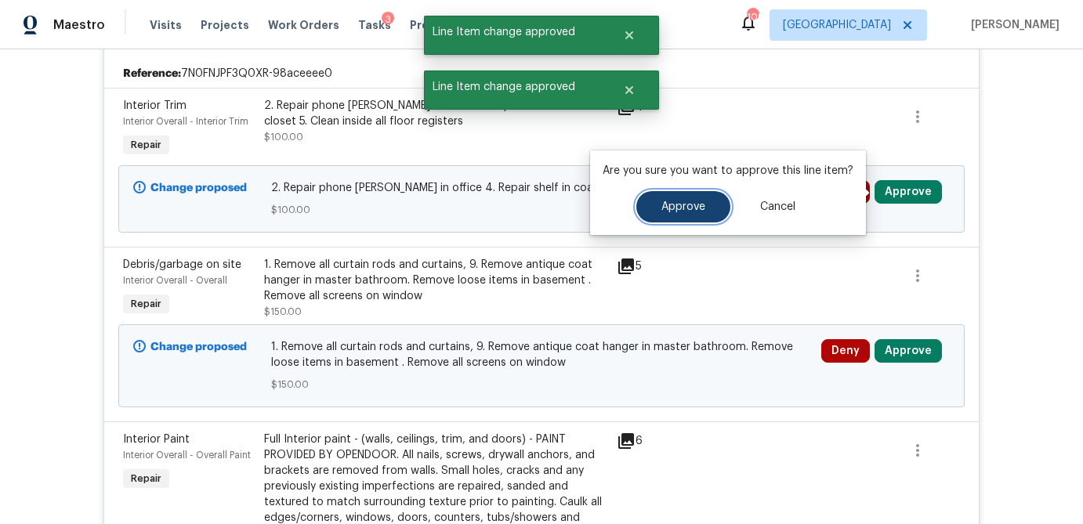
click at [688, 203] on span "Approve" at bounding box center [684, 207] width 44 height 12
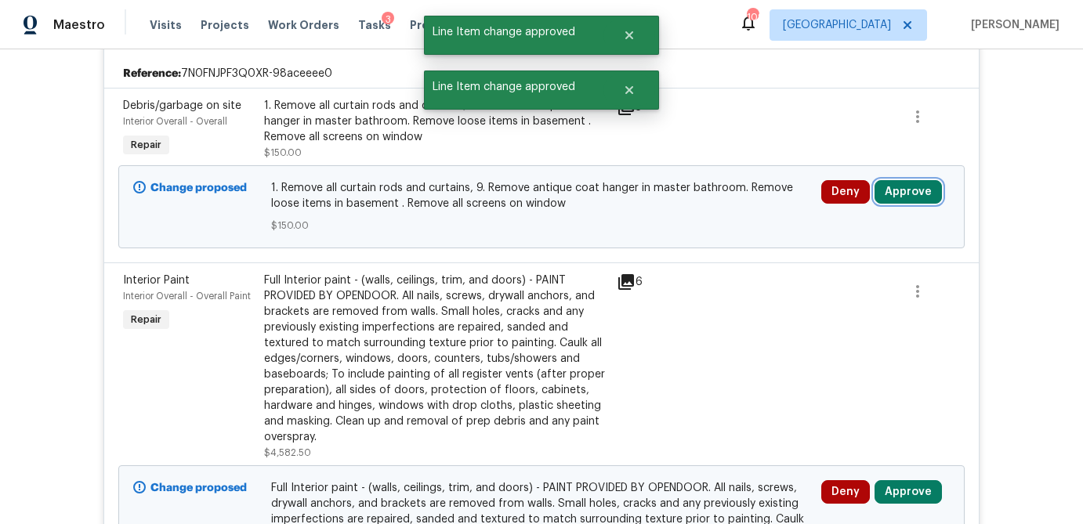
drag, startPoint x: 921, startPoint y: 190, endPoint x: 869, endPoint y: 194, distance: 52.7
click at [921, 190] on button "Approve" at bounding box center [908, 192] width 67 height 24
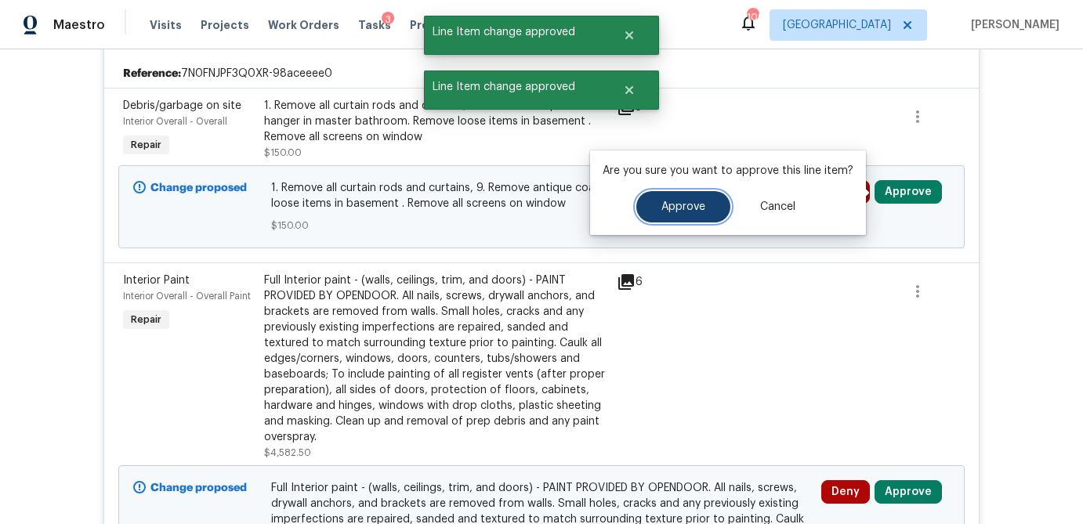
click at [646, 215] on button "Approve" at bounding box center [684, 206] width 94 height 31
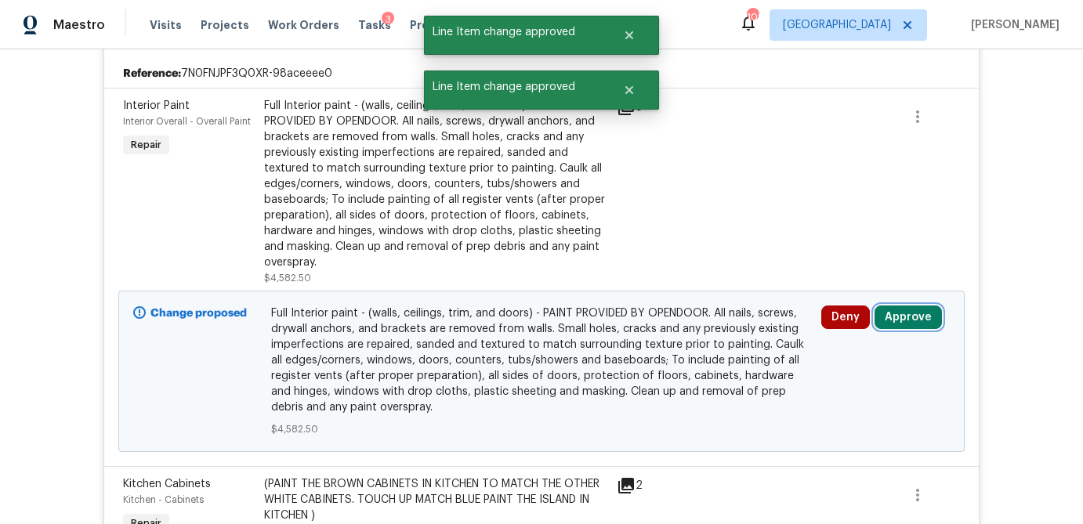
click at [911, 317] on button "Approve" at bounding box center [908, 318] width 67 height 24
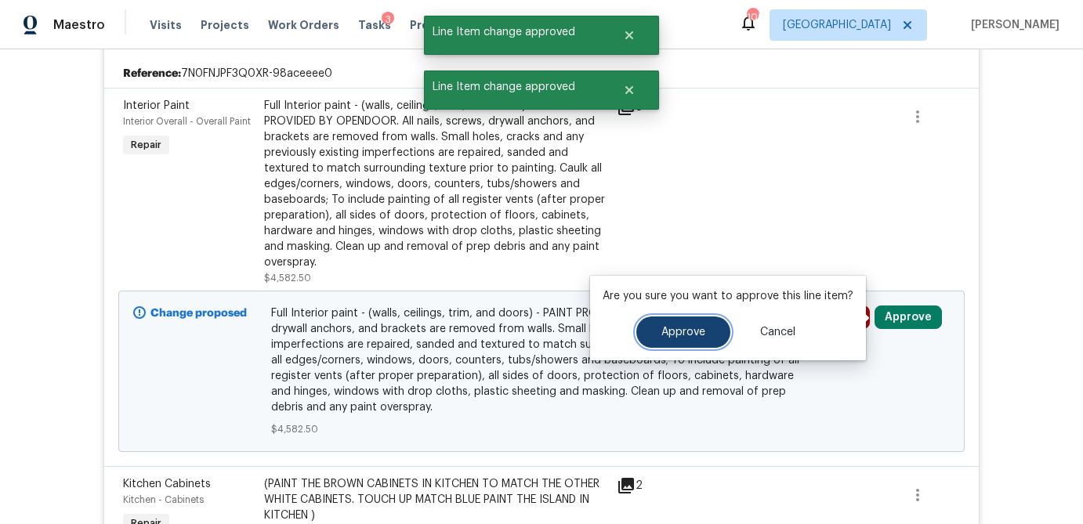
click at [673, 331] on span "Approve" at bounding box center [684, 333] width 44 height 12
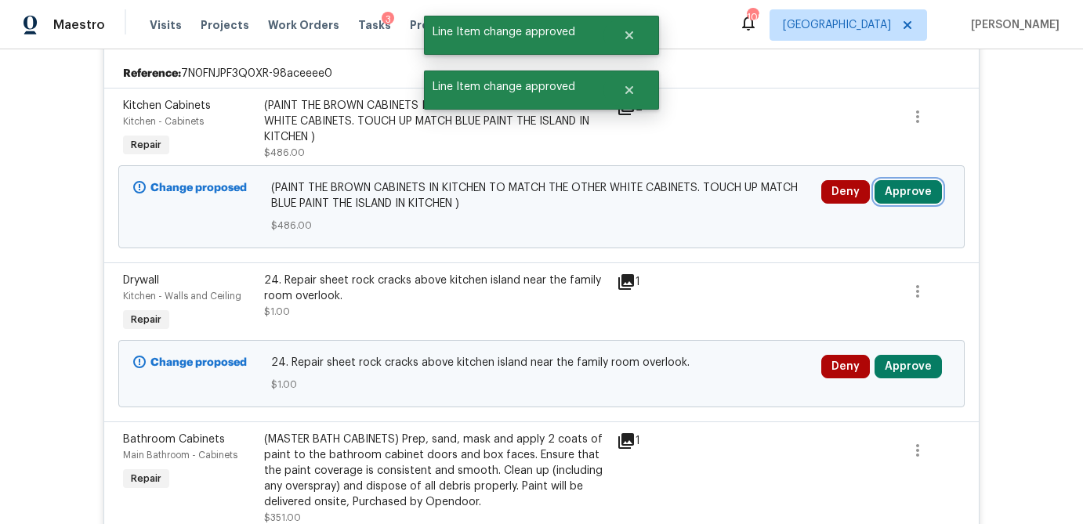
click at [913, 184] on button "Approve" at bounding box center [908, 192] width 67 height 24
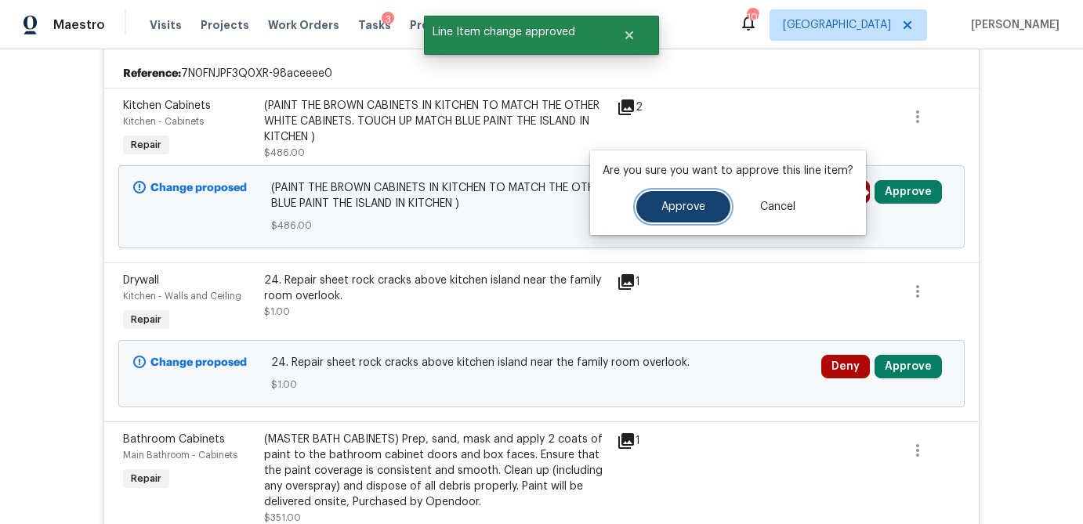
click at [674, 204] on span "Approve" at bounding box center [684, 207] width 44 height 12
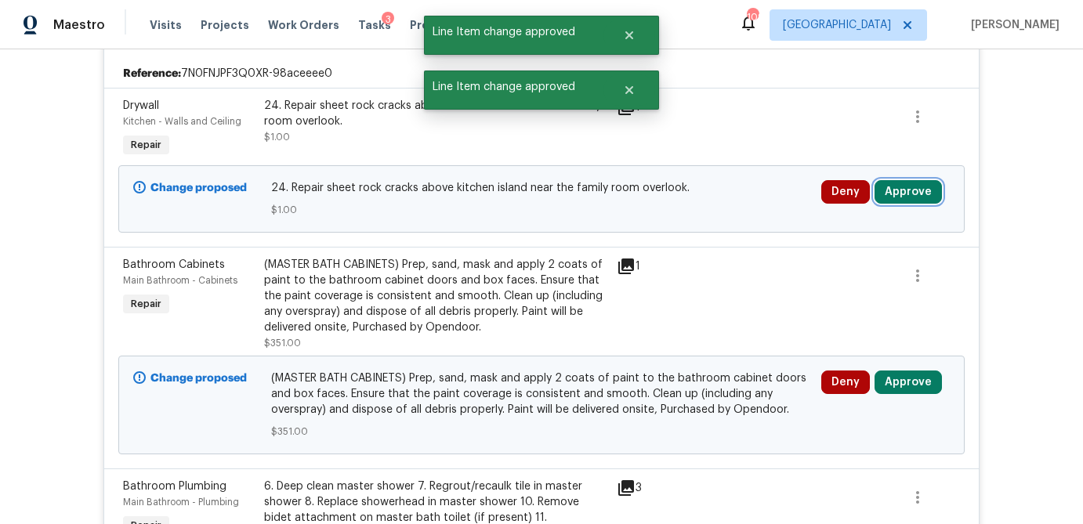
click at [899, 194] on button "Approve" at bounding box center [908, 192] width 67 height 24
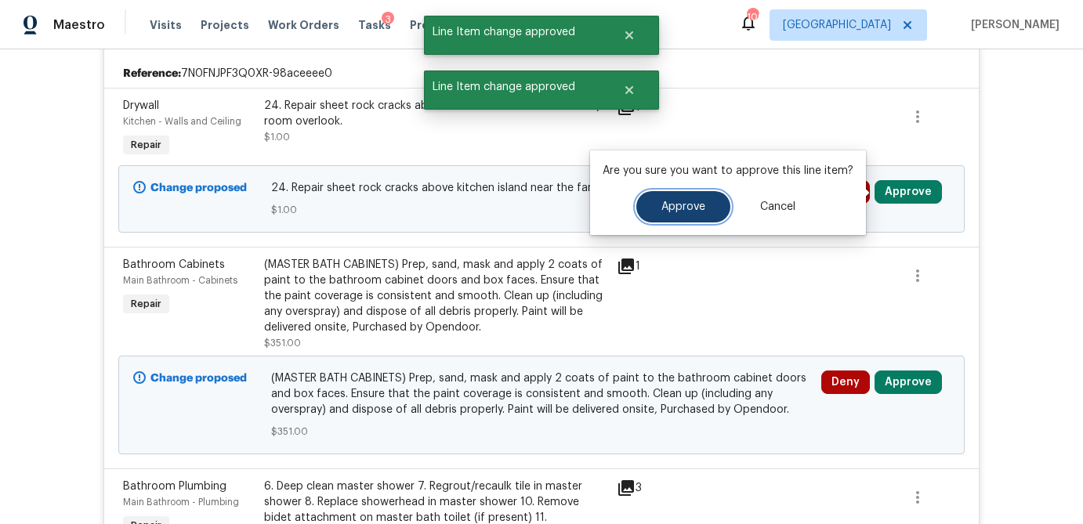
click at [664, 213] on button "Approve" at bounding box center [684, 206] width 94 height 31
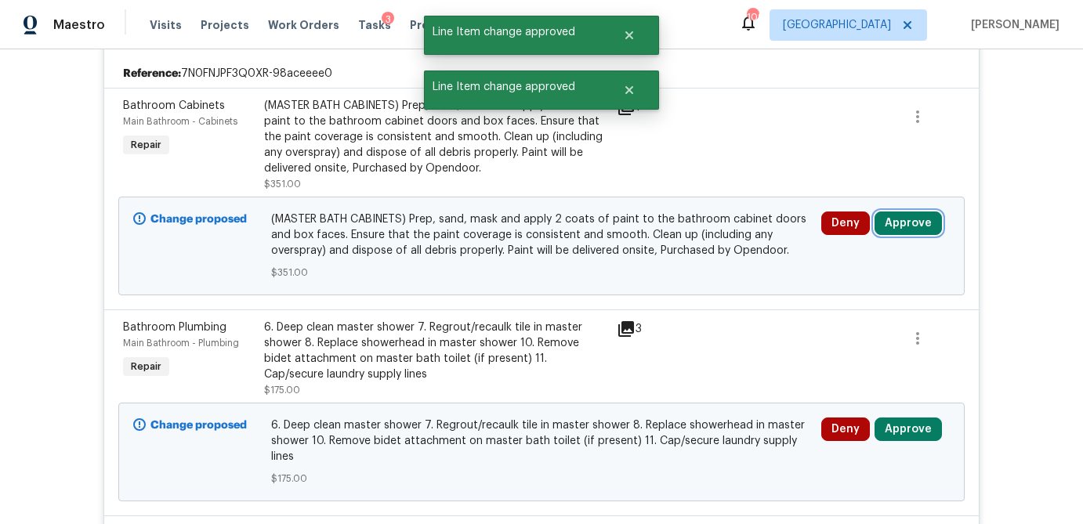
drag, startPoint x: 914, startPoint y: 230, endPoint x: 898, endPoint y: 230, distance: 15.7
click at [914, 230] on button "Approve" at bounding box center [908, 224] width 67 height 24
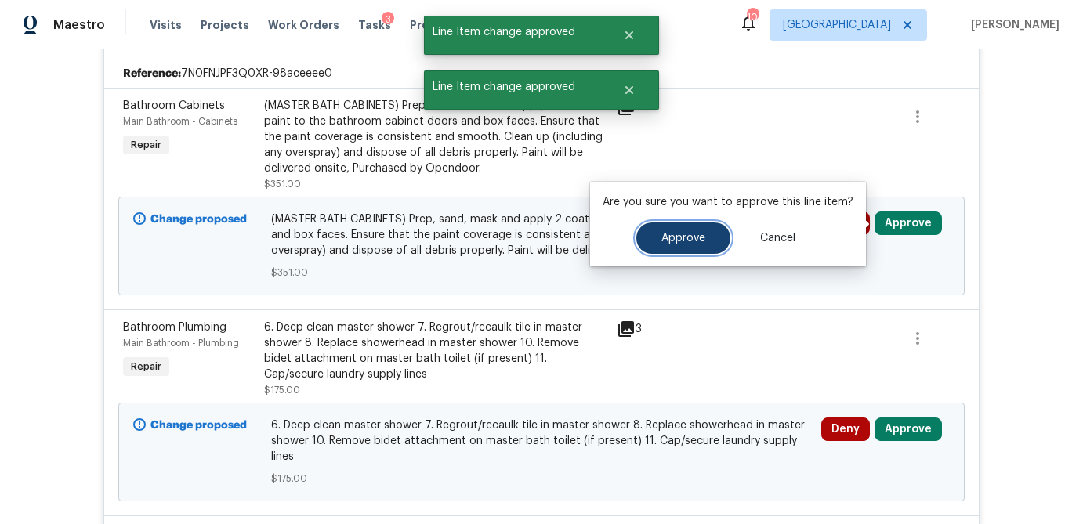
click at [671, 238] on span "Approve" at bounding box center [684, 239] width 44 height 12
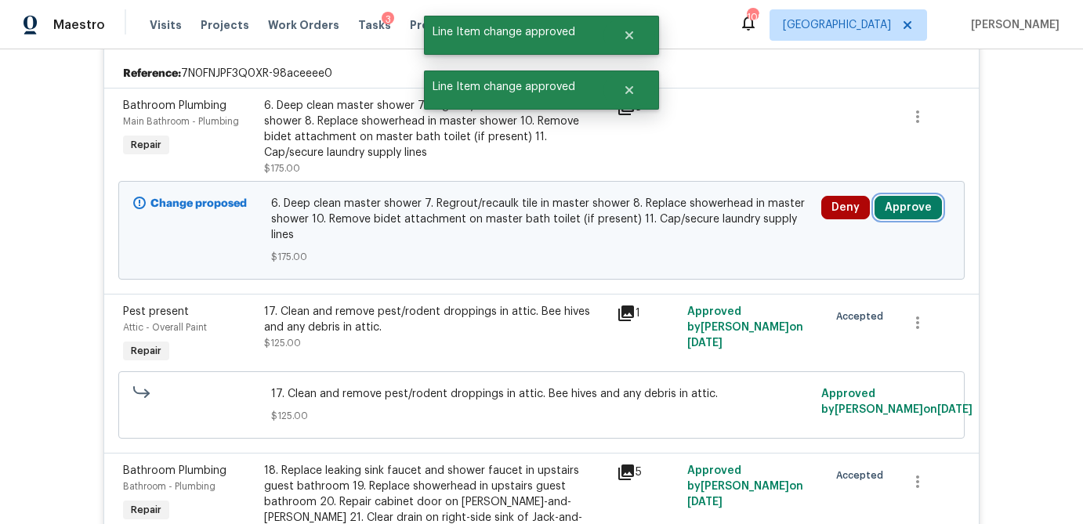
drag, startPoint x: 931, startPoint y: 210, endPoint x: 865, endPoint y: 221, distance: 66.8
click at [928, 210] on button "Approve" at bounding box center [908, 208] width 67 height 24
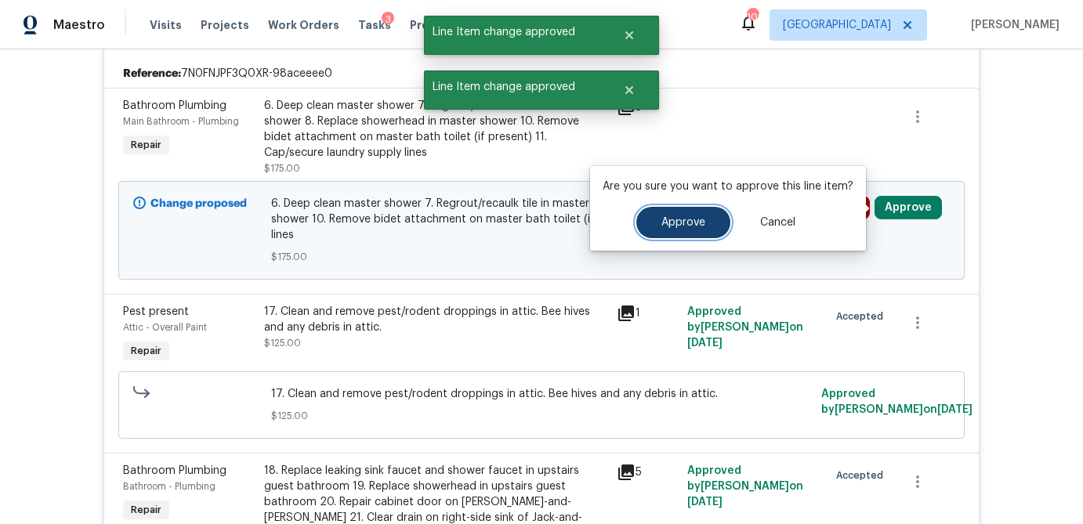
click at [648, 223] on button "Approve" at bounding box center [684, 222] width 94 height 31
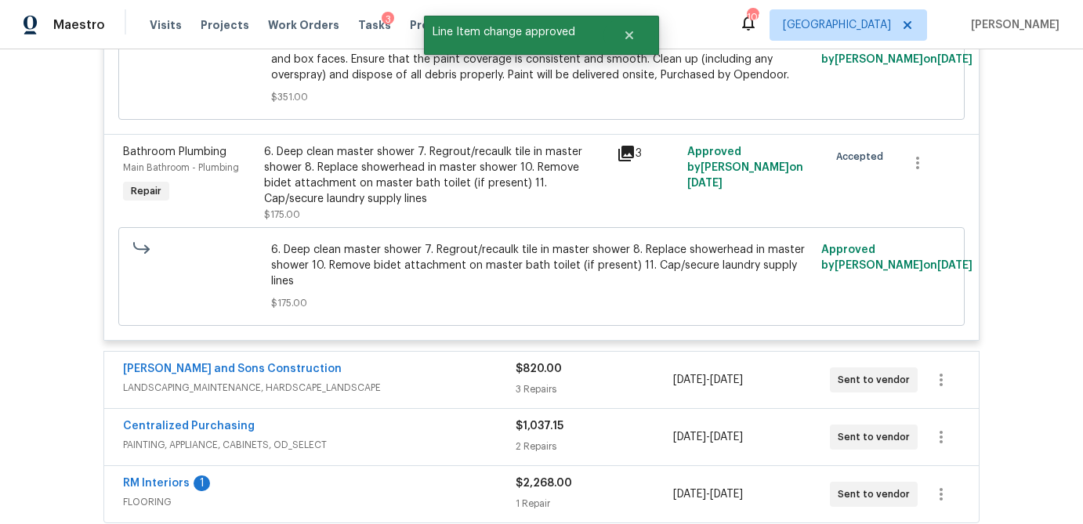
scroll to position [4120, 0]
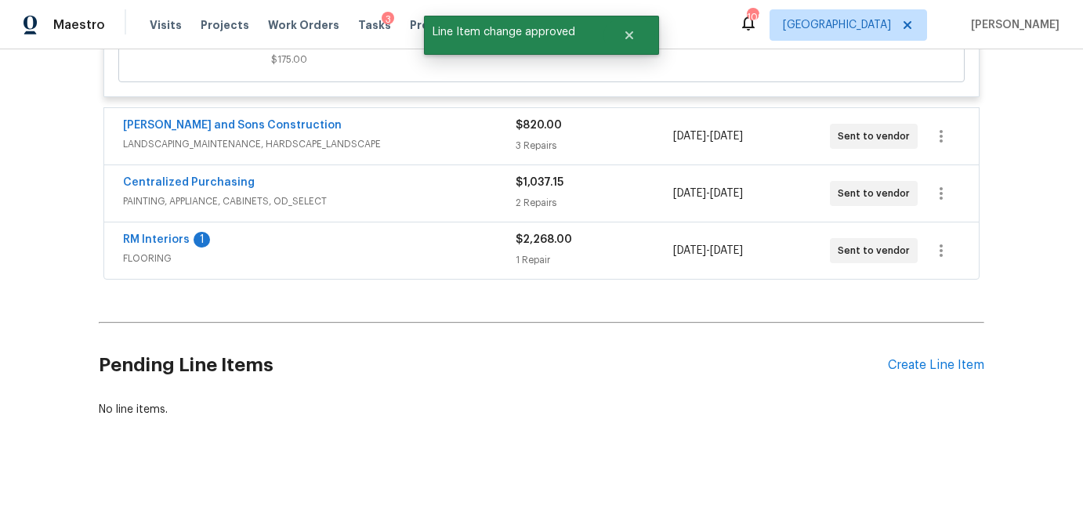
click at [618, 136] on div "$820.00 3 Repairs" at bounding box center [594, 137] width 157 height 38
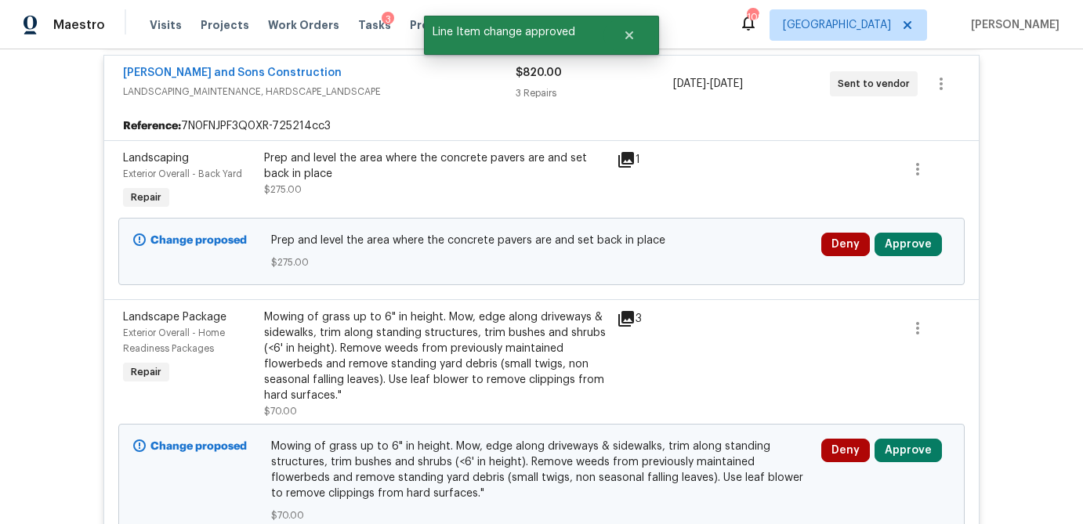
scroll to position [4154, 0]
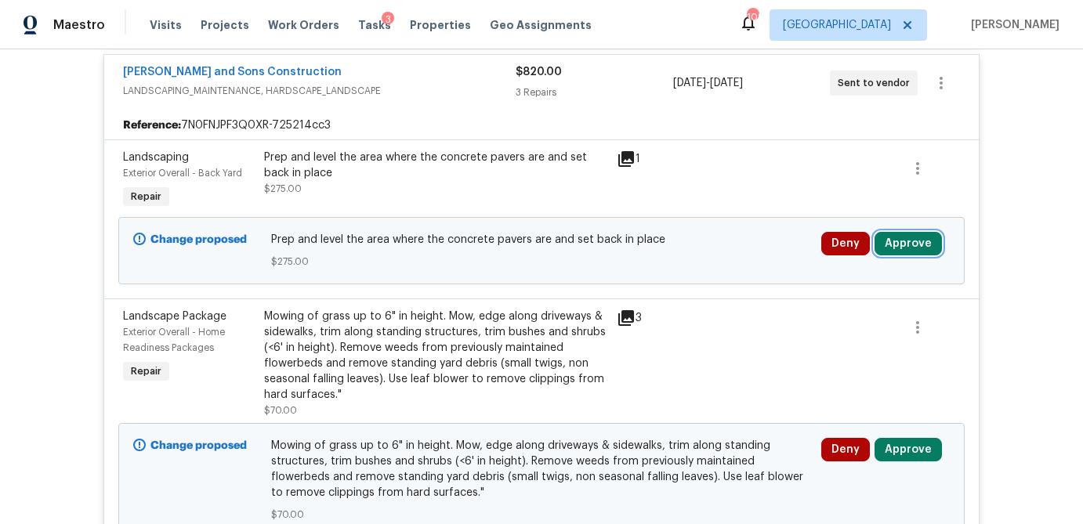
click at [898, 256] on button "Approve" at bounding box center [908, 244] width 67 height 24
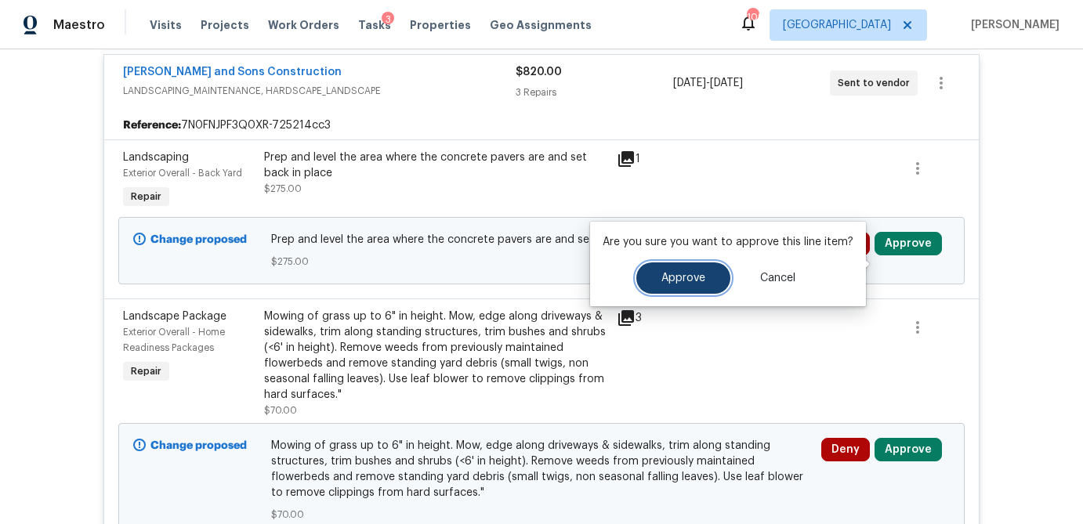
click at [720, 274] on button "Approve" at bounding box center [684, 278] width 94 height 31
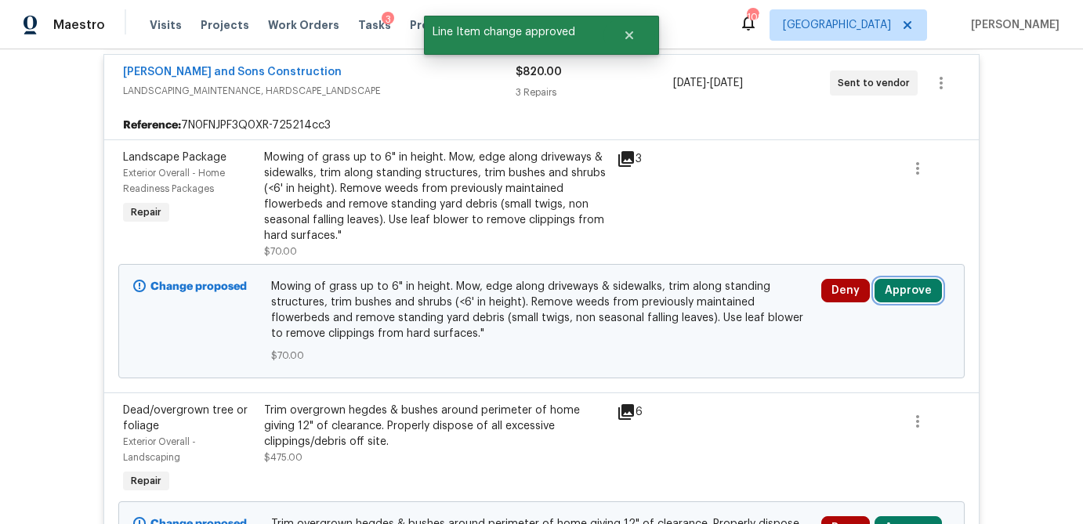
click at [894, 303] on button "Approve" at bounding box center [908, 291] width 67 height 24
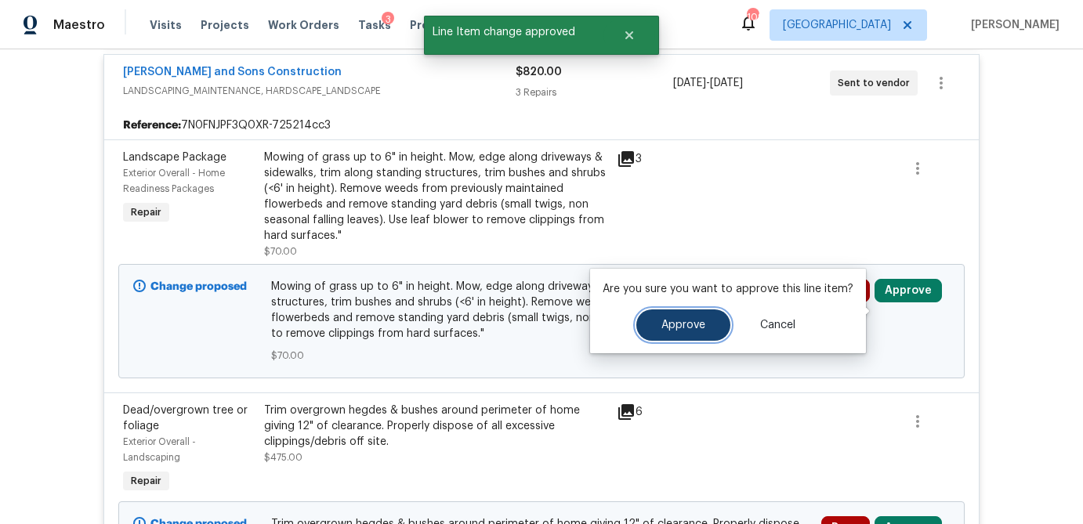
click at [691, 317] on button "Approve" at bounding box center [684, 325] width 94 height 31
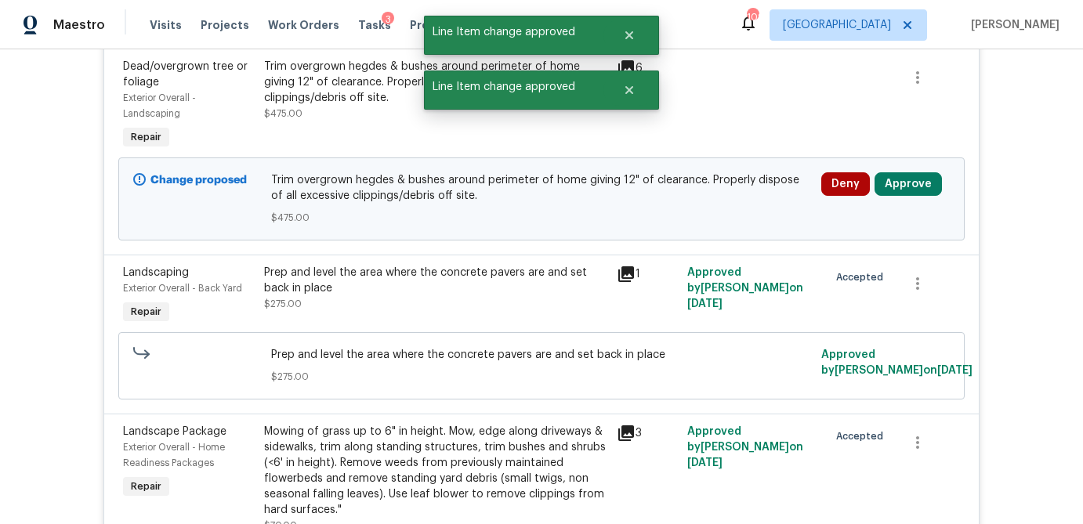
scroll to position [4240, 0]
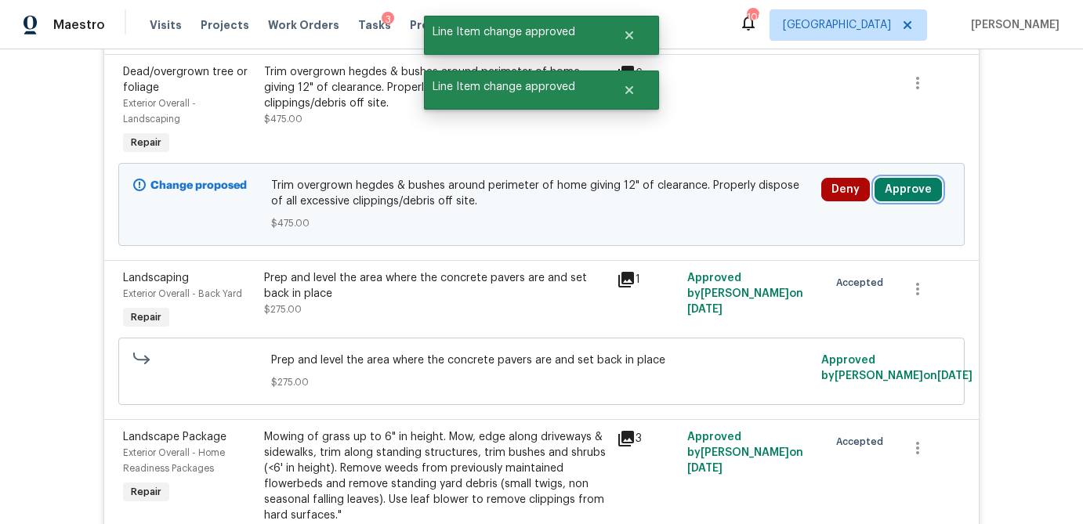
click at [927, 201] on button "Approve" at bounding box center [908, 190] width 67 height 24
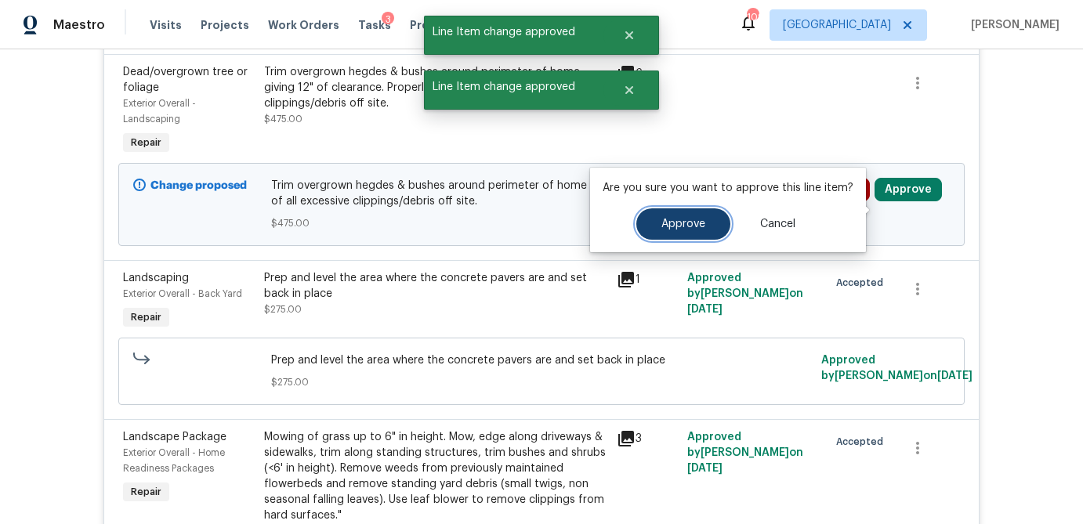
click at [706, 227] on button "Approve" at bounding box center [684, 224] width 94 height 31
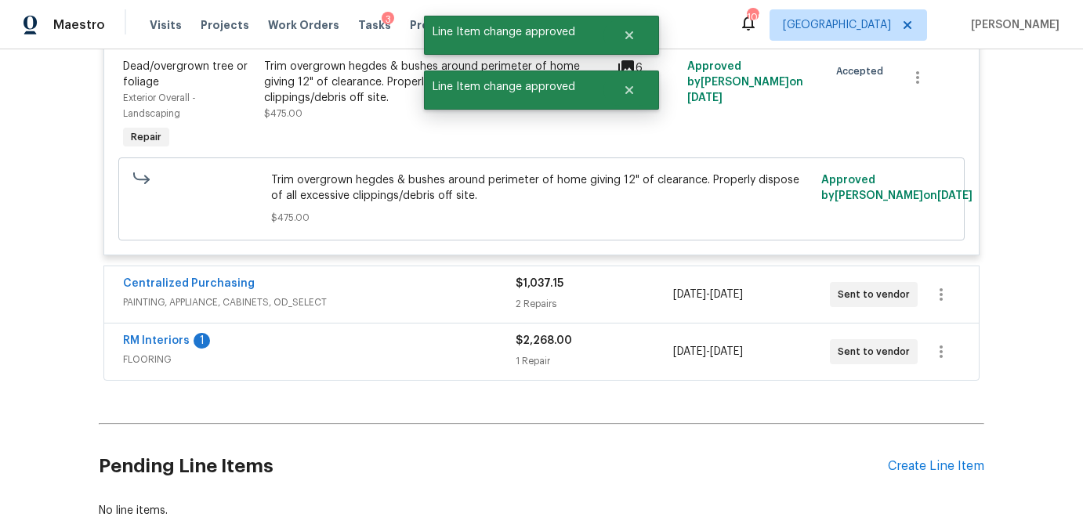
scroll to position [4661, 0]
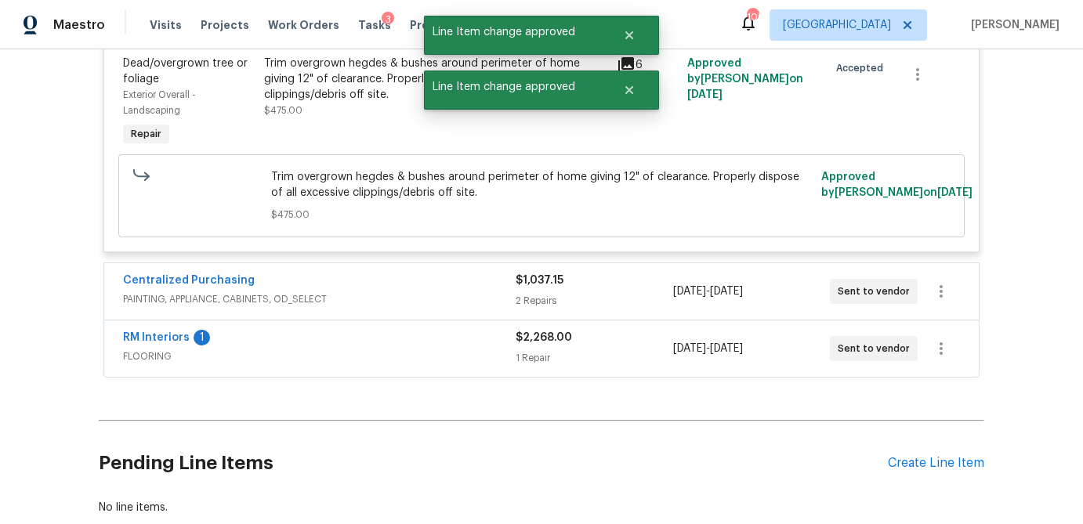
click at [629, 309] on div "2 Repairs" at bounding box center [594, 301] width 157 height 16
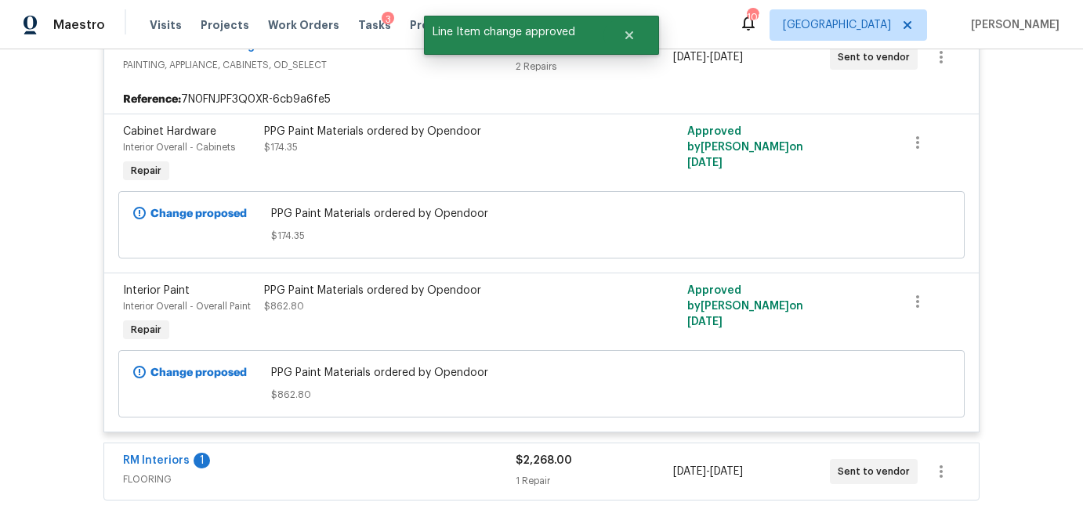
scroll to position [5146, 0]
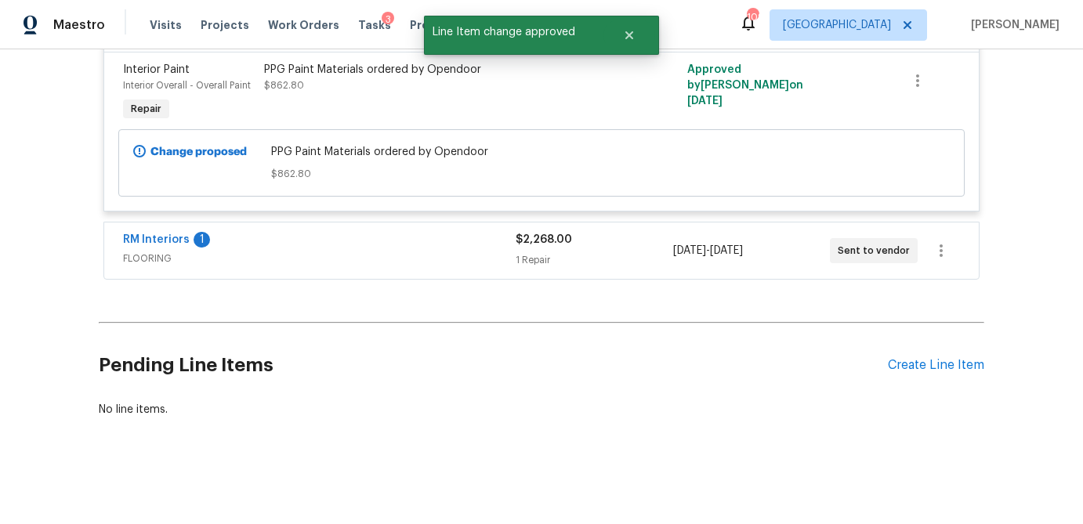
click at [602, 253] on div "$2,268.00 1 Repair" at bounding box center [594, 251] width 157 height 38
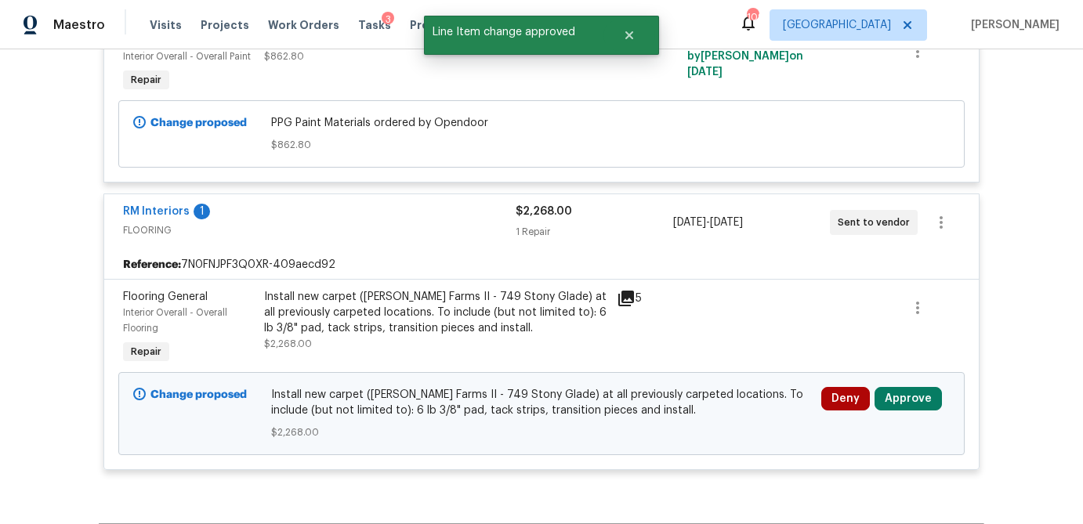
scroll to position [5307, 0]
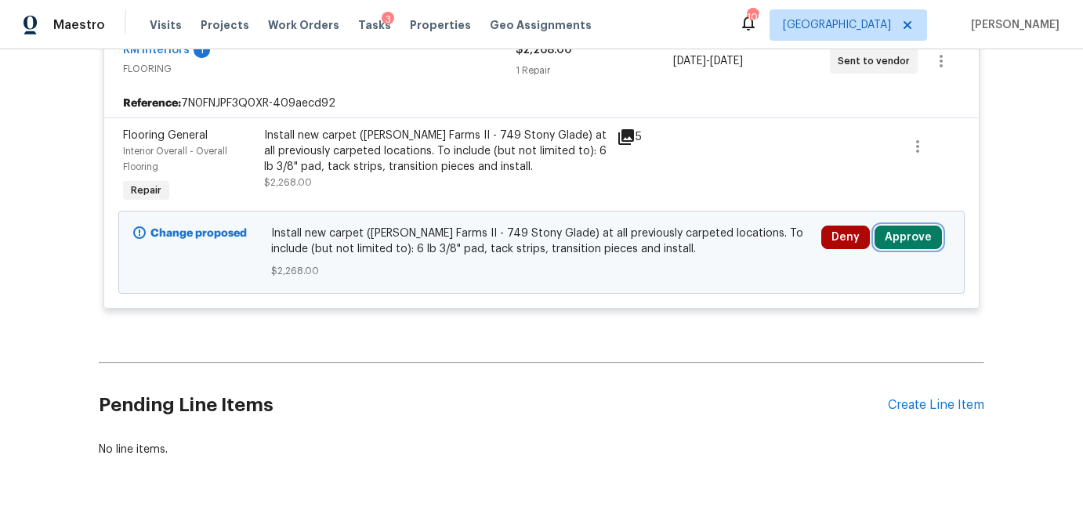
drag, startPoint x: 920, startPoint y: 270, endPoint x: 866, endPoint y: 273, distance: 54.1
click at [920, 249] on button "Approve" at bounding box center [908, 238] width 67 height 24
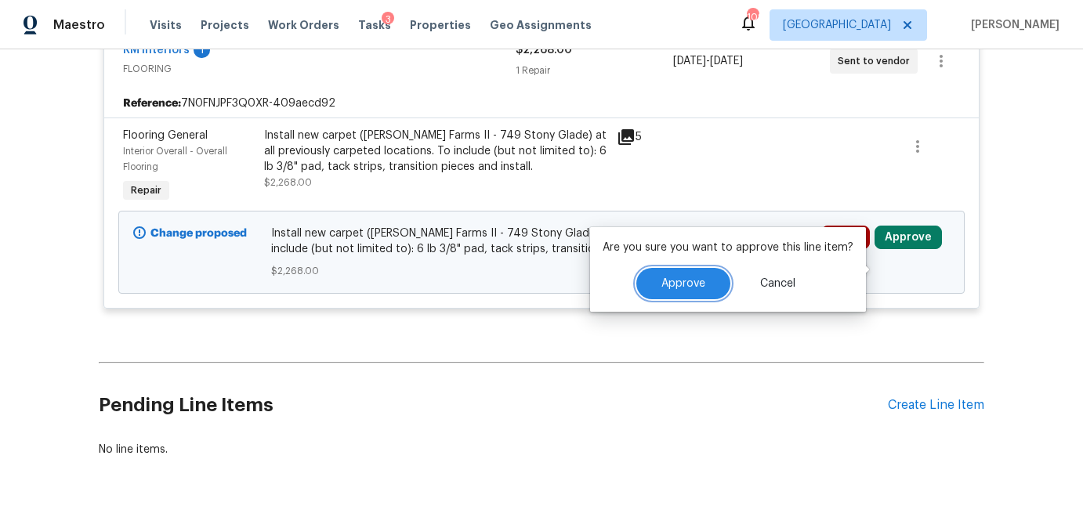
drag, startPoint x: 702, startPoint y: 278, endPoint x: 832, endPoint y: 70, distance: 245.1
click at [702, 278] on button "Approve" at bounding box center [684, 283] width 94 height 31
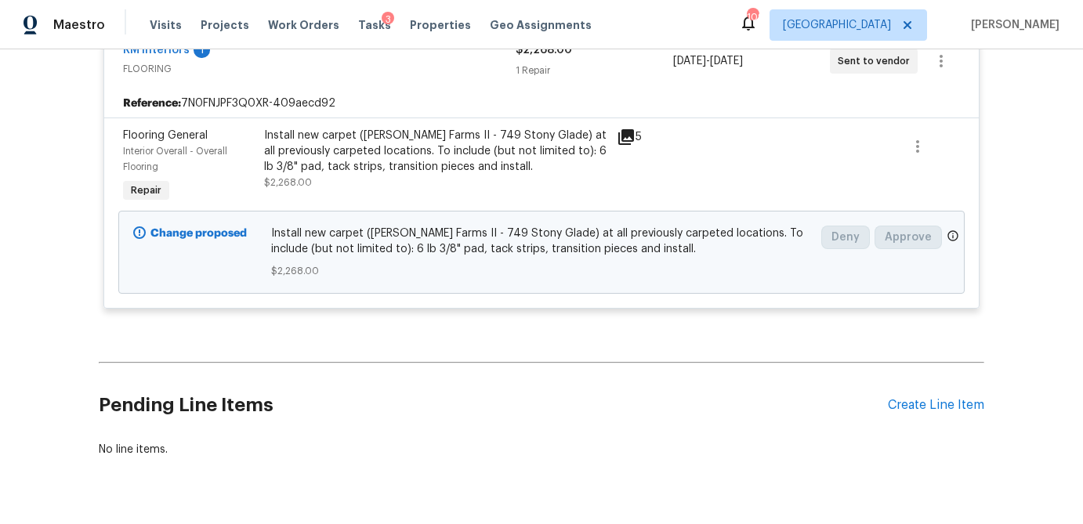
scroll to position [3395, 0]
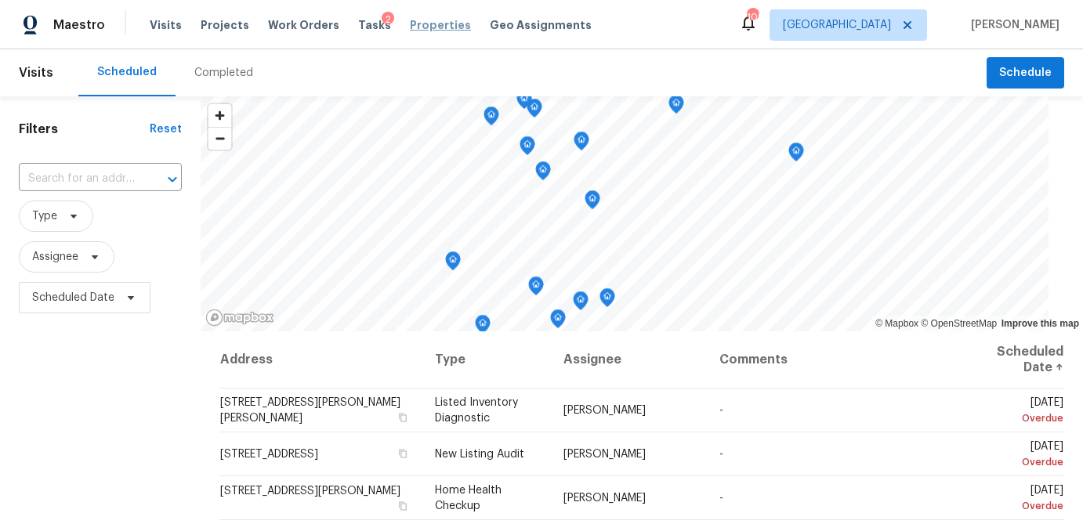
click at [410, 22] on span "Properties" at bounding box center [440, 25] width 61 height 16
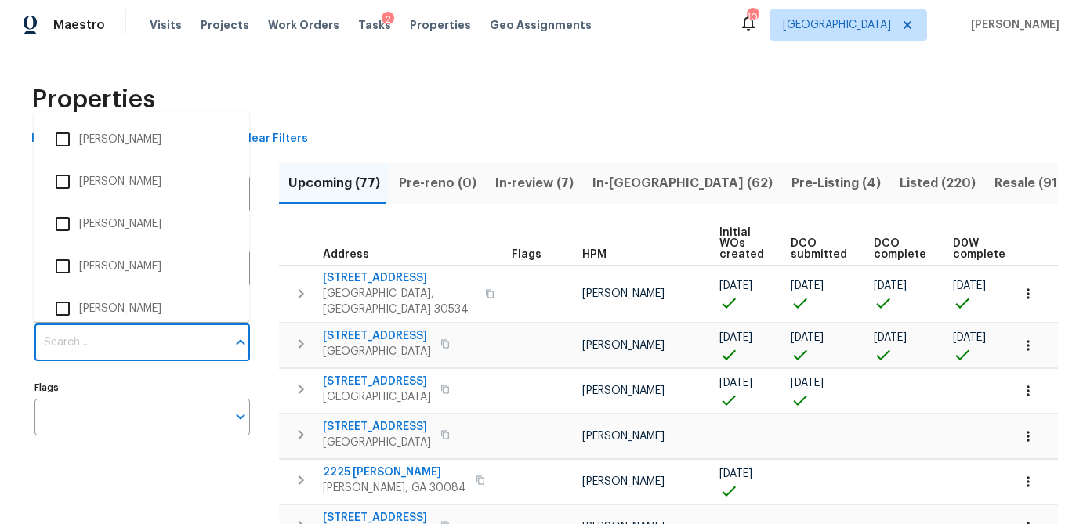
click at [187, 339] on input "Individuals" at bounding box center [130, 343] width 192 height 37
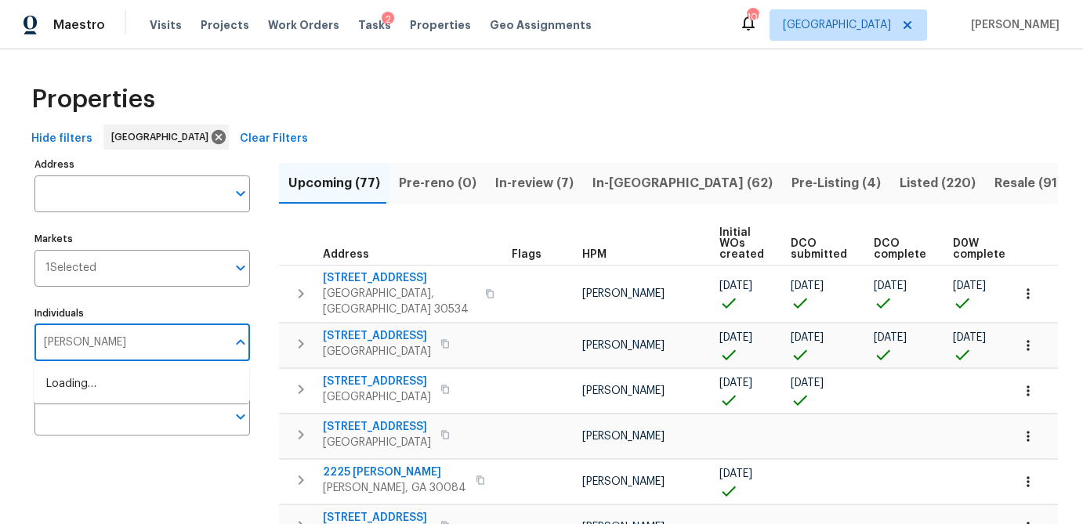
type input "[PERSON_NAME]"
click at [55, 392] on input "checkbox" at bounding box center [62, 392] width 33 height 33
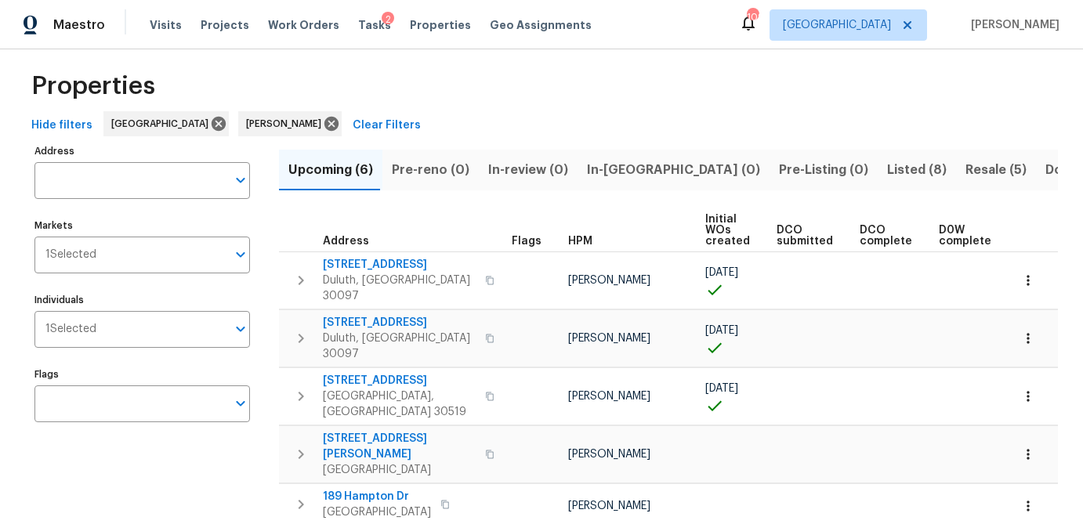
scroll to position [13, 0]
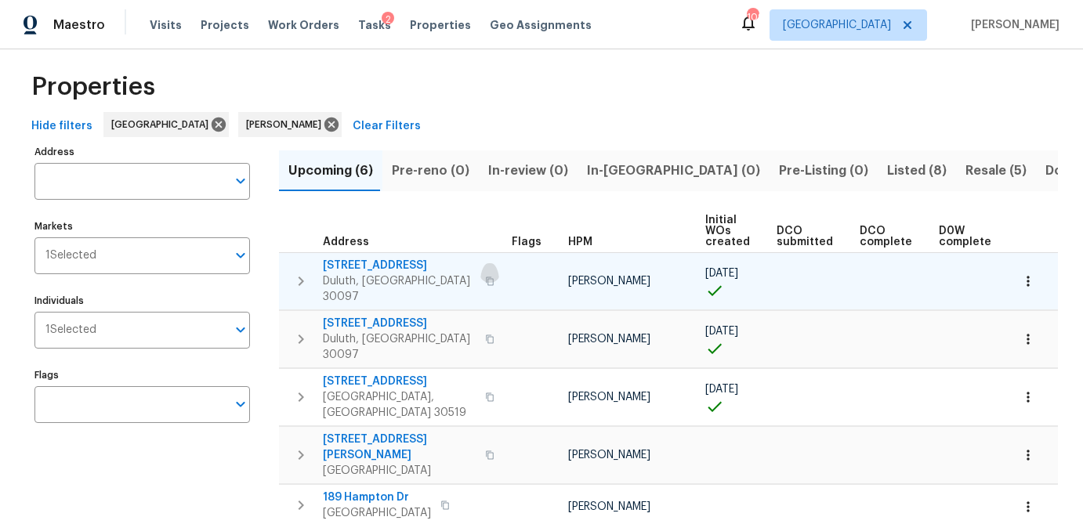
click at [485, 277] on icon "button" at bounding box center [489, 281] width 9 height 9
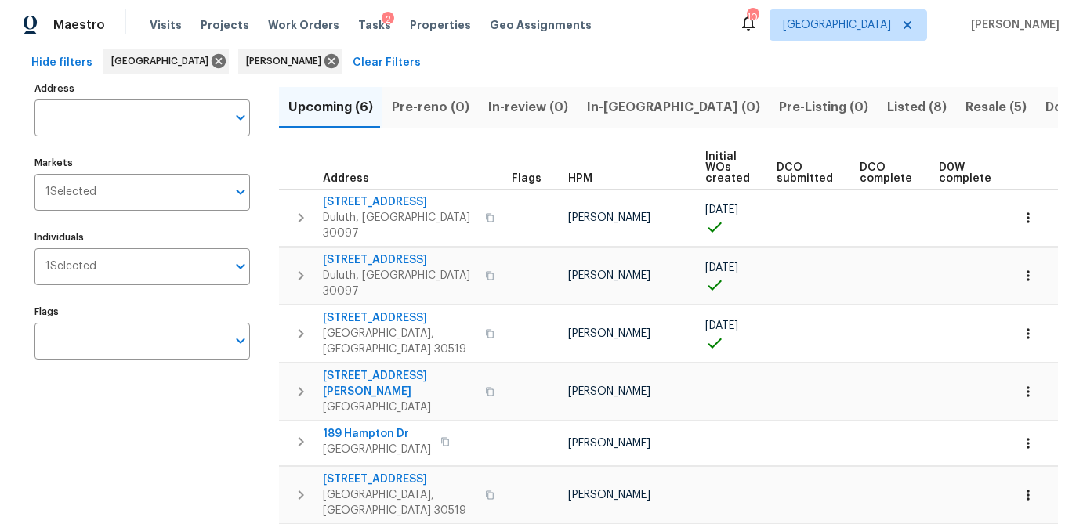
scroll to position [0, 0]
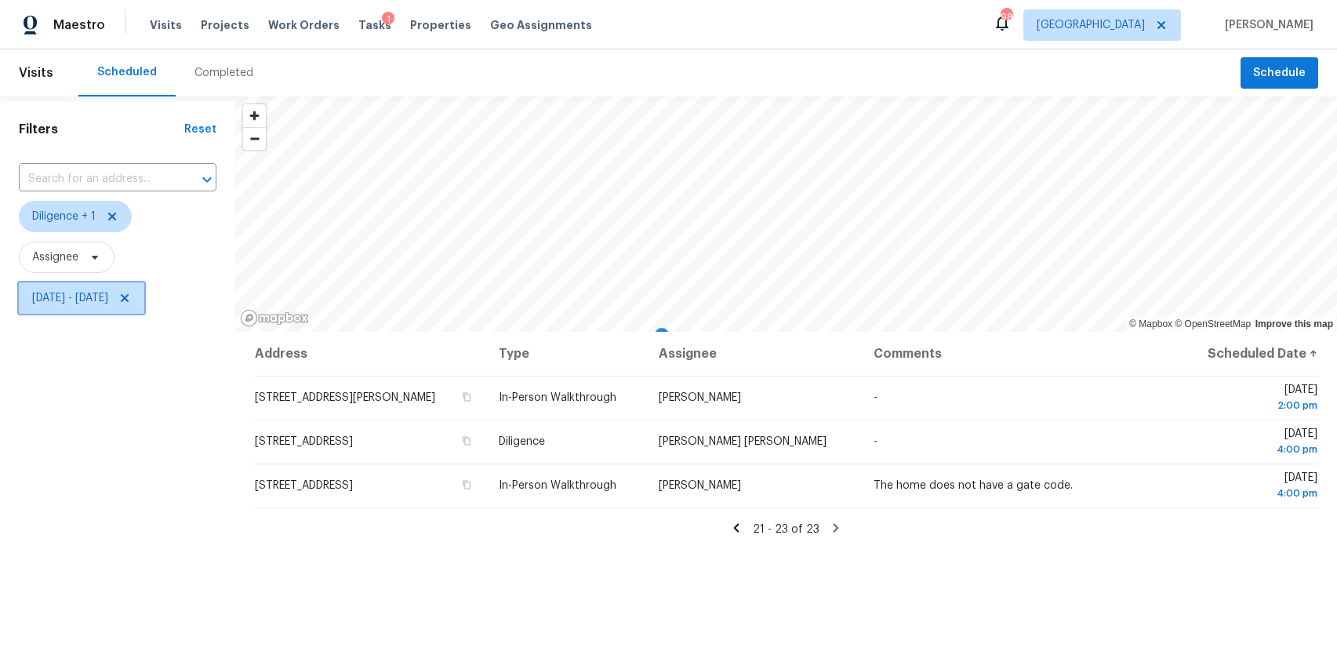
click at [74, 295] on span "[DATE] - [DATE]" at bounding box center [70, 298] width 76 height 16
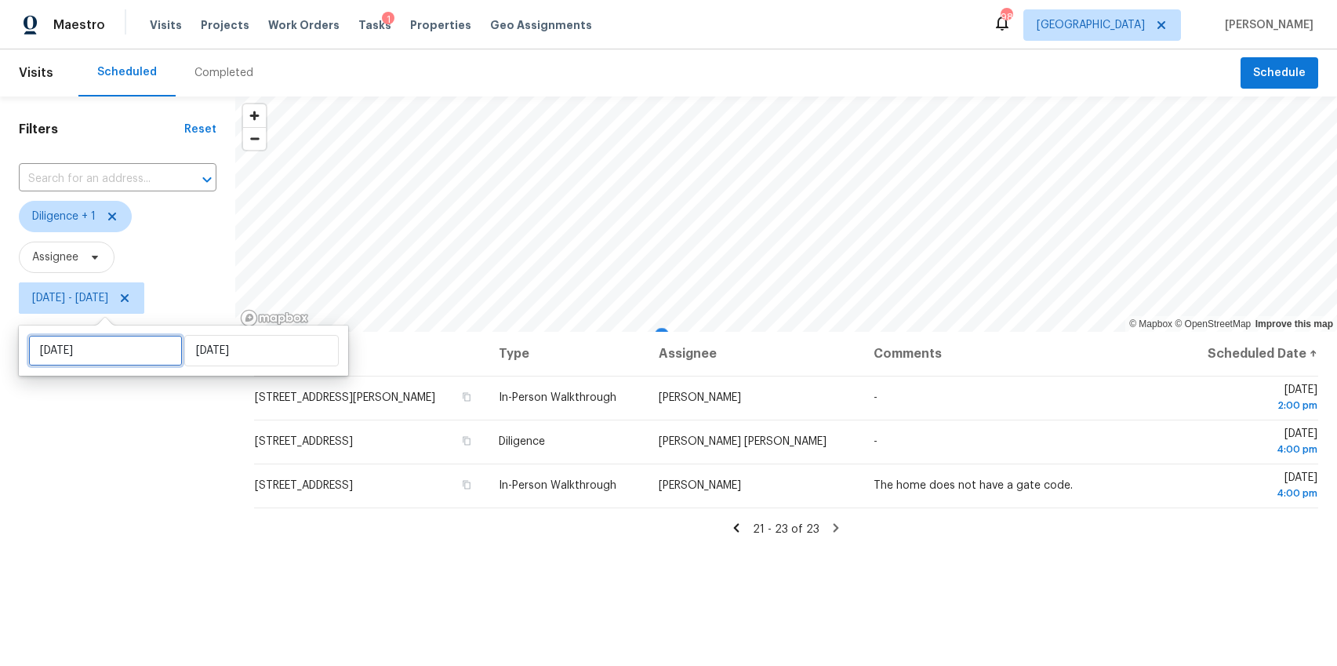
click at [65, 358] on input "[DATE]" at bounding box center [105, 350] width 154 height 31
select select "9"
select select "2025"
select select "10"
select select "2025"
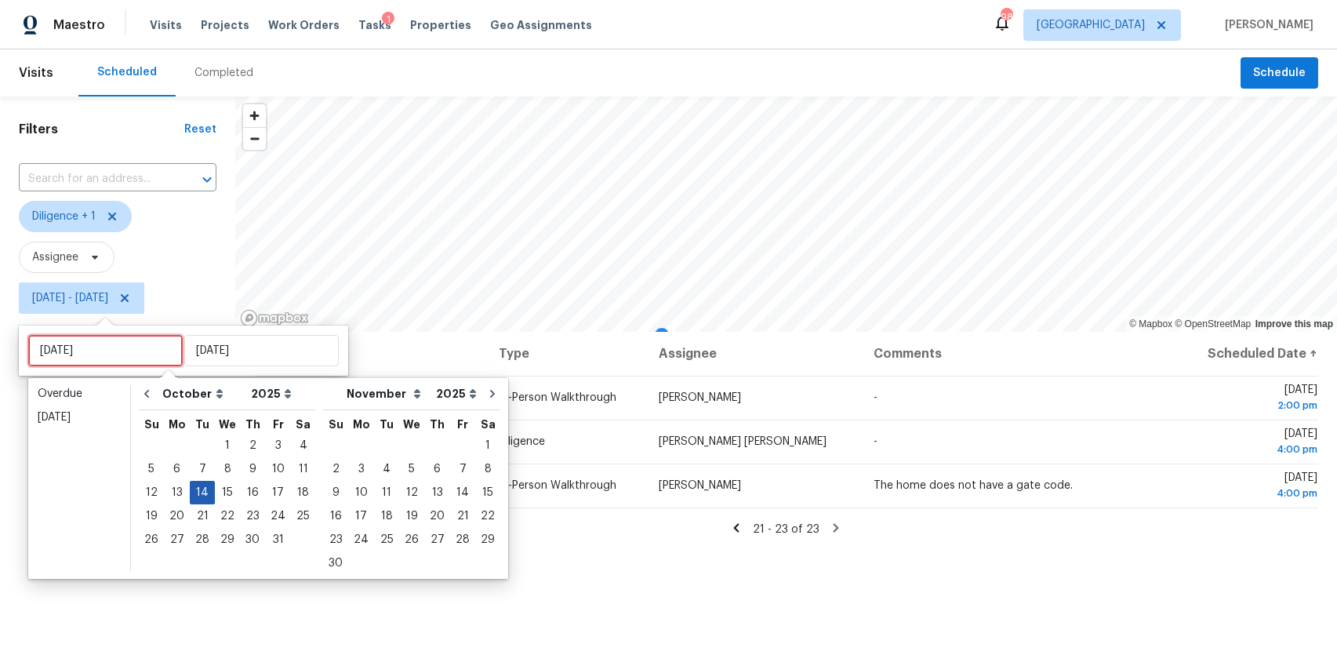
type input "[DATE]"
click at [225, 495] on div "15" at bounding box center [227, 492] width 25 height 22
type input "[DATE]"
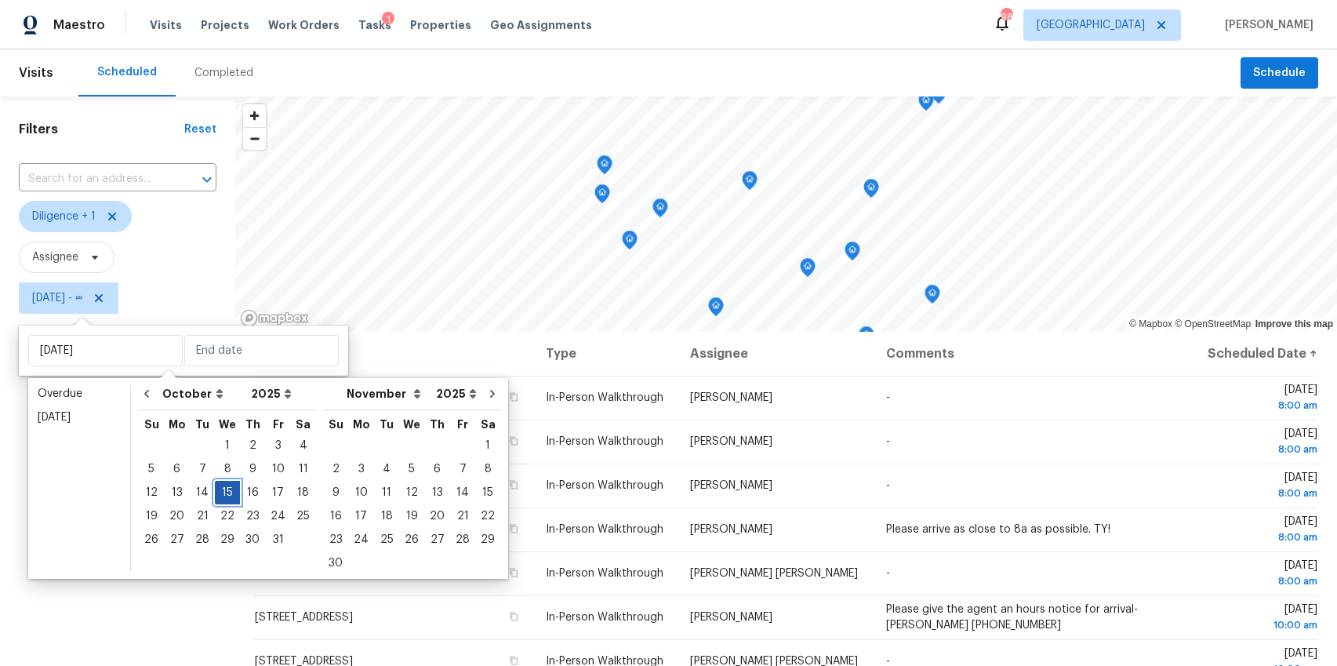
click at [225, 495] on div "15" at bounding box center [227, 492] width 25 height 22
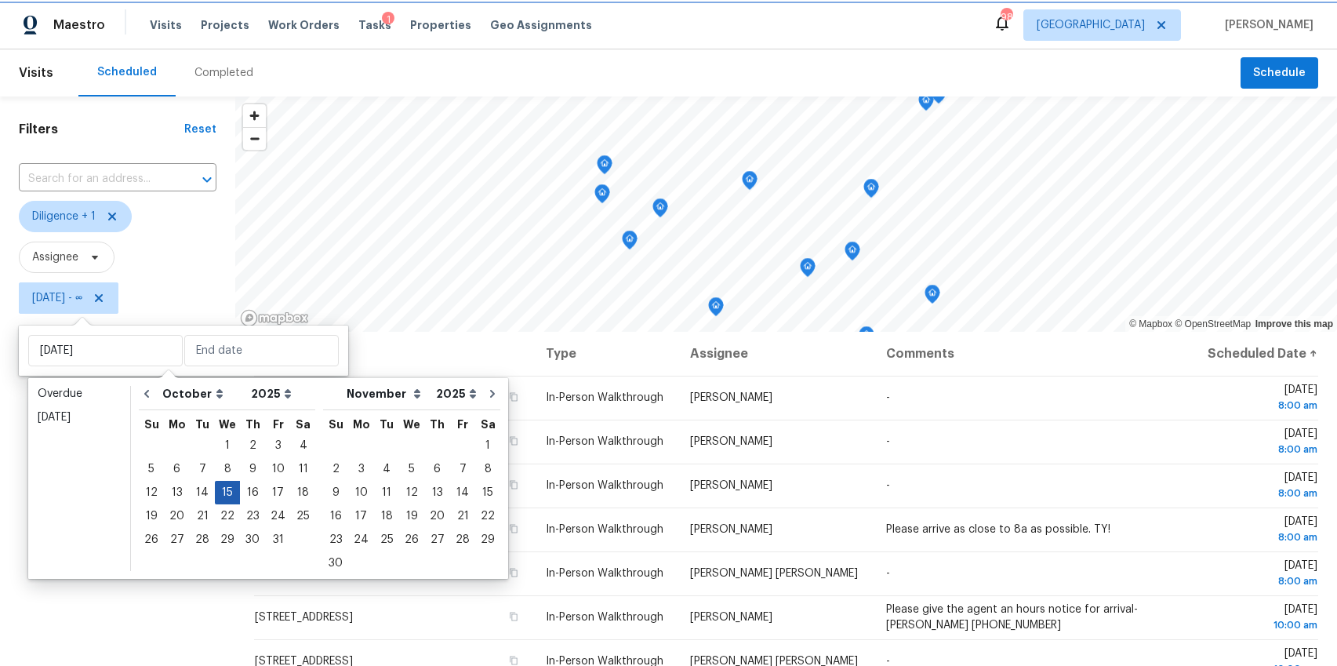
type input "[DATE]"
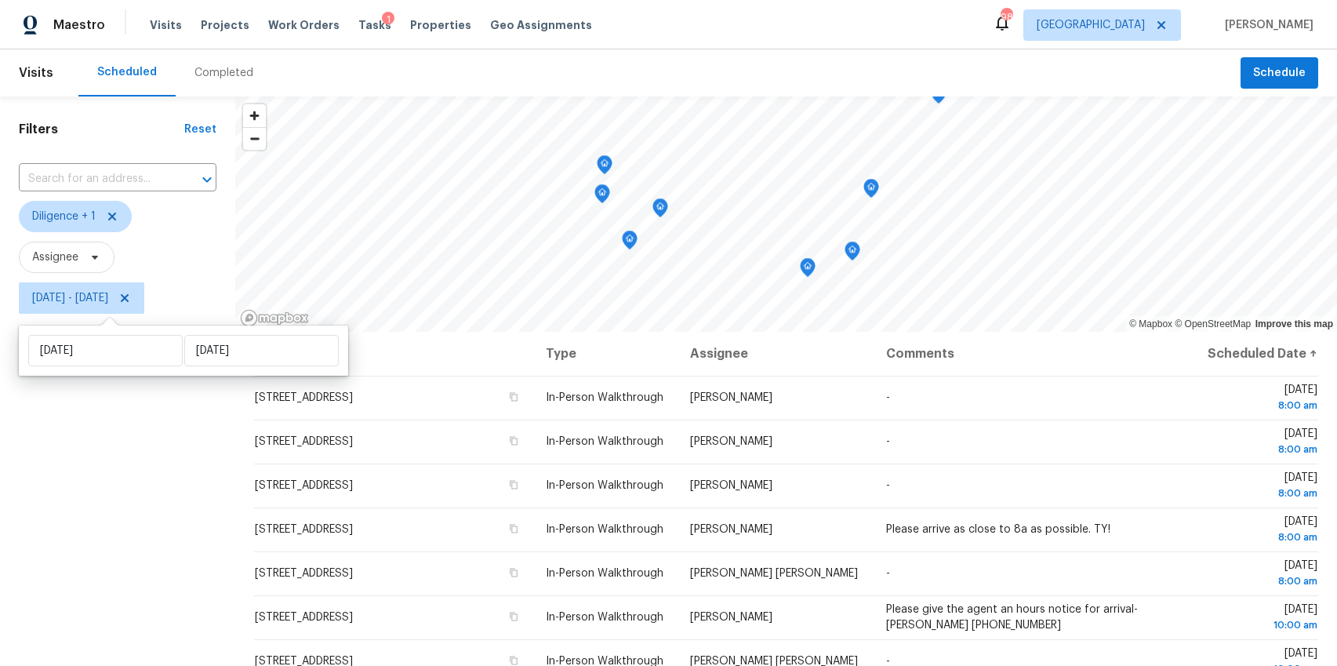
click at [68, 515] on div "Filters Reset ​ Diligence + 1 Assignee [DATE] - [DATE]" at bounding box center [117, 479] width 235 height 767
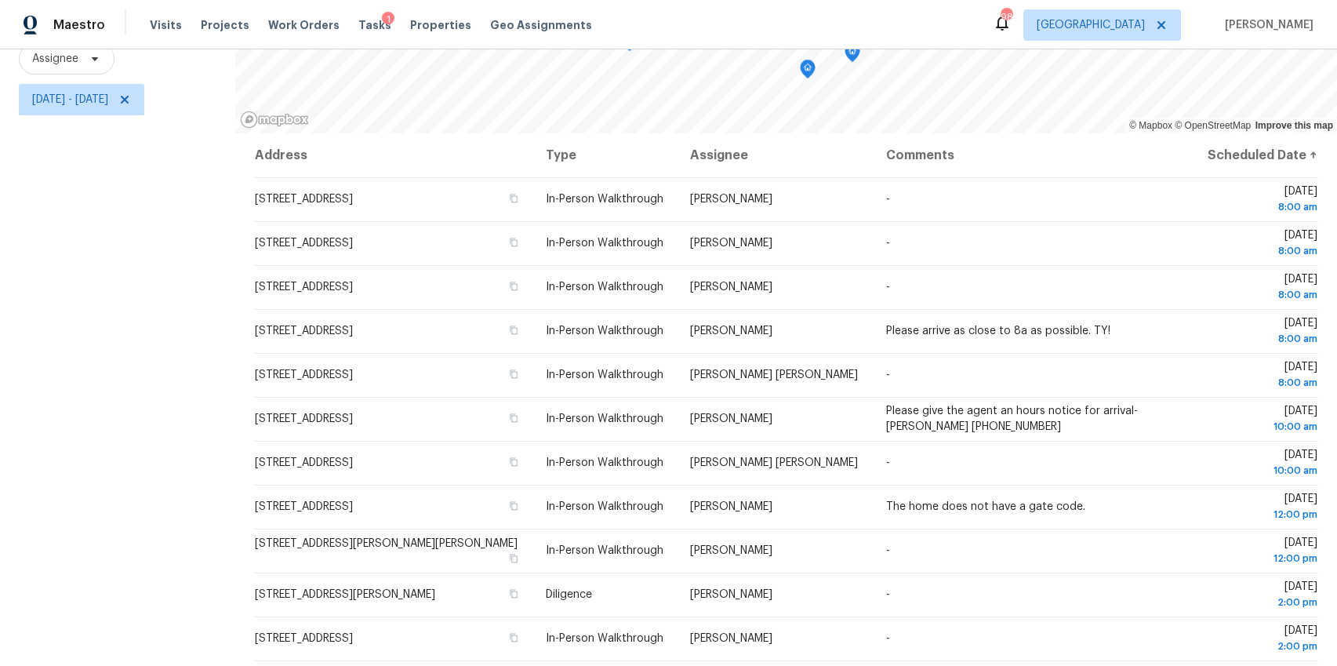
scroll to position [183, 0]
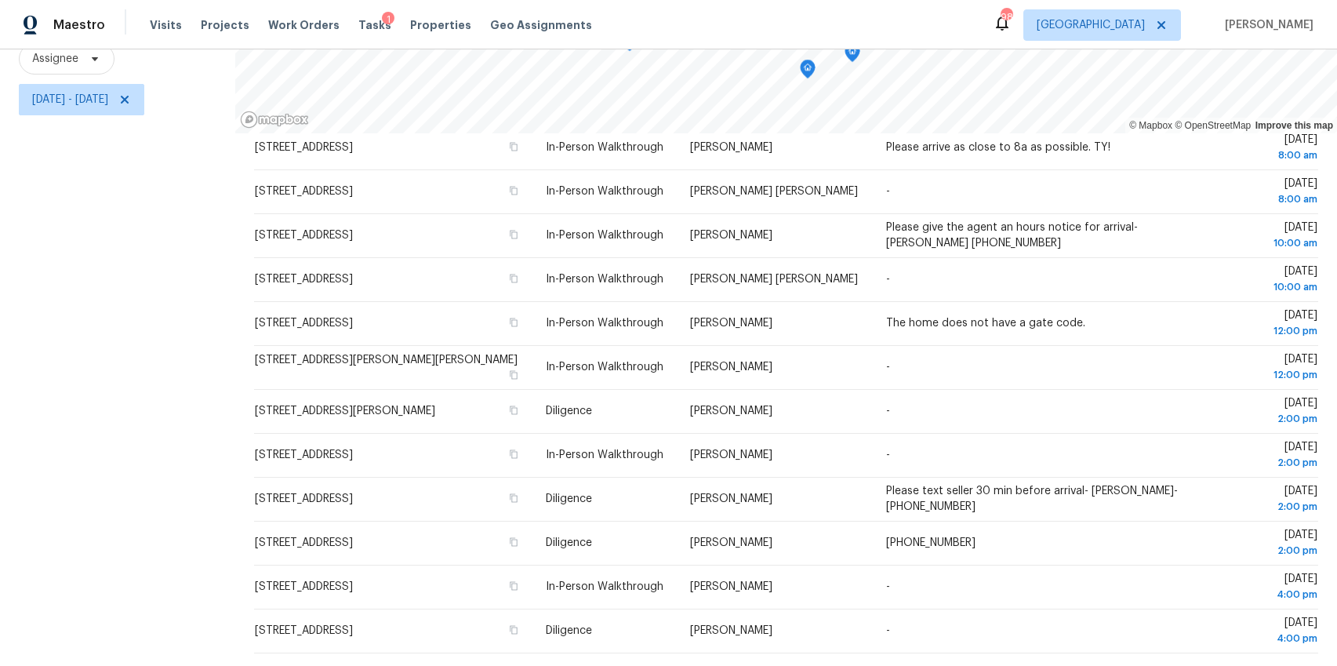
drag, startPoint x: 237, startPoint y: 368, endPoint x: 1232, endPoint y: 655, distance: 1035.4
click at [1232, 655] on div "Address Type Assignee Comments Scheduled Date ↑ [STREET_ADDRESS] In-Person Walk…" at bounding box center [785, 399] width 1101 height 532
